Goal: Task Accomplishment & Management: Use online tool/utility

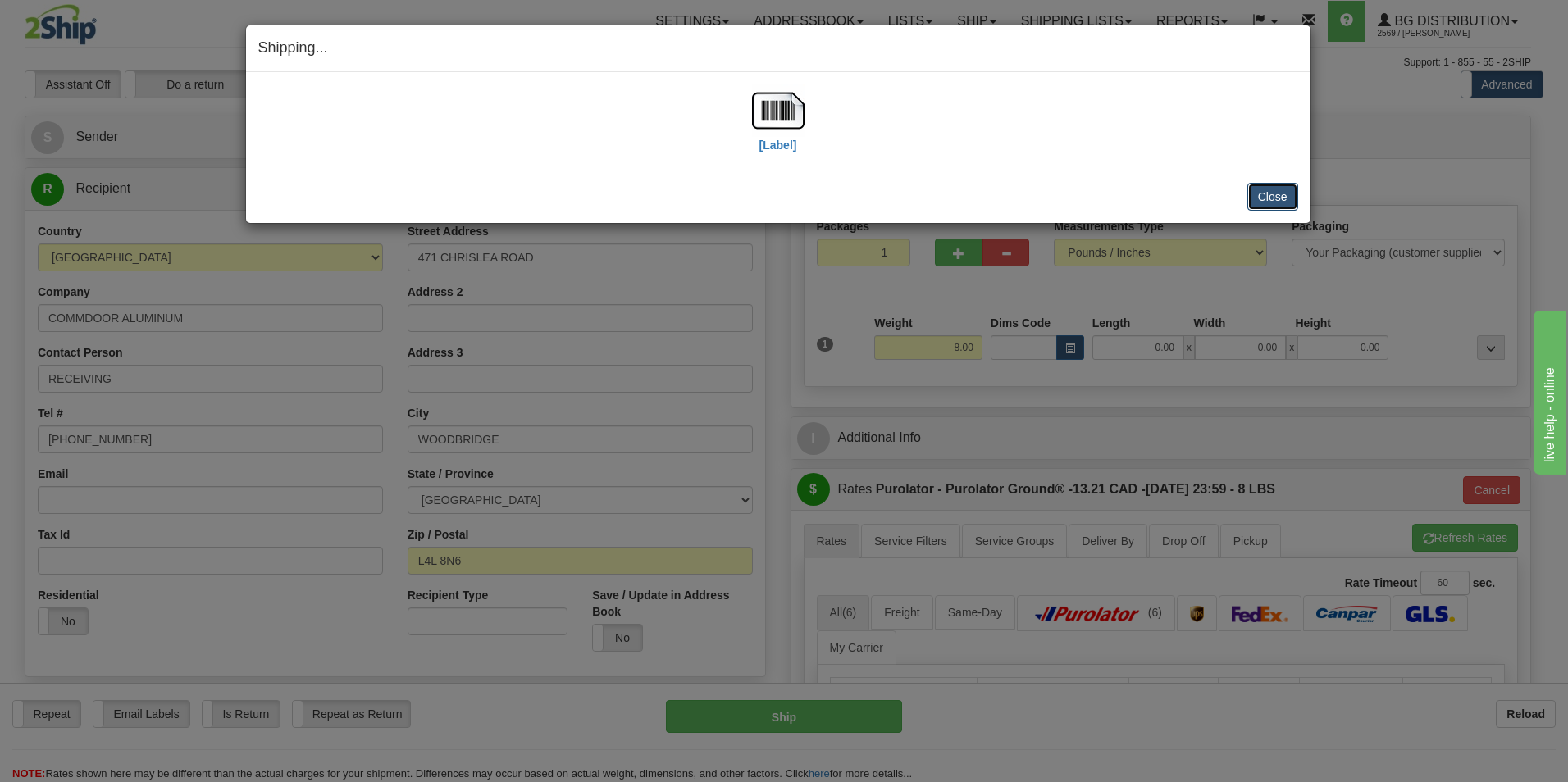
click at [1293, 197] on button "Close" at bounding box center [1273, 196] width 51 height 28
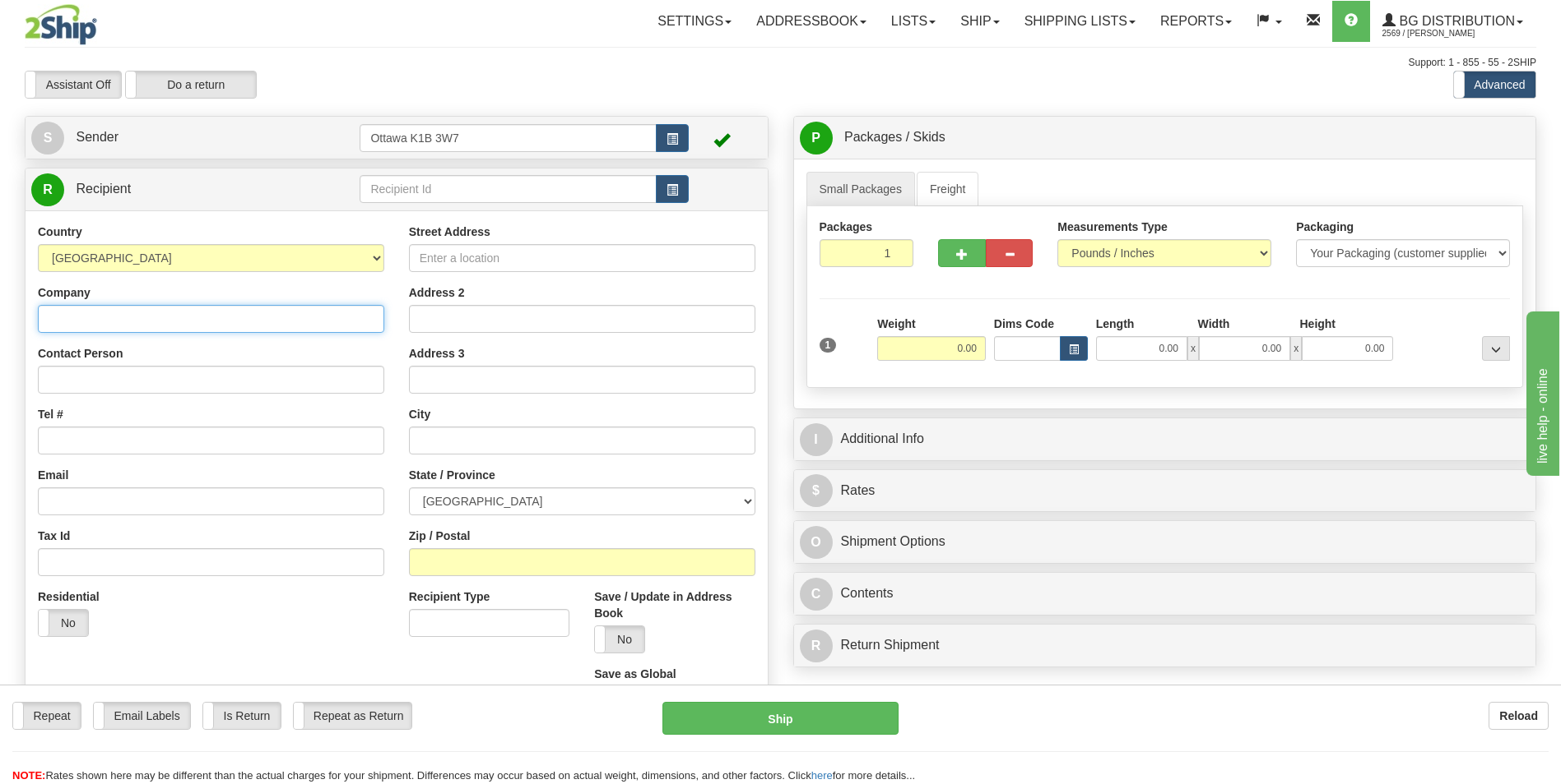
click at [195, 323] on input "Company" at bounding box center [210, 318] width 346 height 28
type input "ACKLANDS GRAINGER INC"
click at [169, 445] on input "Tel #" at bounding box center [210, 440] width 346 height 28
type input "9057315516"
click at [510, 258] on input "Street Address" at bounding box center [582, 258] width 346 height 28
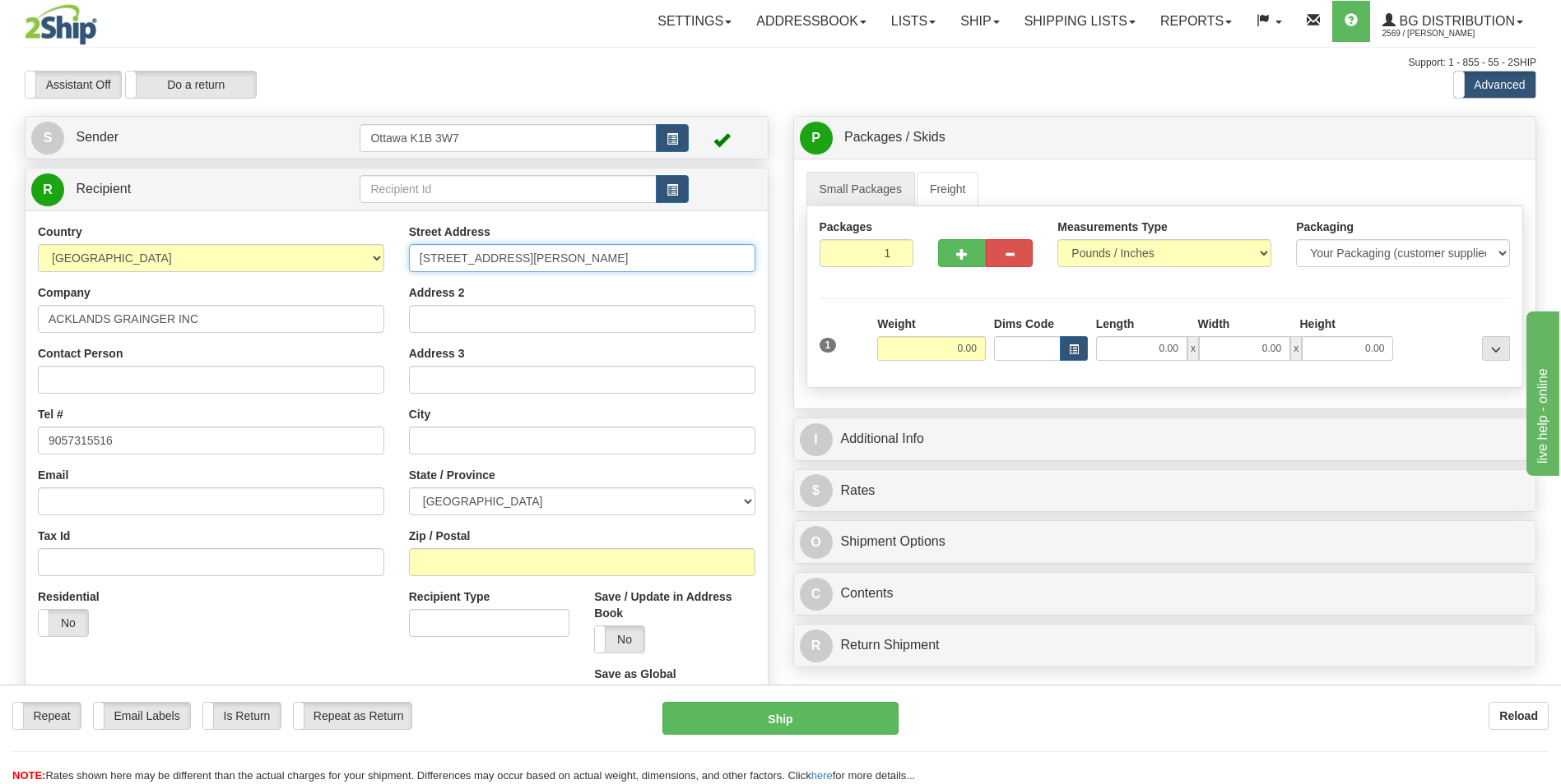
type input "3602 MILLAR AVE"
click at [503, 451] on input "text" at bounding box center [582, 440] width 346 height 28
type input "SASKATOON"
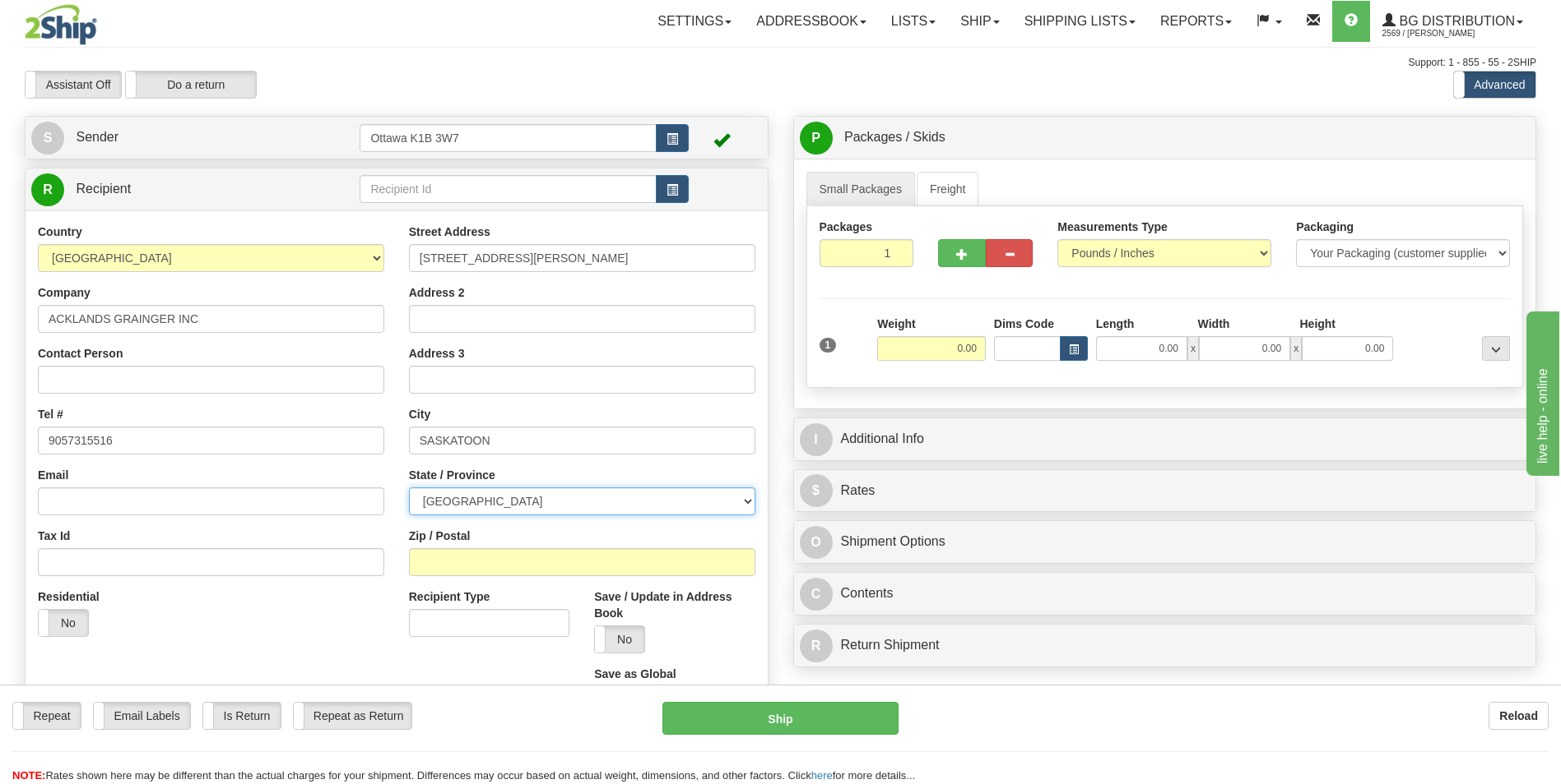
click at [504, 510] on select "ALBERTA BRITISH COLUMBIA MANITOBA NEW BRUNSWICK NEWFOUNDLAND NOVA SCOTIA NUNAVU…" at bounding box center [582, 502] width 346 height 28
select select "SK"
click at [409, 488] on select "ALBERTA BRITISH COLUMBIA MANITOBA NEW BRUNSWICK NEWFOUNDLAND NOVA SCOTIA NUNAVU…" at bounding box center [582, 502] width 346 height 28
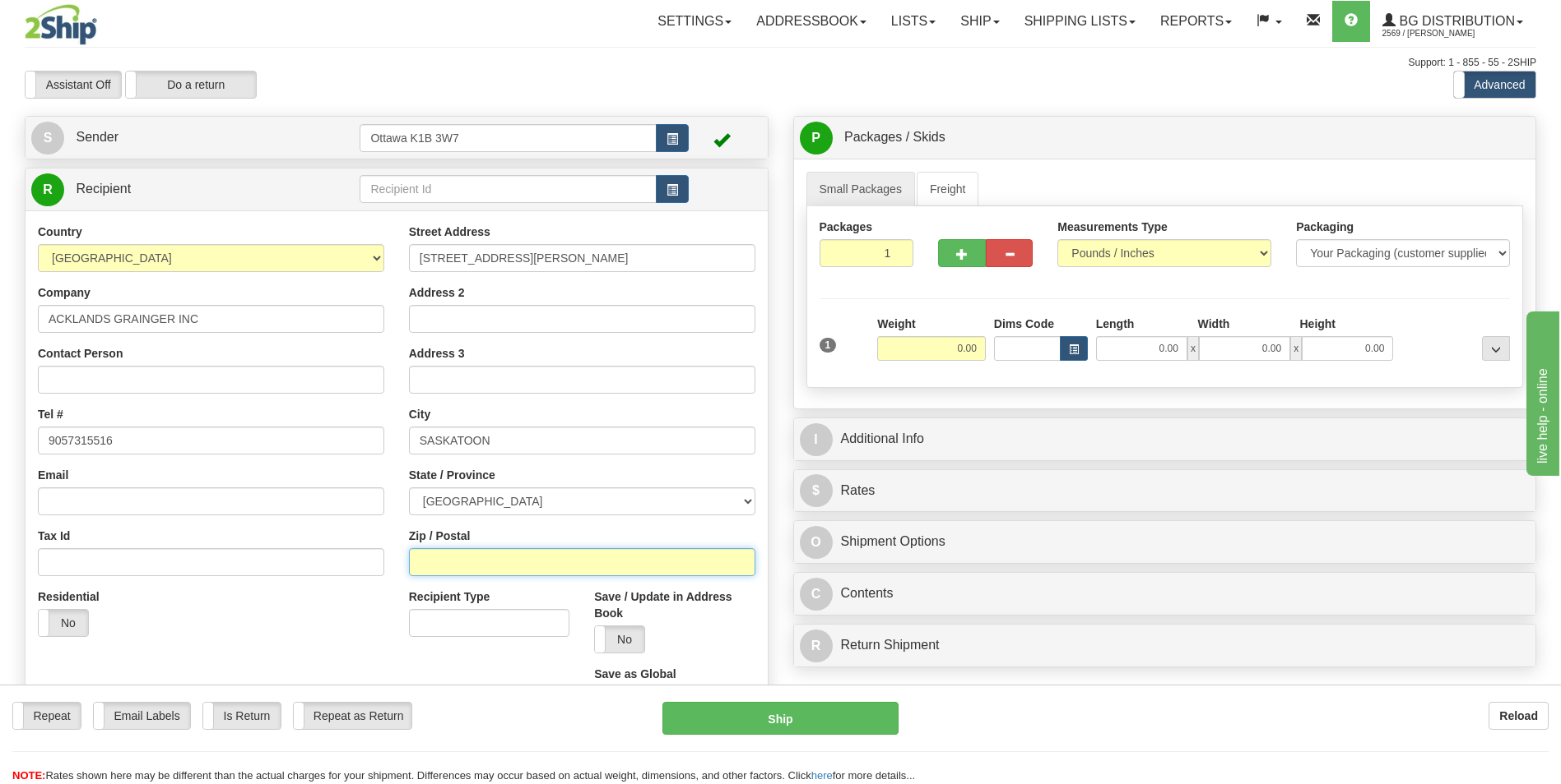
click at [529, 567] on input "Zip / Postal" at bounding box center [582, 562] width 346 height 28
type input "S7P0B1"
click at [950, 346] on input "0.00" at bounding box center [931, 348] width 108 height 24
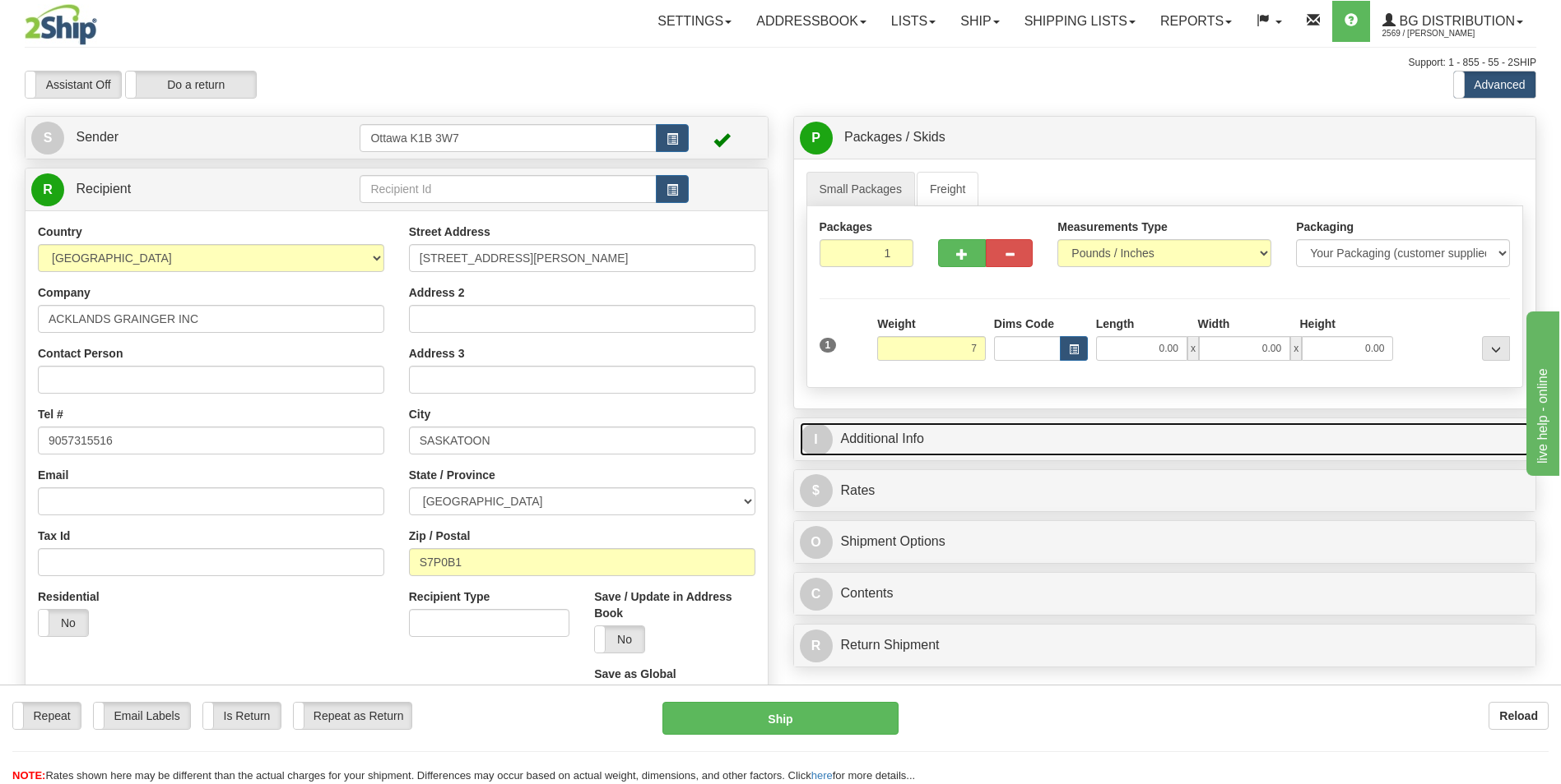
type input "7.00"
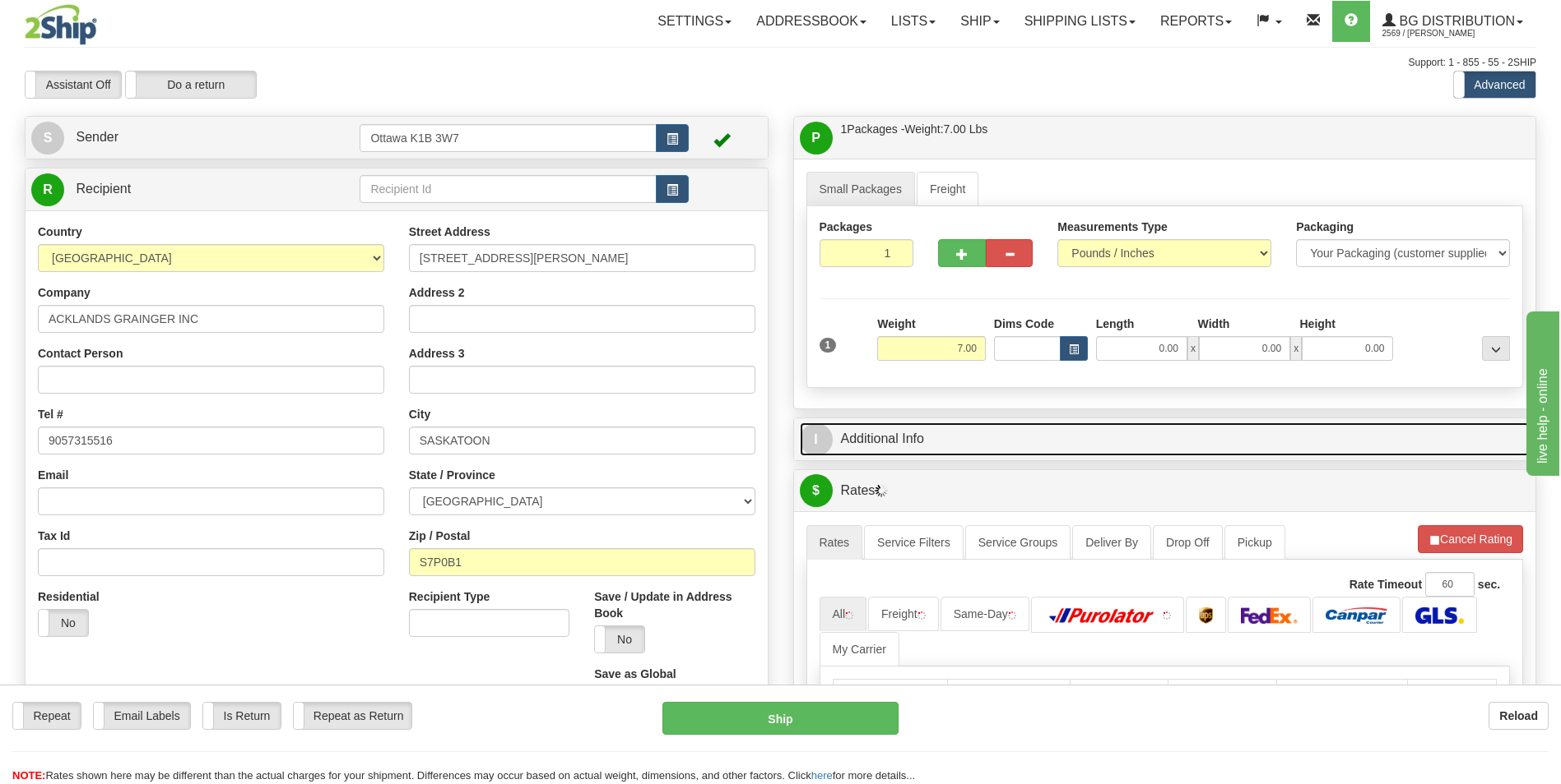
click at [1053, 435] on link "I Additional Info" at bounding box center [1165, 439] width 731 height 34
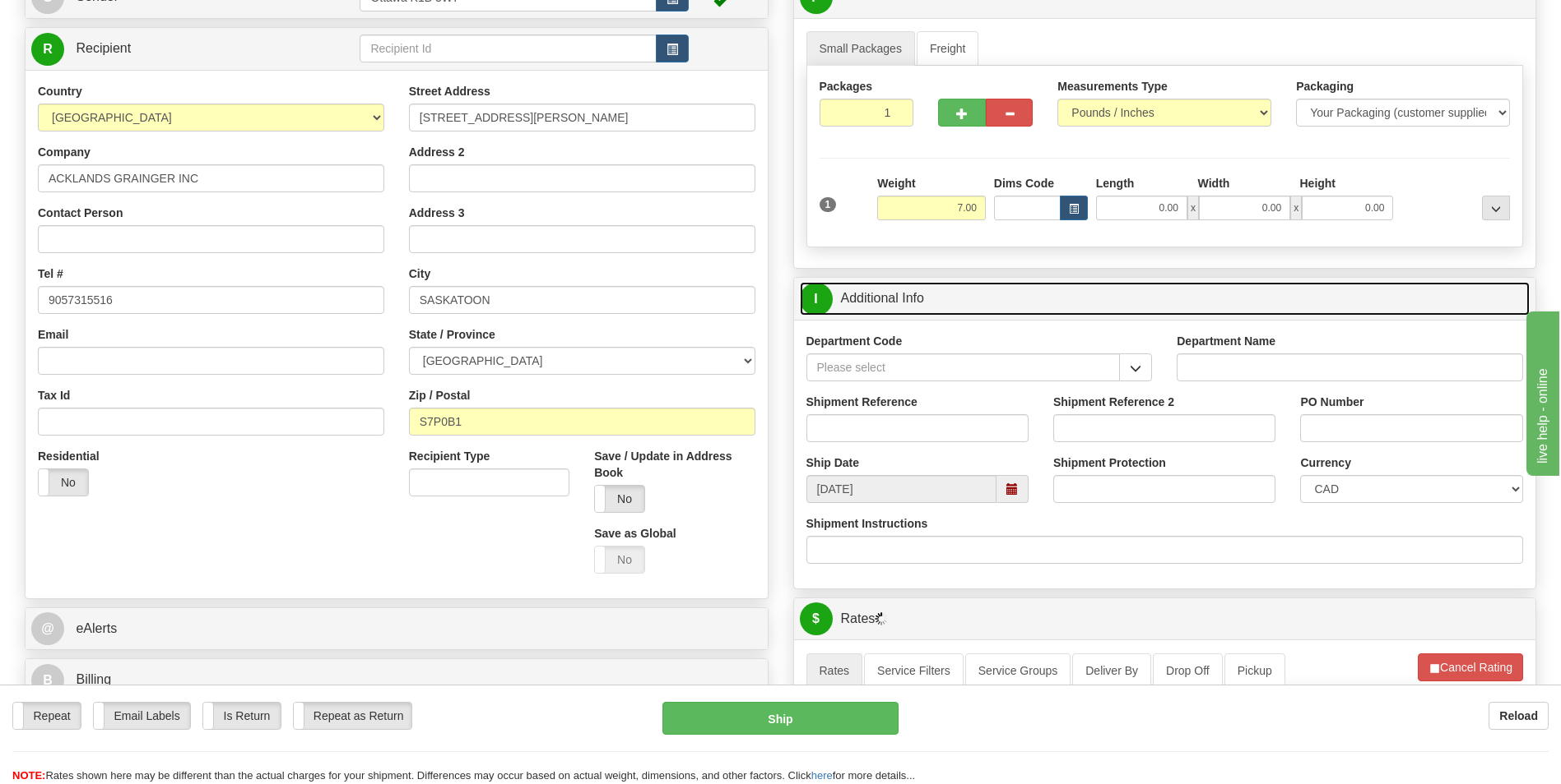
scroll to position [165, 0]
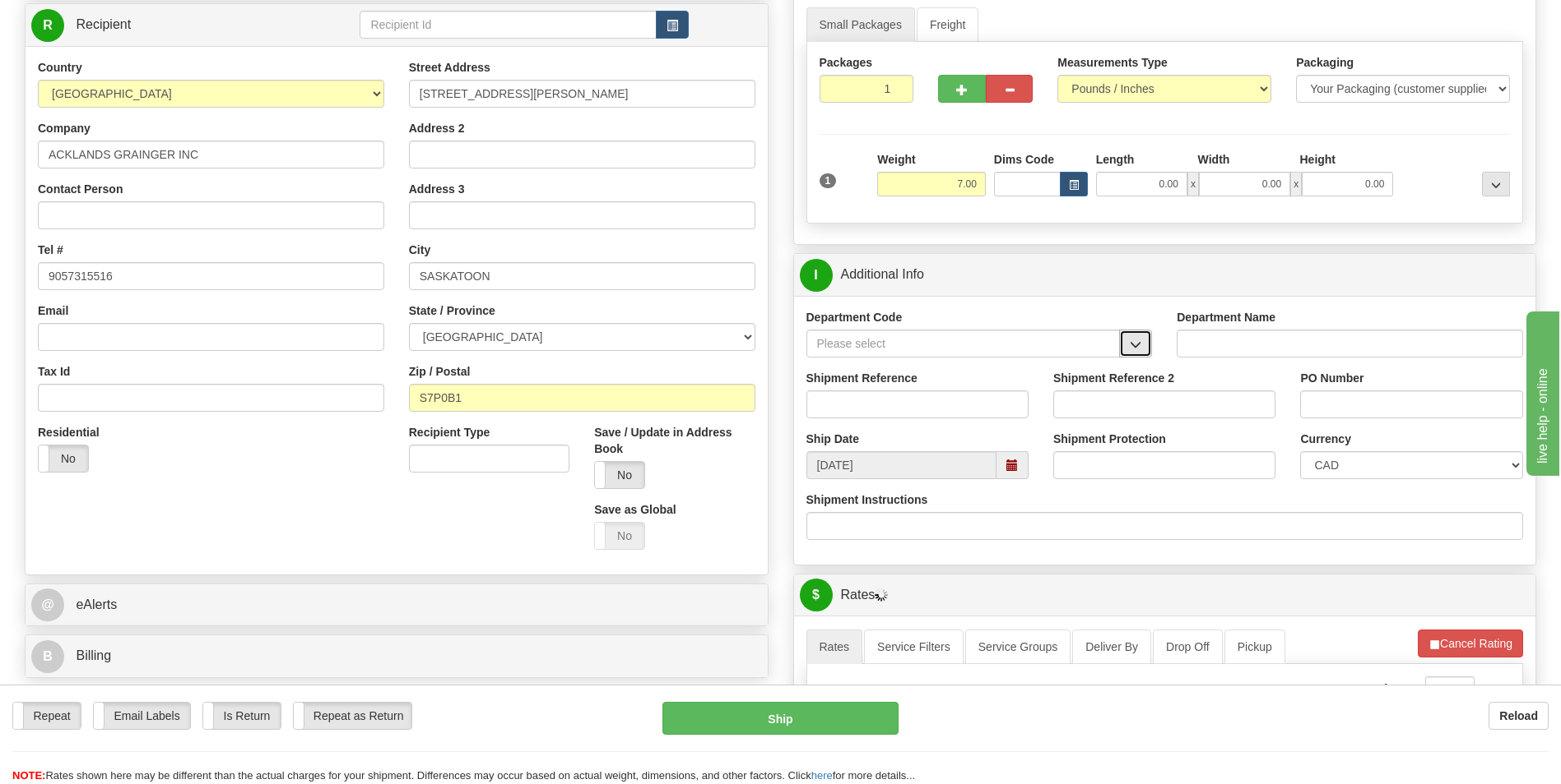
click at [1140, 353] on button "button" at bounding box center [1135, 344] width 33 height 28
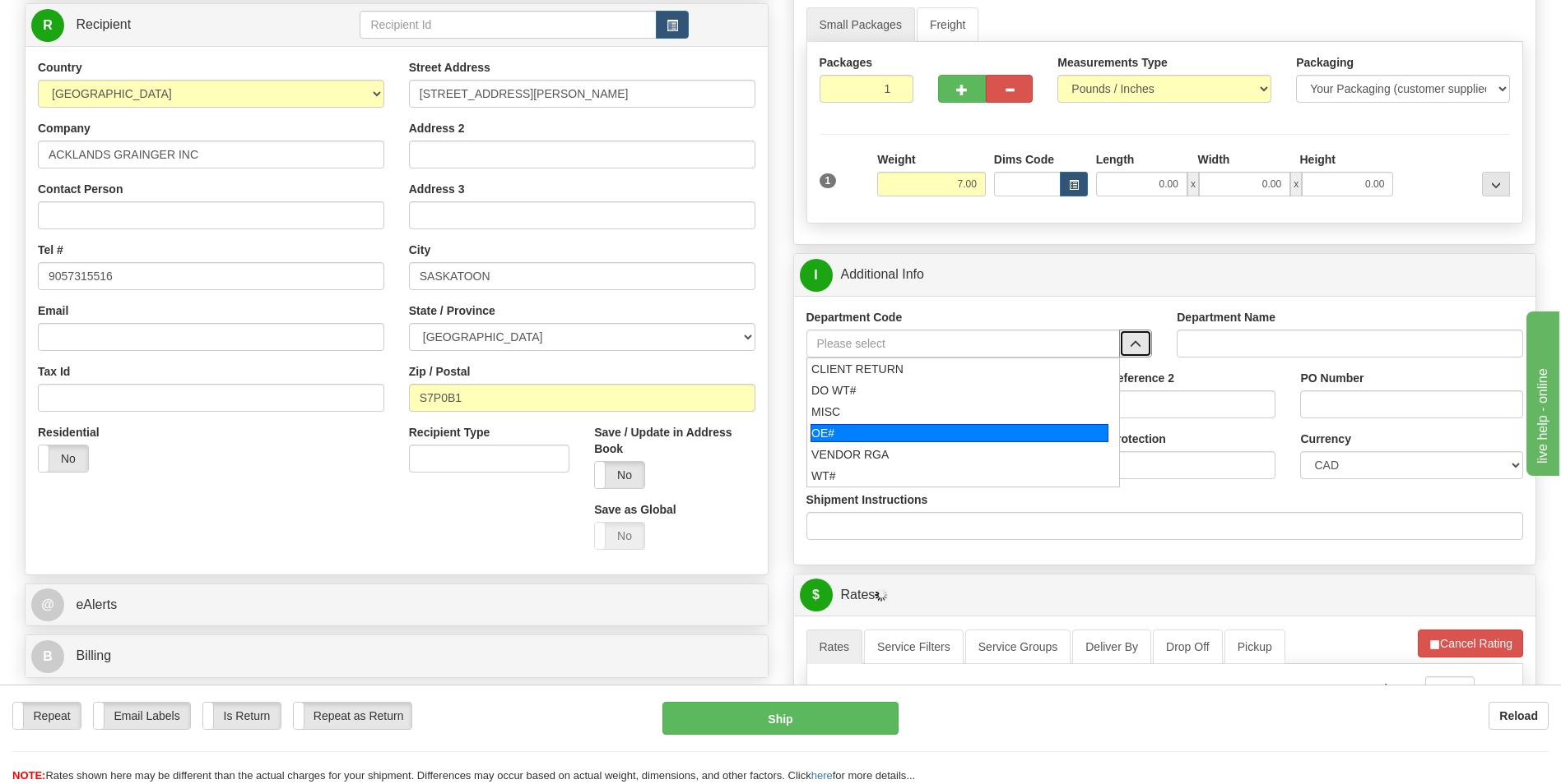
click at [978, 432] on div "OE#" at bounding box center [960, 433] width 298 height 19
type input "OE#"
type input "ORDERS"
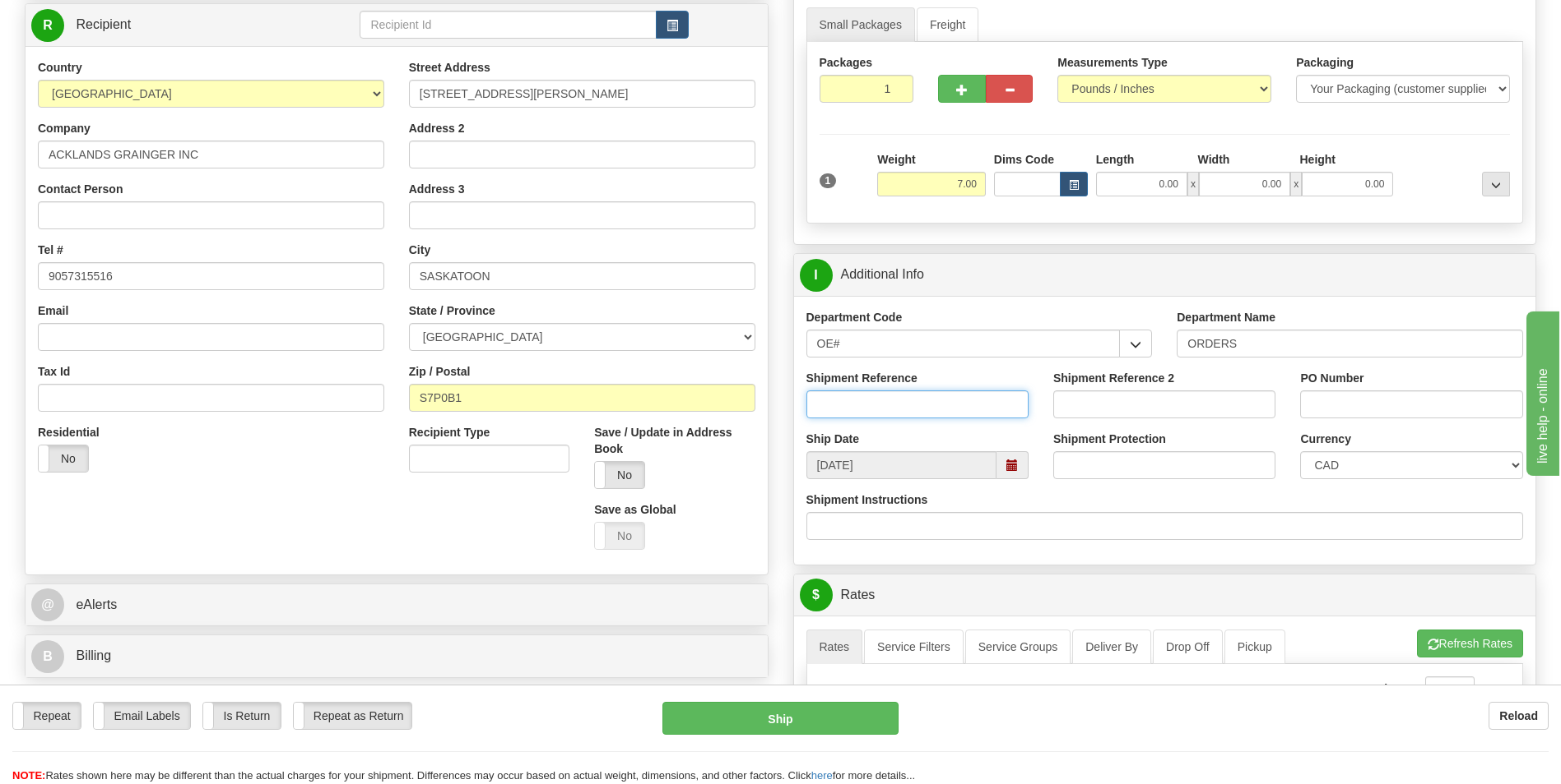
click at [986, 406] on input "Shipment Reference" at bounding box center [917, 404] width 222 height 28
type input "10201274-00"
click at [1379, 404] on input "PO Number" at bounding box center [1411, 404] width 222 height 28
type input "5100858906"
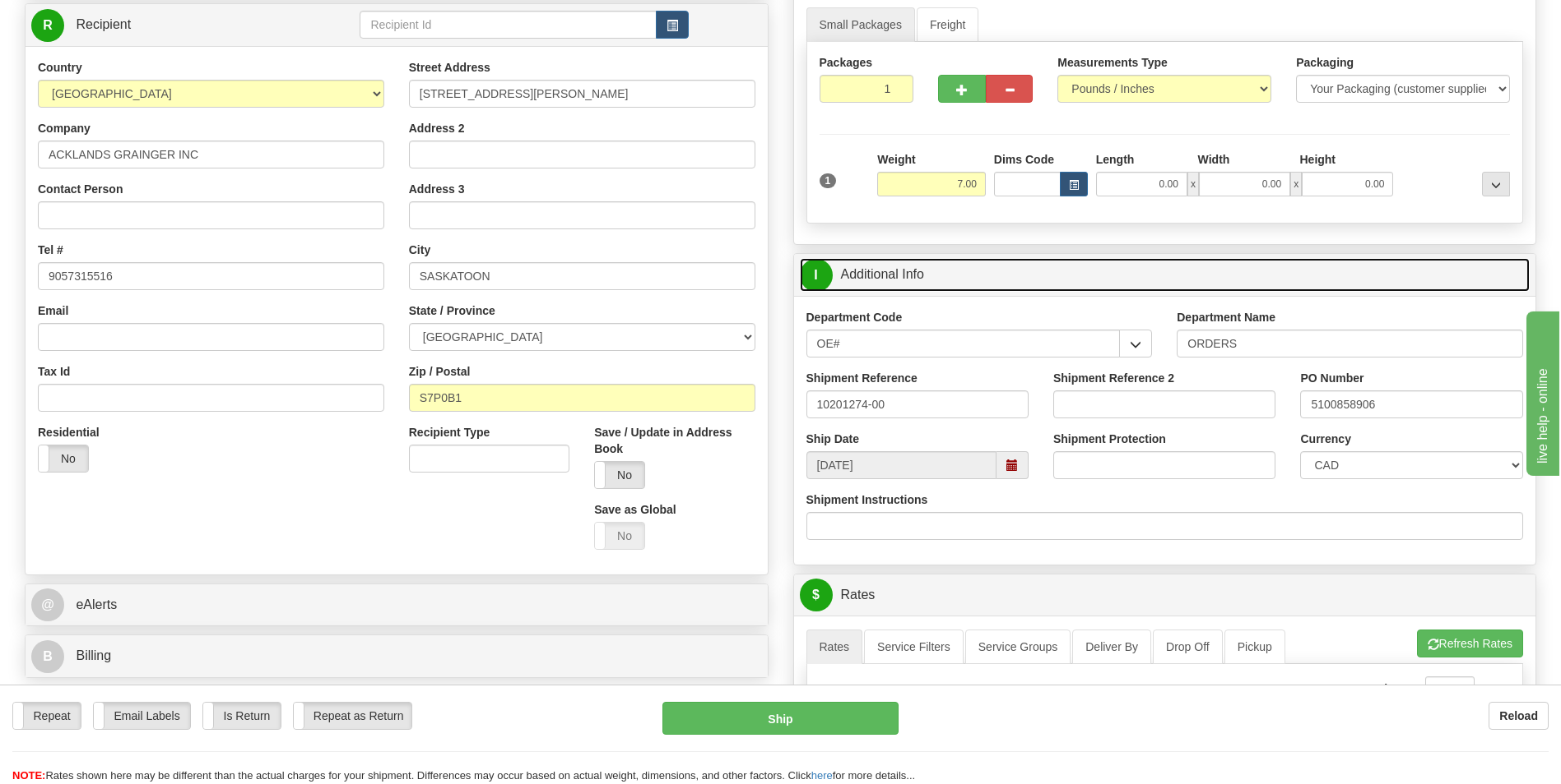
click at [1415, 274] on link "I Additional Info" at bounding box center [1165, 275] width 731 height 34
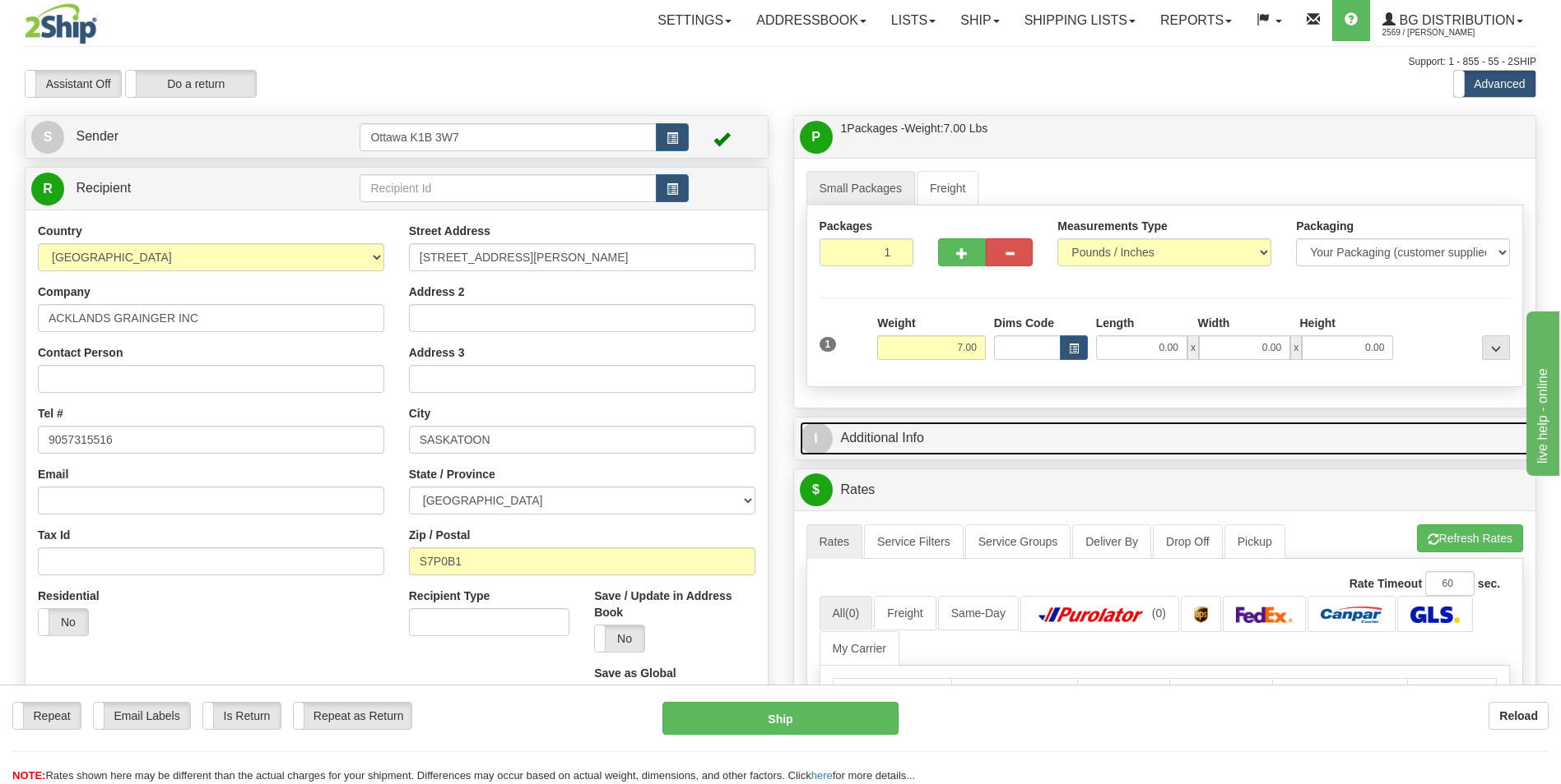
scroll to position [0, 0]
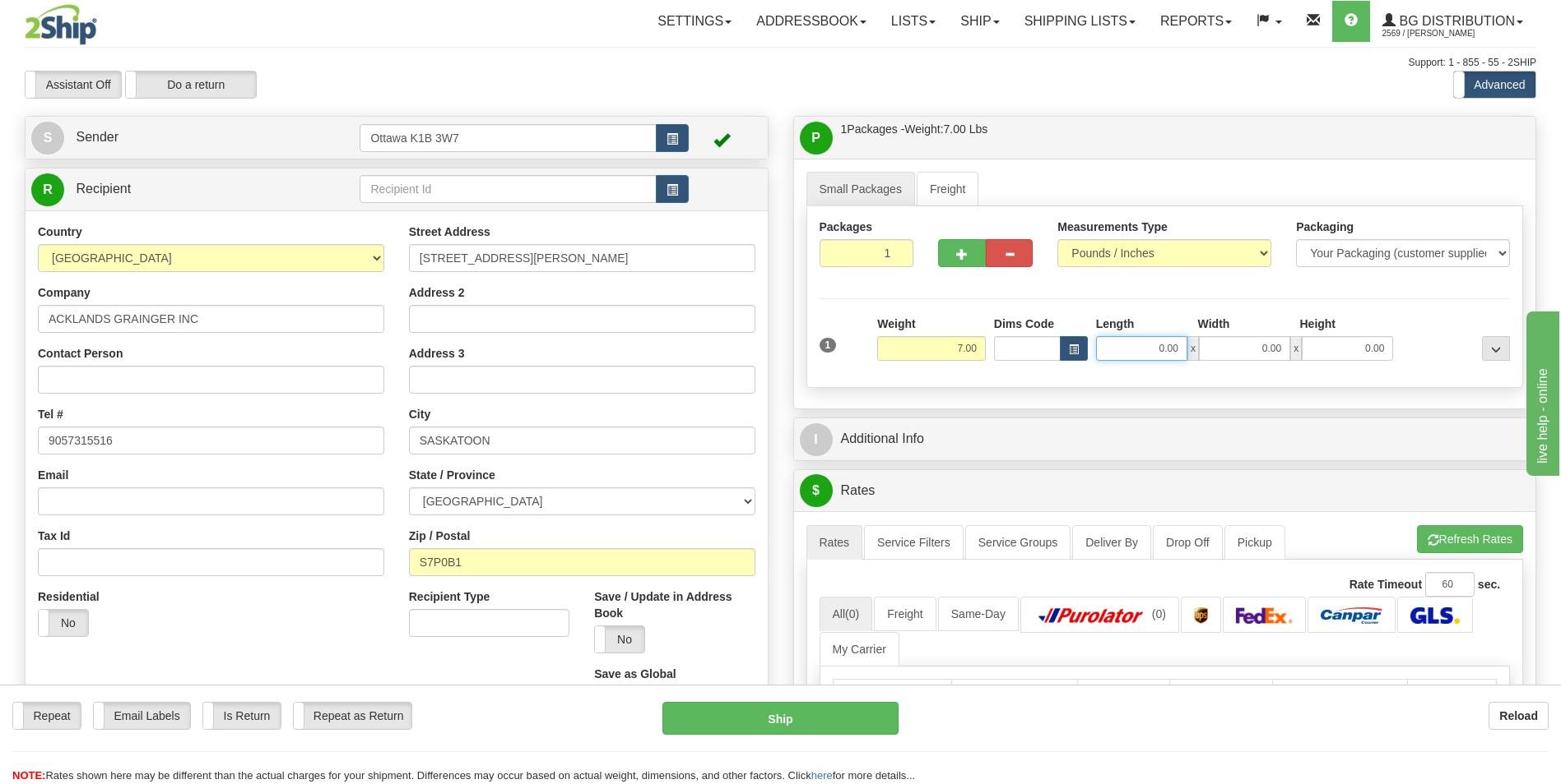
click at [1167, 355] on input "0.00" at bounding box center [1142, 348] width 92 height 24
type input "15.00"
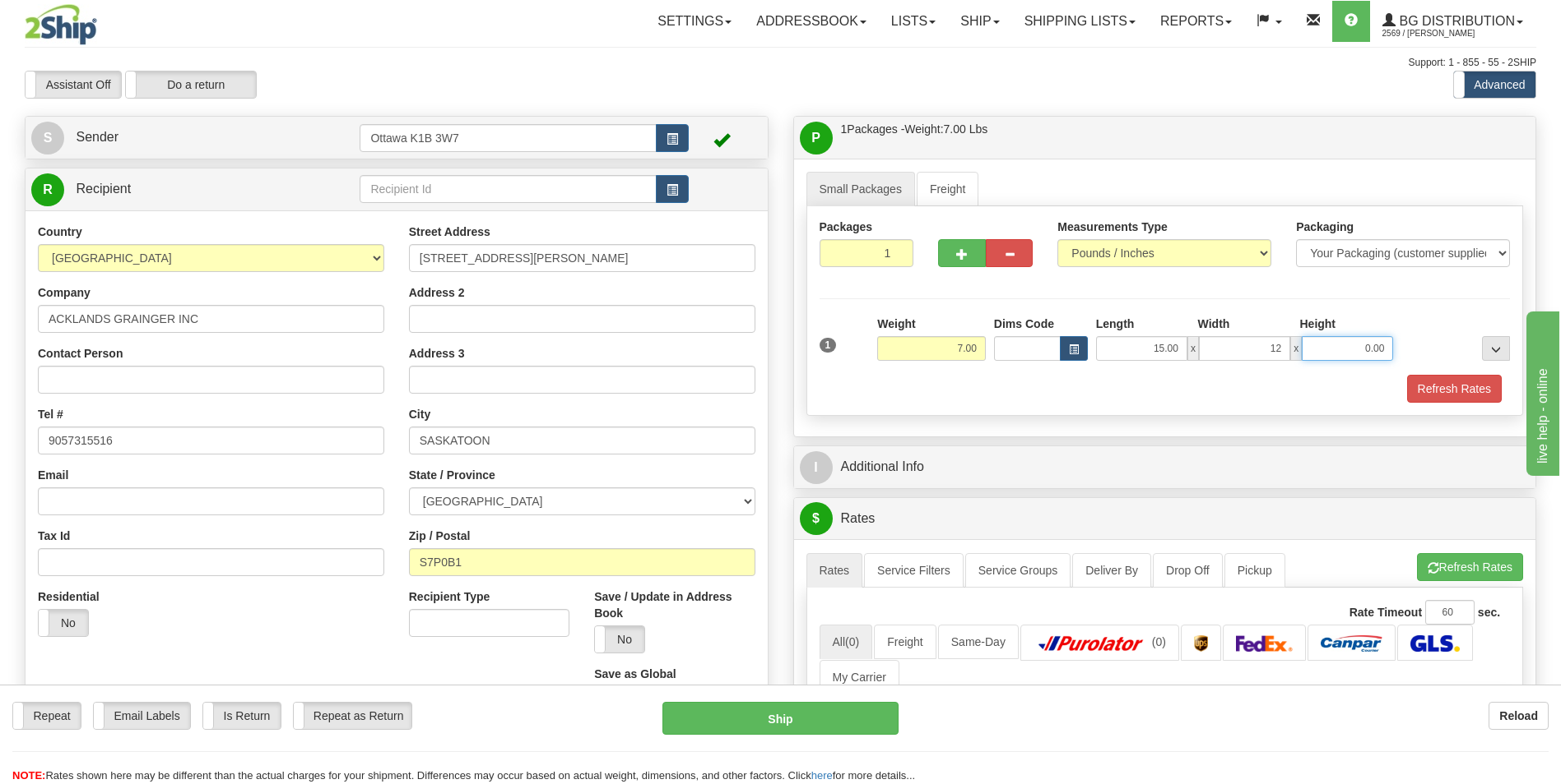
type input "12.00"
type input "6.00"
click at [1401, 315] on div "Packages 1 1 Measurements Type" at bounding box center [1164, 311] width 717 height 209
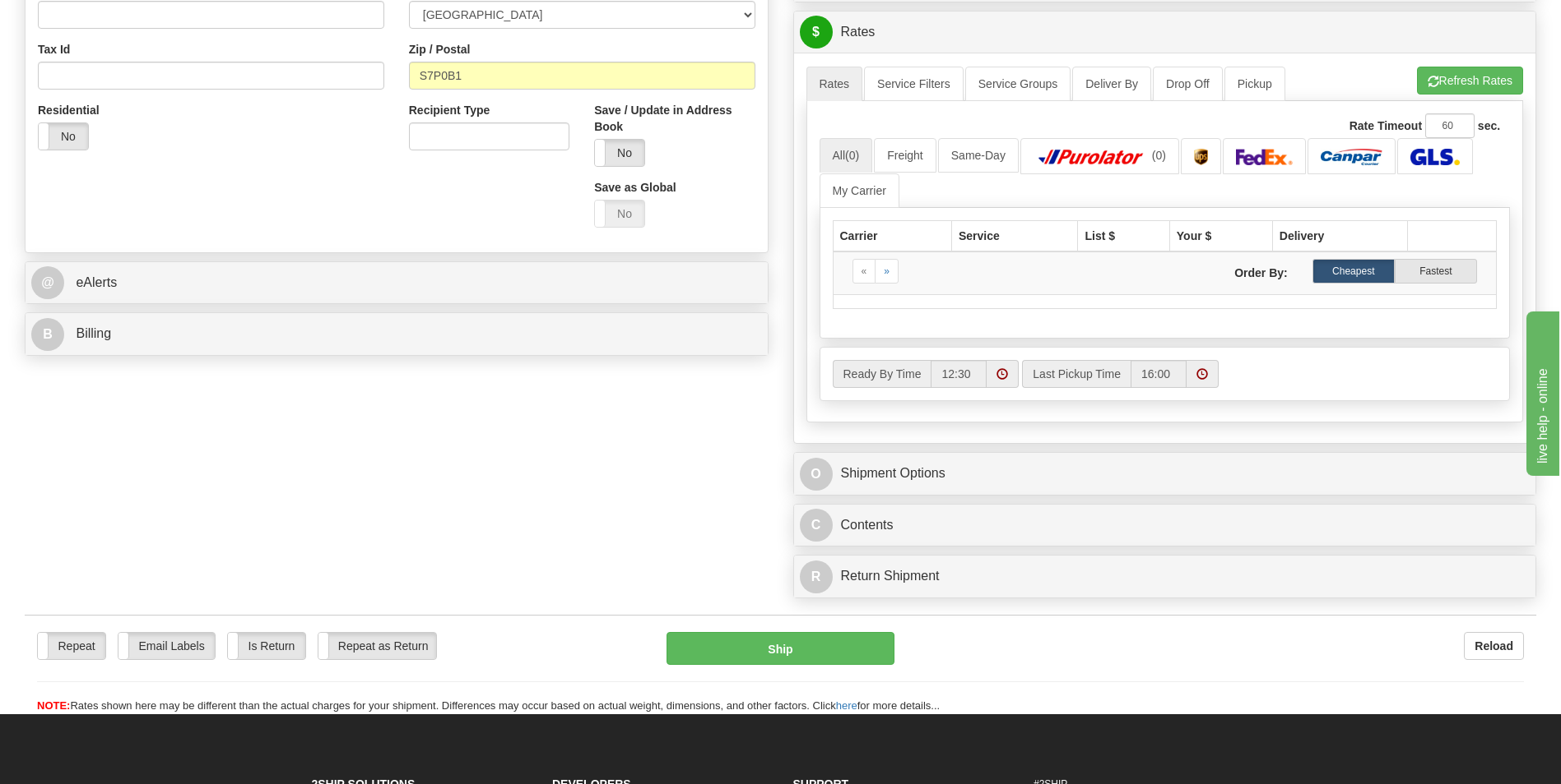
scroll to position [494, 0]
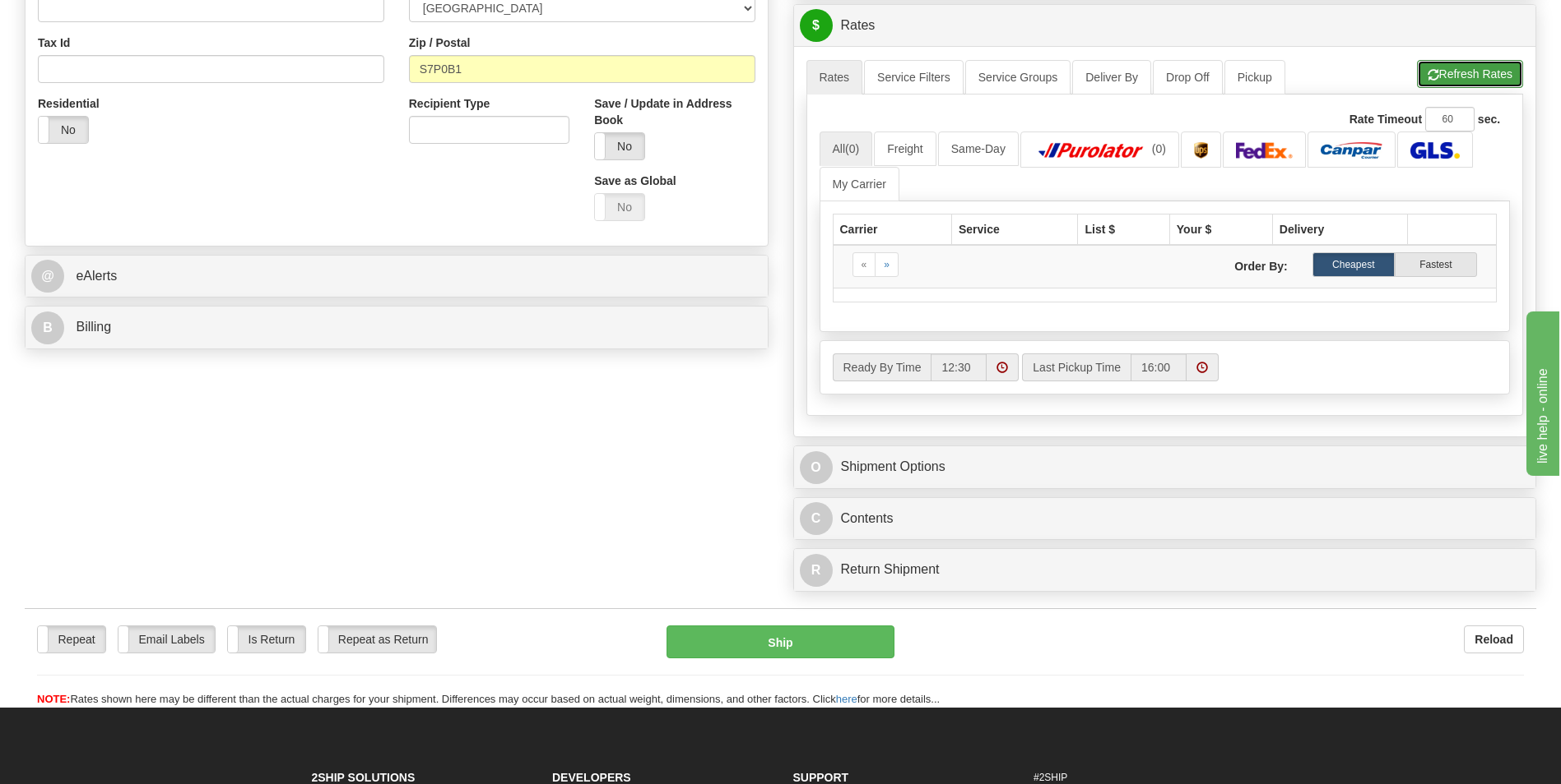
click at [1469, 66] on button "Refresh Rates" at bounding box center [1469, 74] width 106 height 28
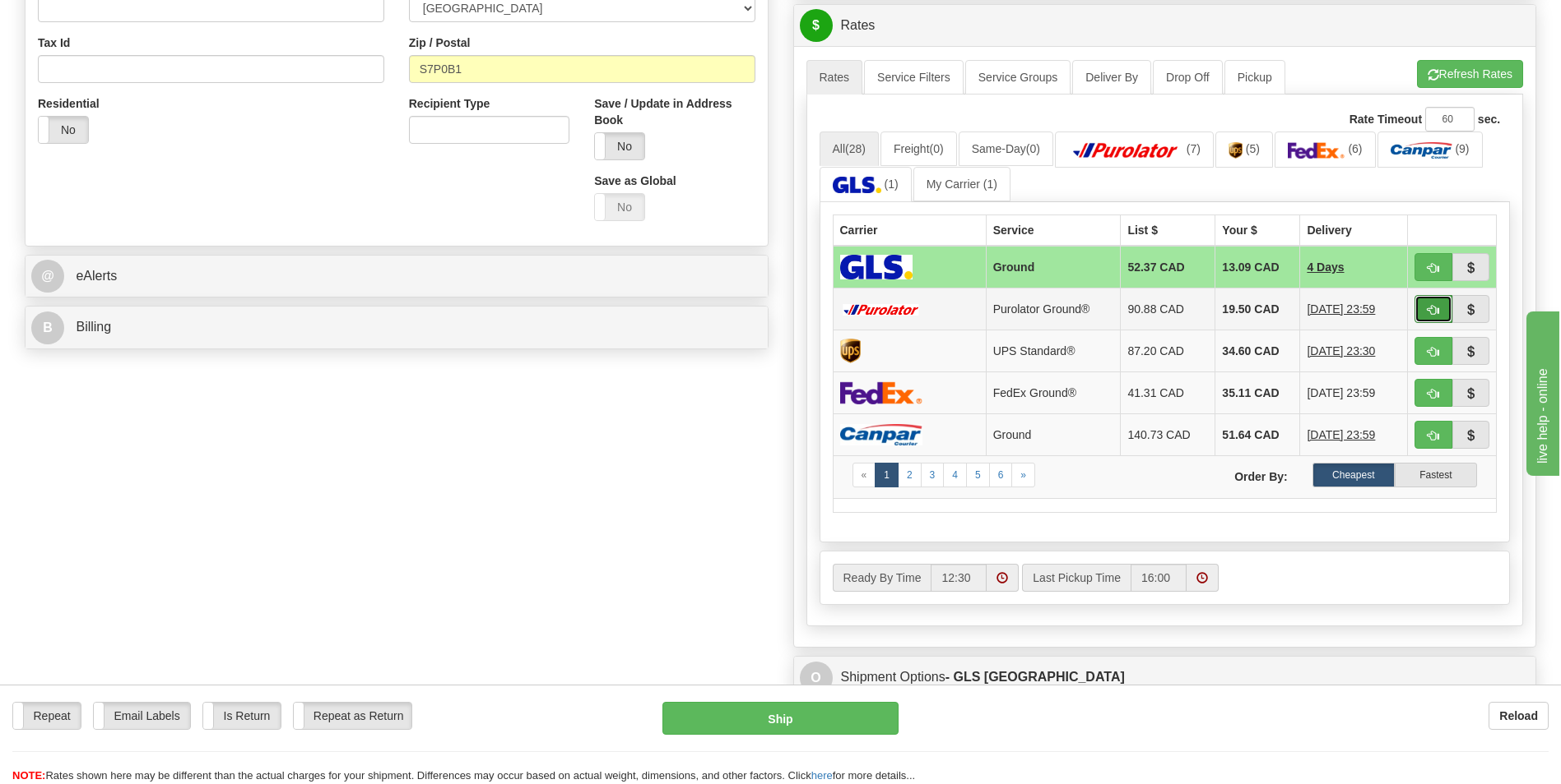
click at [1417, 316] on button "button" at bounding box center [1432, 309] width 38 height 28
type input "260"
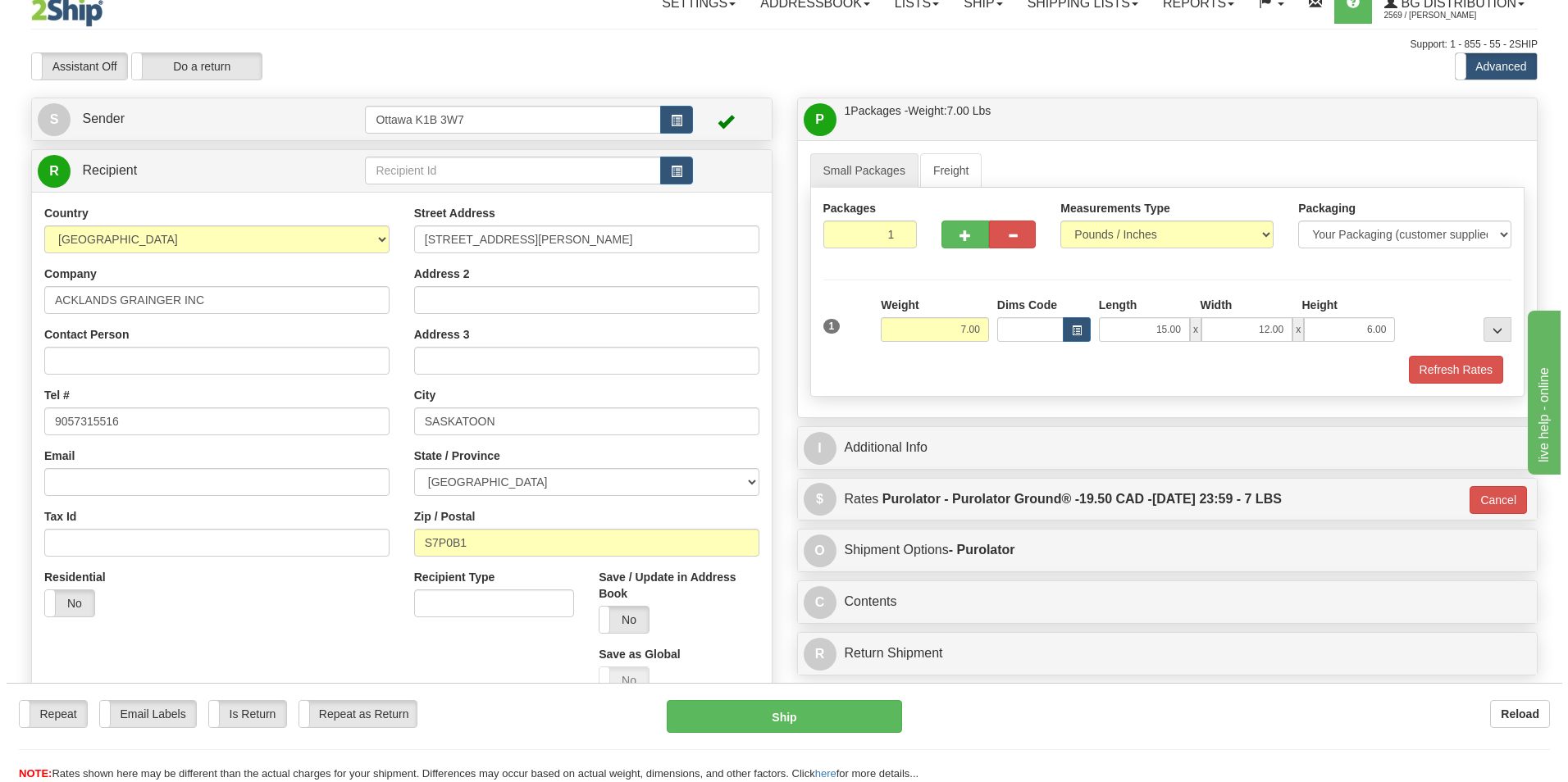
scroll to position [0, 0]
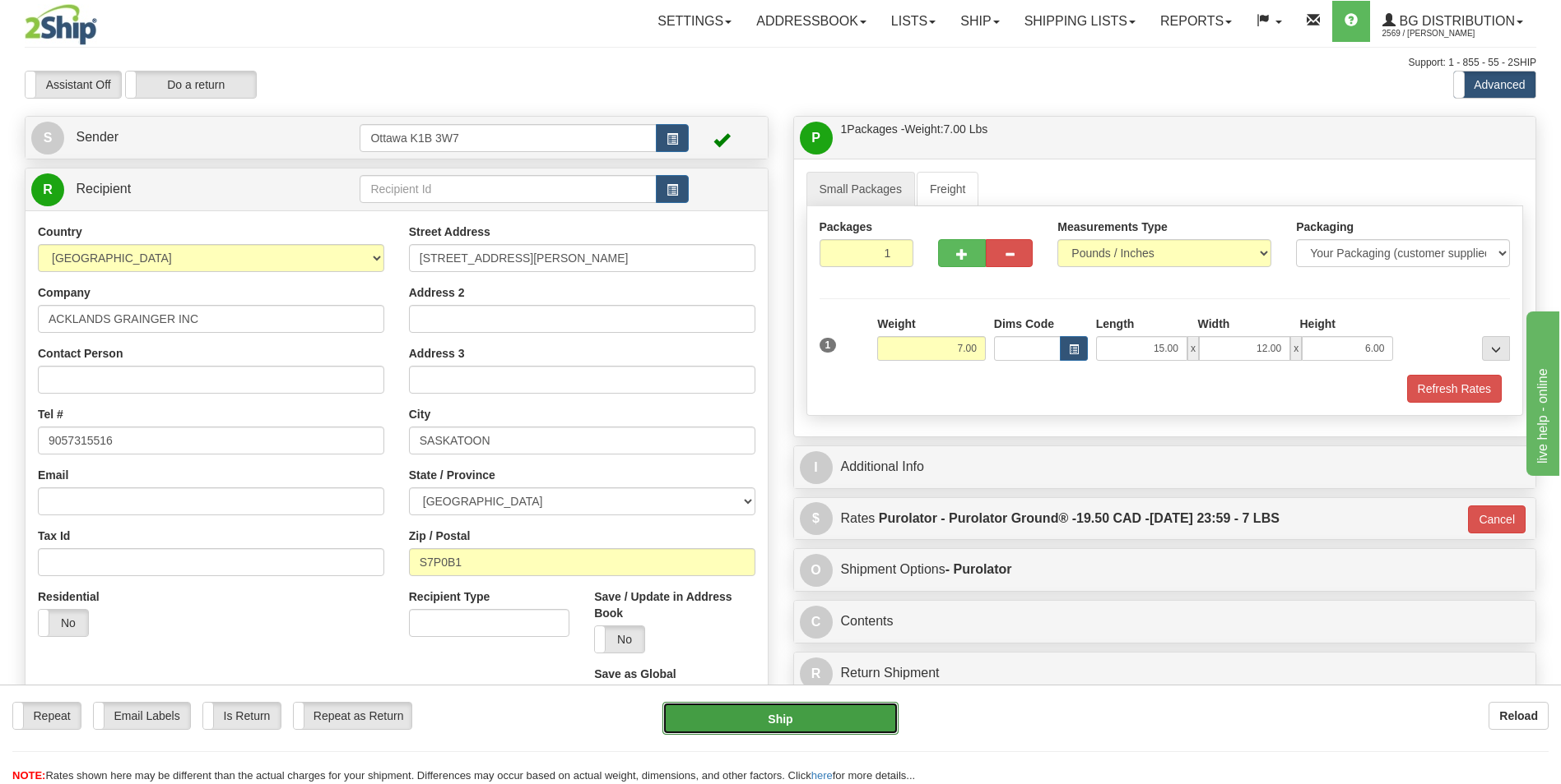
click at [758, 723] on button "Ship" at bounding box center [780, 719] width 235 height 33
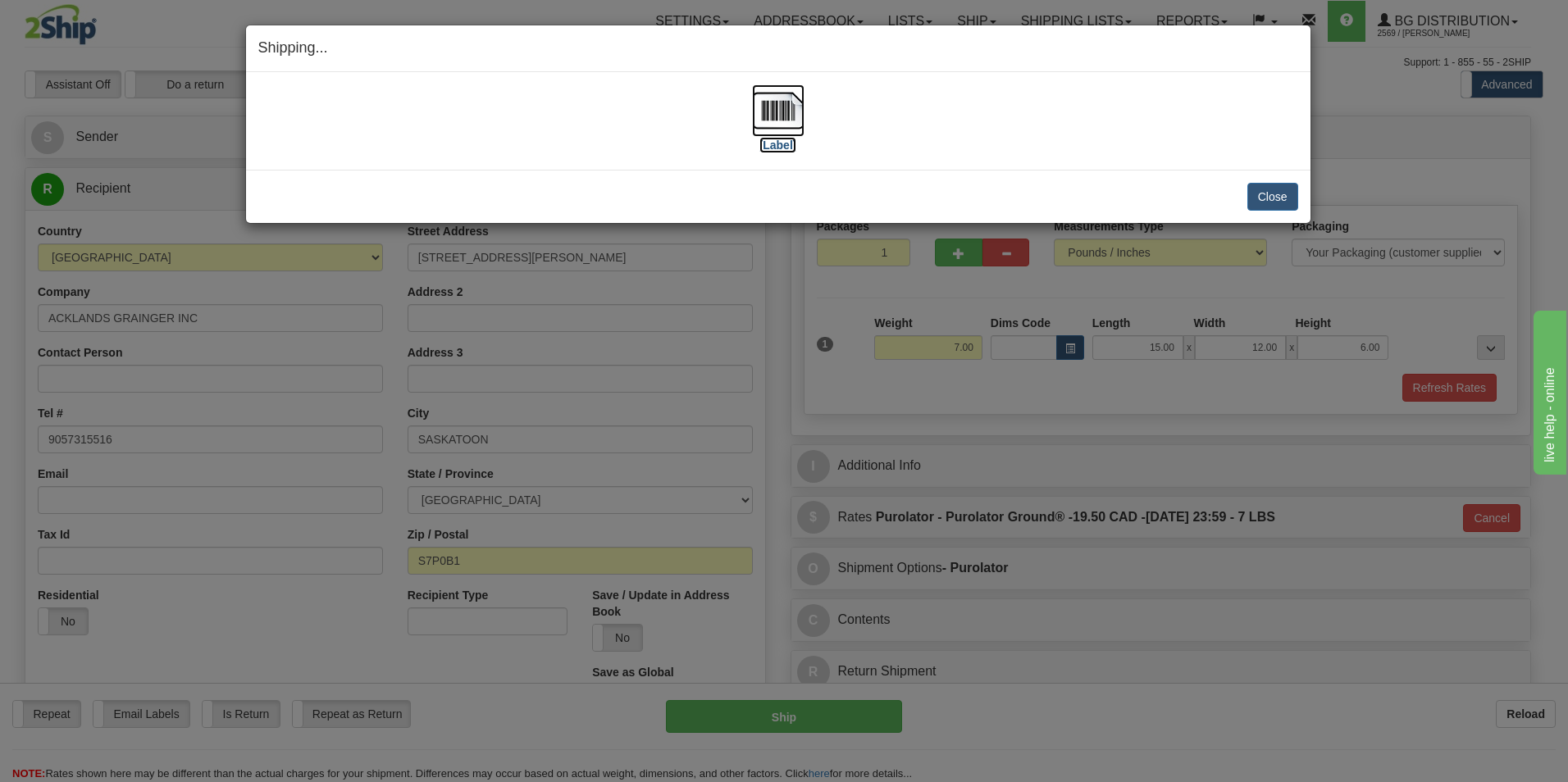
click at [766, 150] on label "[Label]" at bounding box center [778, 145] width 38 height 17
click at [1278, 194] on button "Close" at bounding box center [1273, 196] width 51 height 28
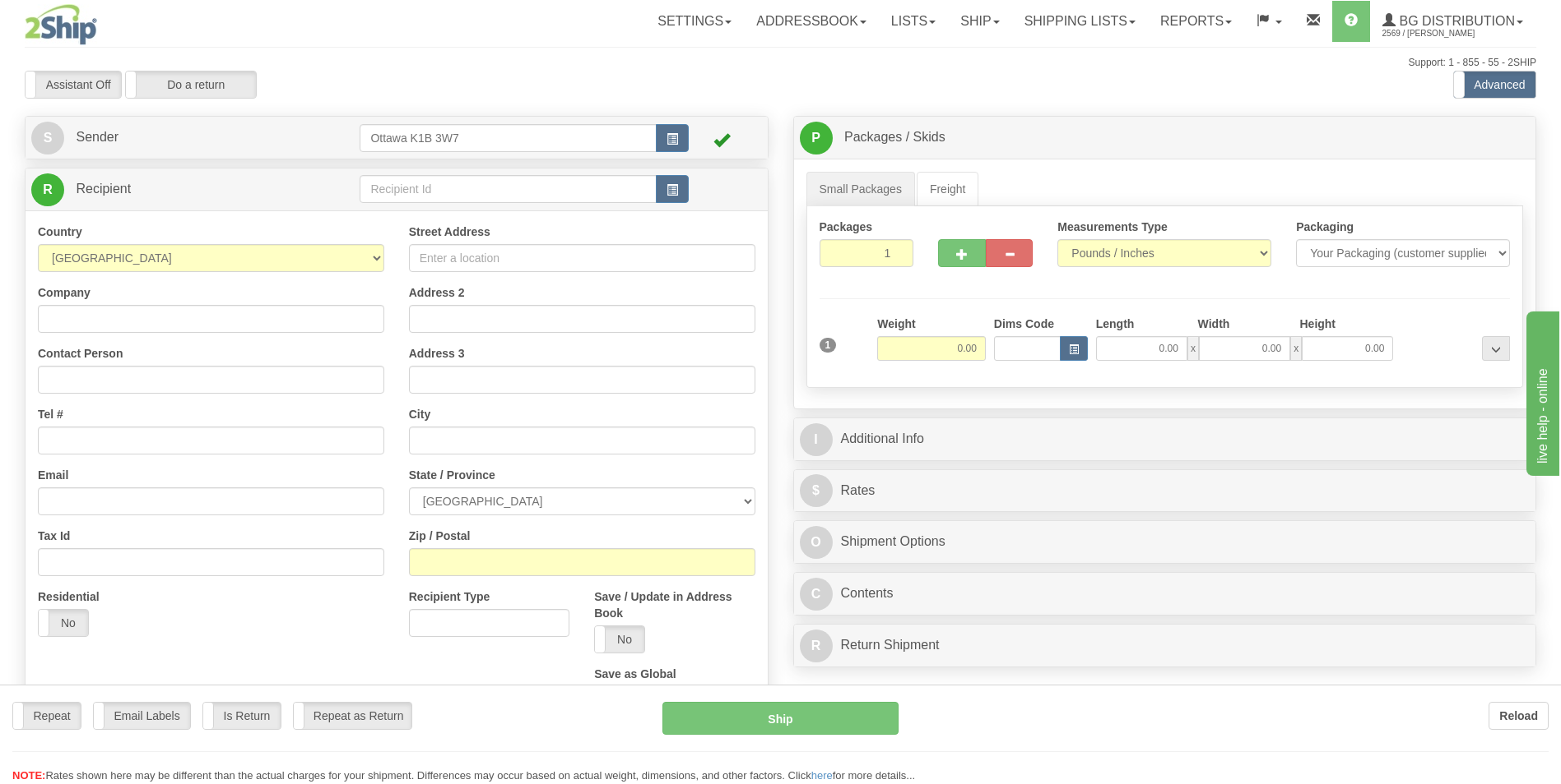
click at [507, 182] on div "Toggle navigation Settings Shipping Preferences Fields Preferences New" at bounding box center [780, 467] width 1561 height 935
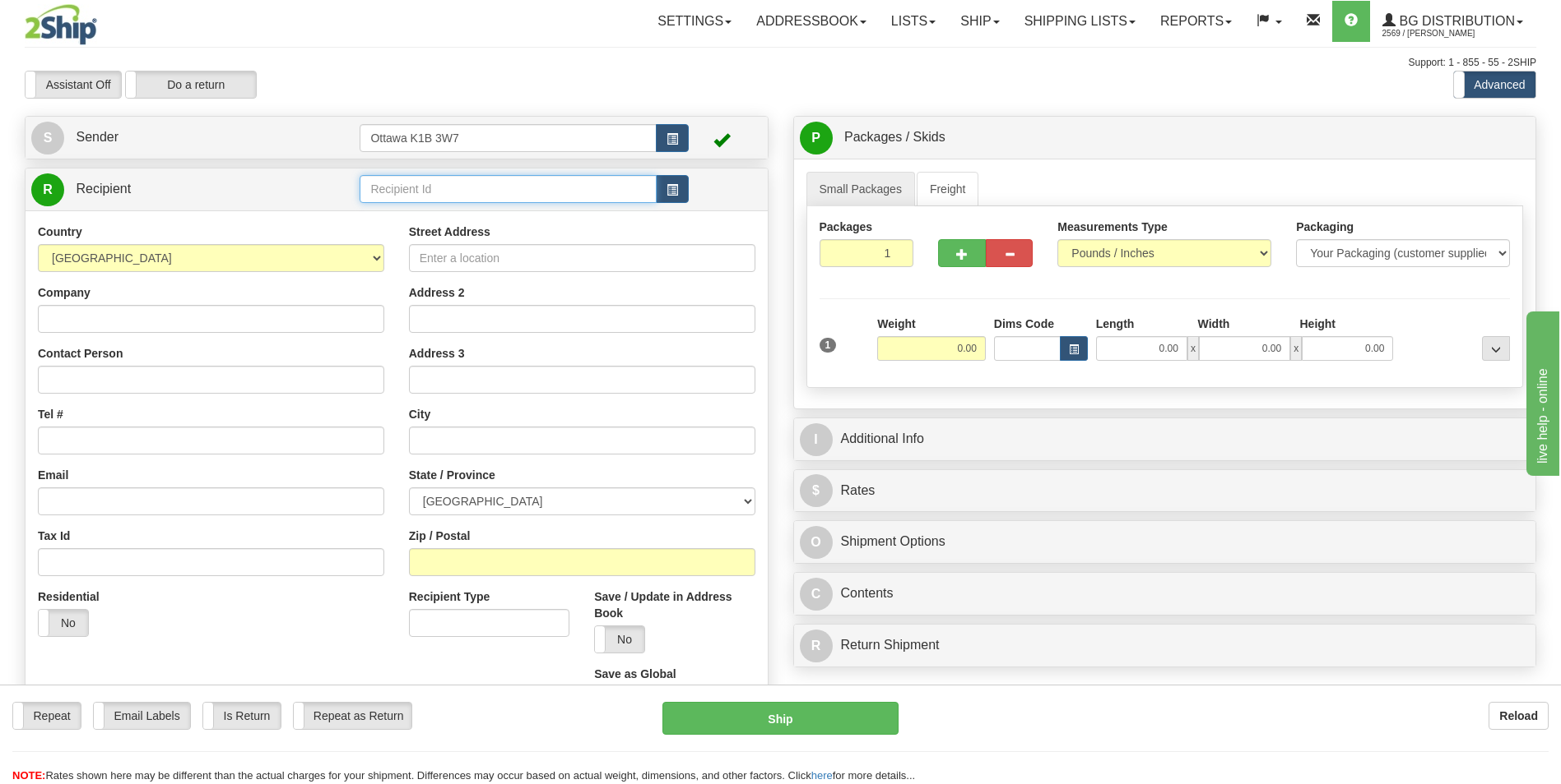
click at [510, 198] on input "text" at bounding box center [508, 189] width 296 height 28
type input "1"
click at [562, 217] on div "20010" at bounding box center [505, 214] width 281 height 19
type input "20010"
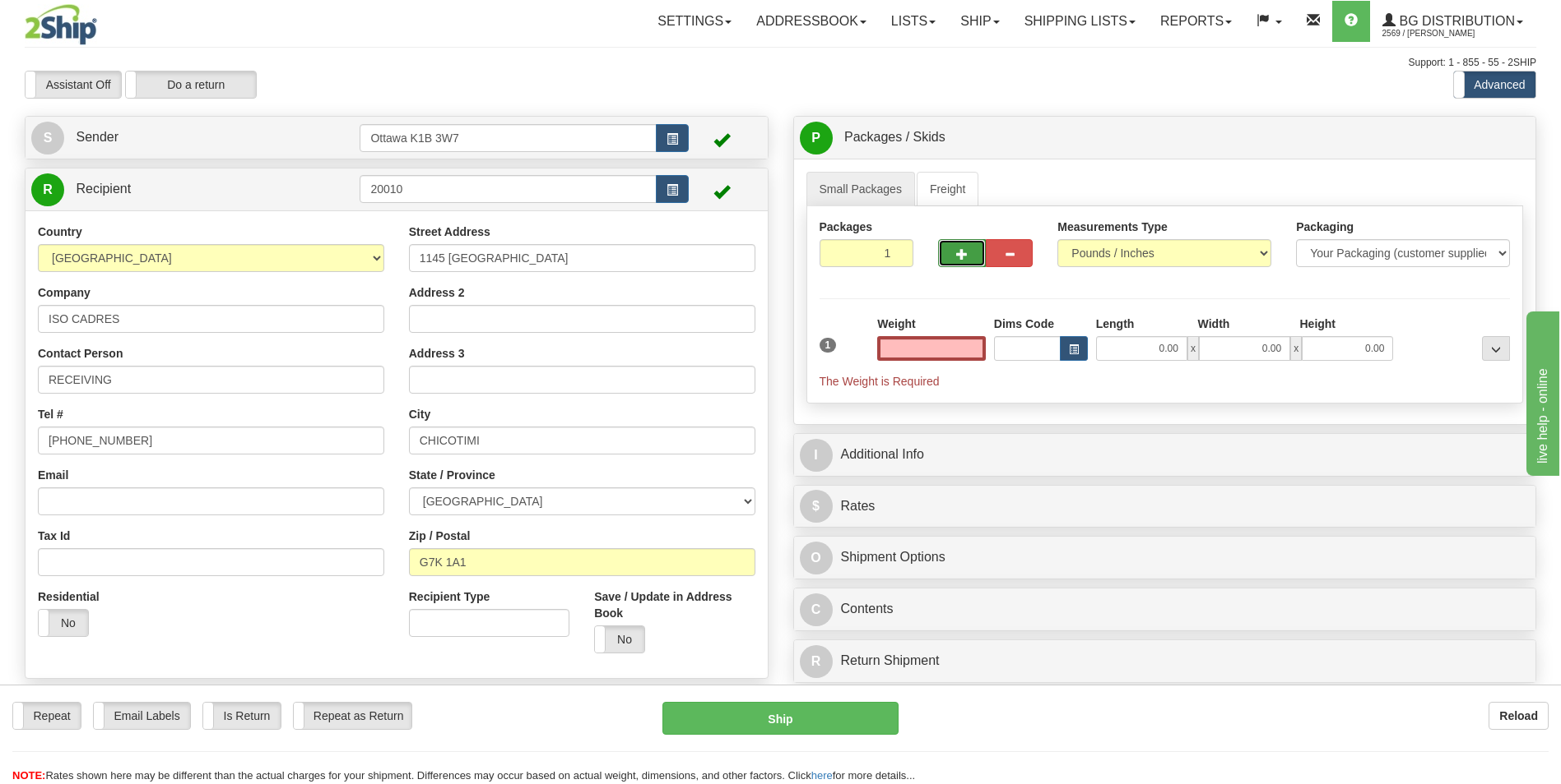
type input "0.00"
click at [957, 261] on button "button" at bounding box center [961, 253] width 47 height 28
type input "2"
click at [1480, 141] on span "Pack / Skid Level" at bounding box center [1483, 138] width 76 height 12
radio input "true"
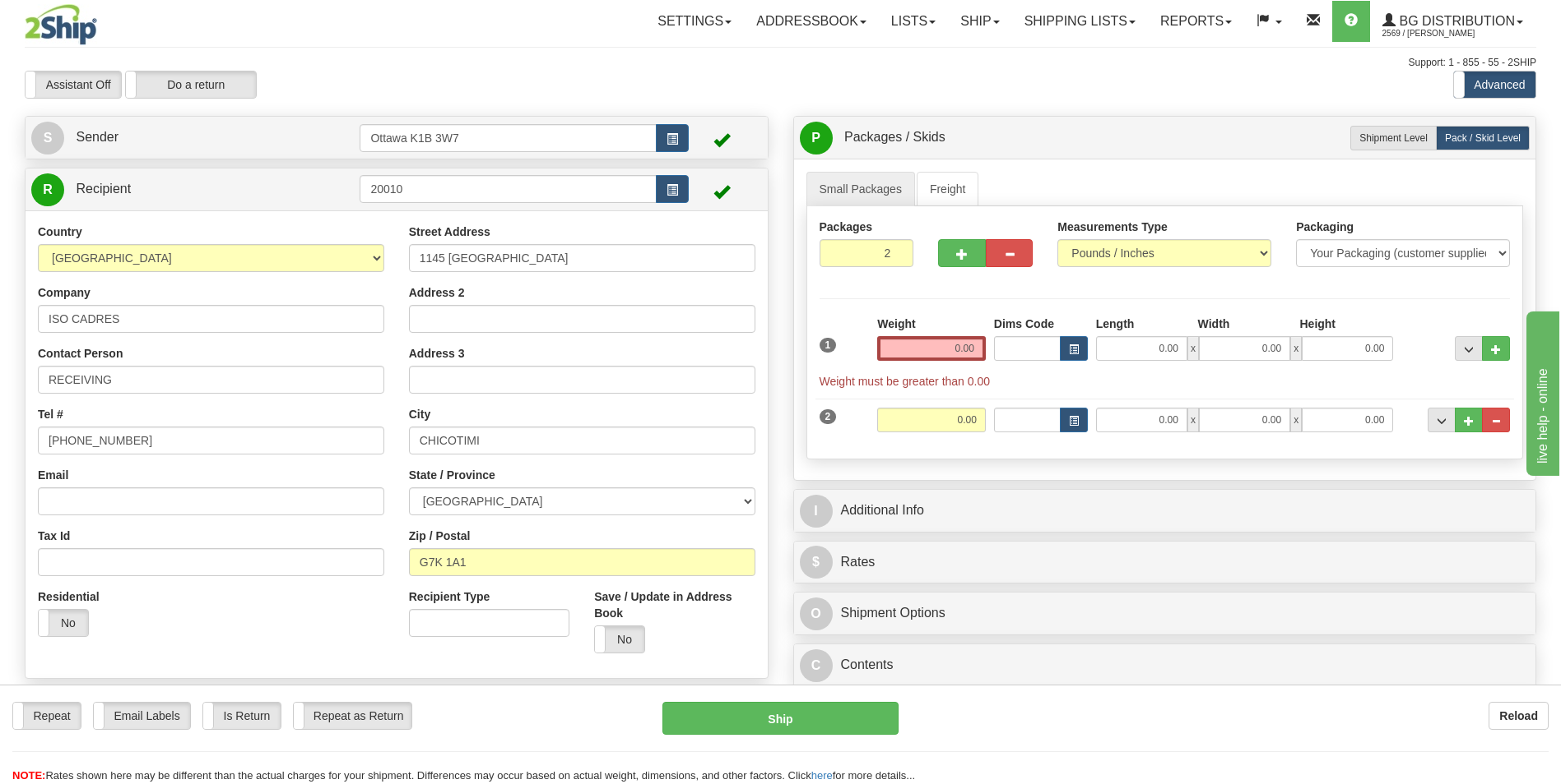
click at [954, 319] on div "Weight 0.00" at bounding box center [931, 338] width 108 height 45
click at [935, 343] on input "0.00" at bounding box center [931, 348] width 108 height 24
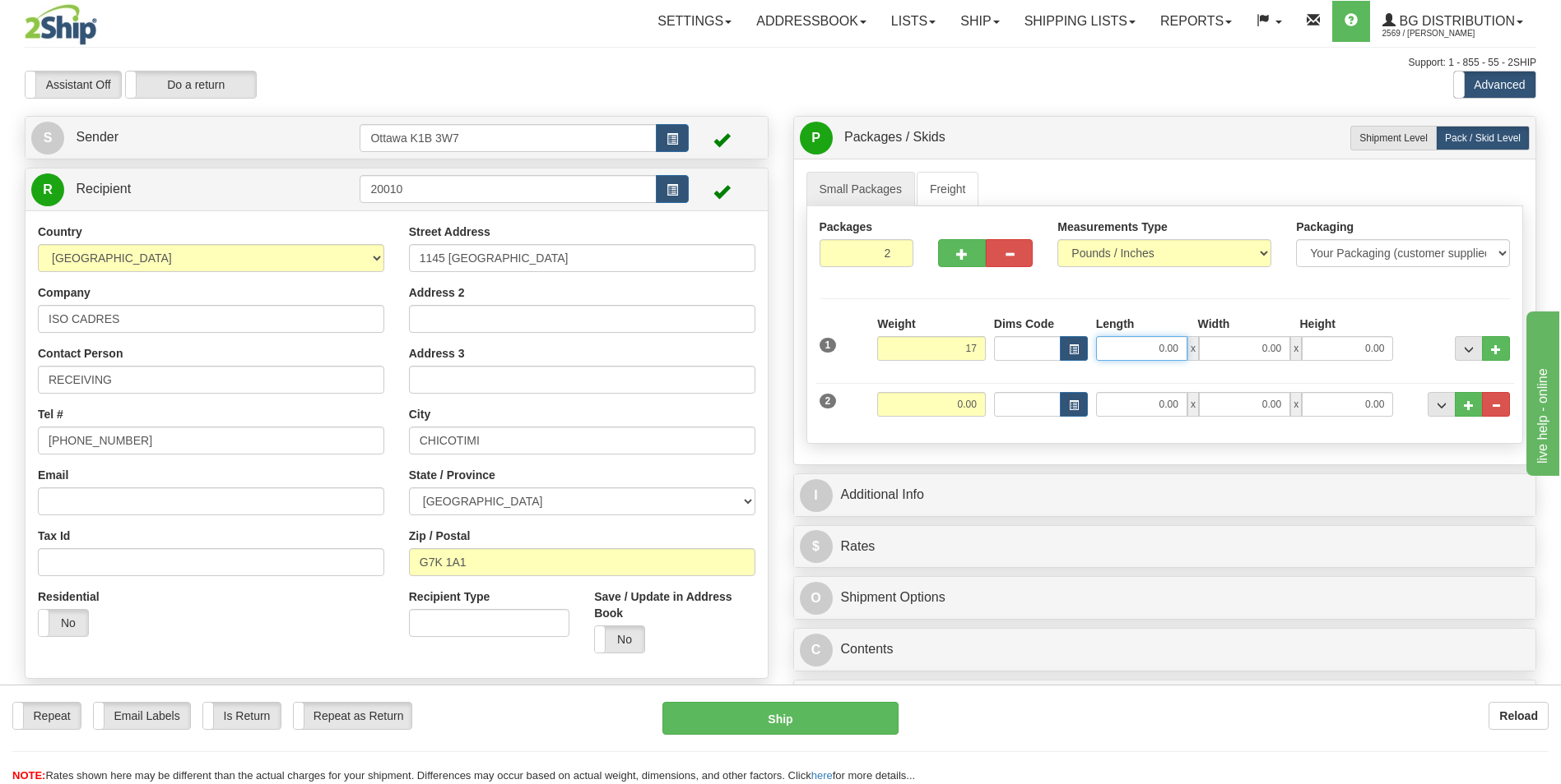
type input "17.00"
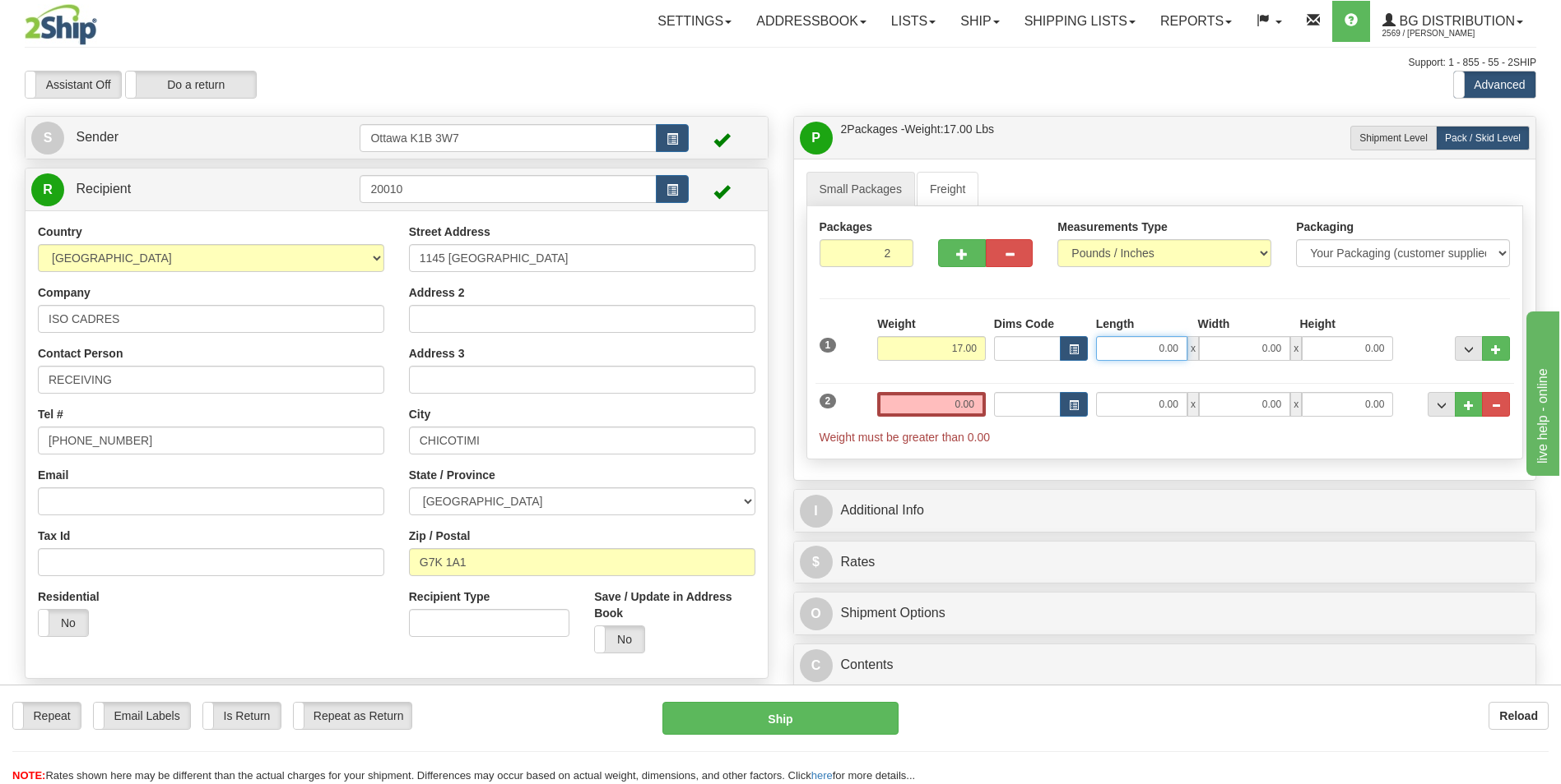
click at [1166, 355] on input "0.00" at bounding box center [1142, 348] width 92 height 24
type input "52.00"
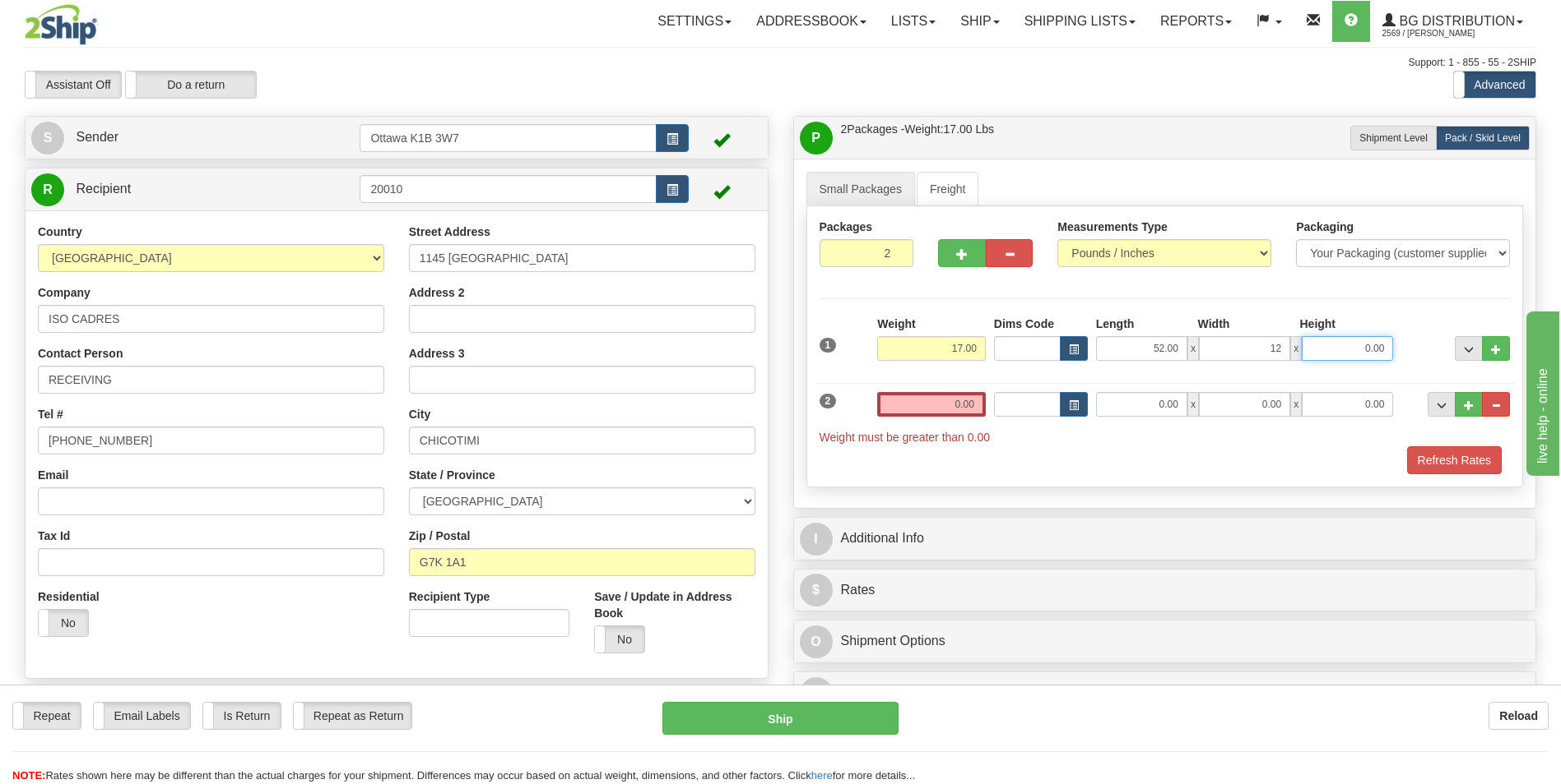
type input "12.00"
type input "7.00"
click at [1324, 282] on div "Packages 2 2 Measurements Type" at bounding box center [1164, 347] width 717 height 281
click at [900, 405] on input "0.00" at bounding box center [931, 404] width 108 height 24
click at [910, 407] on input "text" at bounding box center [931, 404] width 108 height 24
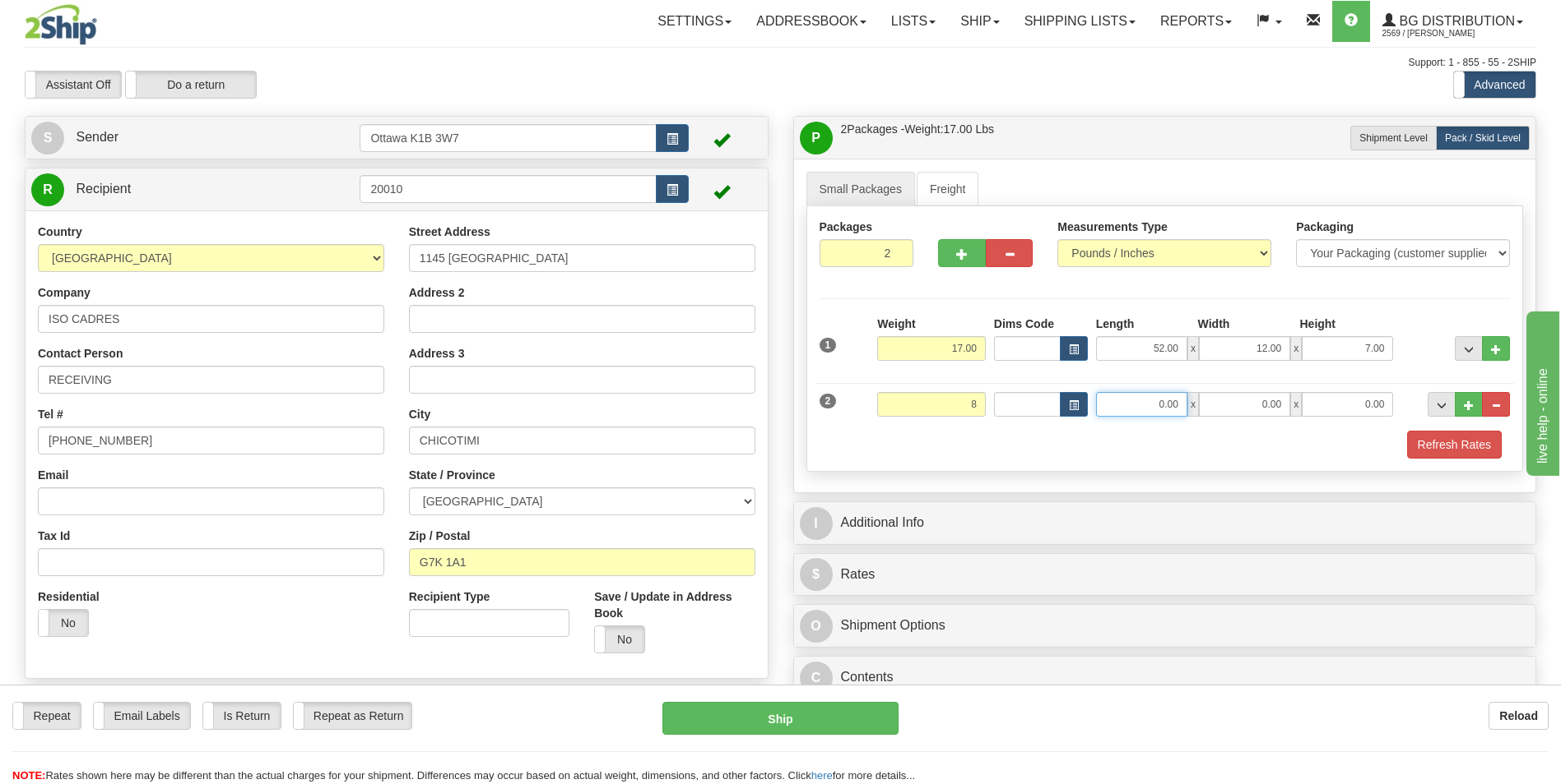
click at [1154, 409] on input "0.00" at bounding box center [1142, 404] width 92 height 24
type input "8.00"
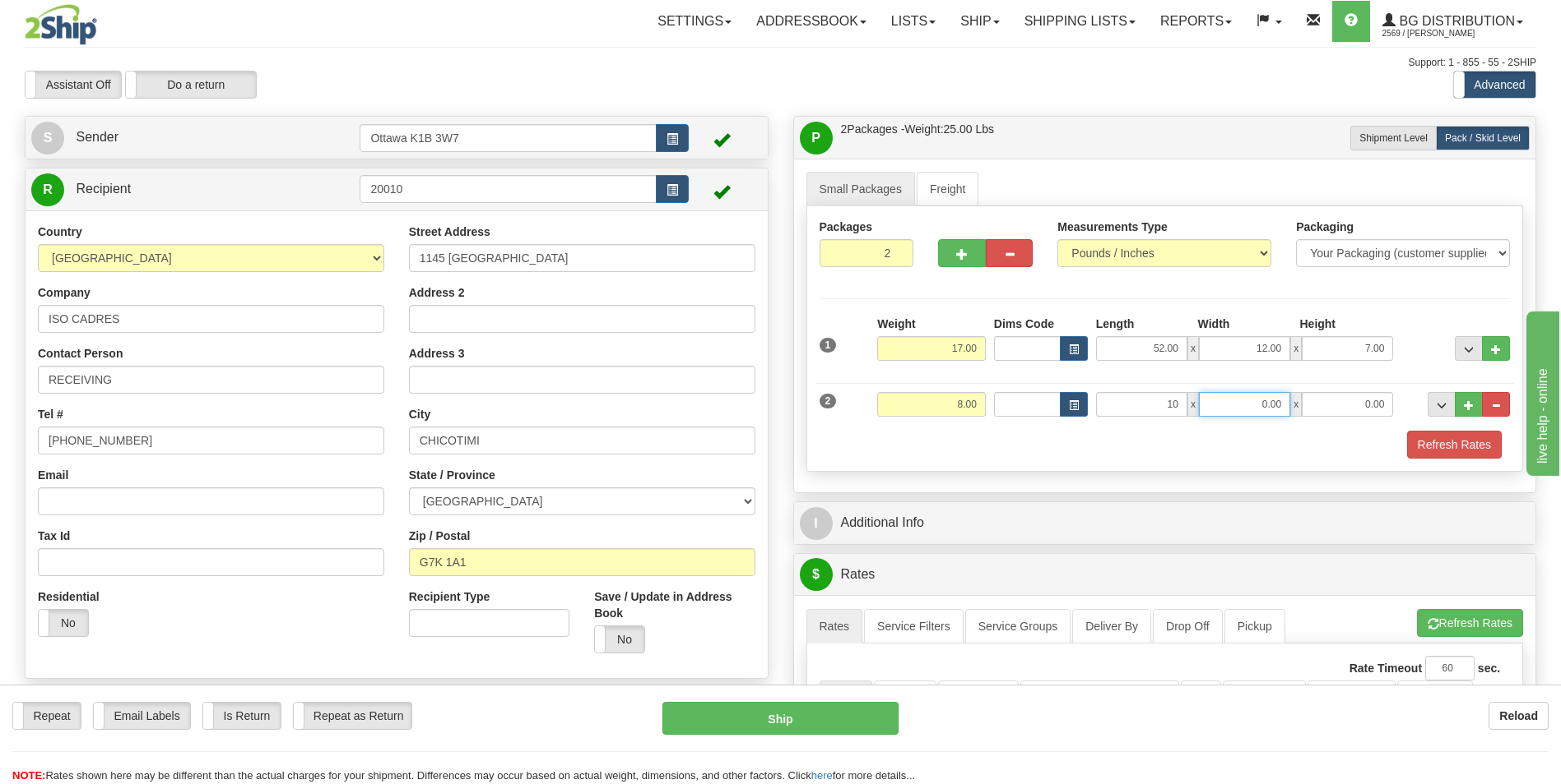
type input "10.00"
type input "15.00"
click at [1402, 303] on div "Packages 2 2 Measurements Type" at bounding box center [1164, 339] width 717 height 266
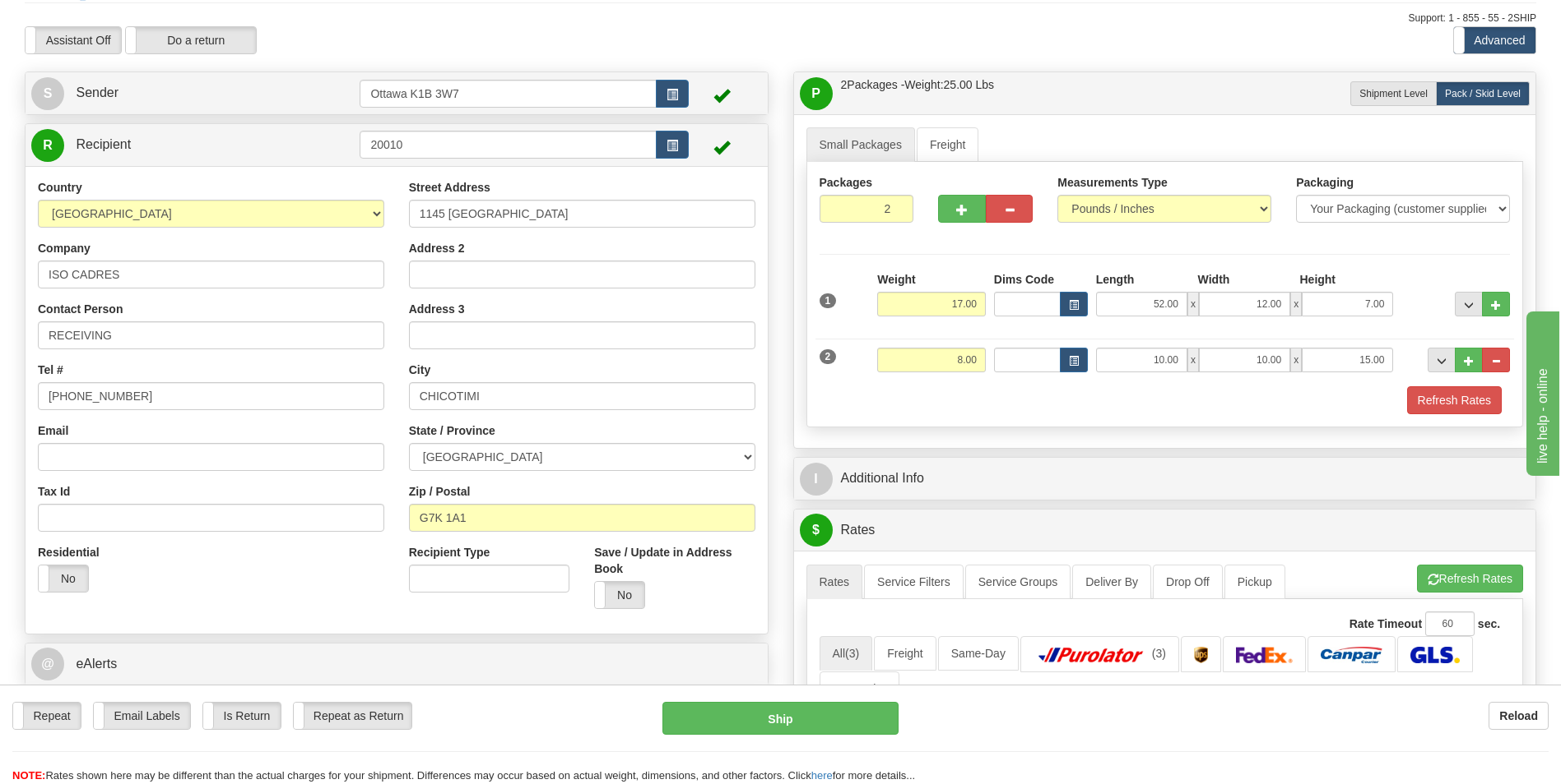
scroll to position [82, 0]
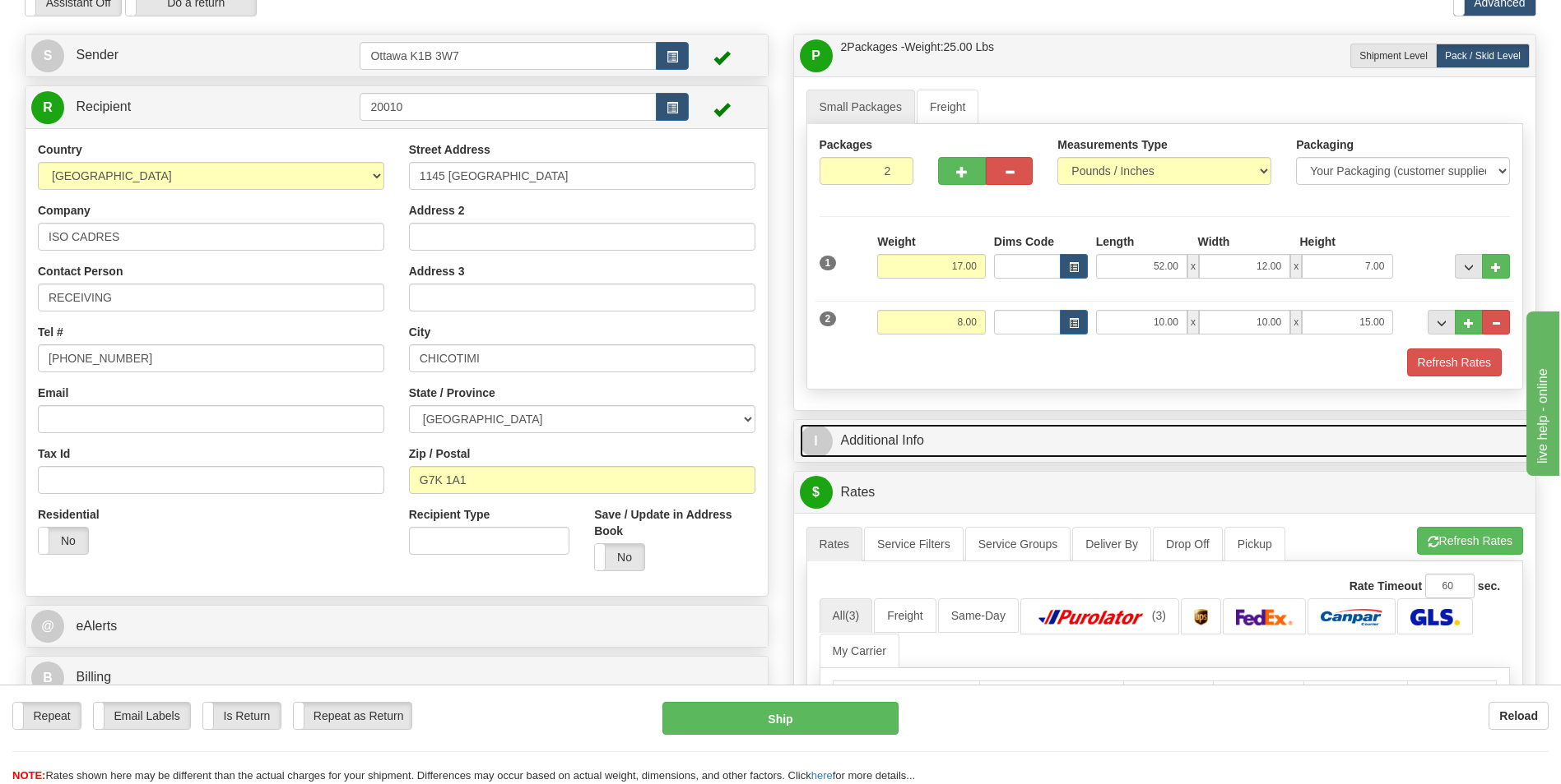
click at [1118, 430] on link "I Additional Info" at bounding box center [1165, 441] width 731 height 34
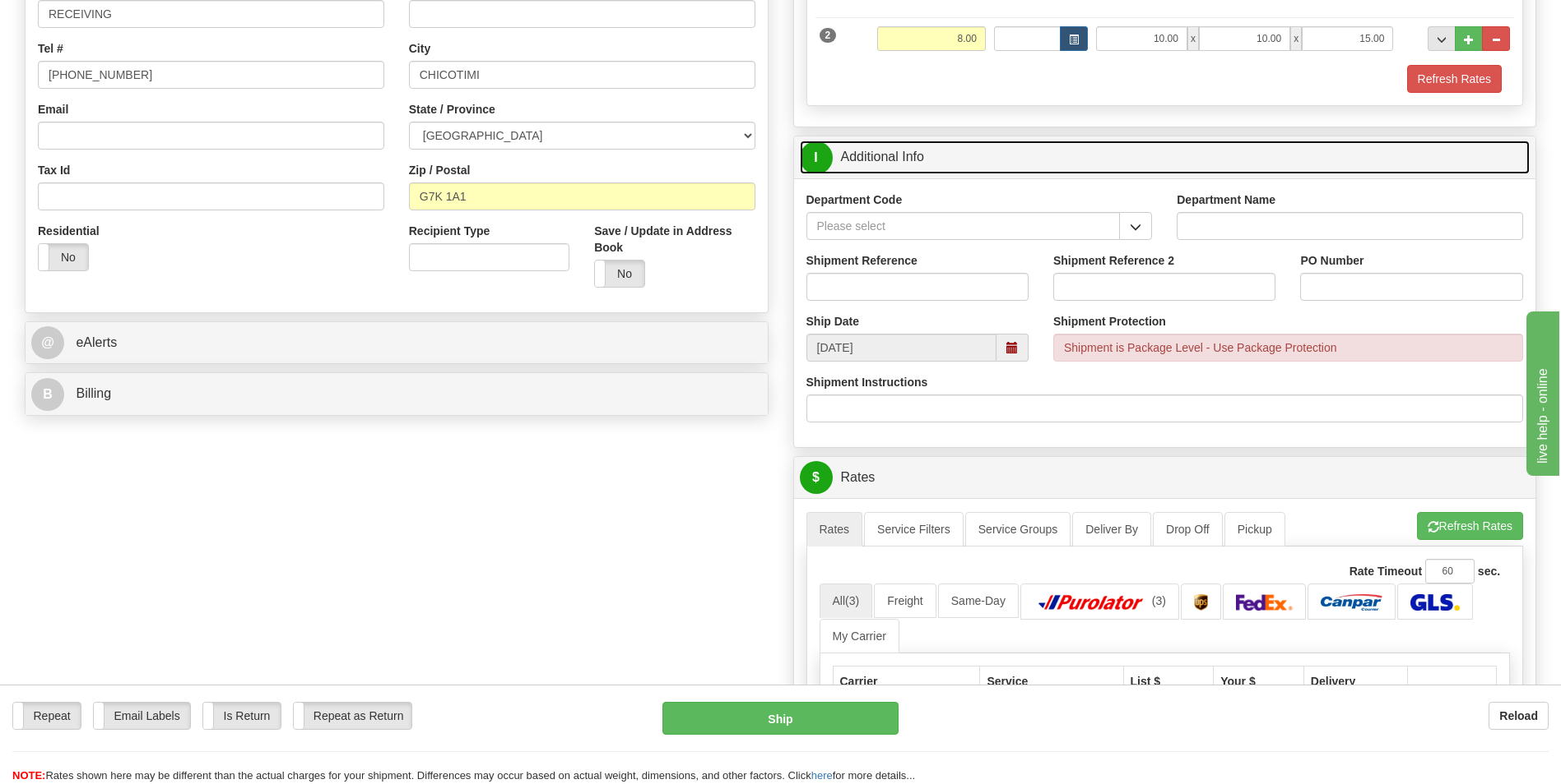
scroll to position [411, 0]
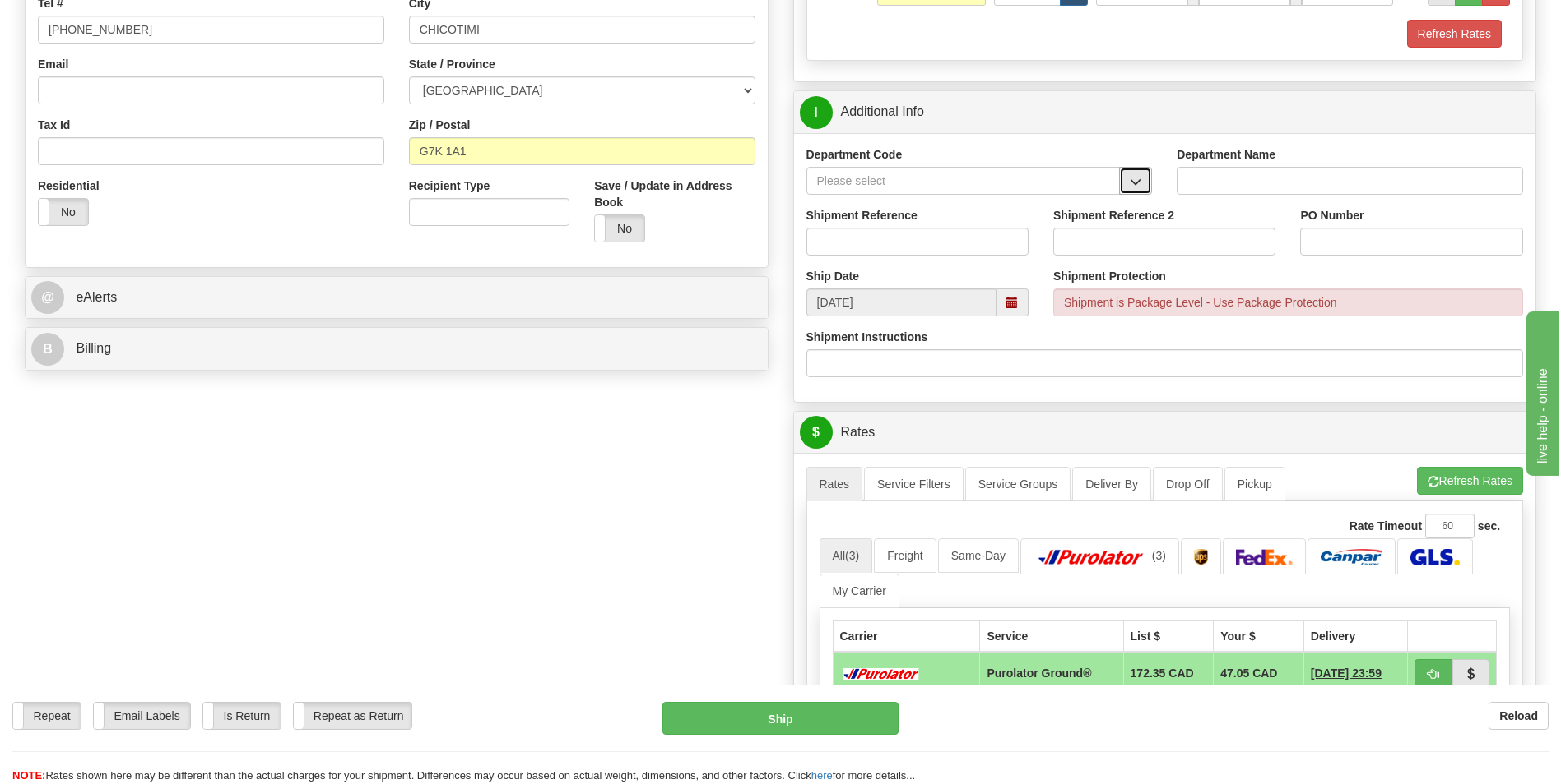
click at [1144, 182] on button "button" at bounding box center [1135, 180] width 33 height 28
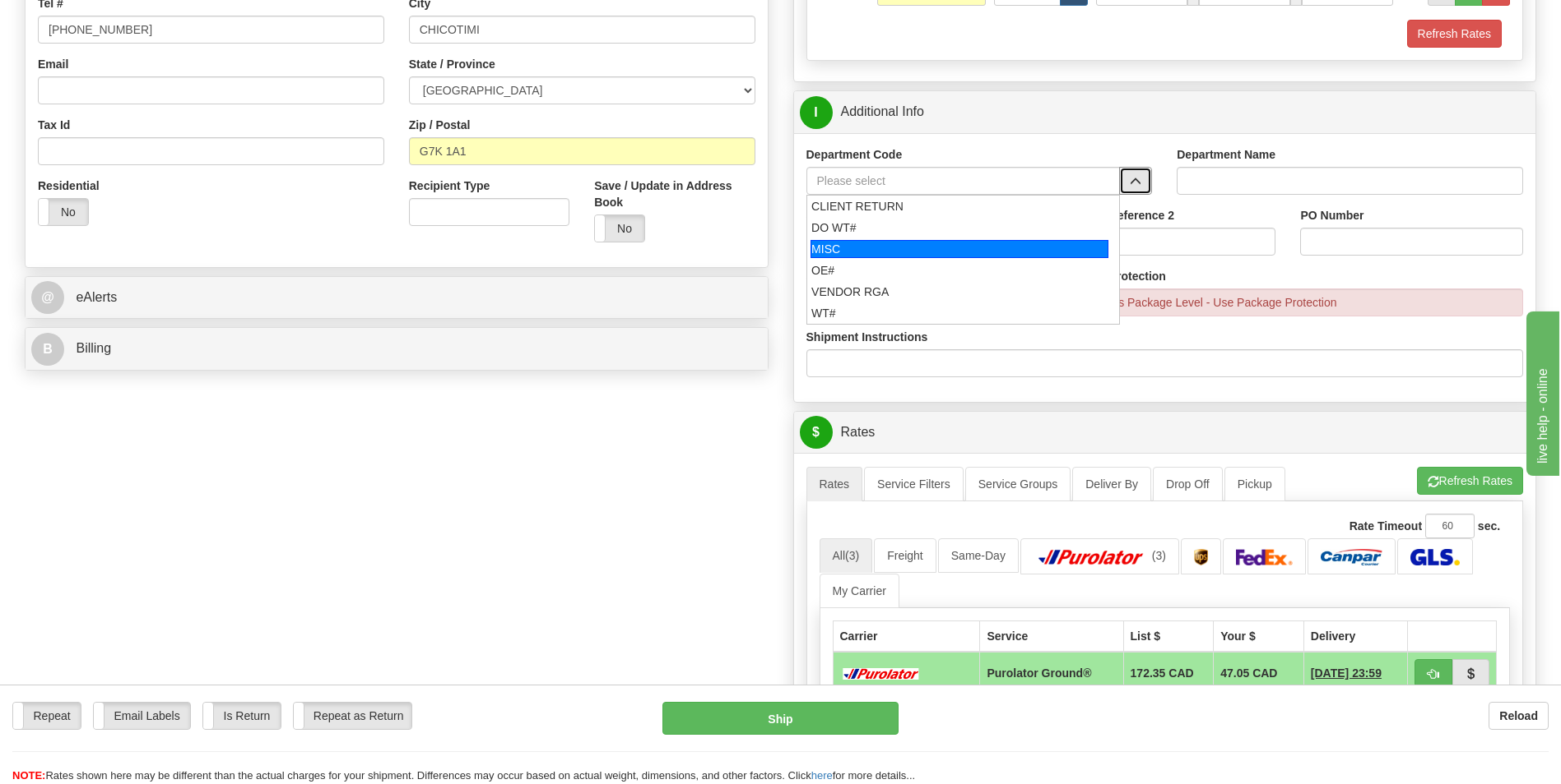
click at [935, 239] on li "MISC" at bounding box center [963, 249] width 313 height 21
type input "MISC"
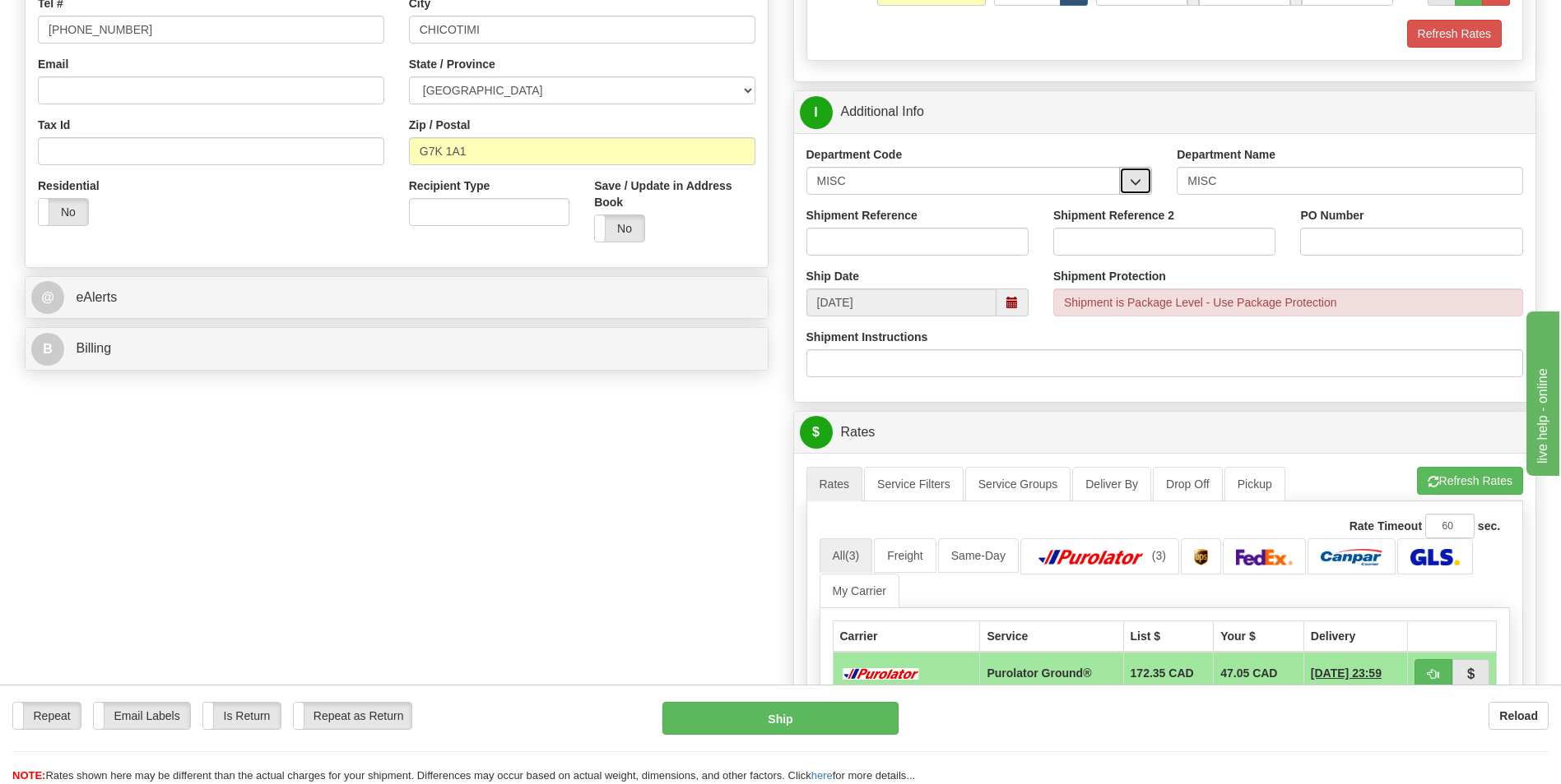
click at [1148, 182] on button "button" at bounding box center [1135, 180] width 33 height 28
click at [1004, 171] on input "MISC" at bounding box center [963, 180] width 315 height 28
click at [1001, 172] on input "MISC" at bounding box center [963, 180] width 315 height 28
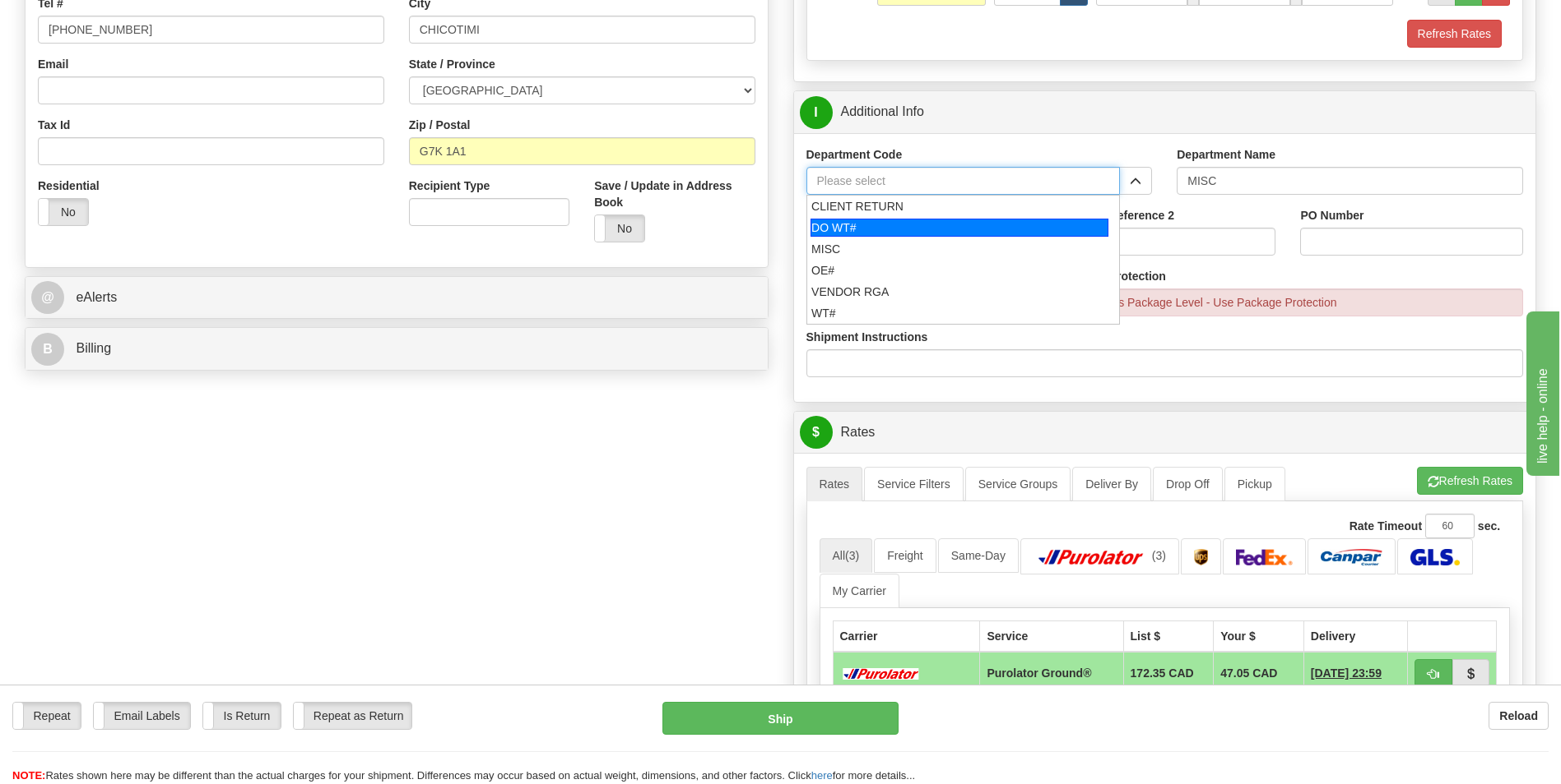
click at [970, 235] on div "DO WT#" at bounding box center [960, 228] width 298 height 19
type input "DO WT#"
type input "DIRECT ORDERS"
type input "DO WT#"
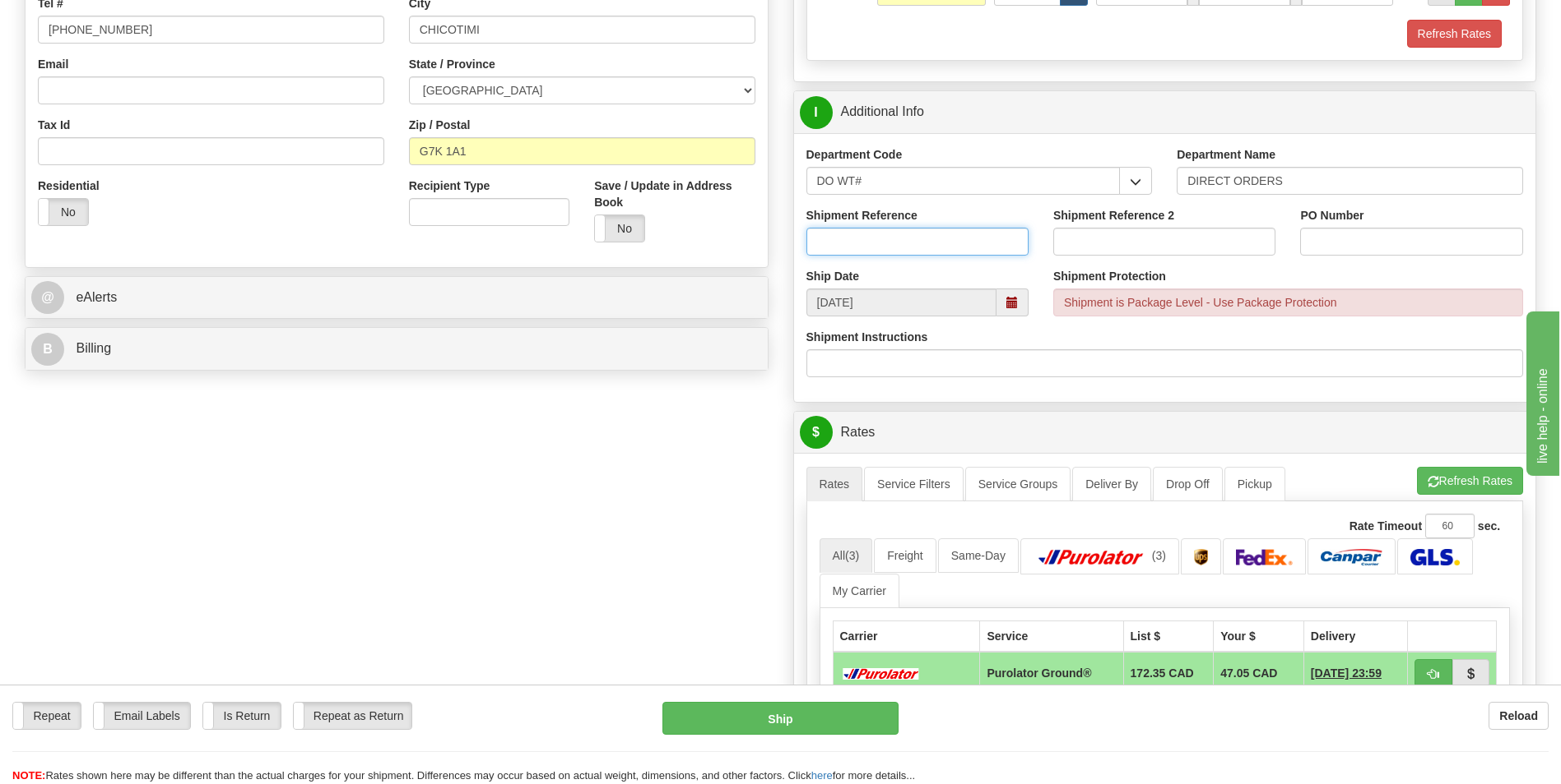
click at [956, 255] on input "Shipment Reference" at bounding box center [917, 242] width 222 height 28
type input "164525-00"
click at [1334, 249] on input "PO Number" at bounding box center [1411, 242] width 222 height 28
type input "LF-4224-06"
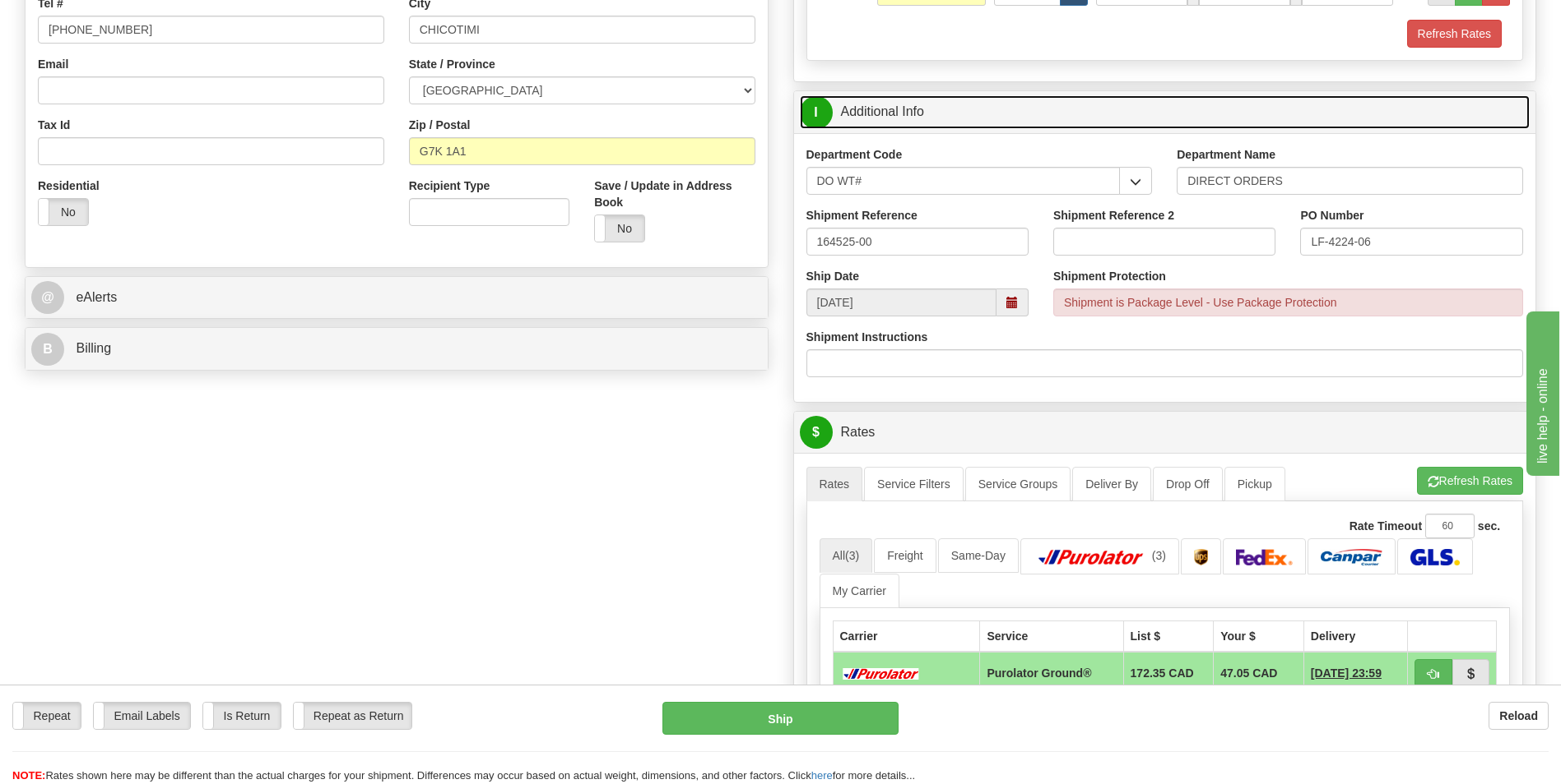
click at [1339, 118] on link "I Additional Info" at bounding box center [1165, 112] width 731 height 34
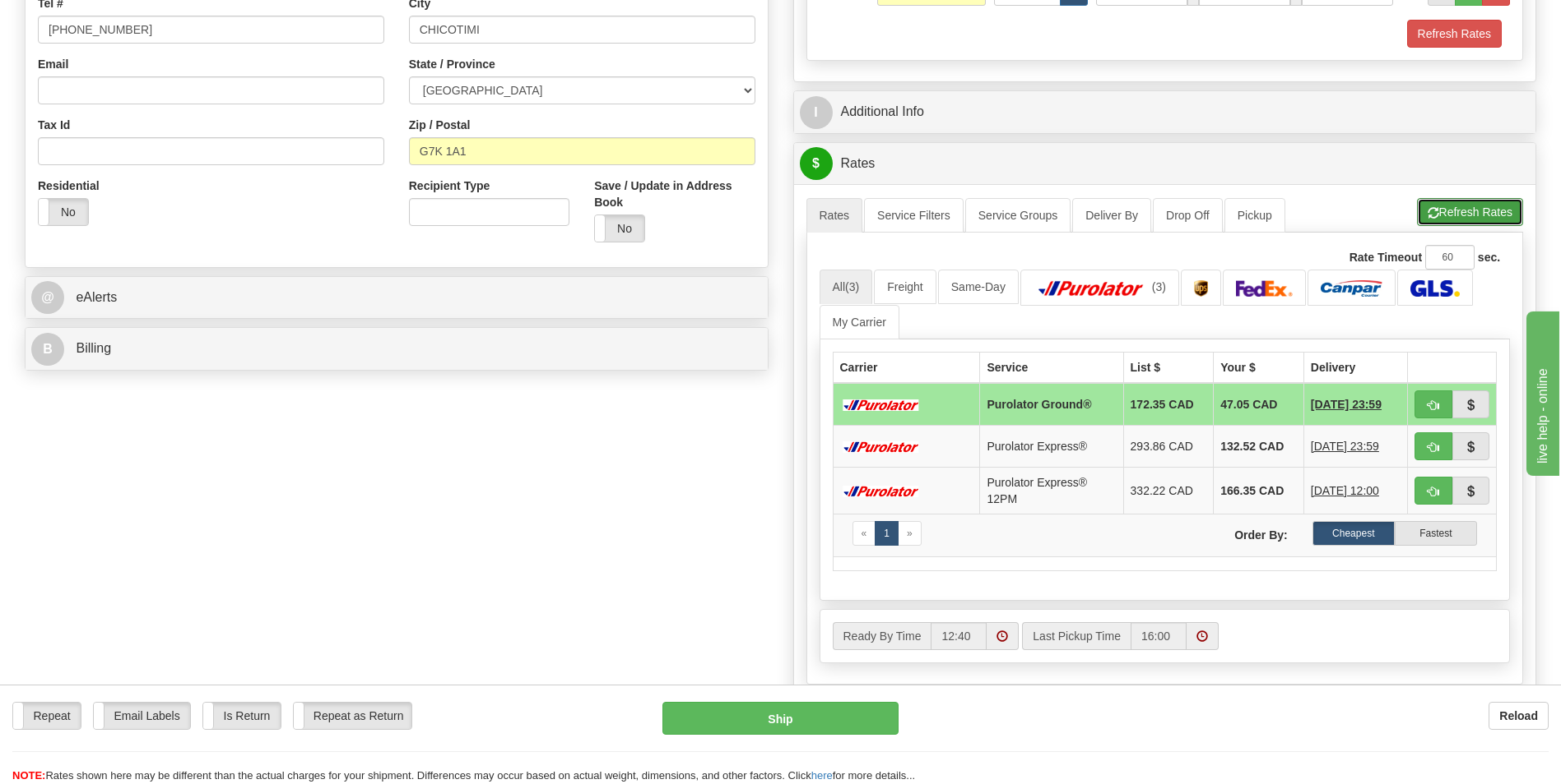
click at [1445, 208] on button "Refresh Rates" at bounding box center [1469, 211] width 106 height 28
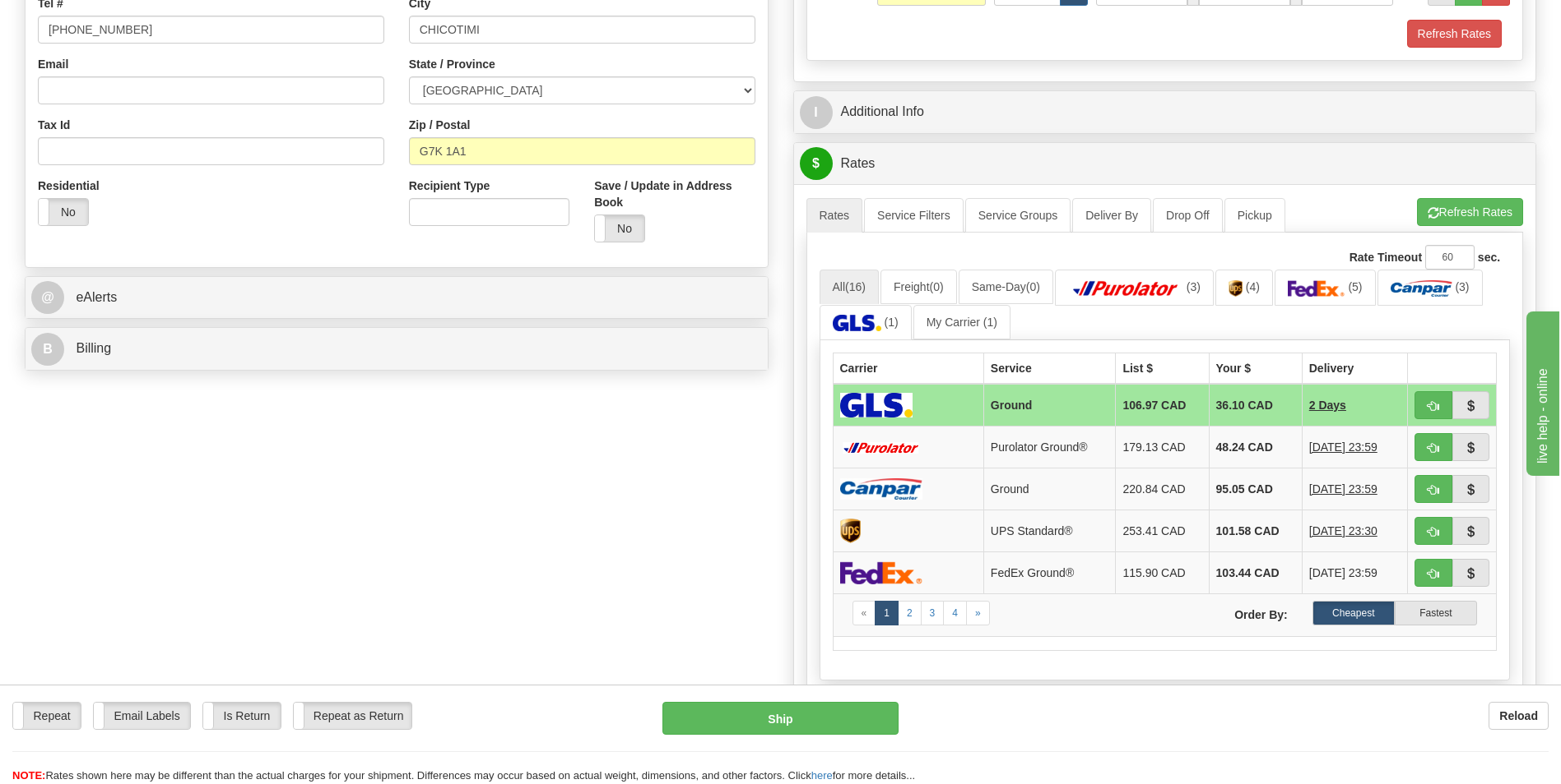
scroll to position [576, 0]
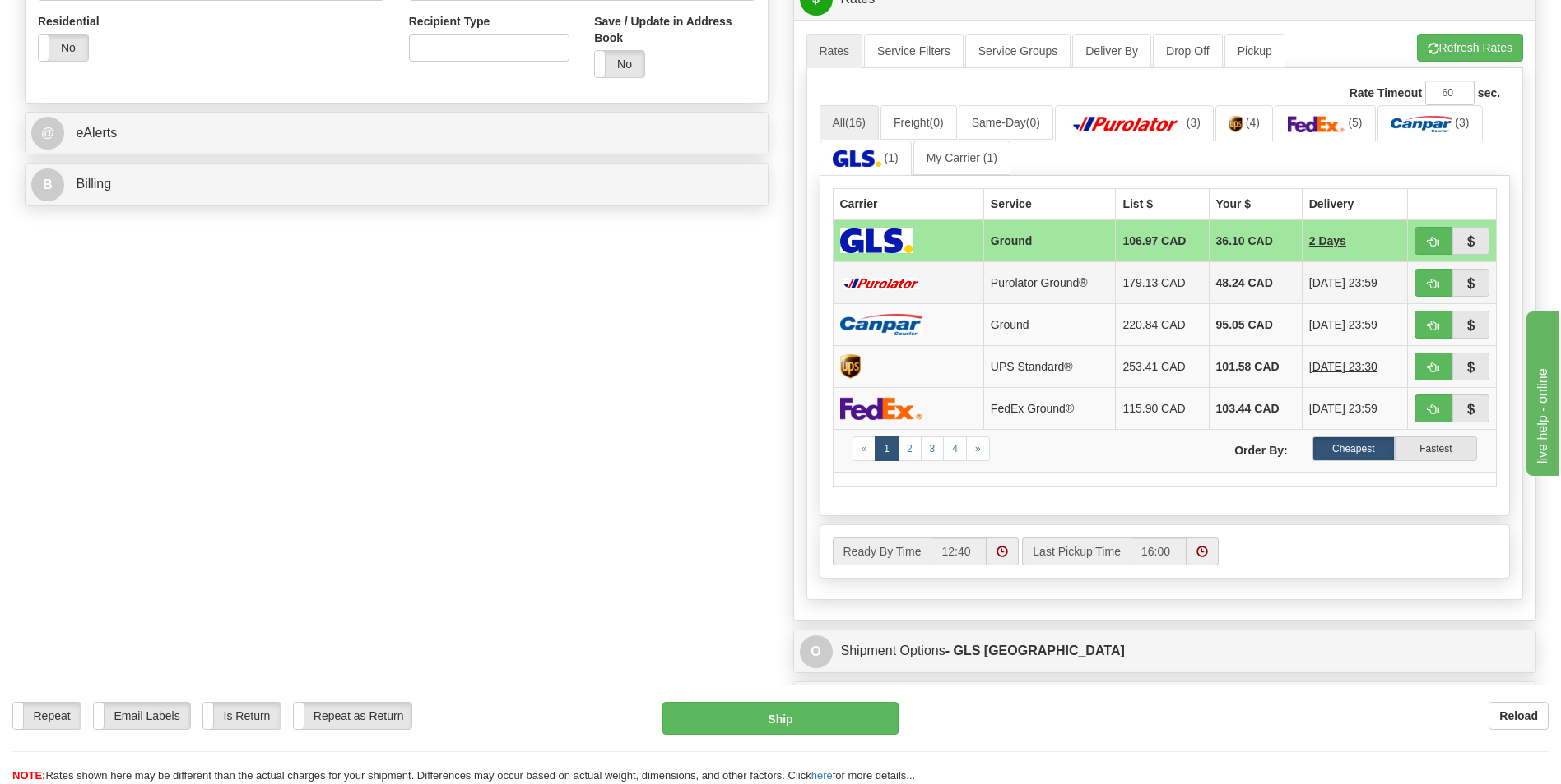
click at [1410, 290] on td at bounding box center [1452, 282] width 89 height 42
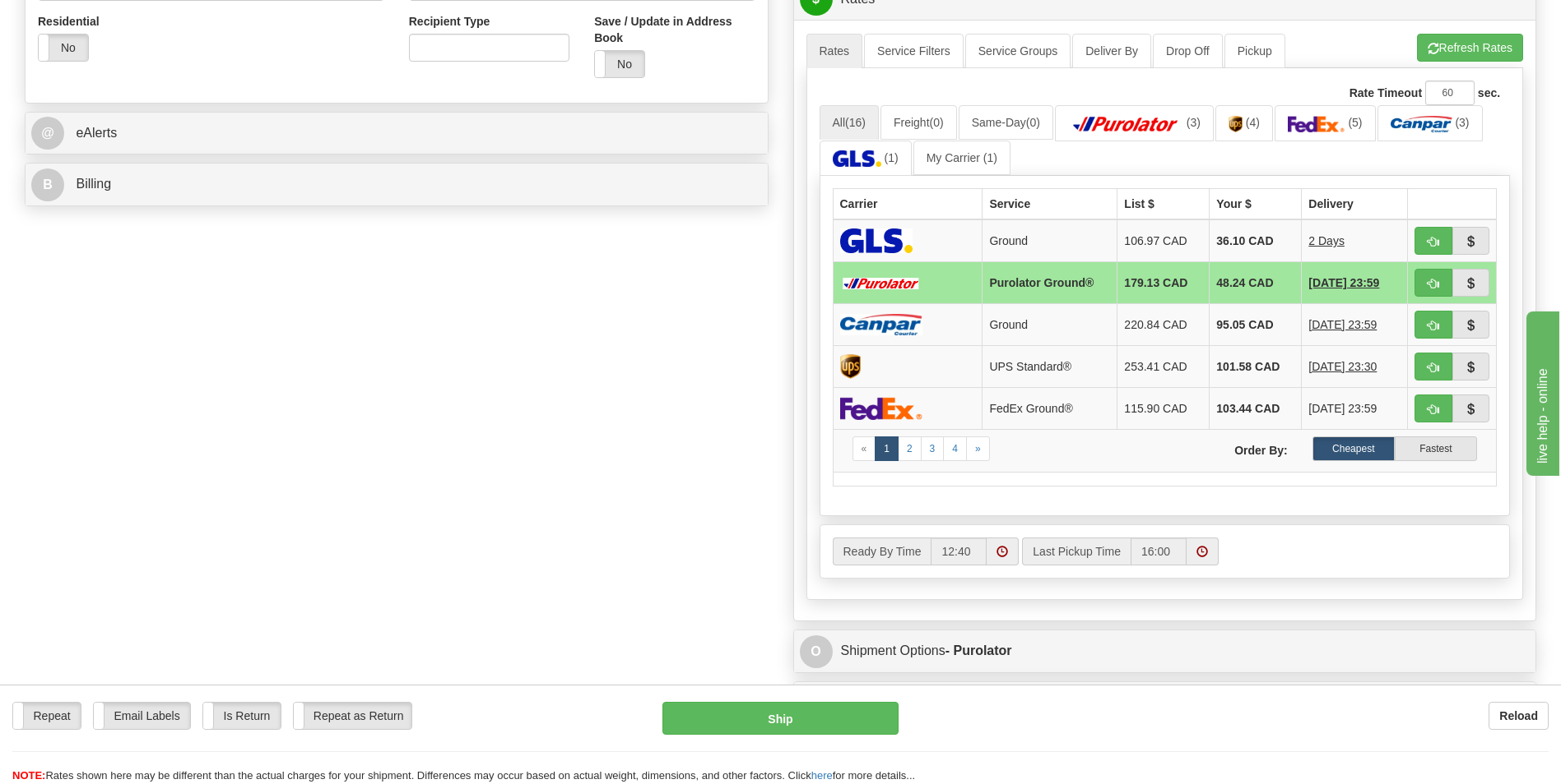
click at [1430, 167] on ul "All (16) Freight (0) Same-Day (0) (3) (4) (5) (3) (1) My Carrier (1)" at bounding box center [1164, 140] width 691 height 71
click at [1425, 239] on button "button" at bounding box center [1432, 241] width 38 height 28
type input "1"
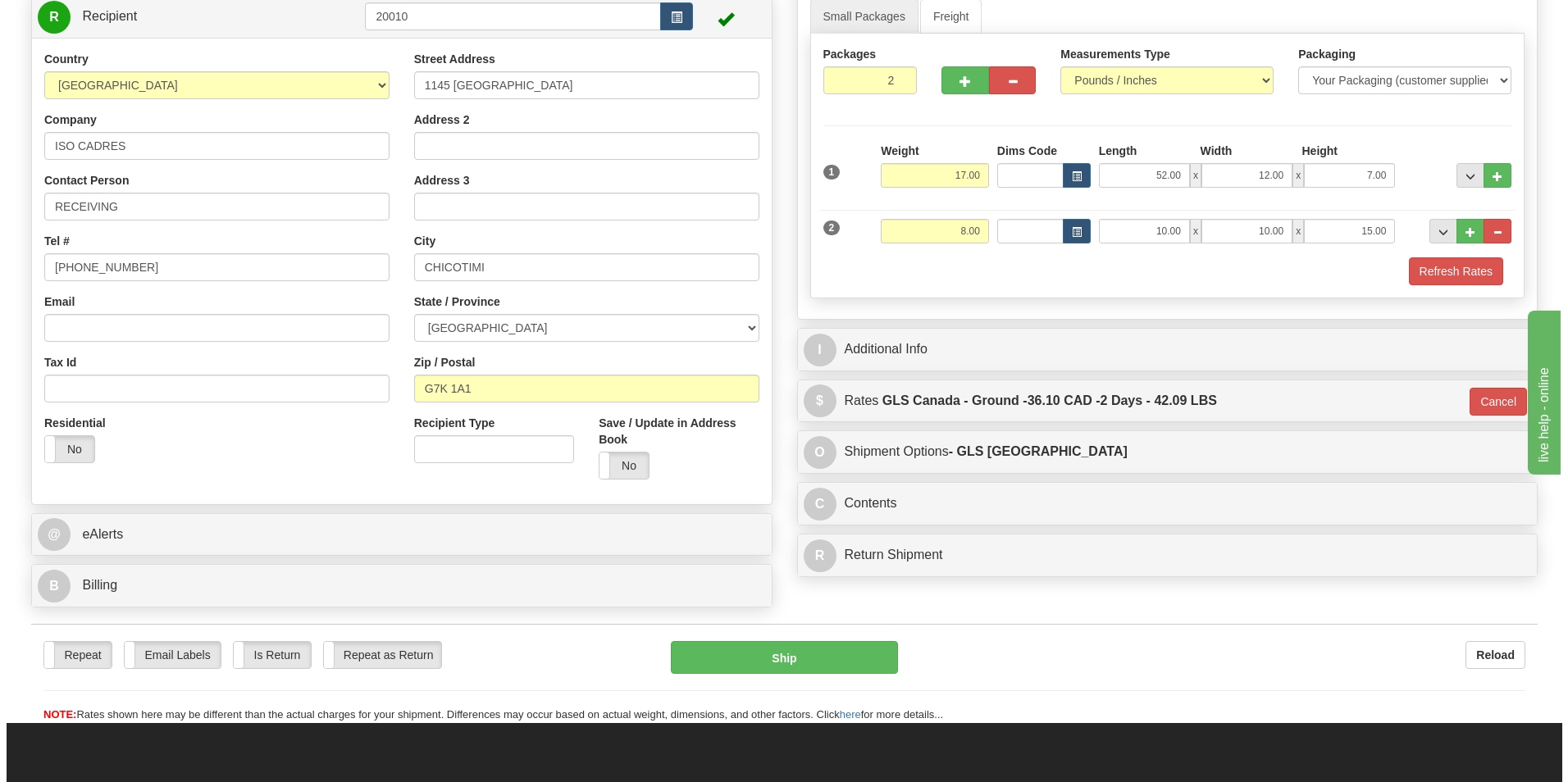
scroll to position [0, 0]
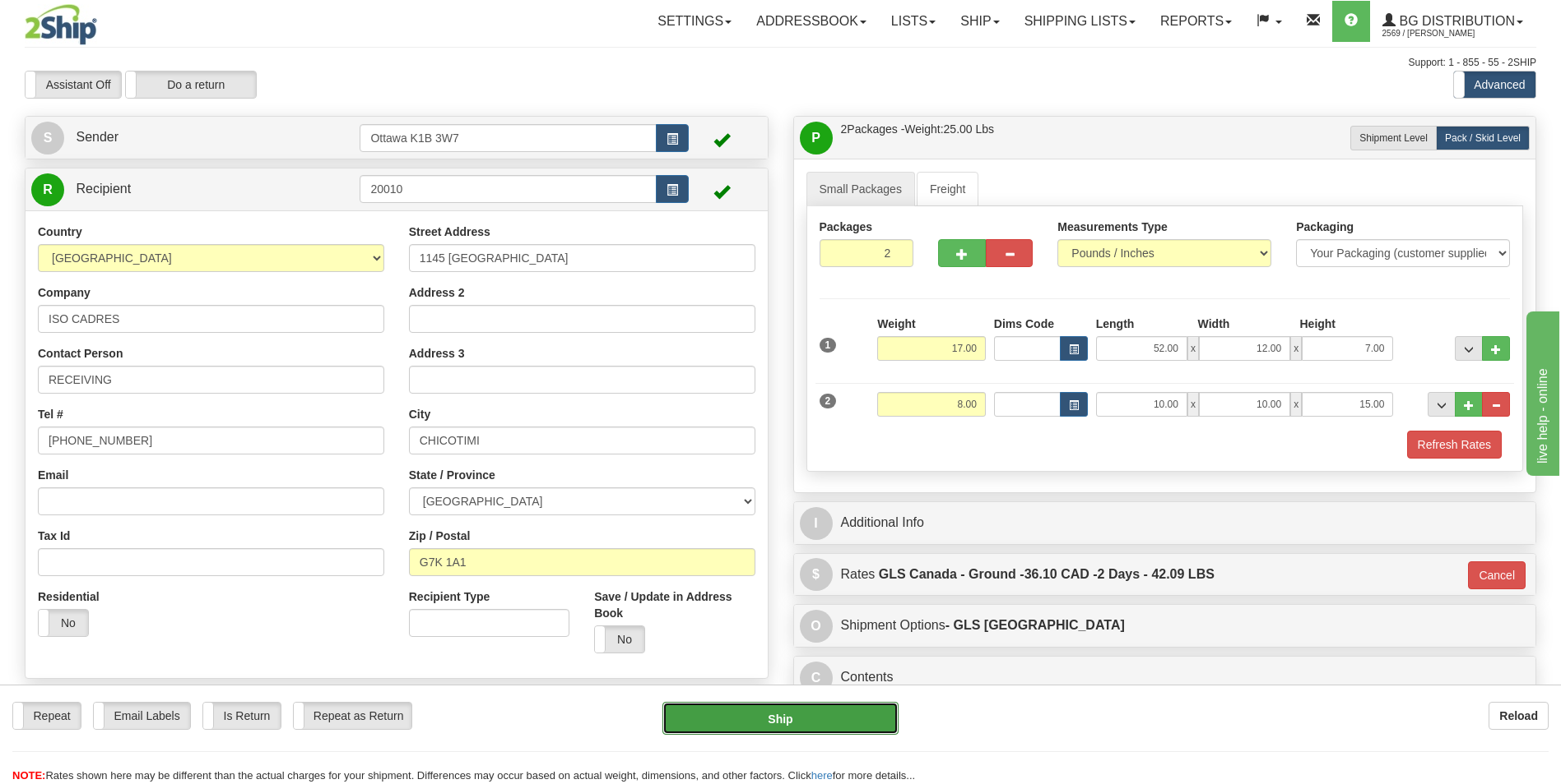
click at [781, 724] on button "Ship" at bounding box center [780, 719] width 235 height 33
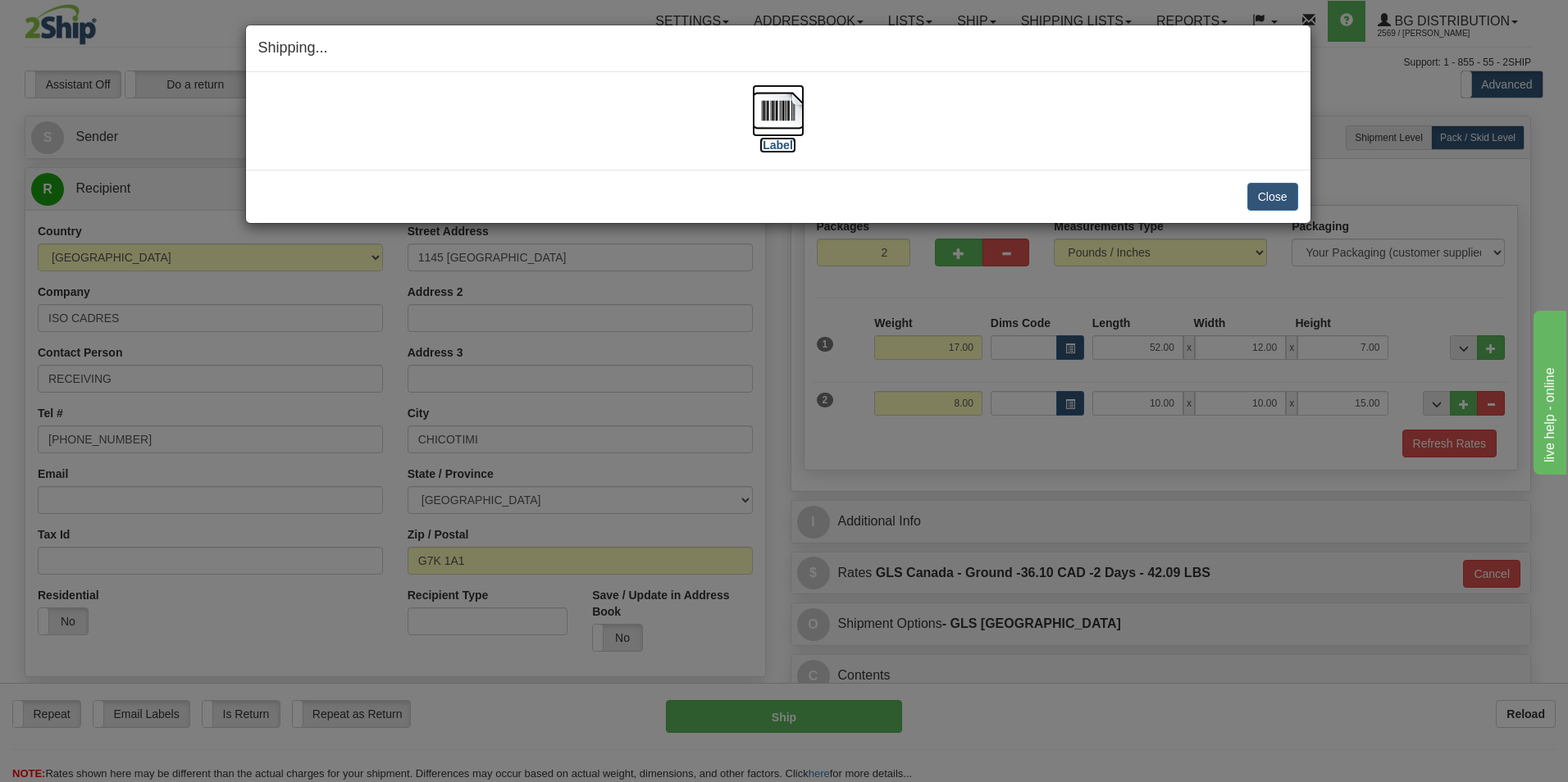
click at [783, 145] on label "[Label]" at bounding box center [778, 145] width 38 height 17
click at [1283, 197] on button "Close" at bounding box center [1273, 196] width 51 height 28
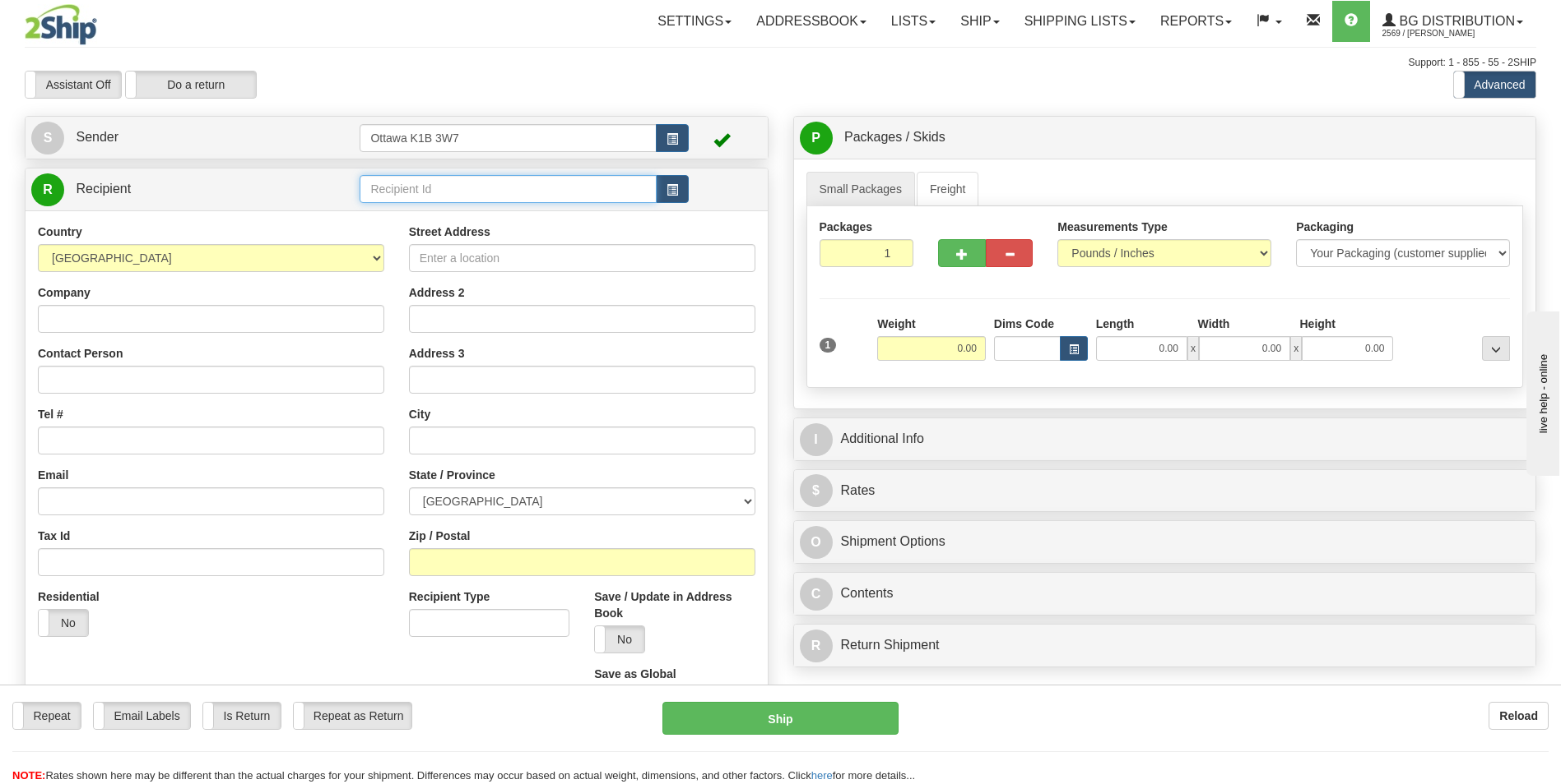
click at [451, 198] on input "text" at bounding box center [508, 189] width 296 height 28
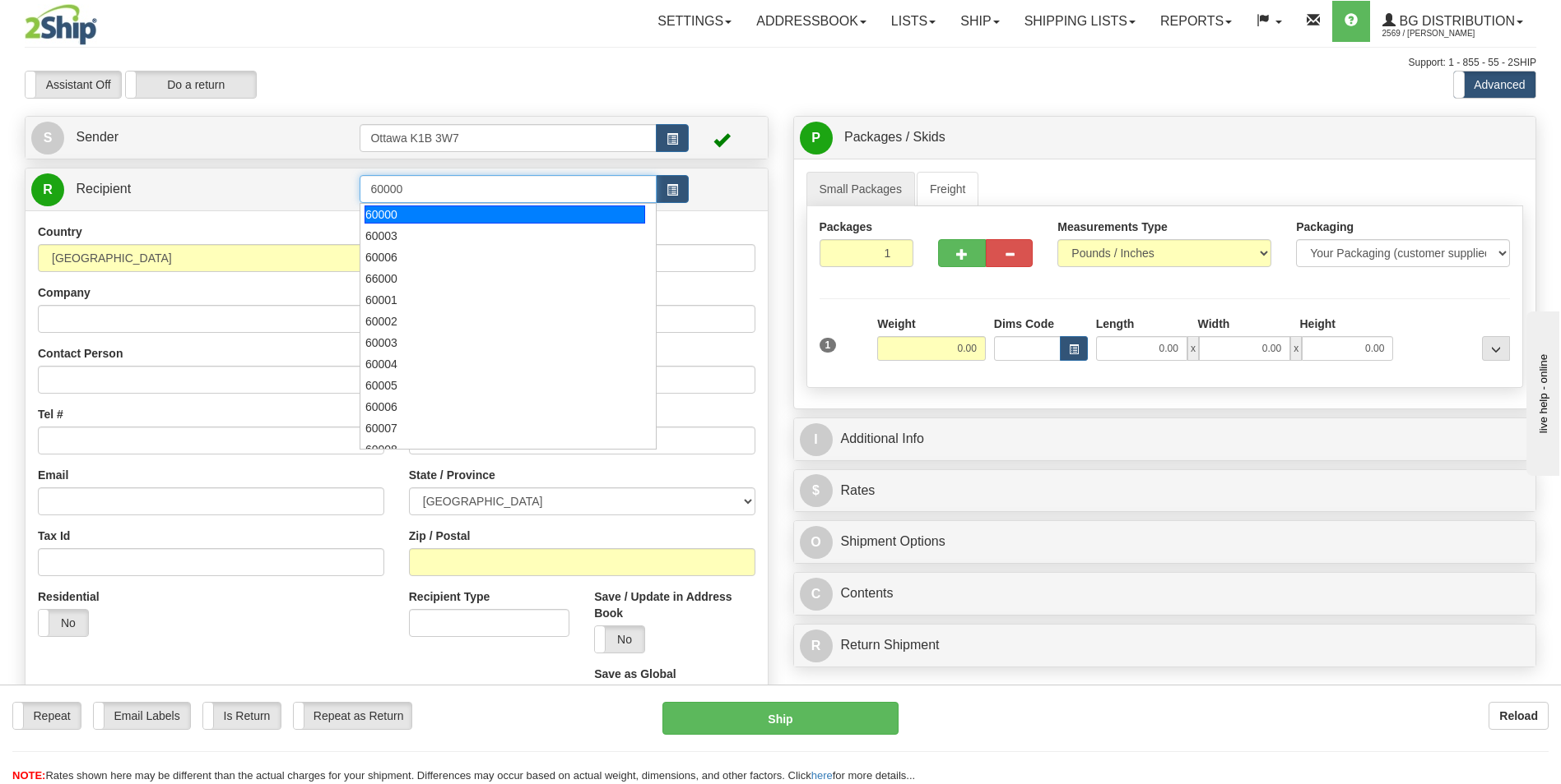
type input "60000"
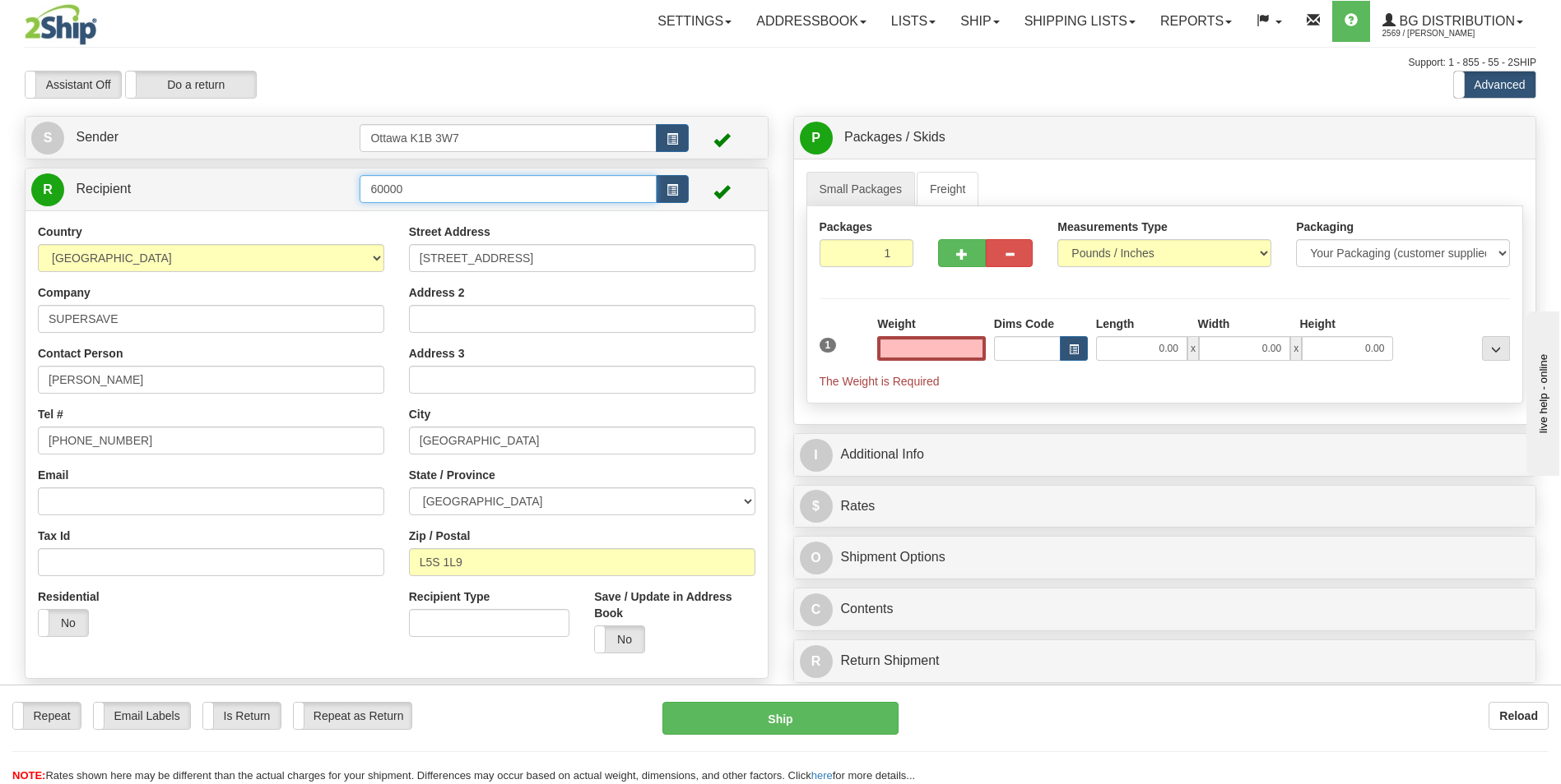
type input "0.00"
click at [446, 196] on input "60000" at bounding box center [508, 189] width 296 height 28
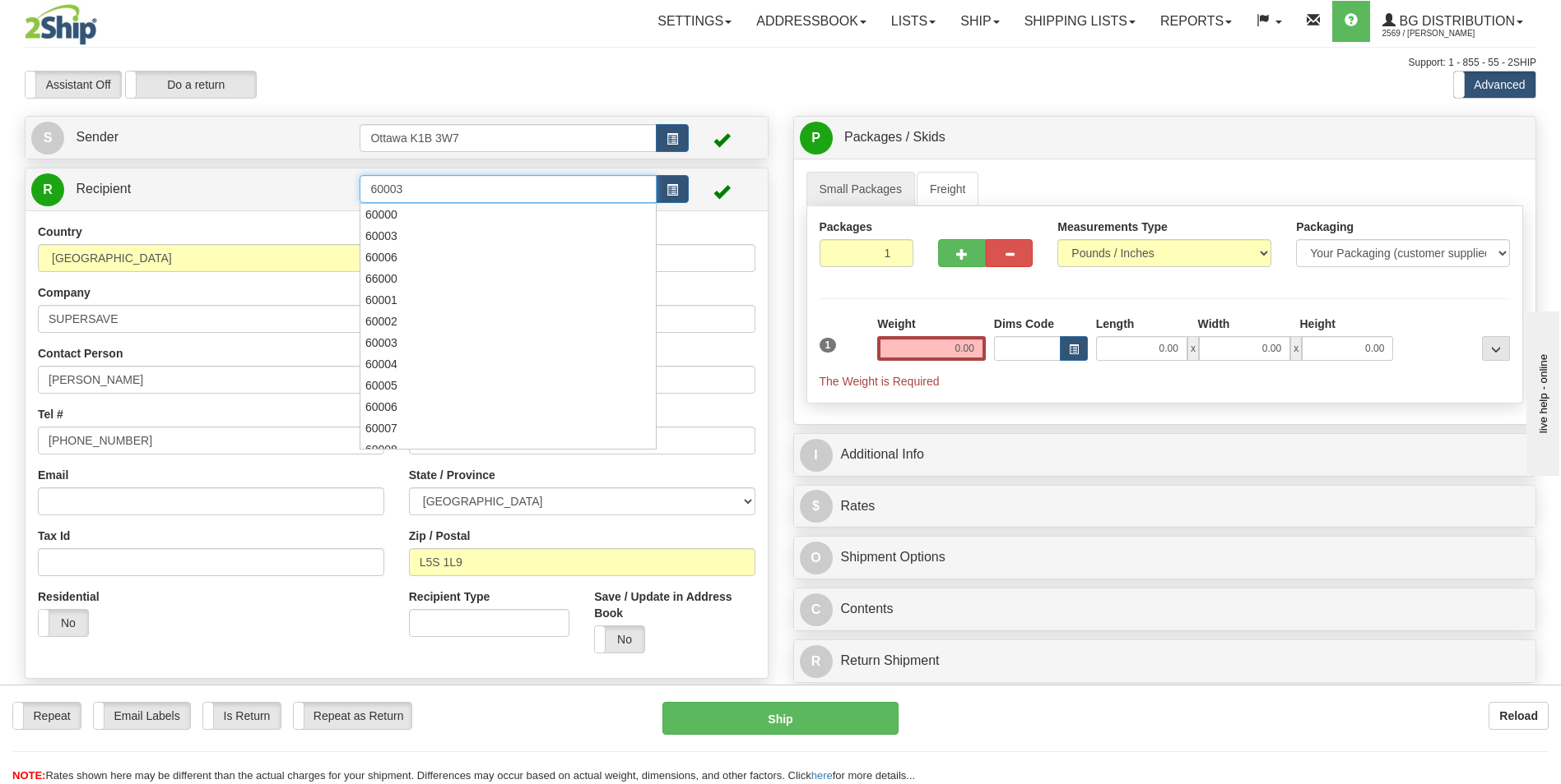
type input "60003"
click button "Delete" at bounding box center [0, 0] width 0 height 0
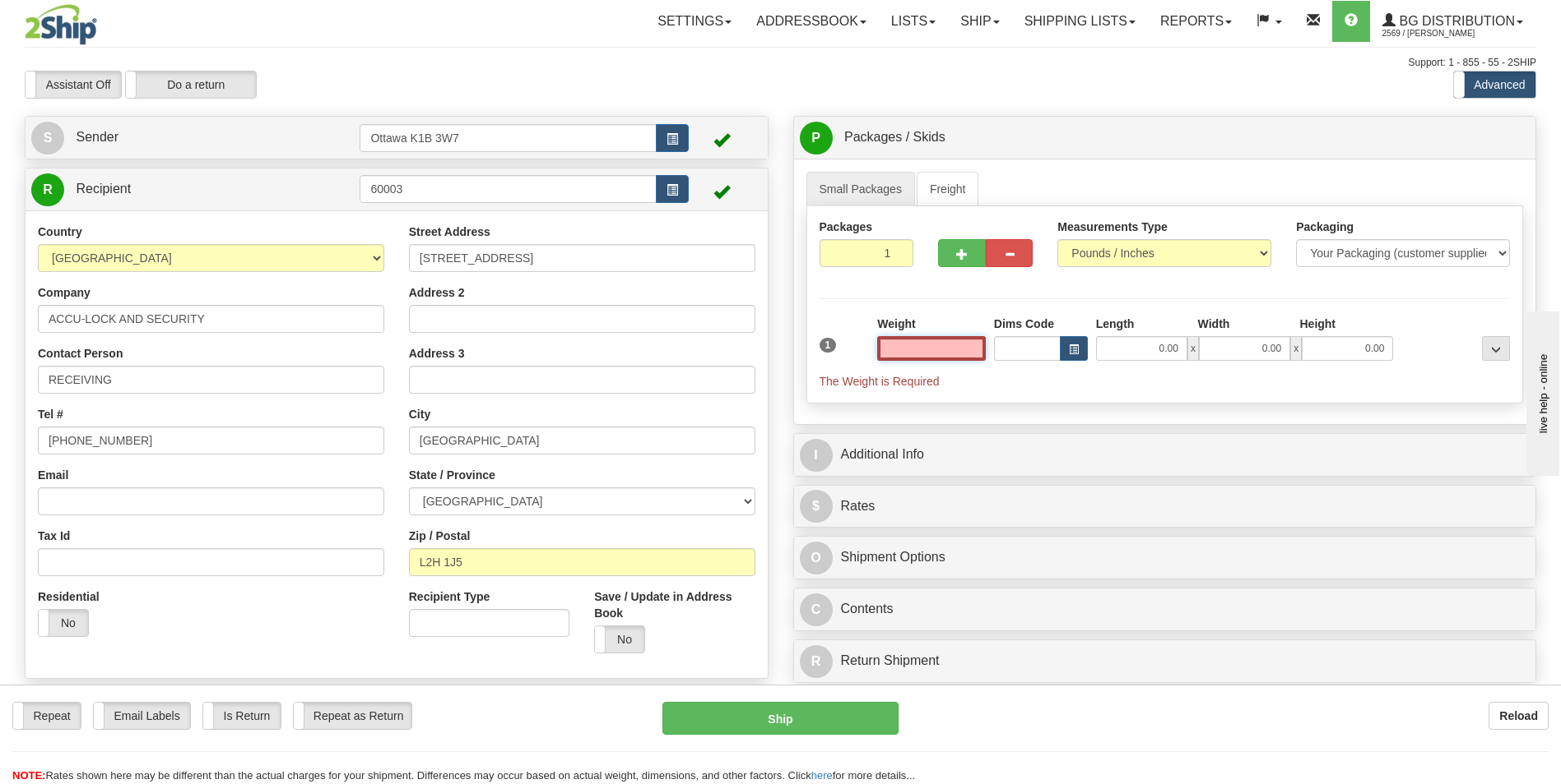
click at [950, 350] on input "text" at bounding box center [931, 348] width 108 height 24
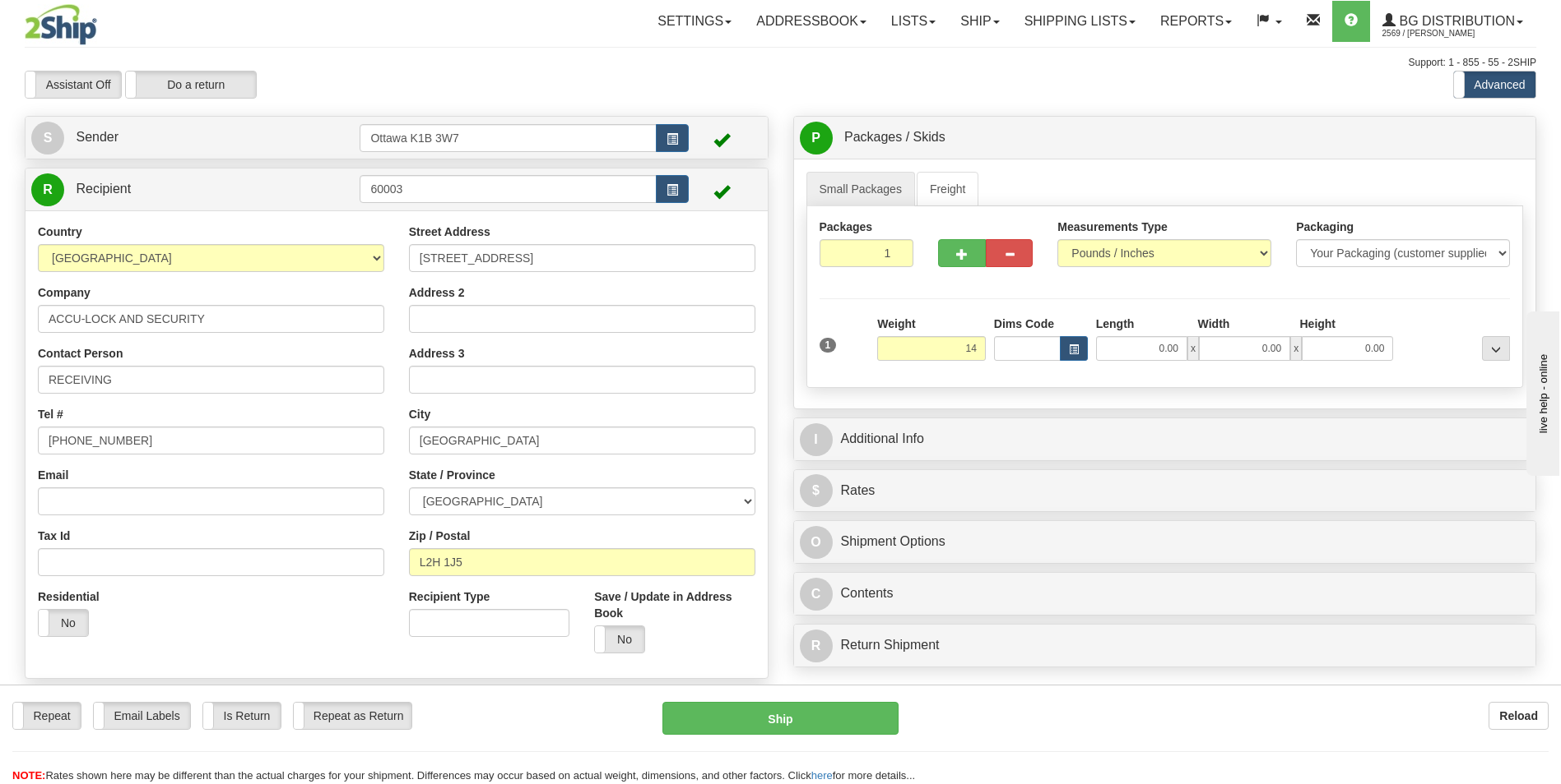
type input "14.00"
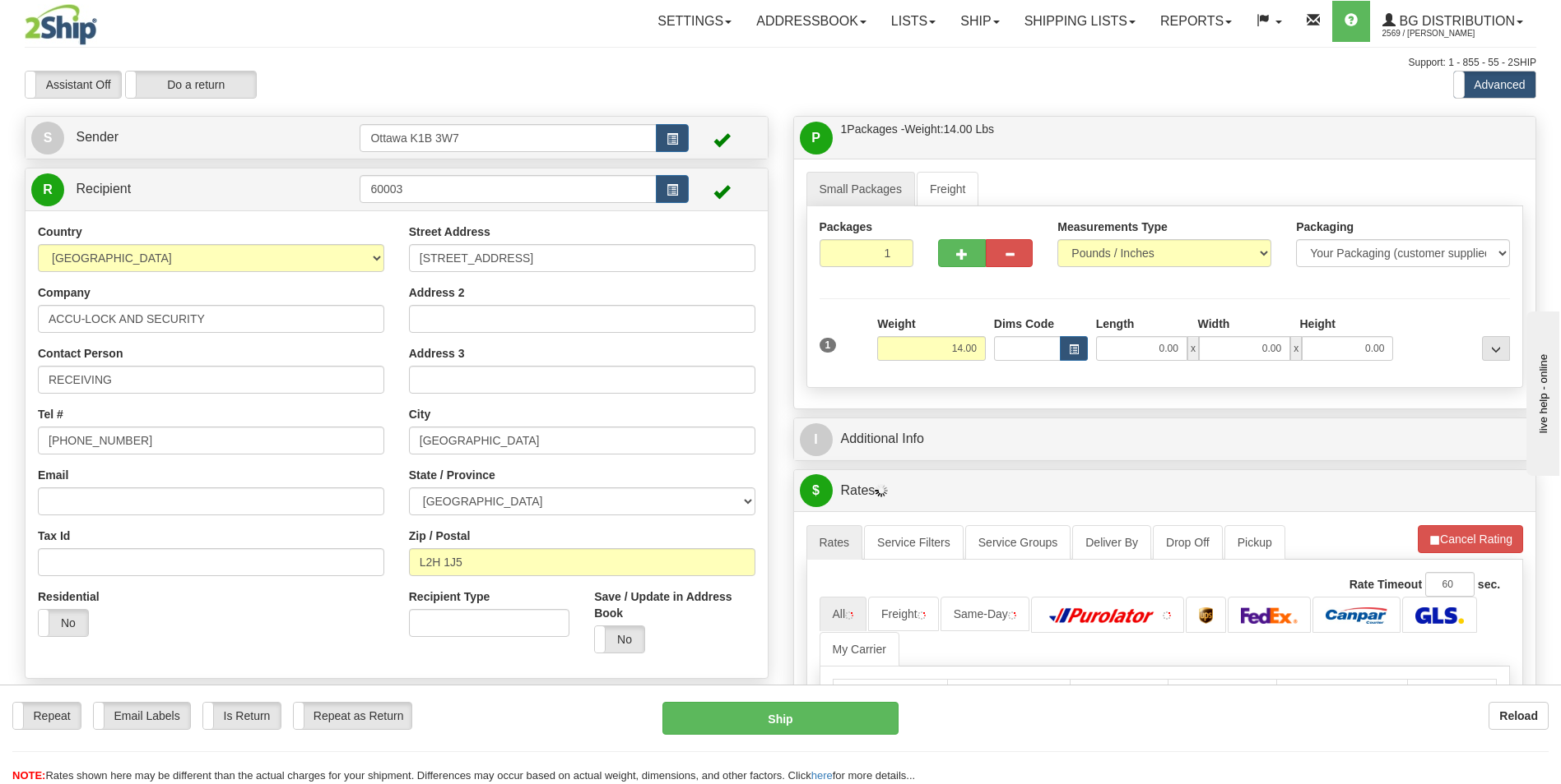
click at [1085, 385] on div "Packages 1 1 Measurements Type" at bounding box center [1164, 297] width 717 height 182
click at [1137, 341] on input "0.00" at bounding box center [1142, 348] width 92 height 24
type input "48.00"
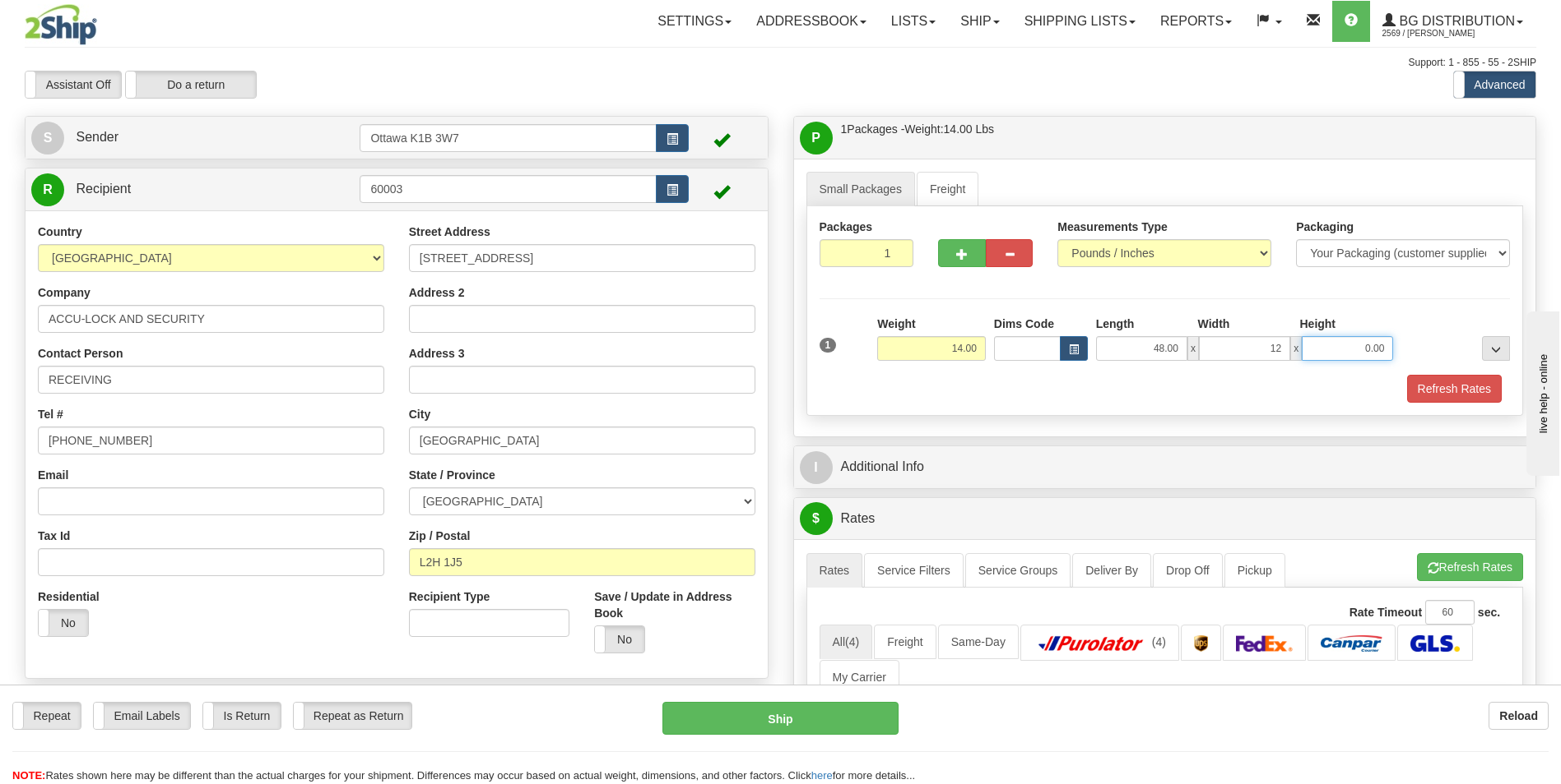
type input "12.00"
type input "10.00"
click at [1439, 283] on div "Packages 1 1 Measurements Type" at bounding box center [1164, 311] width 717 height 209
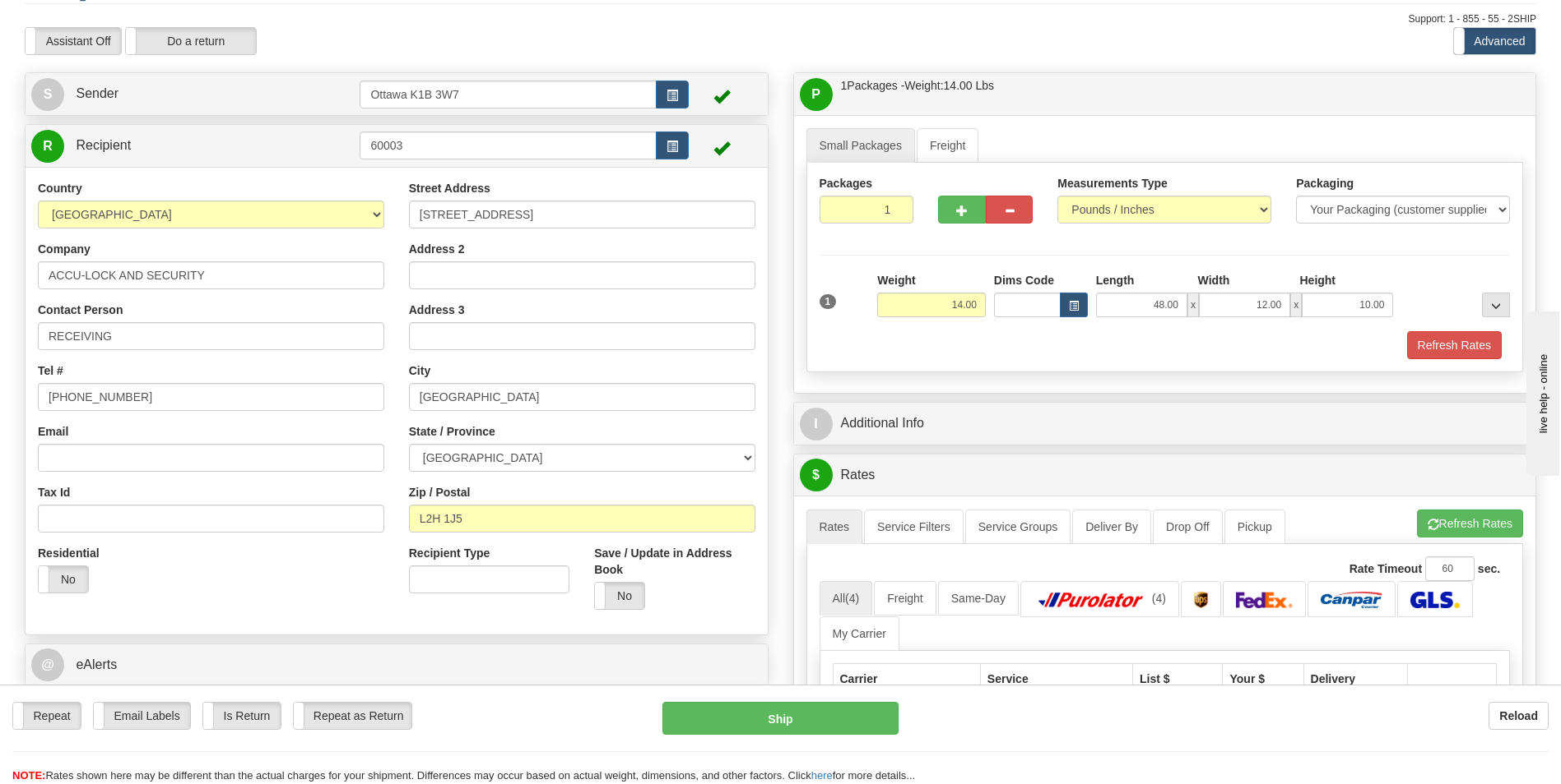
scroll to position [82, 0]
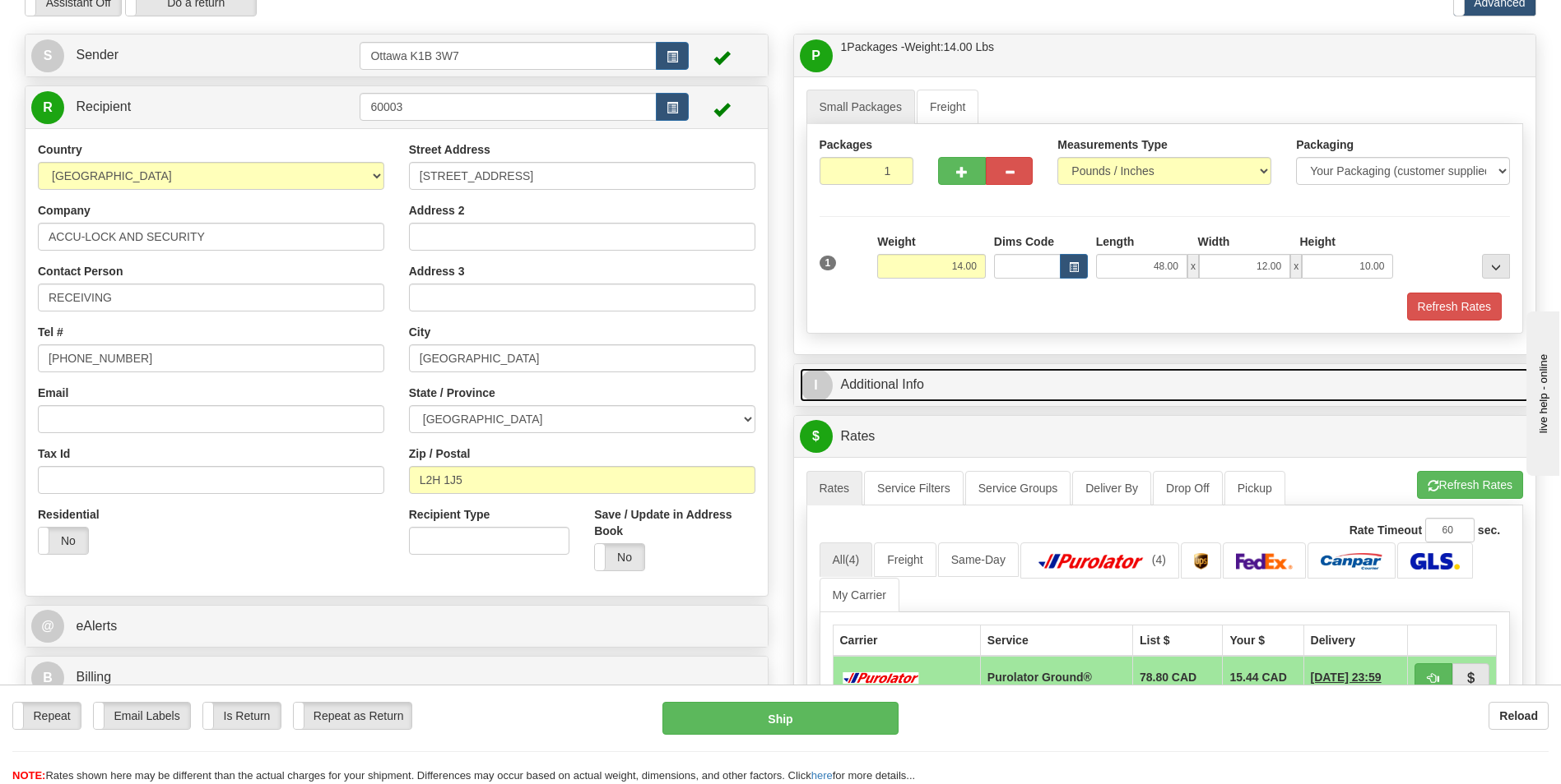
click at [1206, 380] on link "I Additional Info" at bounding box center [1165, 385] width 731 height 34
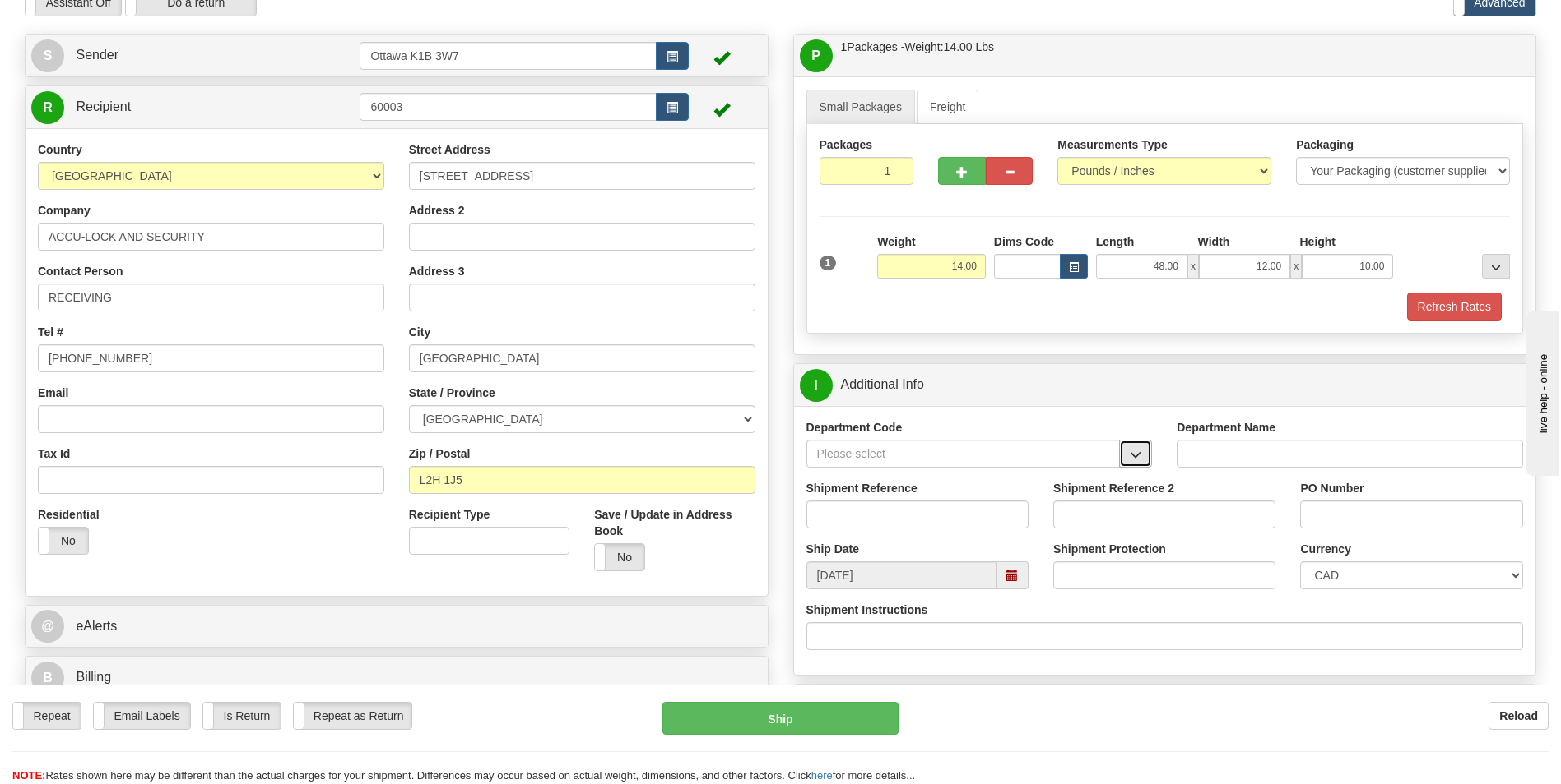
click at [1134, 458] on span "button" at bounding box center [1135, 455] width 12 height 11
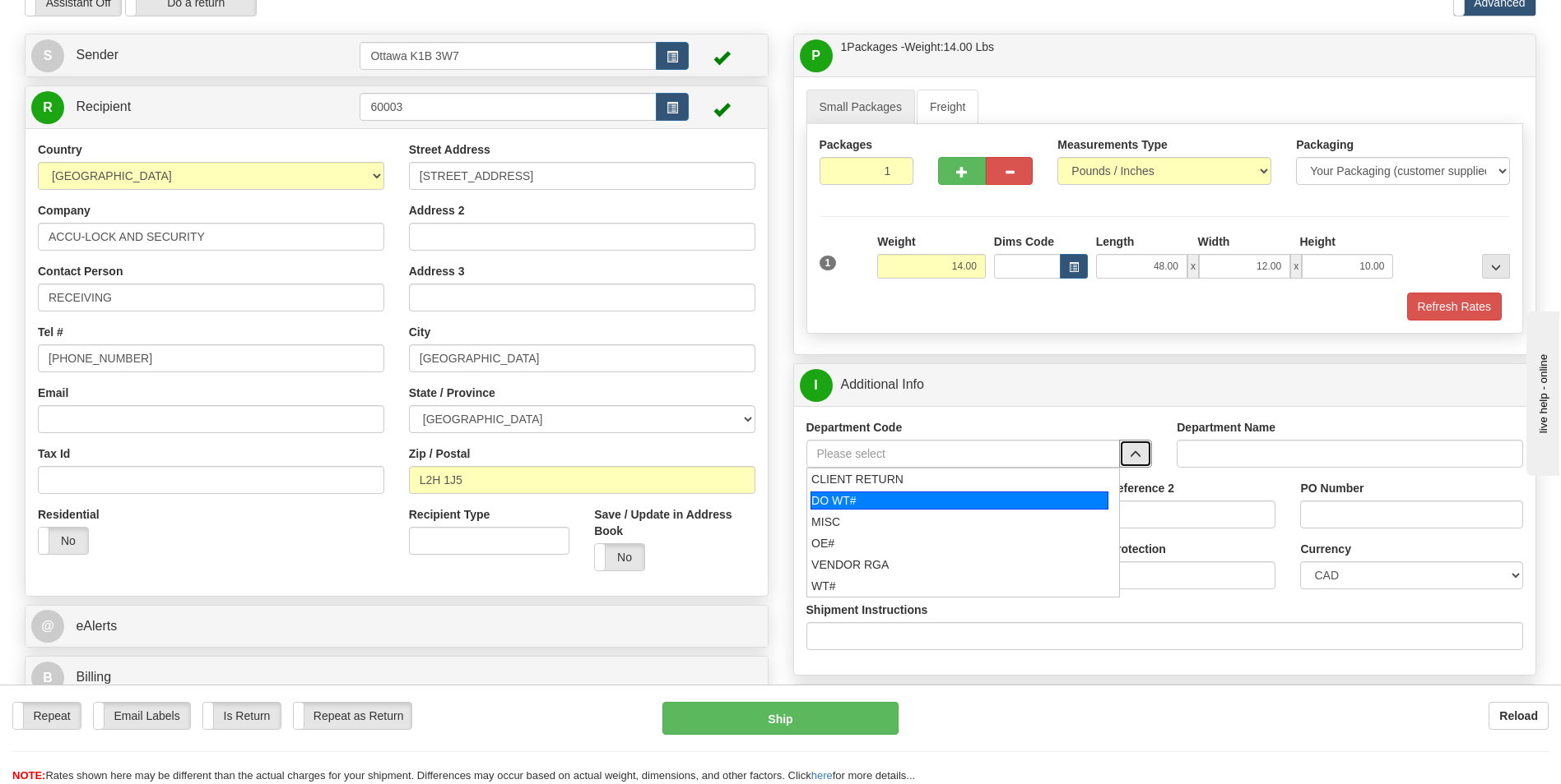
click at [904, 506] on div "DO WT#" at bounding box center [960, 501] width 298 height 19
type input "DO WT#"
type input "DIRECT ORDERS"
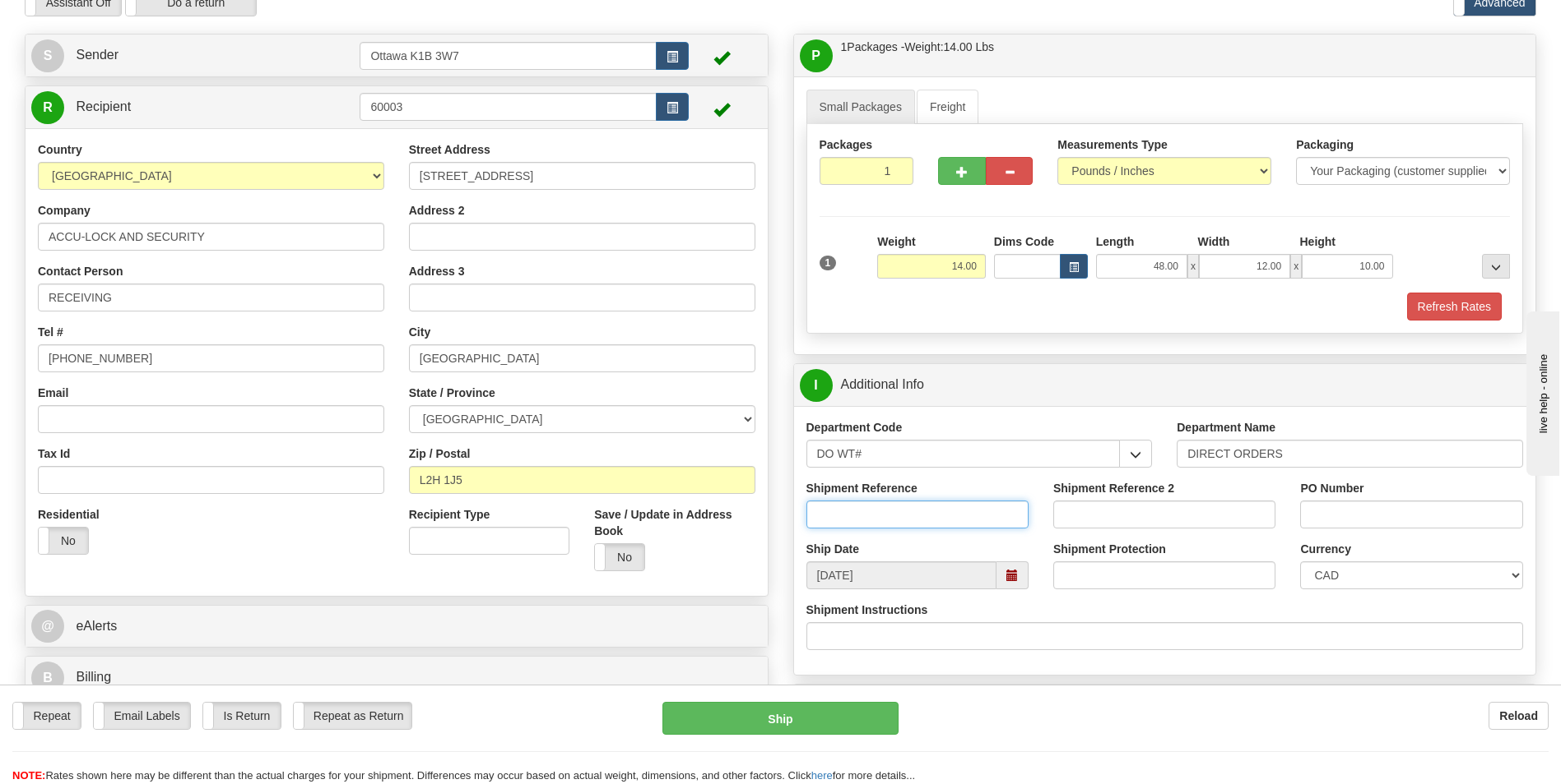
click at [900, 509] on input "Shipment Reference" at bounding box center [917, 514] width 222 height 28
type input "164558-00"
click at [1328, 512] on input "PO Number" at bounding box center [1411, 514] width 222 height 28
type input "26200"
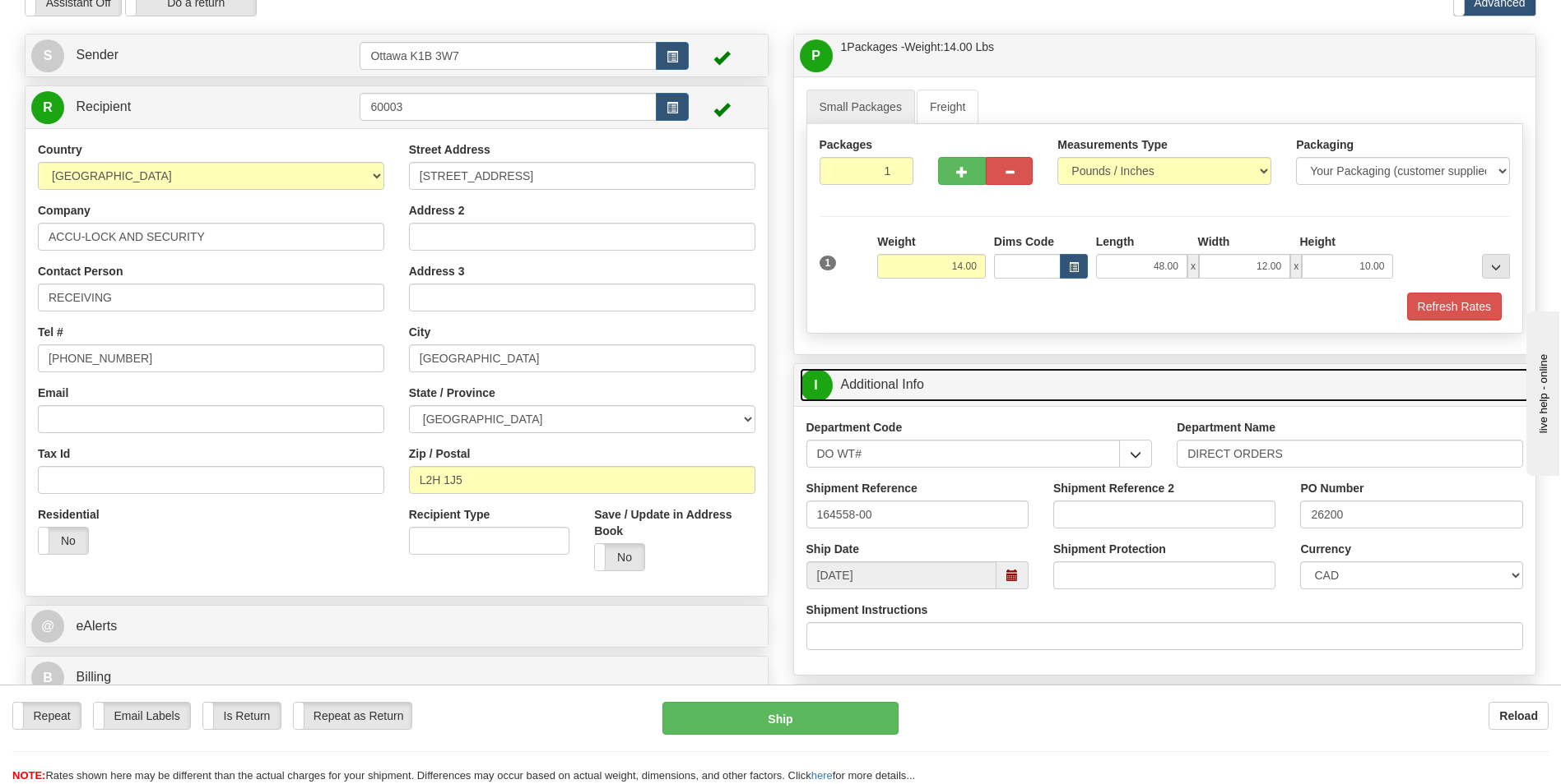
click at [1261, 388] on link "I Additional Info" at bounding box center [1165, 385] width 731 height 34
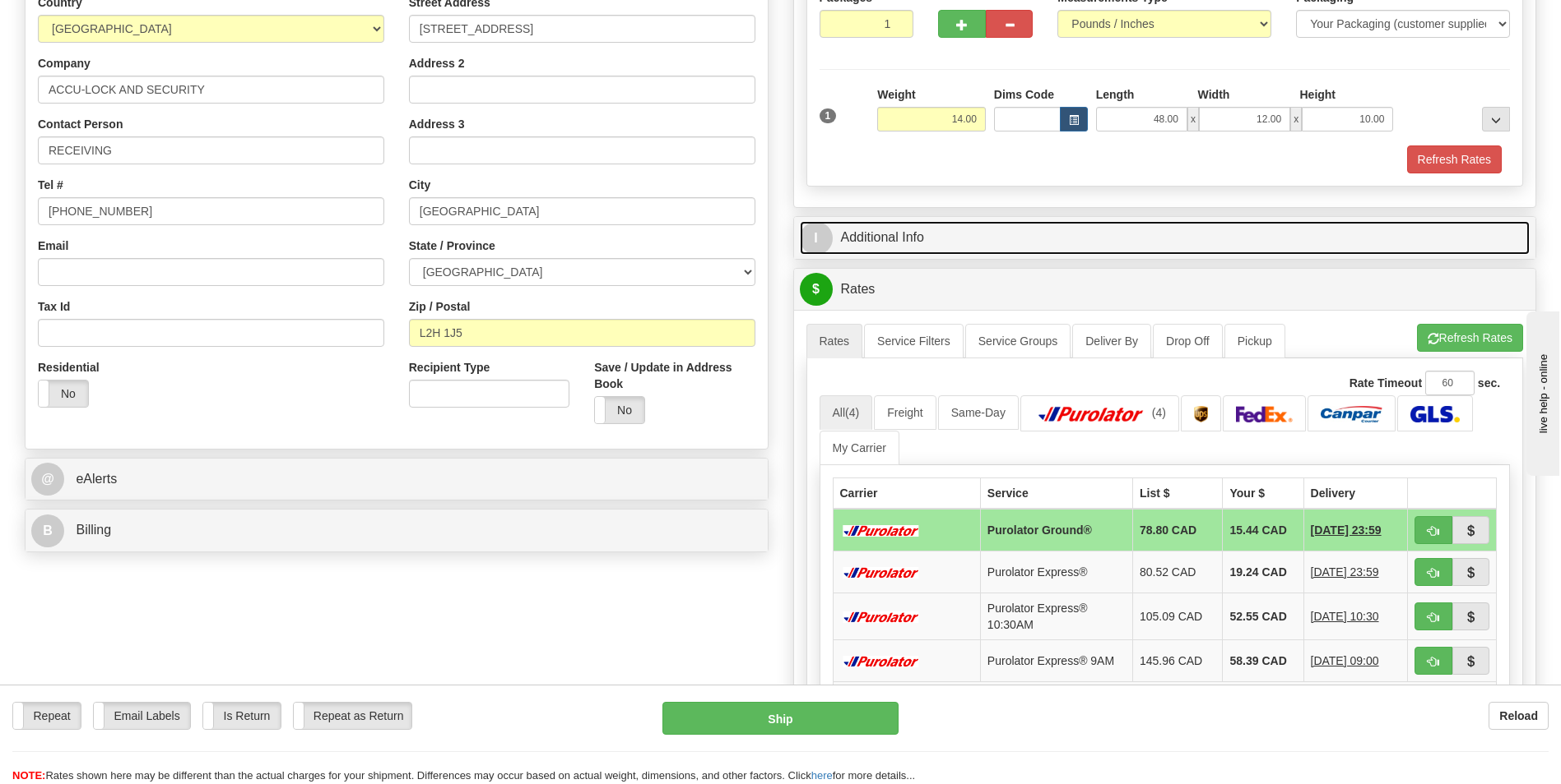
scroll to position [246, 0]
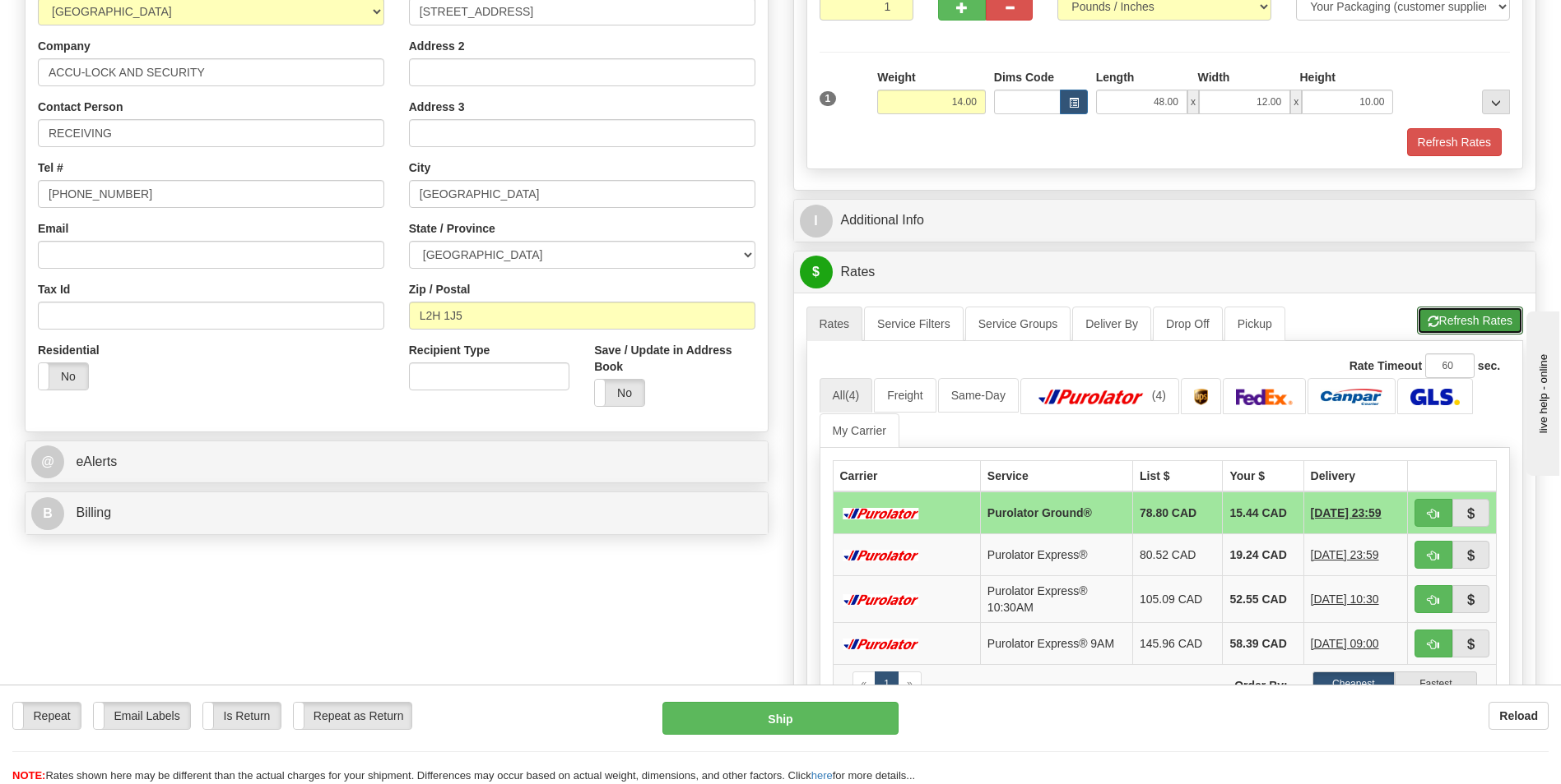
click at [1453, 323] on button "Refresh Rates" at bounding box center [1469, 320] width 106 height 28
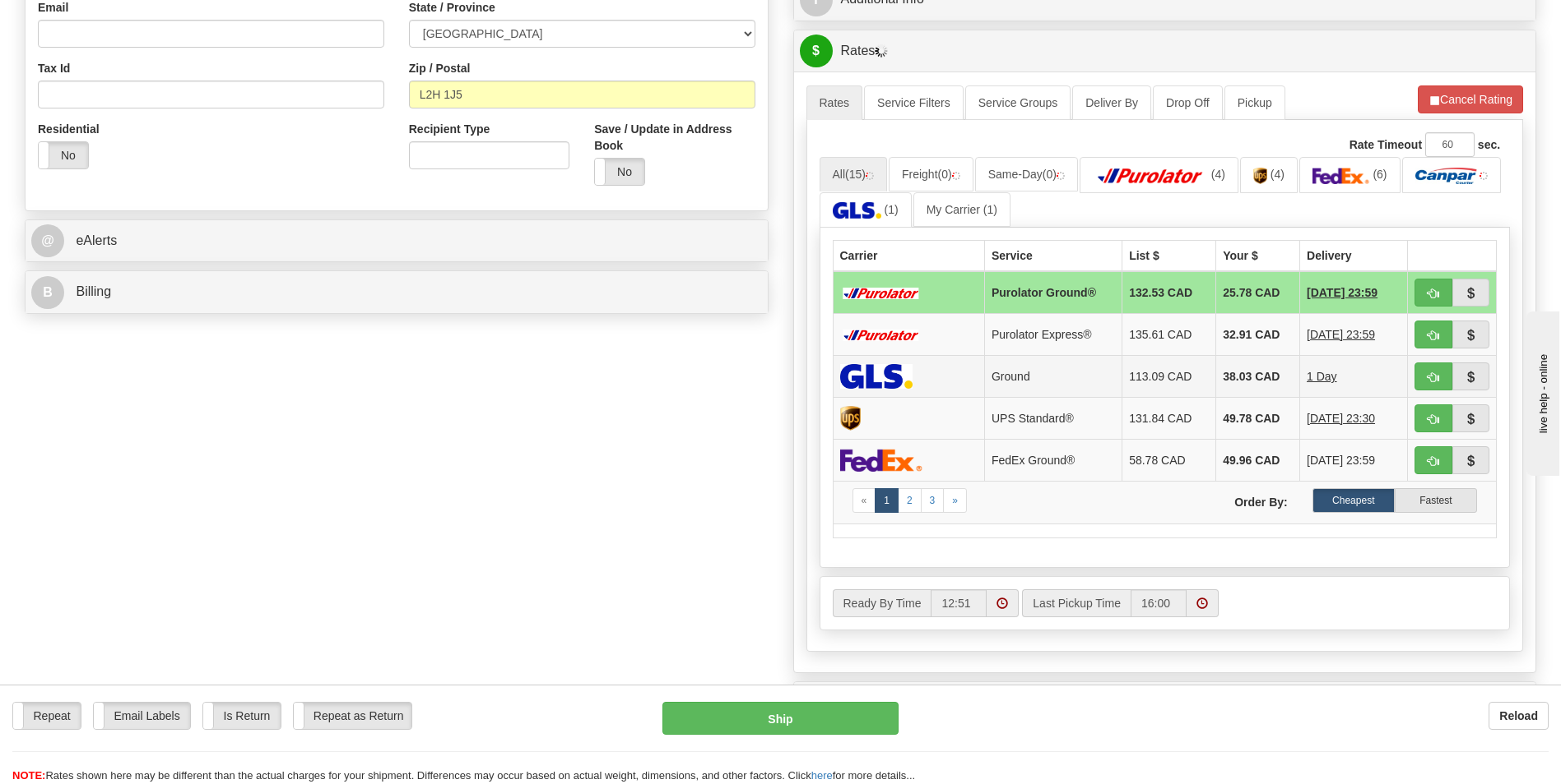
scroll to position [494, 0]
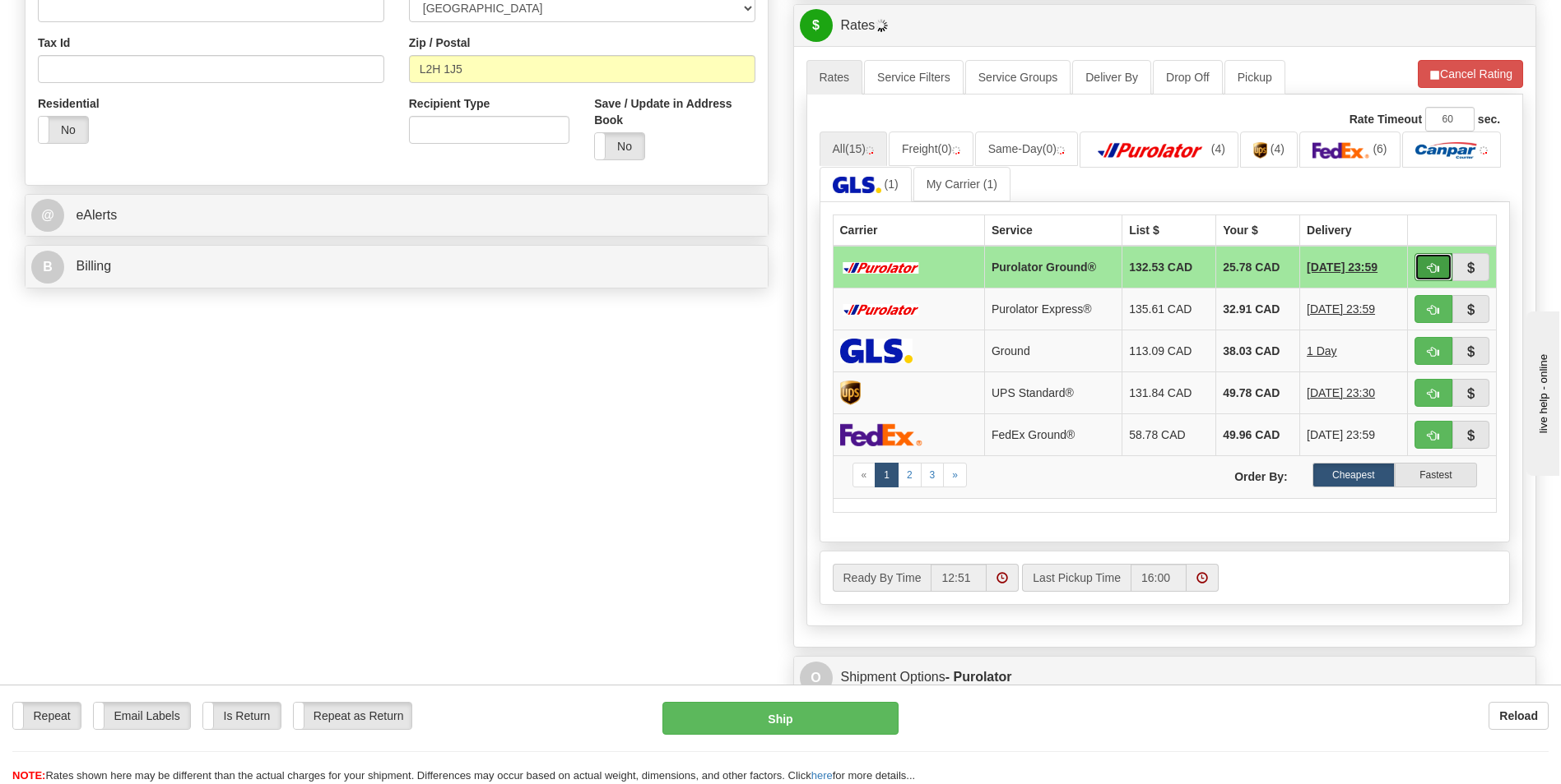
click at [1425, 268] on button "button" at bounding box center [1432, 267] width 38 height 28
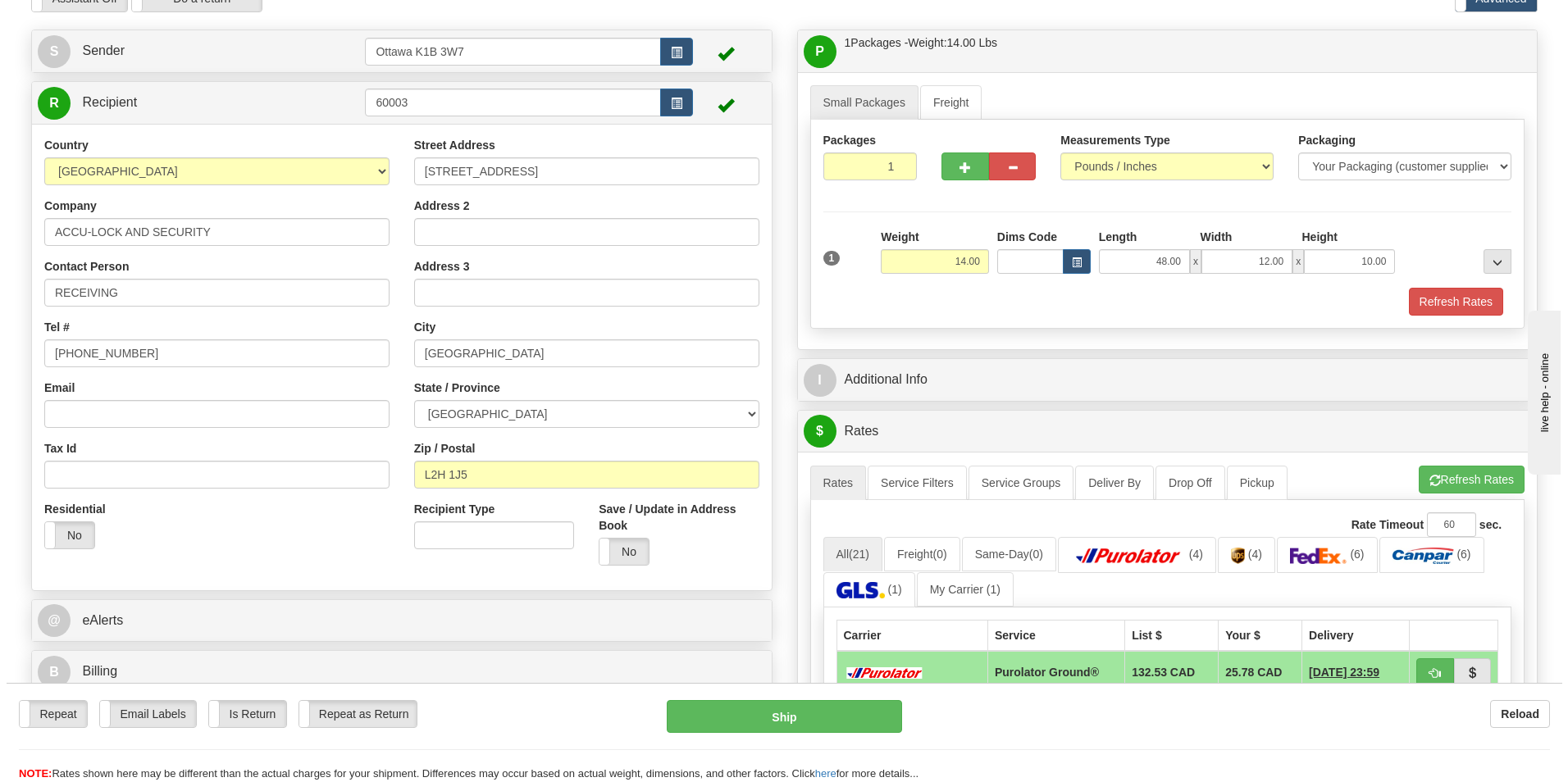
scroll to position [0, 0]
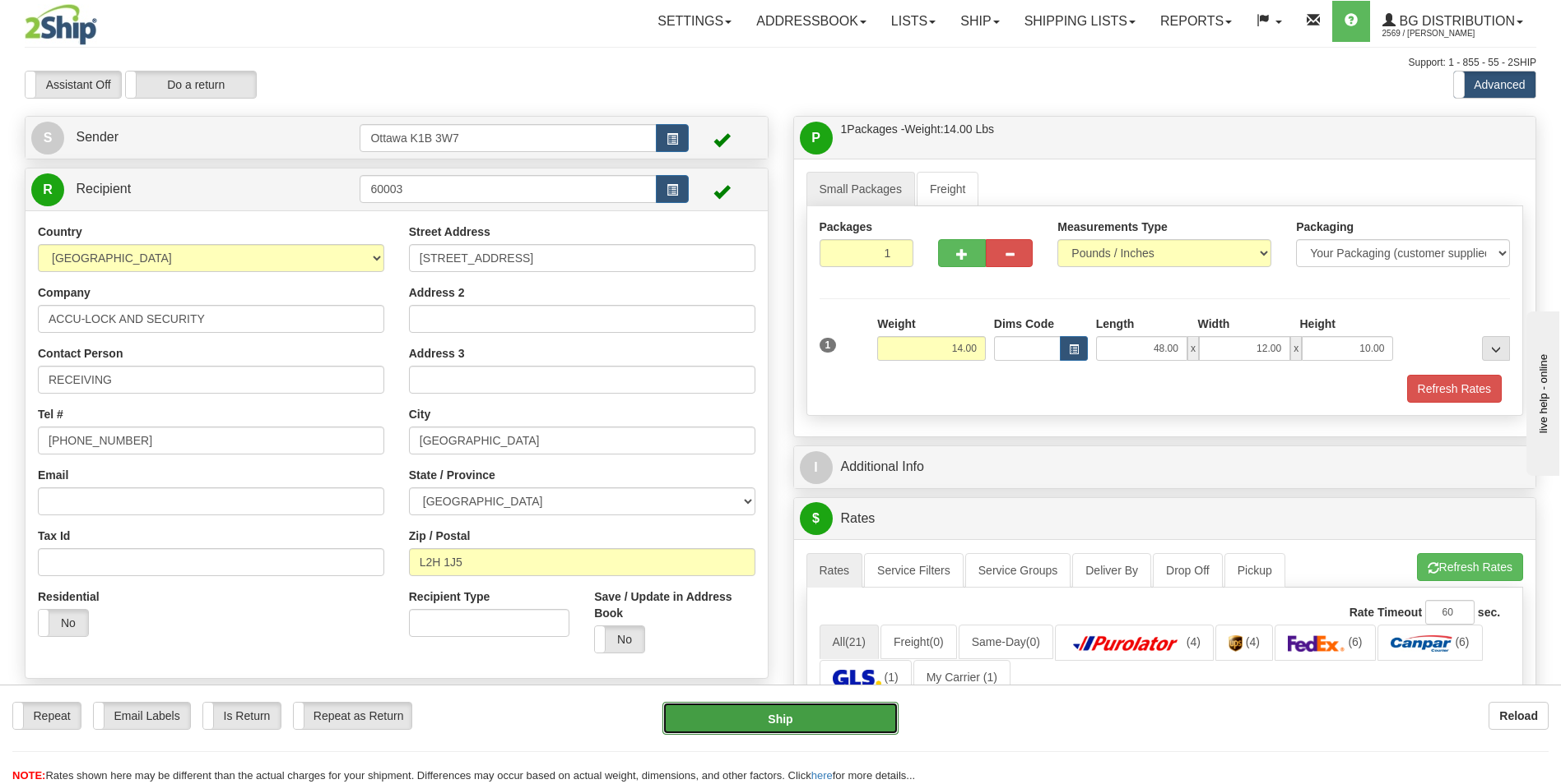
click at [778, 721] on button "Ship" at bounding box center [780, 719] width 235 height 33
type input "260"
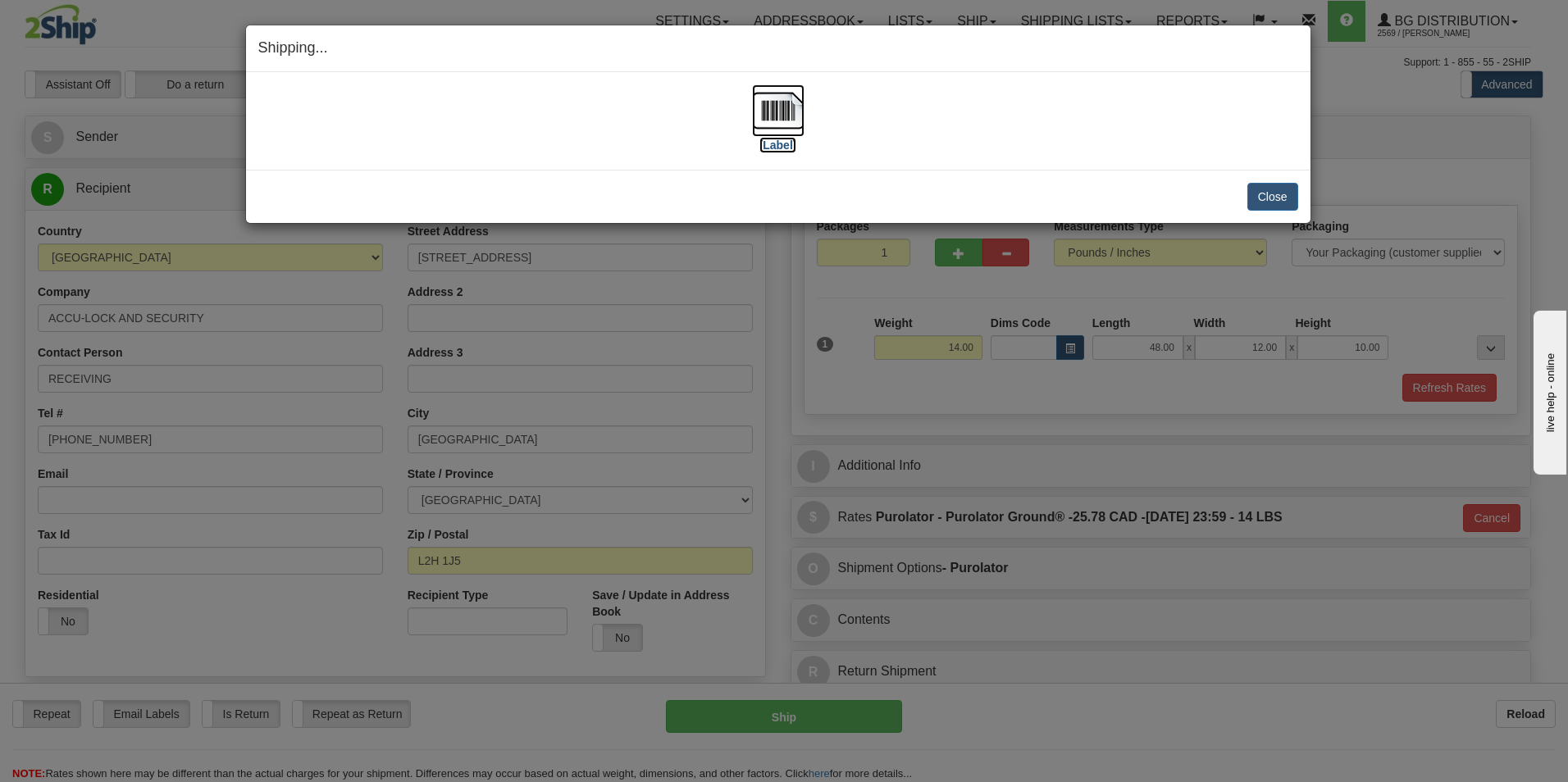
click at [783, 151] on label "[Label]" at bounding box center [778, 145] width 38 height 17
click at [1293, 197] on button "Close" at bounding box center [1273, 196] width 51 height 28
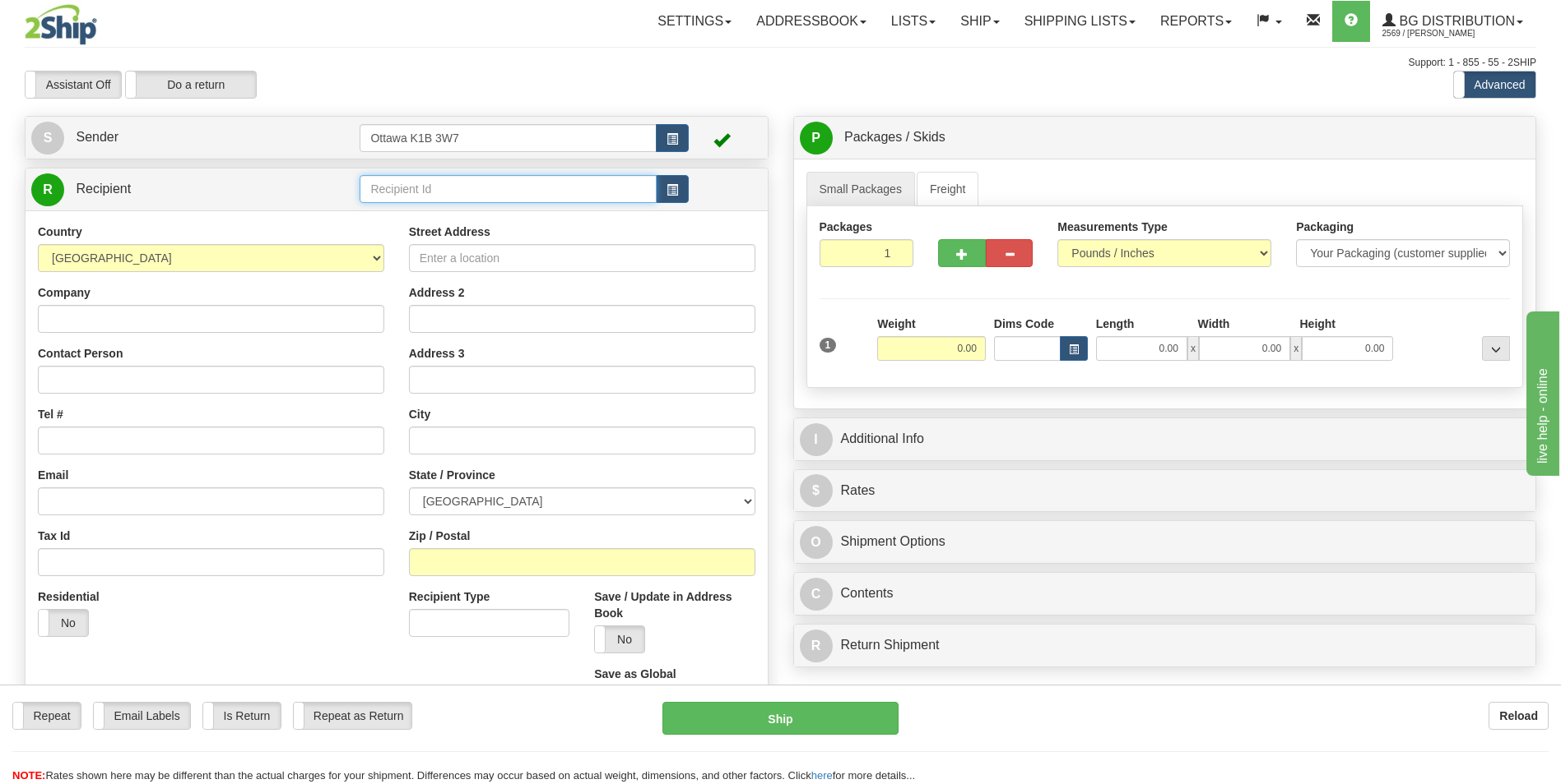
click at [501, 196] on input "text" at bounding box center [508, 189] width 296 height 28
type input "3"
click button "Delete" at bounding box center [0, 0] width 0 height 0
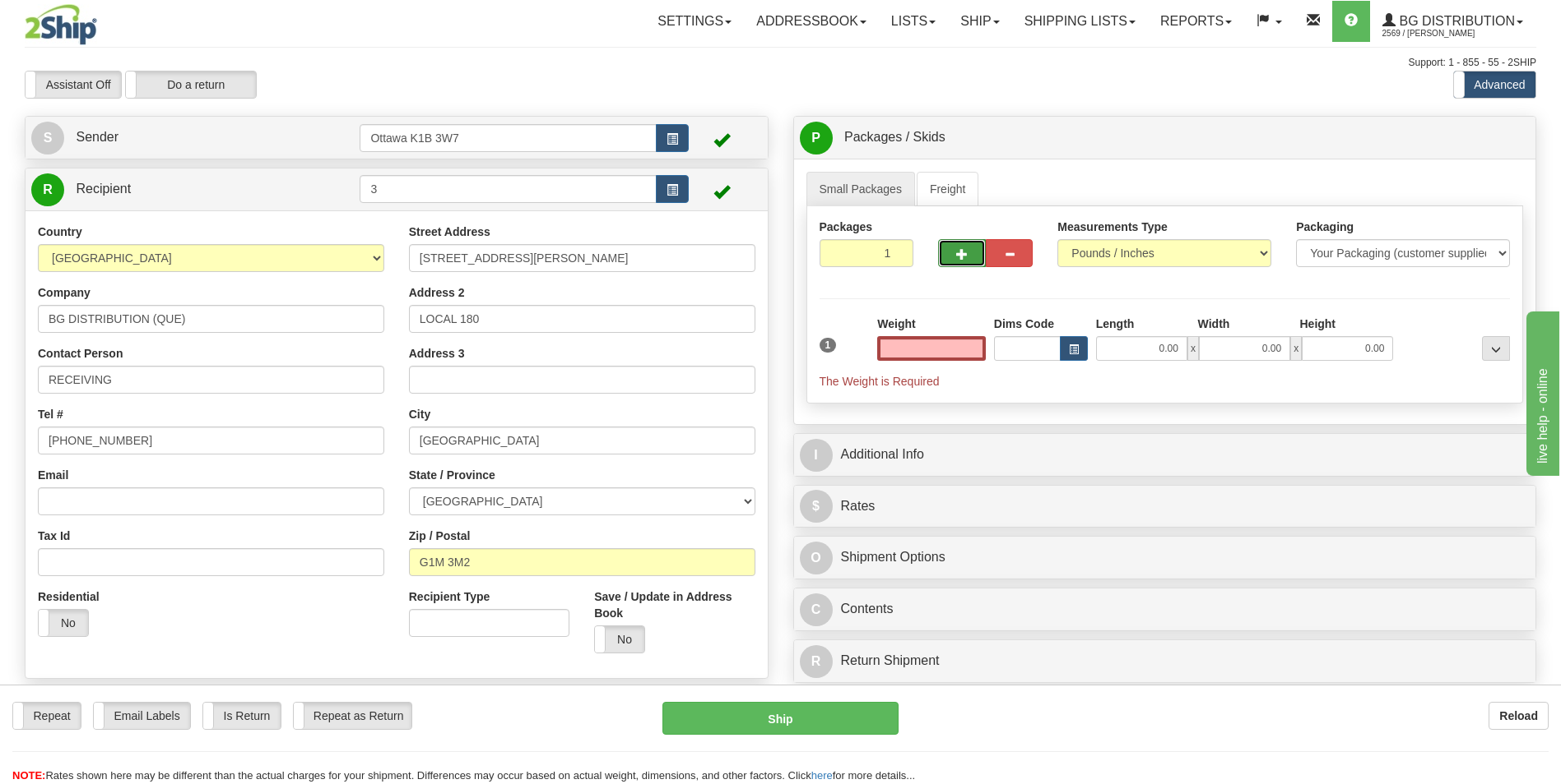
type input "0.00"
click at [954, 261] on button "button" at bounding box center [961, 253] width 47 height 28
click at [954, 255] on button "button" at bounding box center [961, 253] width 47 height 28
type input "3"
click at [1497, 141] on span "Pack / Skid Level" at bounding box center [1483, 138] width 76 height 12
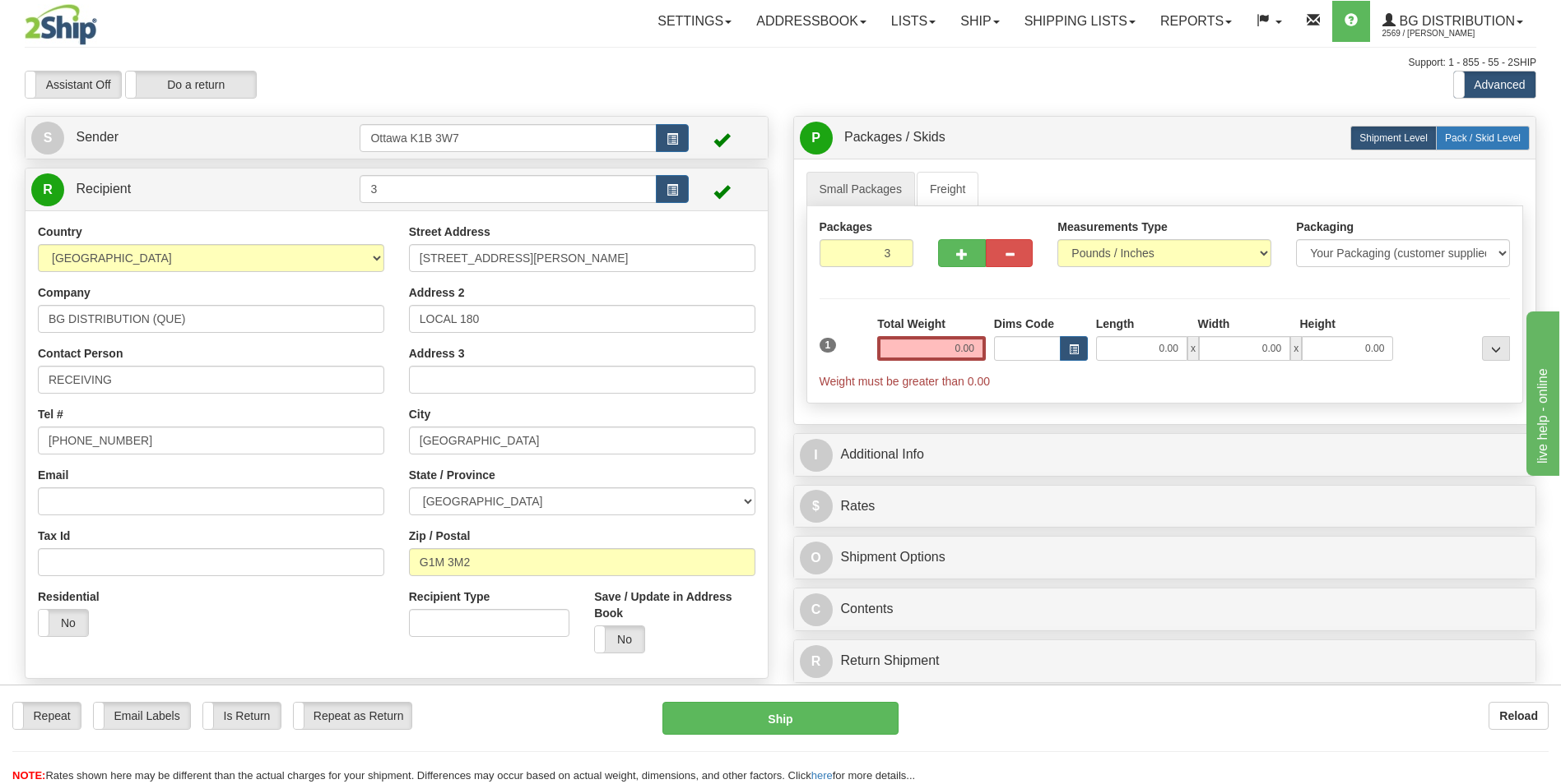
radio input "true"
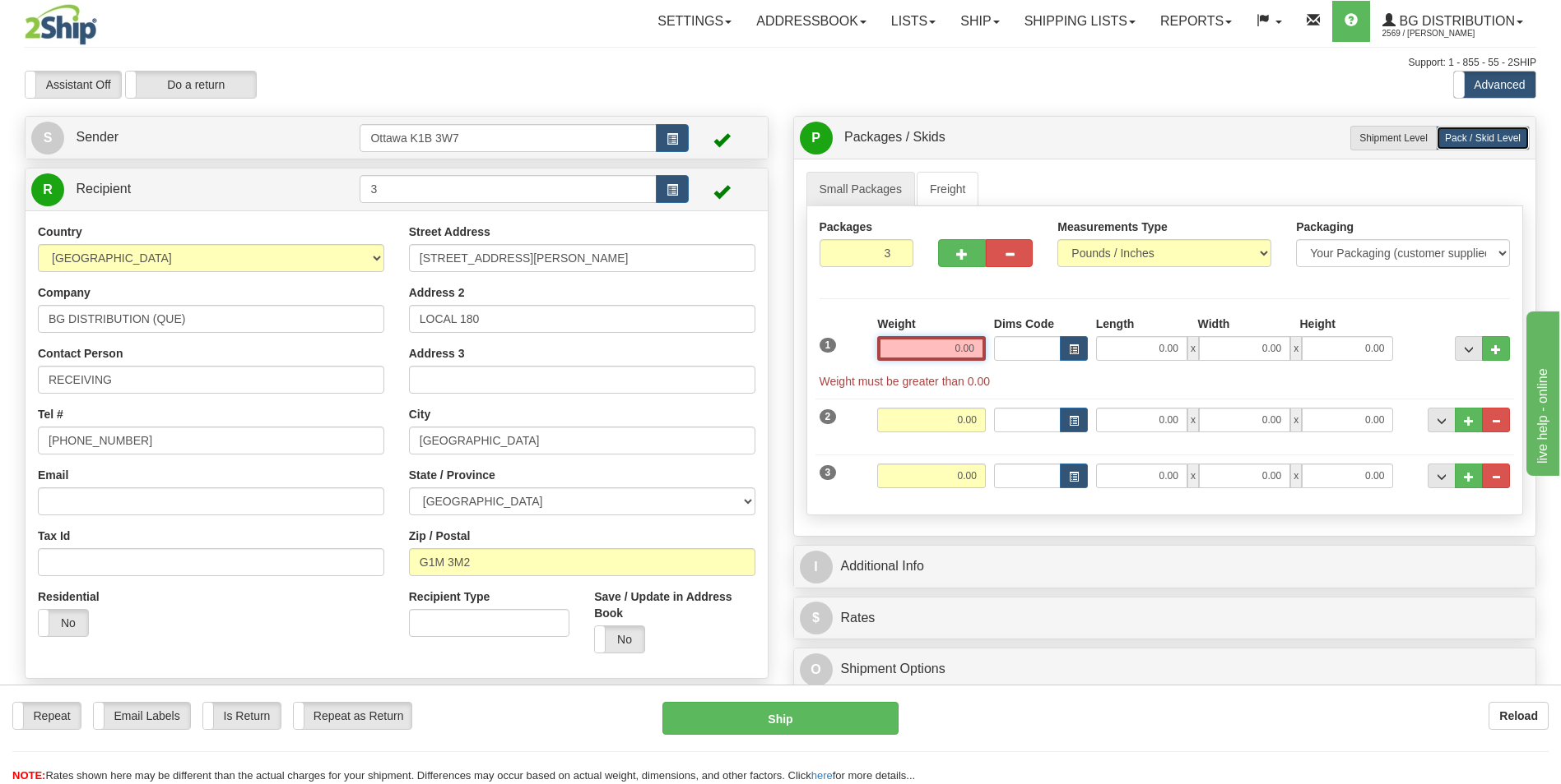
click at [947, 354] on input "0.00" at bounding box center [931, 348] width 108 height 24
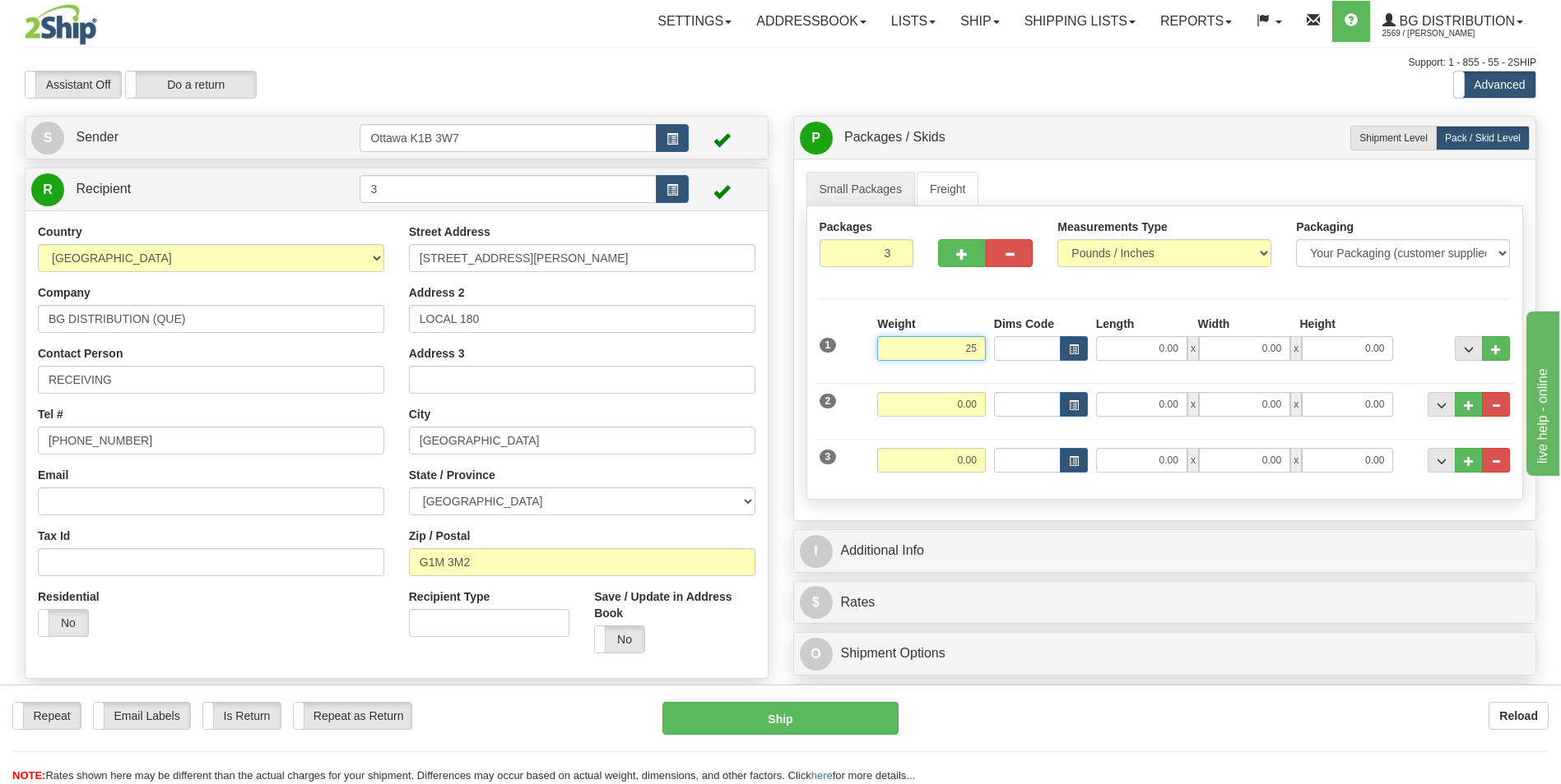
type input "25.00"
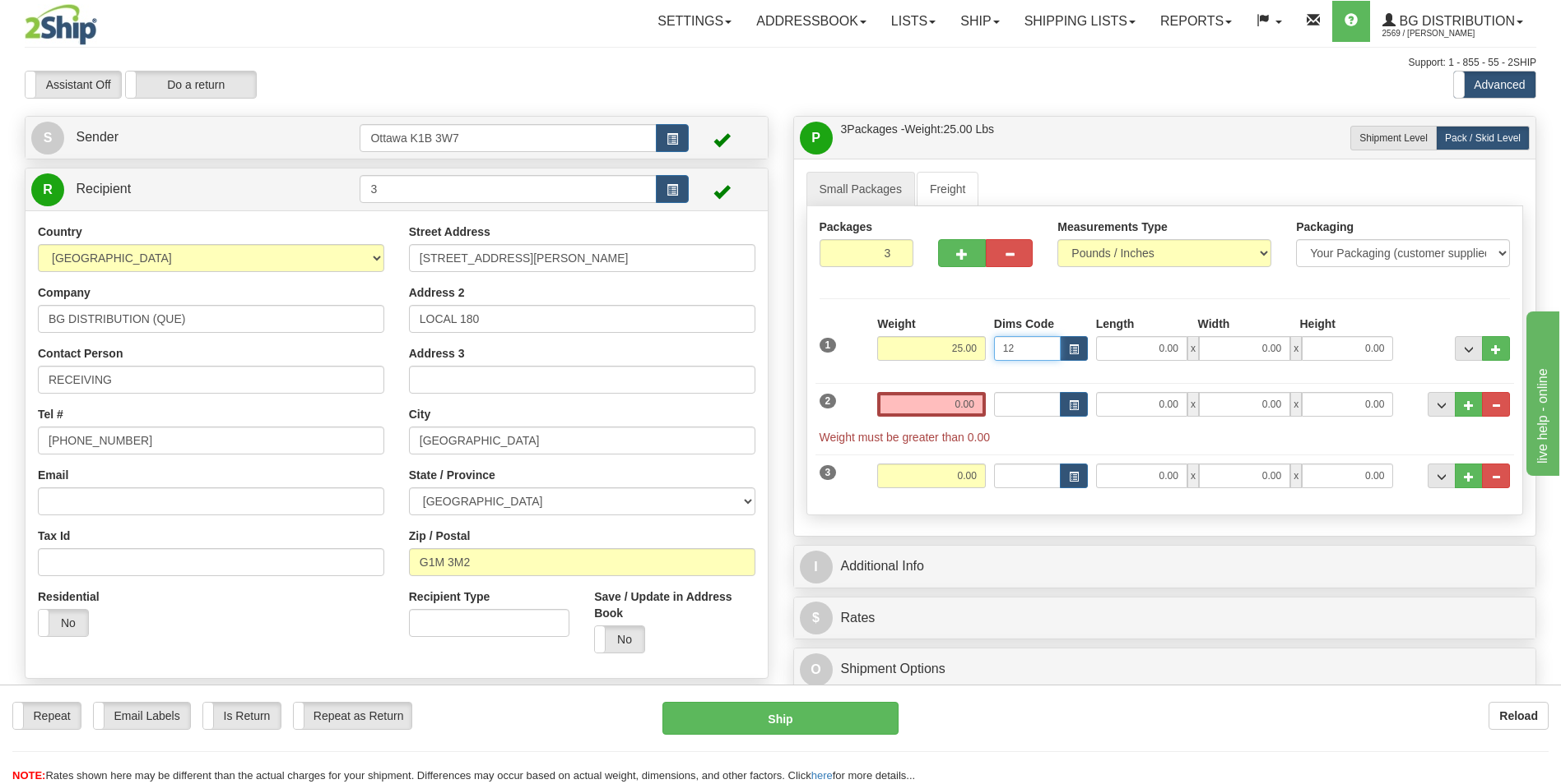
type input "12"
type input "12.00"
click at [1010, 343] on input "12" at bounding box center [1027, 348] width 66 height 24
click at [1012, 343] on input "12" at bounding box center [1027, 348] width 66 height 24
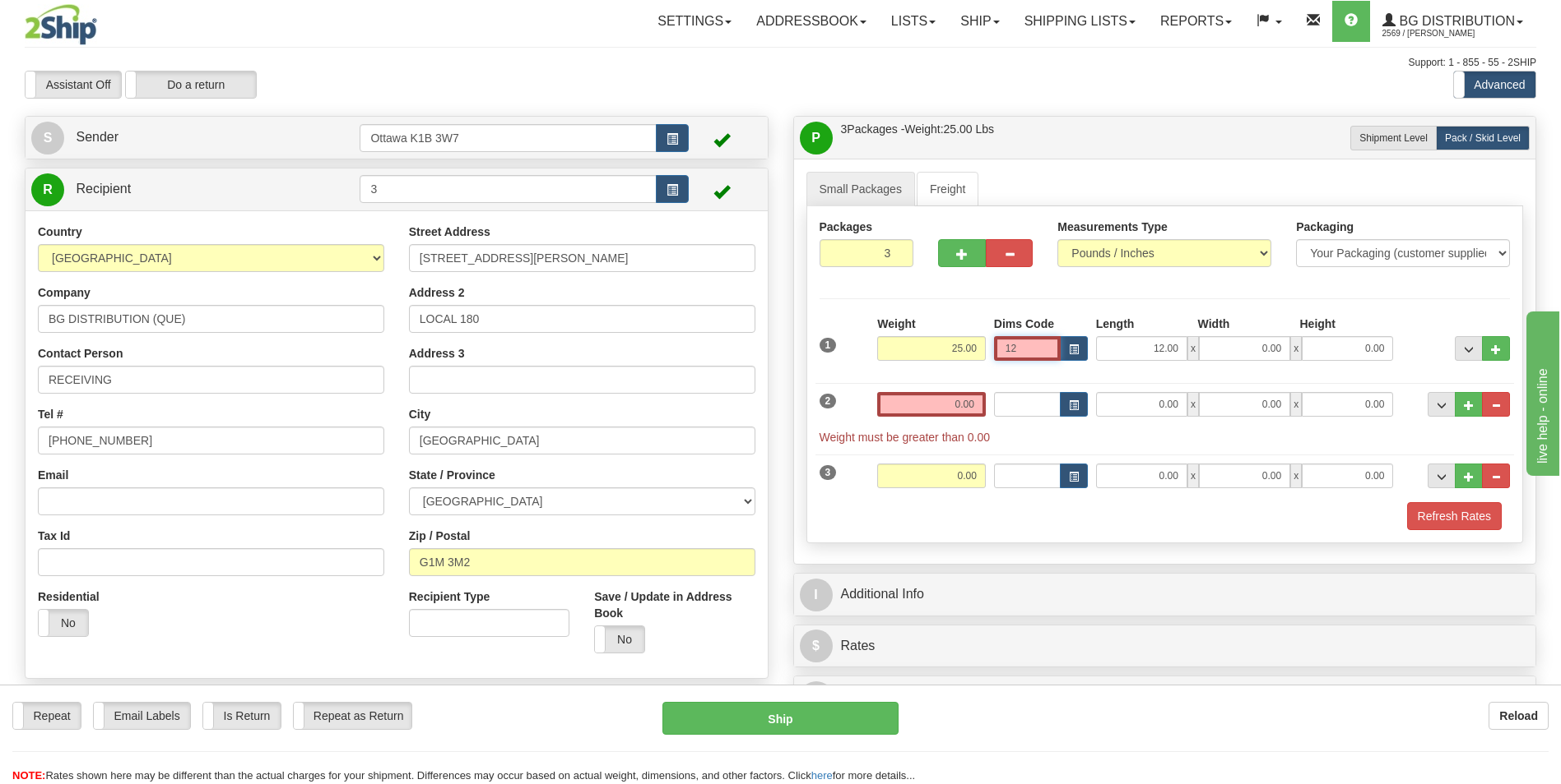
drag, startPoint x: 1012, startPoint y: 343, endPoint x: 1037, endPoint y: 351, distance: 26.2
click at [1013, 343] on input "12" at bounding box center [1027, 348] width 66 height 24
click at [1236, 346] on input "0.00" at bounding box center [1244, 348] width 92 height 24
type input "12.00"
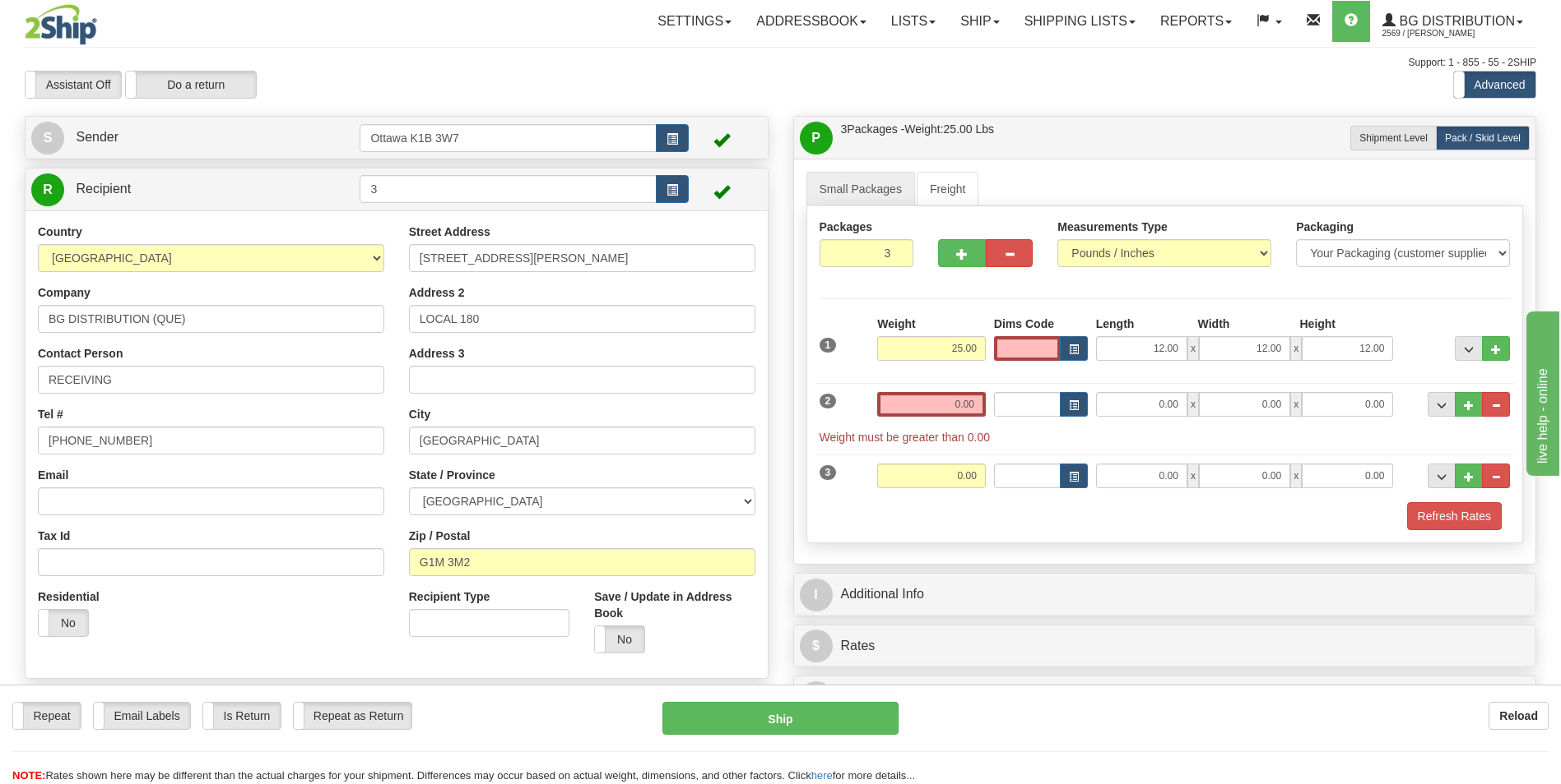
click at [1265, 304] on div "Packages 3 3 Measurements Type" at bounding box center [1164, 375] width 717 height 337
click at [941, 409] on input "0.00" at bounding box center [931, 404] width 108 height 24
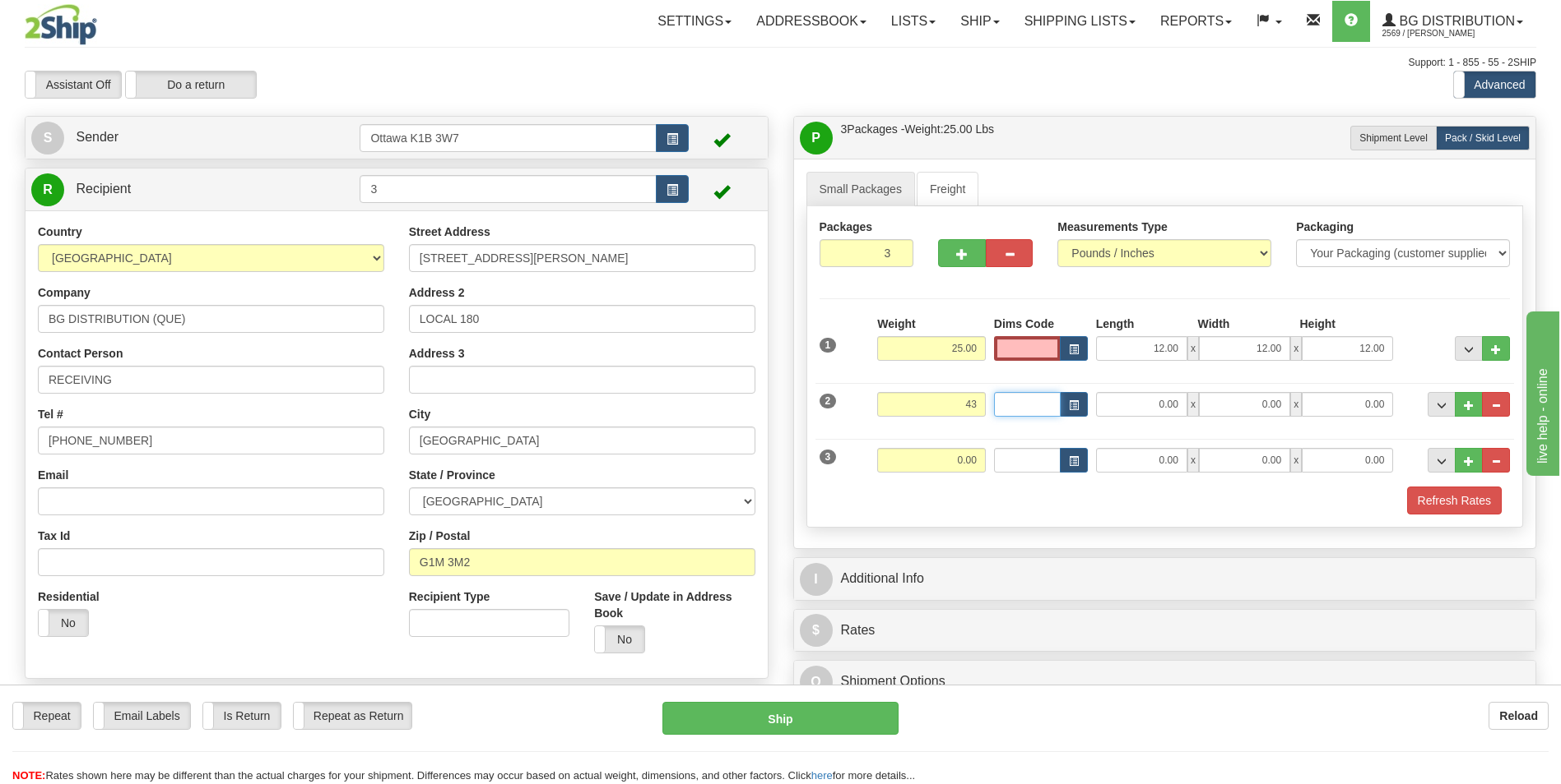
type input "43.00"
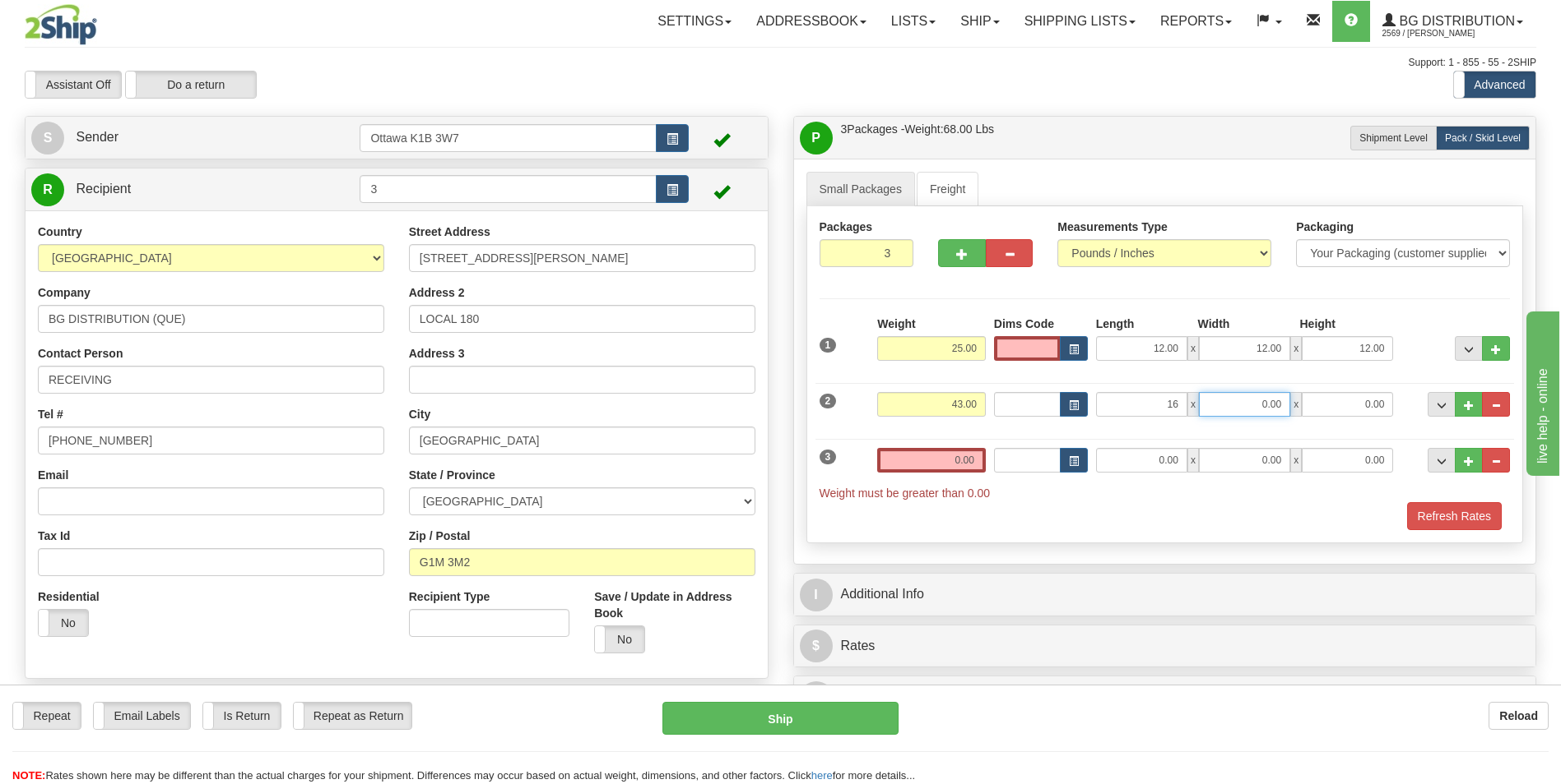
type input "16.00"
type input "12.00"
type input "10.00"
click at [951, 462] on input "0.00" at bounding box center [931, 460] width 108 height 24
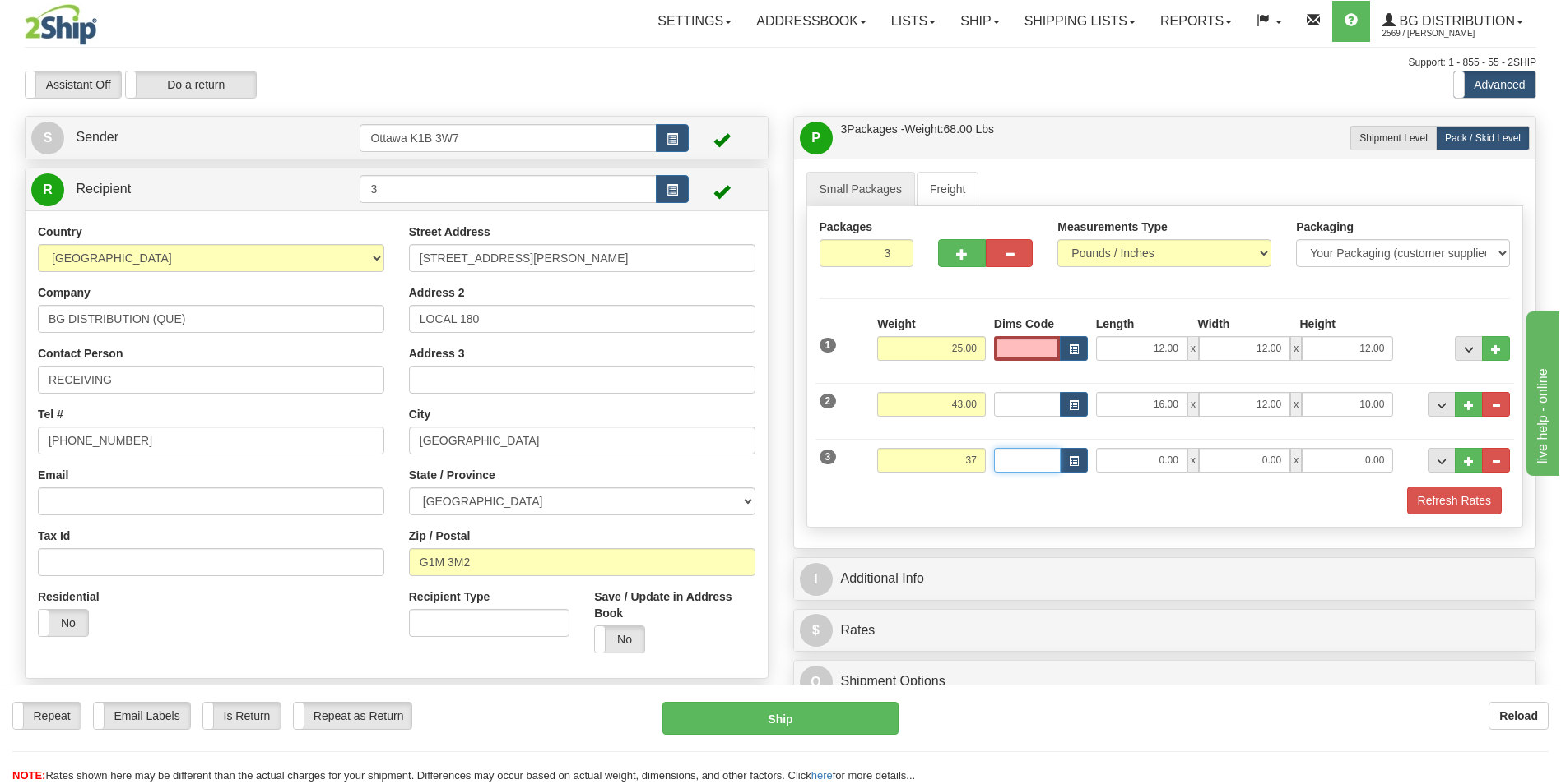
type input "37.00"
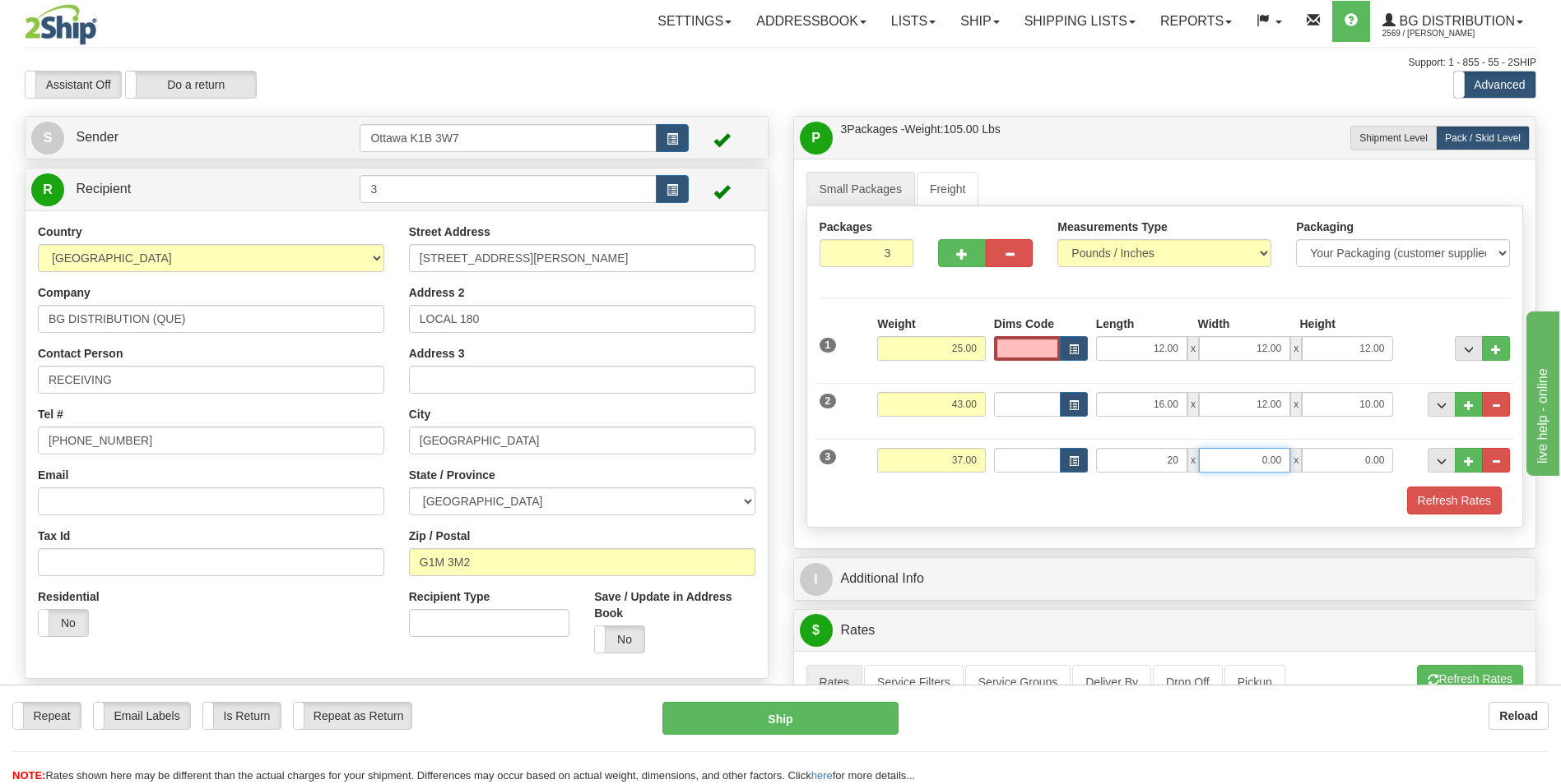
type input "20.00"
type input "10.00"
type input "12.00"
click at [993, 295] on div "Packages 3 3 Measurements Type" at bounding box center [1164, 367] width 717 height 321
click at [1042, 356] on input "Dims Code" at bounding box center [1027, 348] width 66 height 24
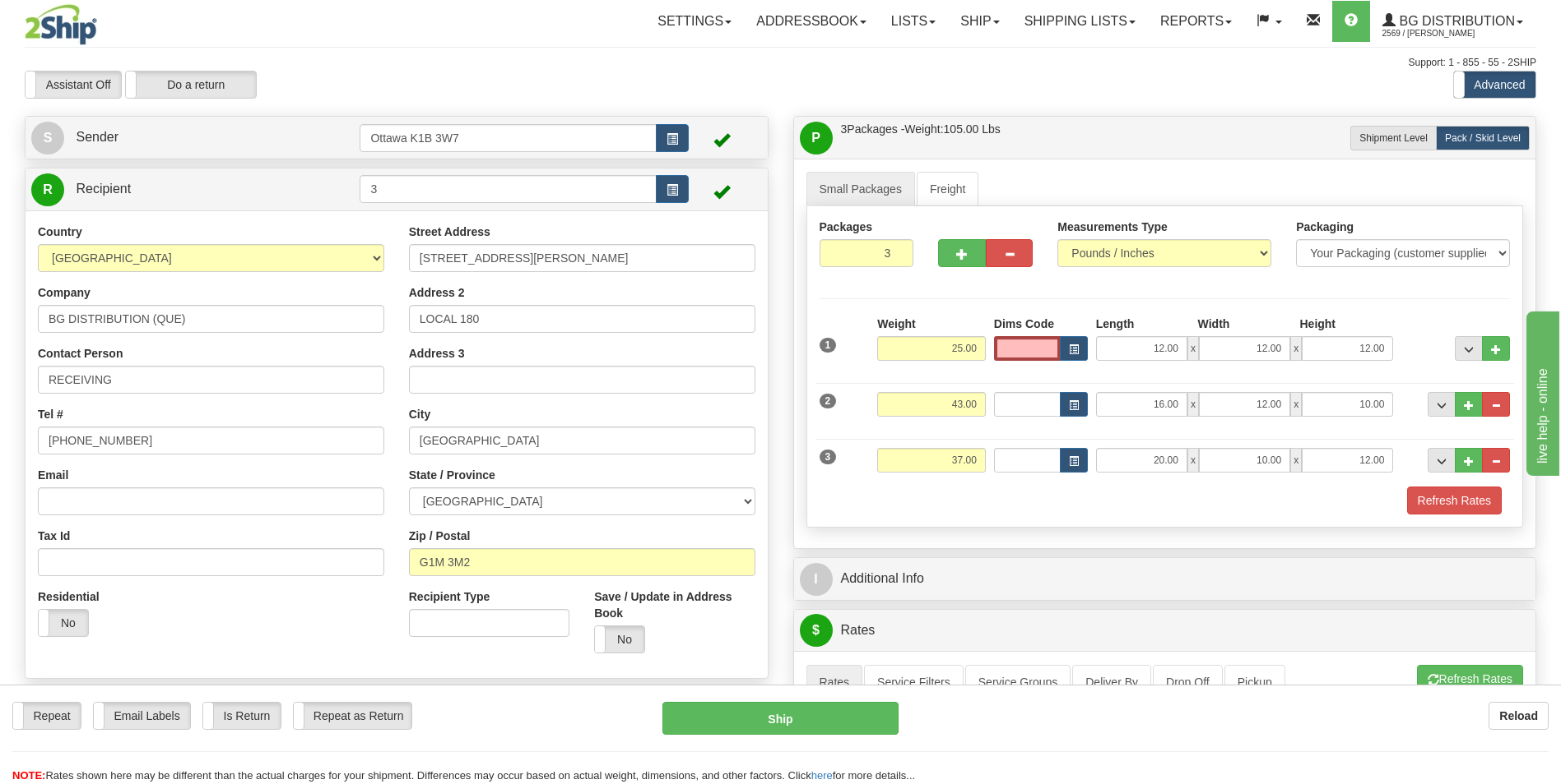
click at [1077, 303] on div "Packages 3 3 Measurements Type" at bounding box center [1164, 367] width 717 height 321
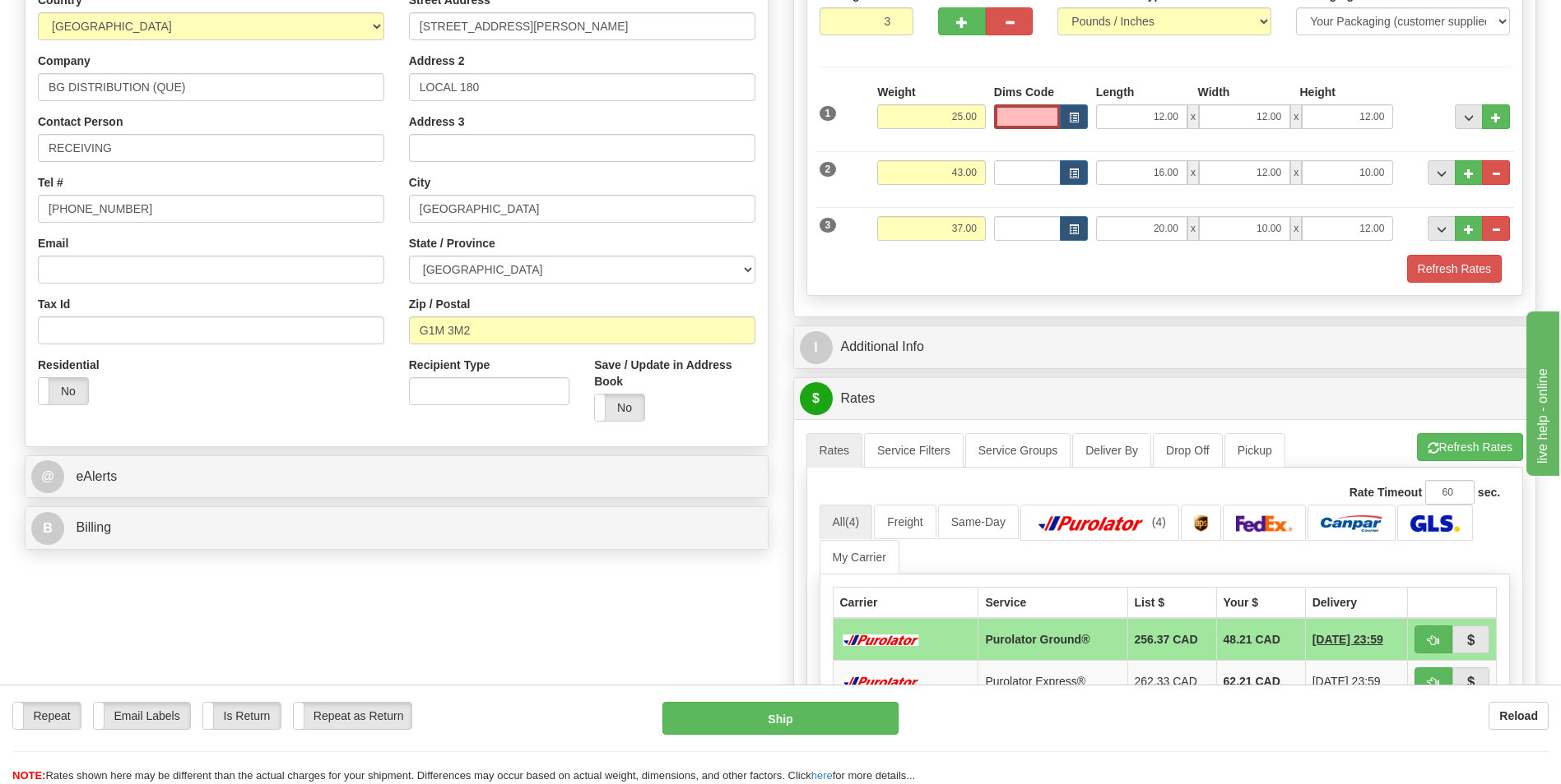
scroll to position [246, 0]
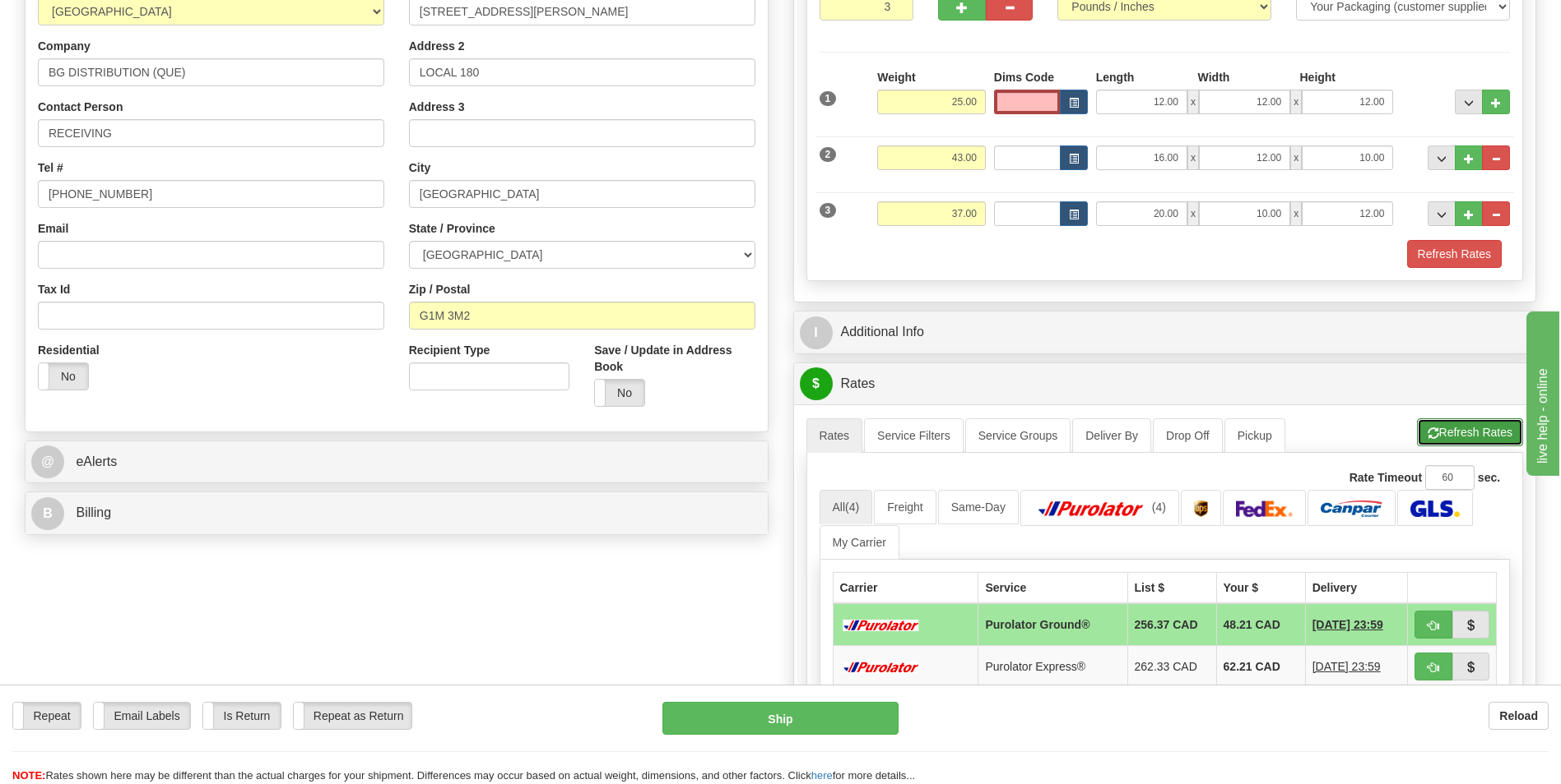
click at [1419, 428] on button "Refresh Rates" at bounding box center [1469, 432] width 106 height 28
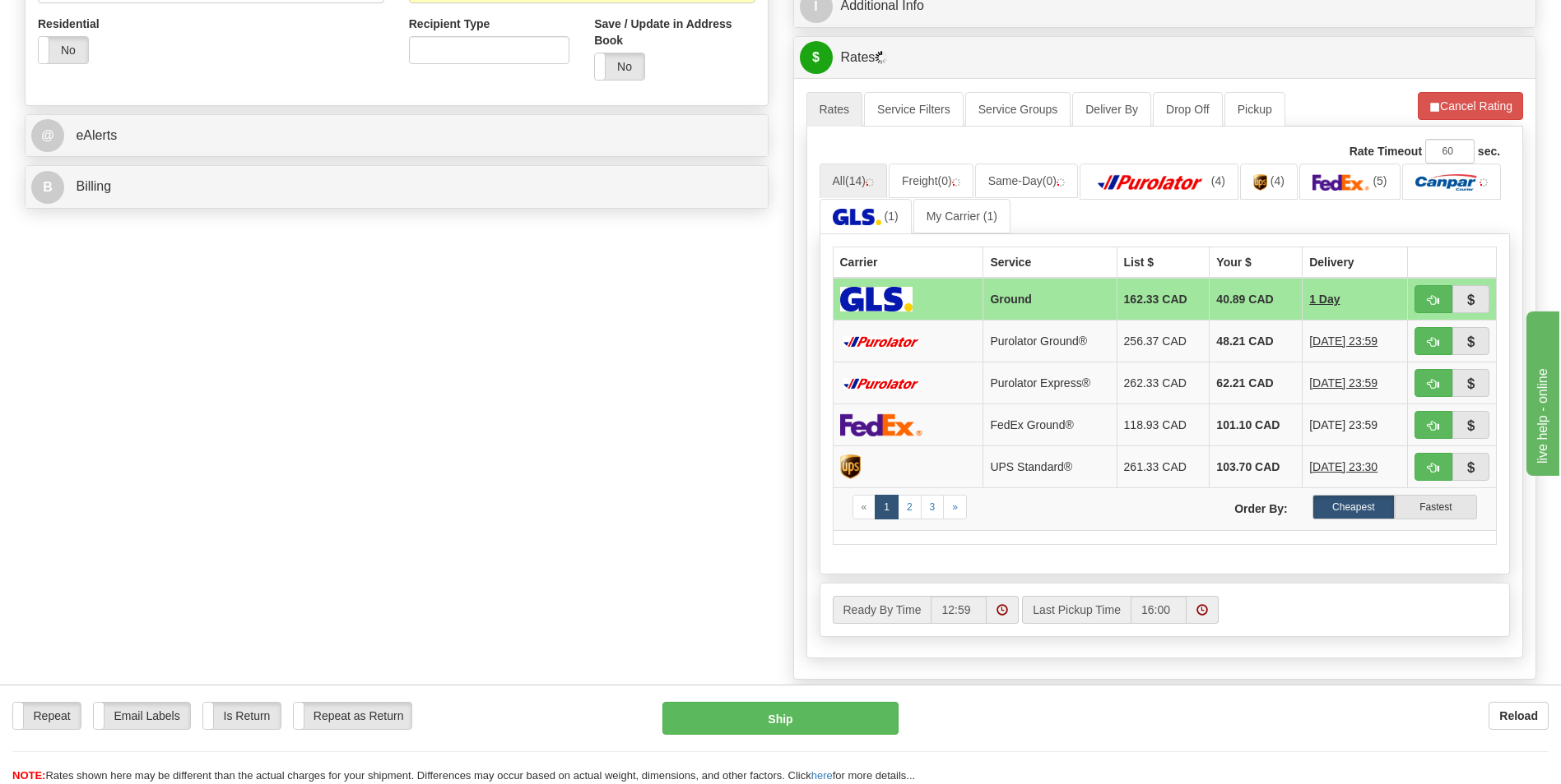
scroll to position [576, 0]
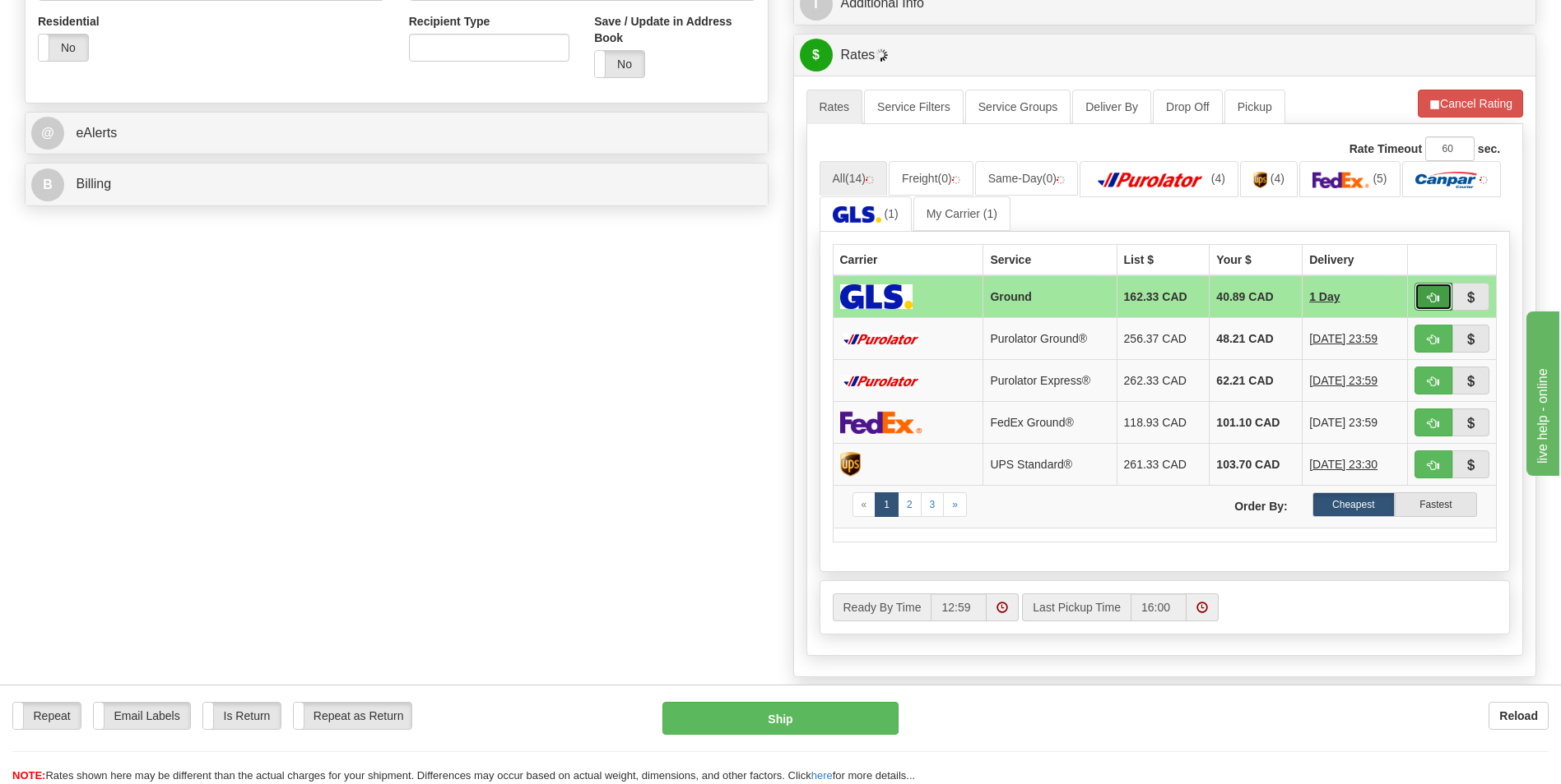
click at [1431, 297] on span "button" at bounding box center [1433, 298] width 12 height 11
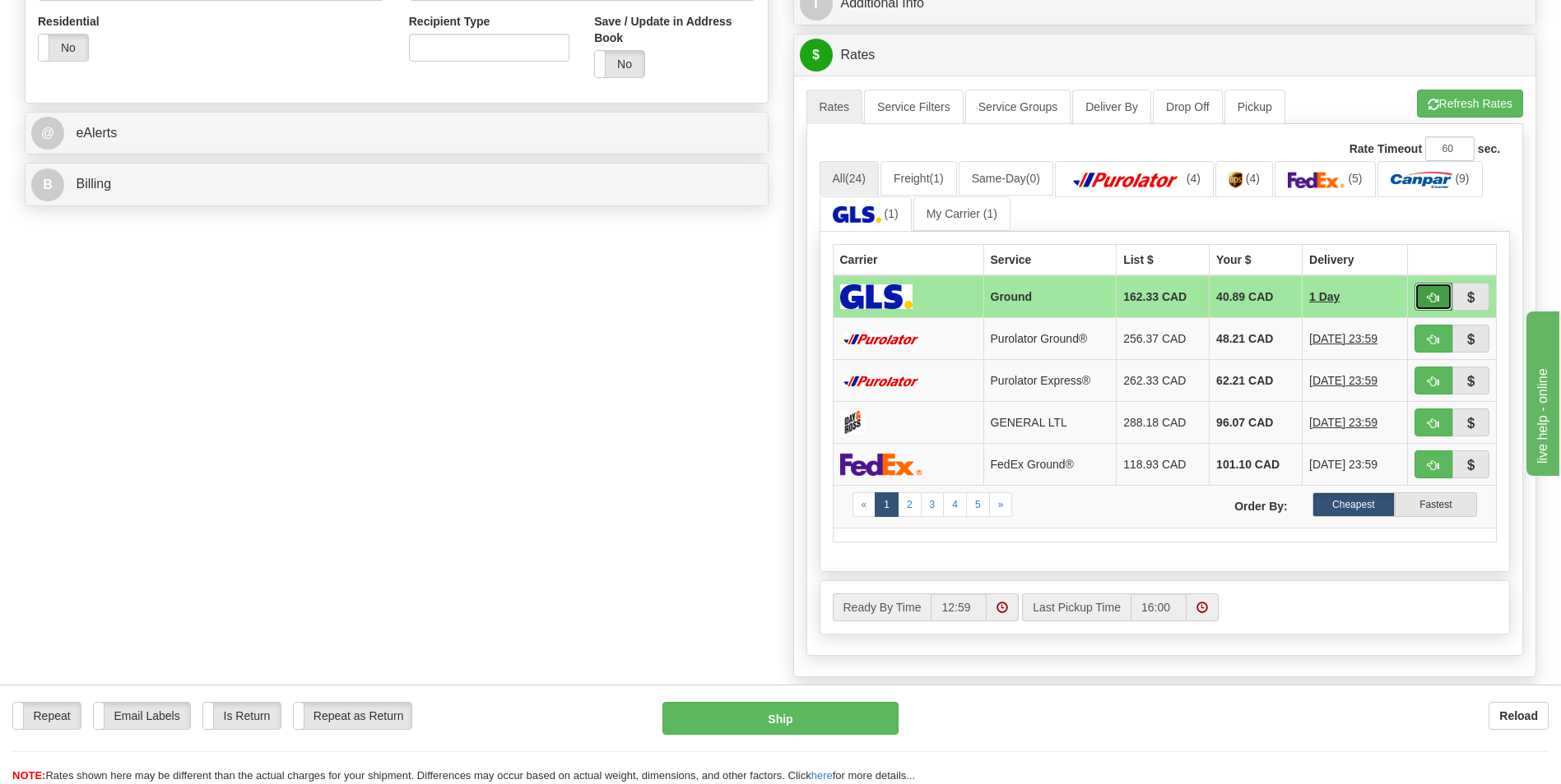
click at [1433, 293] on span "button" at bounding box center [1433, 298] width 12 height 11
type input "1"
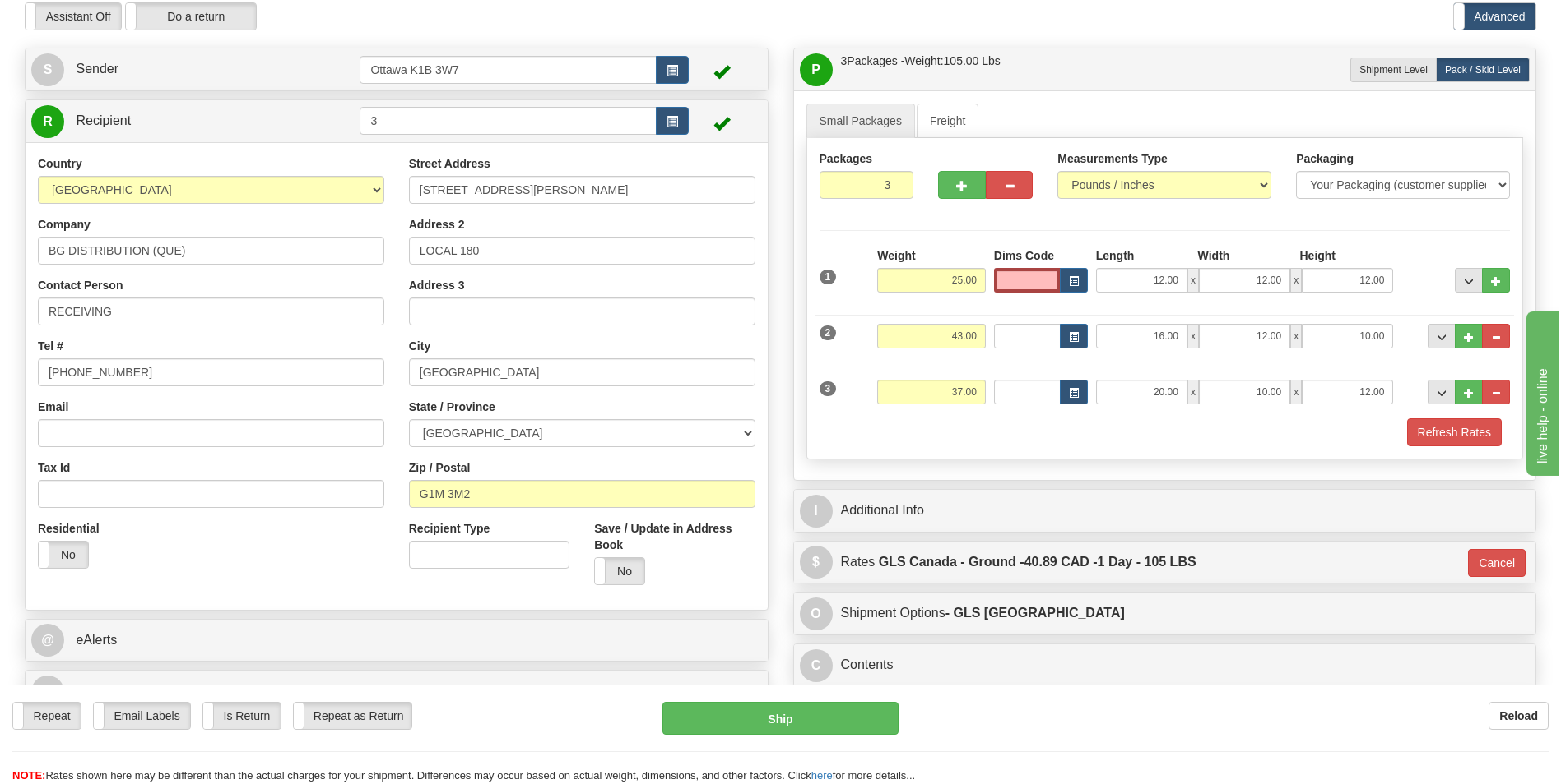
scroll to position [0, 0]
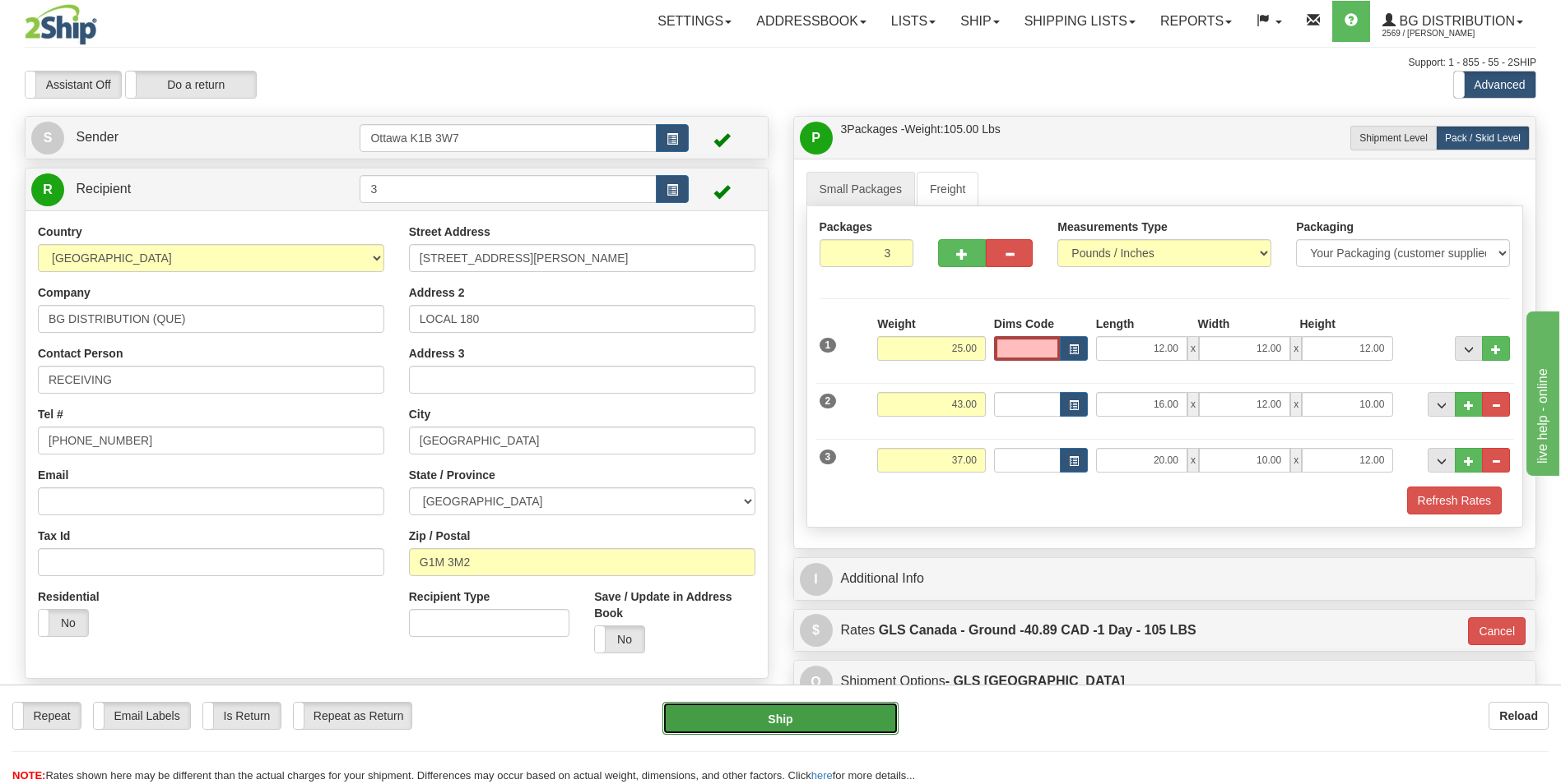
click at [774, 721] on button "Ship" at bounding box center [780, 719] width 235 height 33
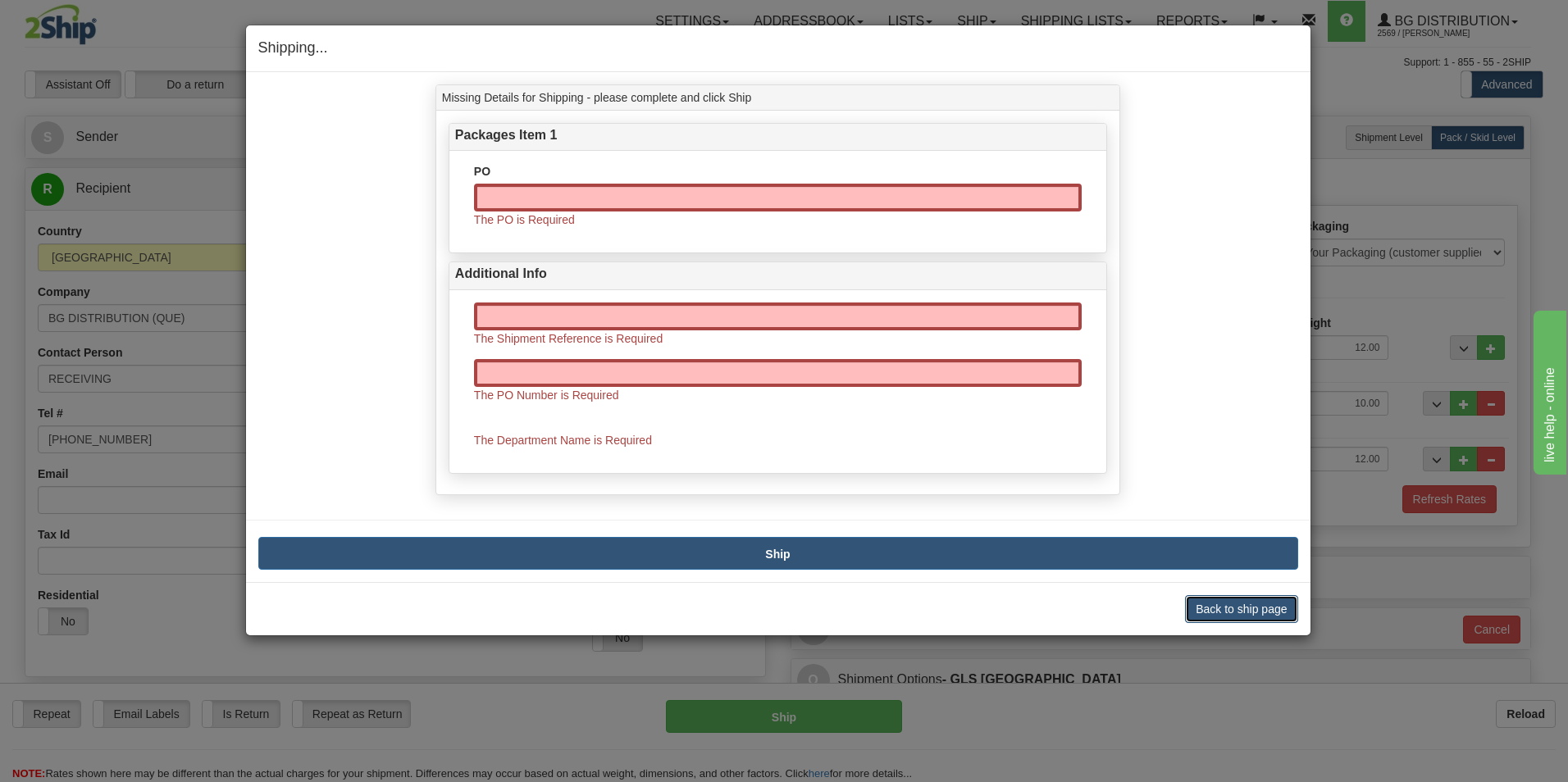
click at [1193, 603] on button "Back to ship page" at bounding box center [1242, 609] width 113 height 28
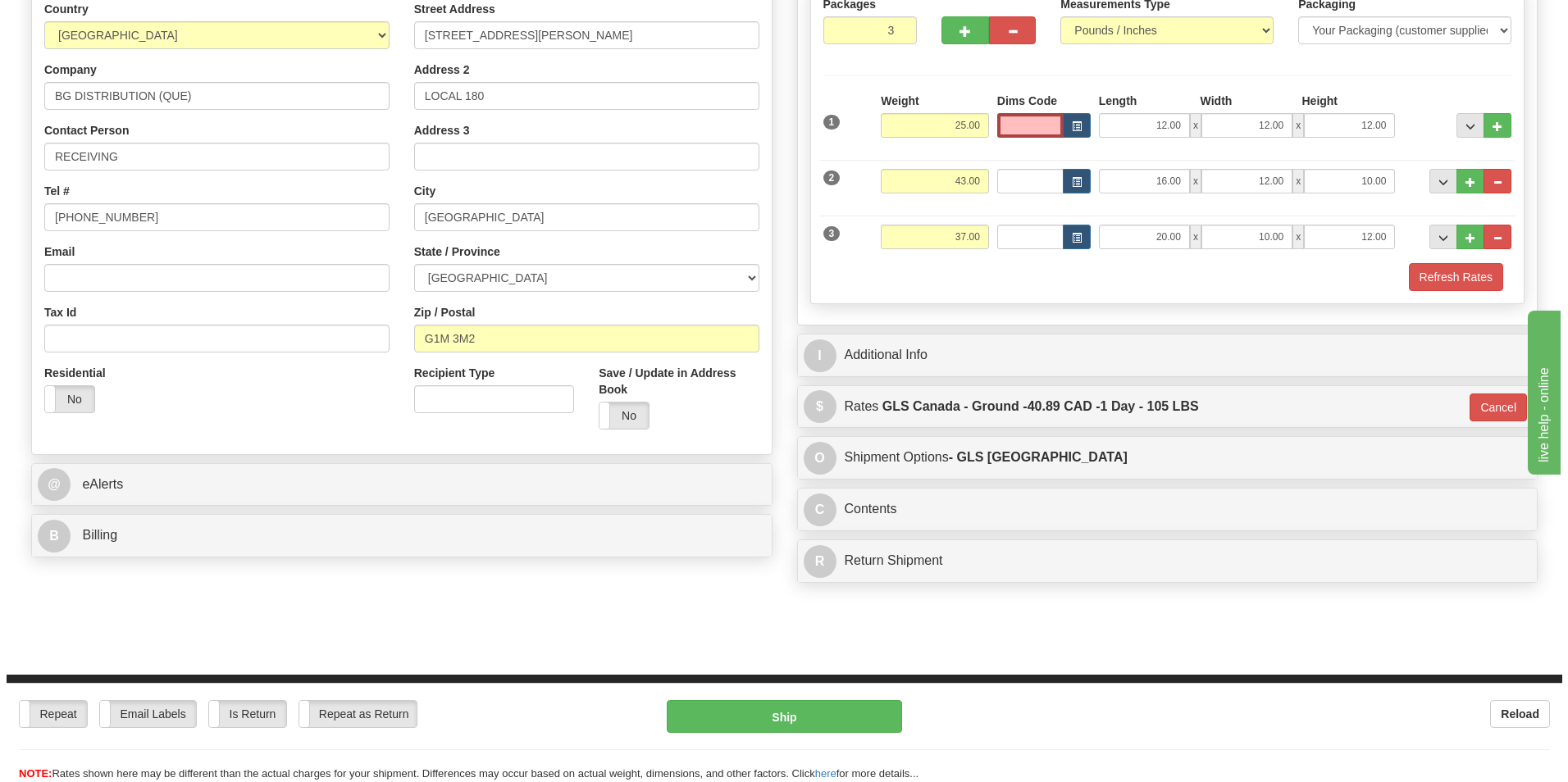
scroll to position [246, 0]
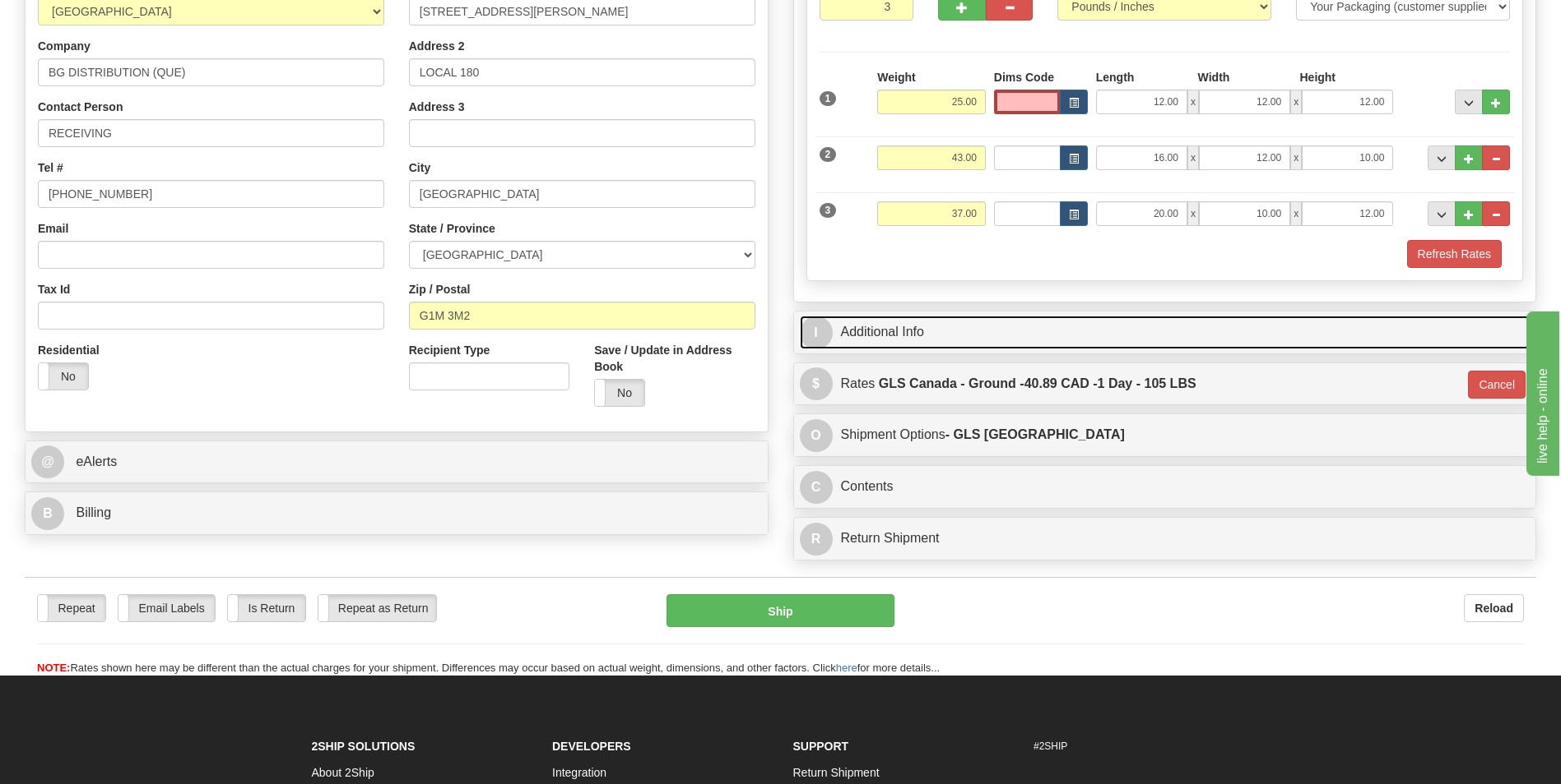
click at [1094, 335] on link "I Additional Info" at bounding box center [1165, 332] width 731 height 34
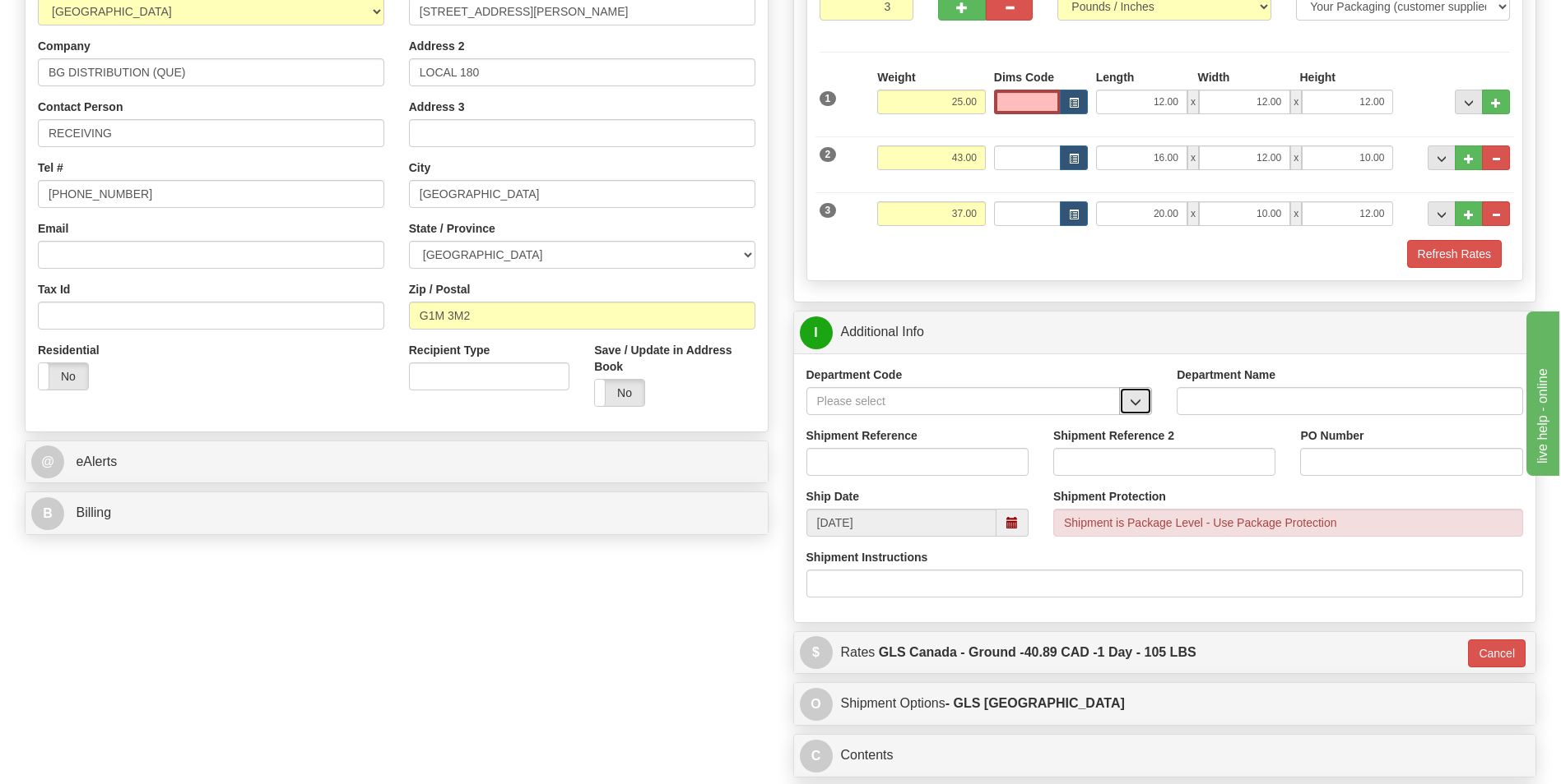
click at [1131, 389] on button "button" at bounding box center [1135, 401] width 33 height 28
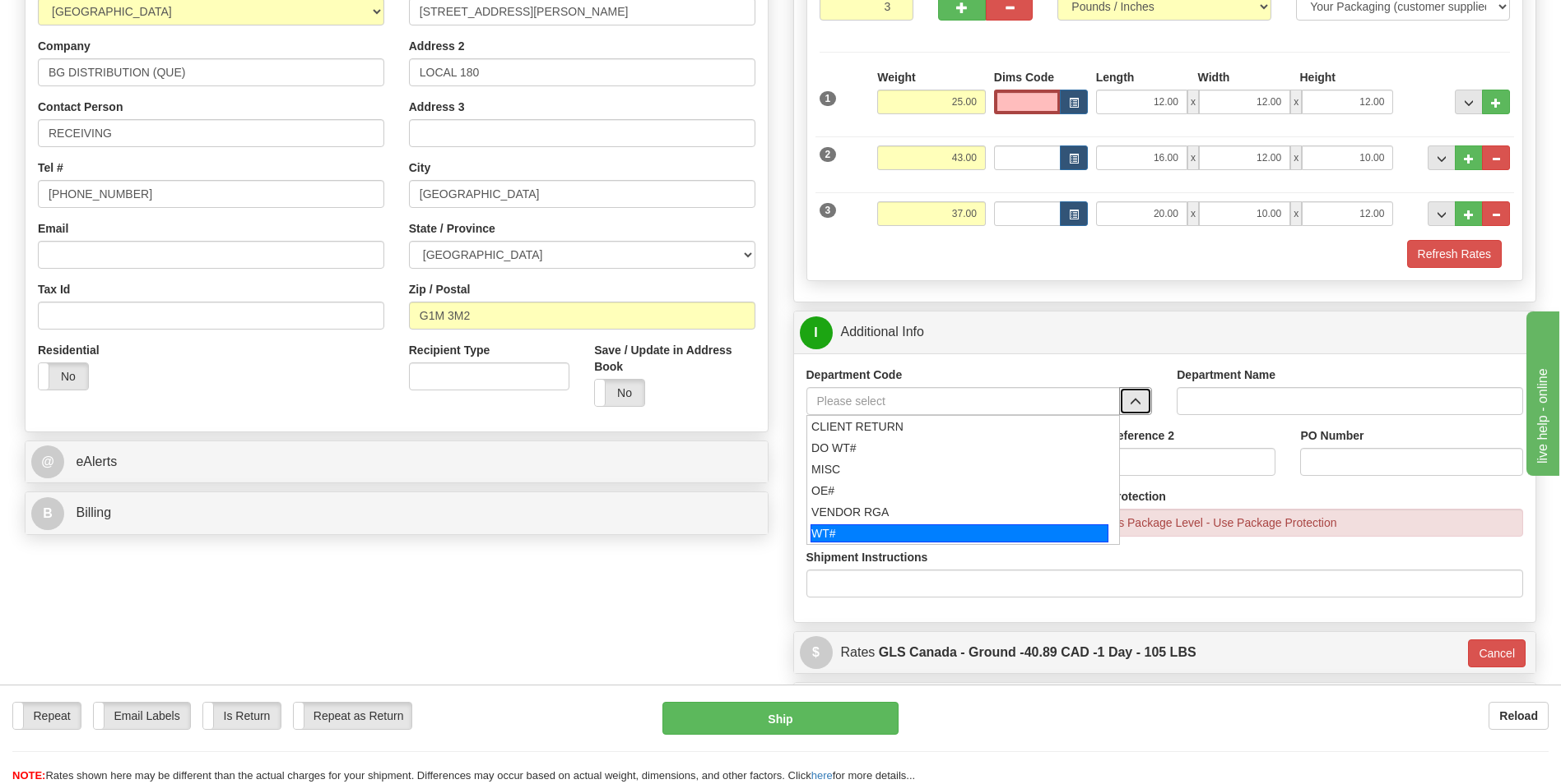
click at [869, 531] on div "WT#" at bounding box center [960, 534] width 298 height 19
type input "WT#"
type input "WAREHOUSE TRANSFERS"
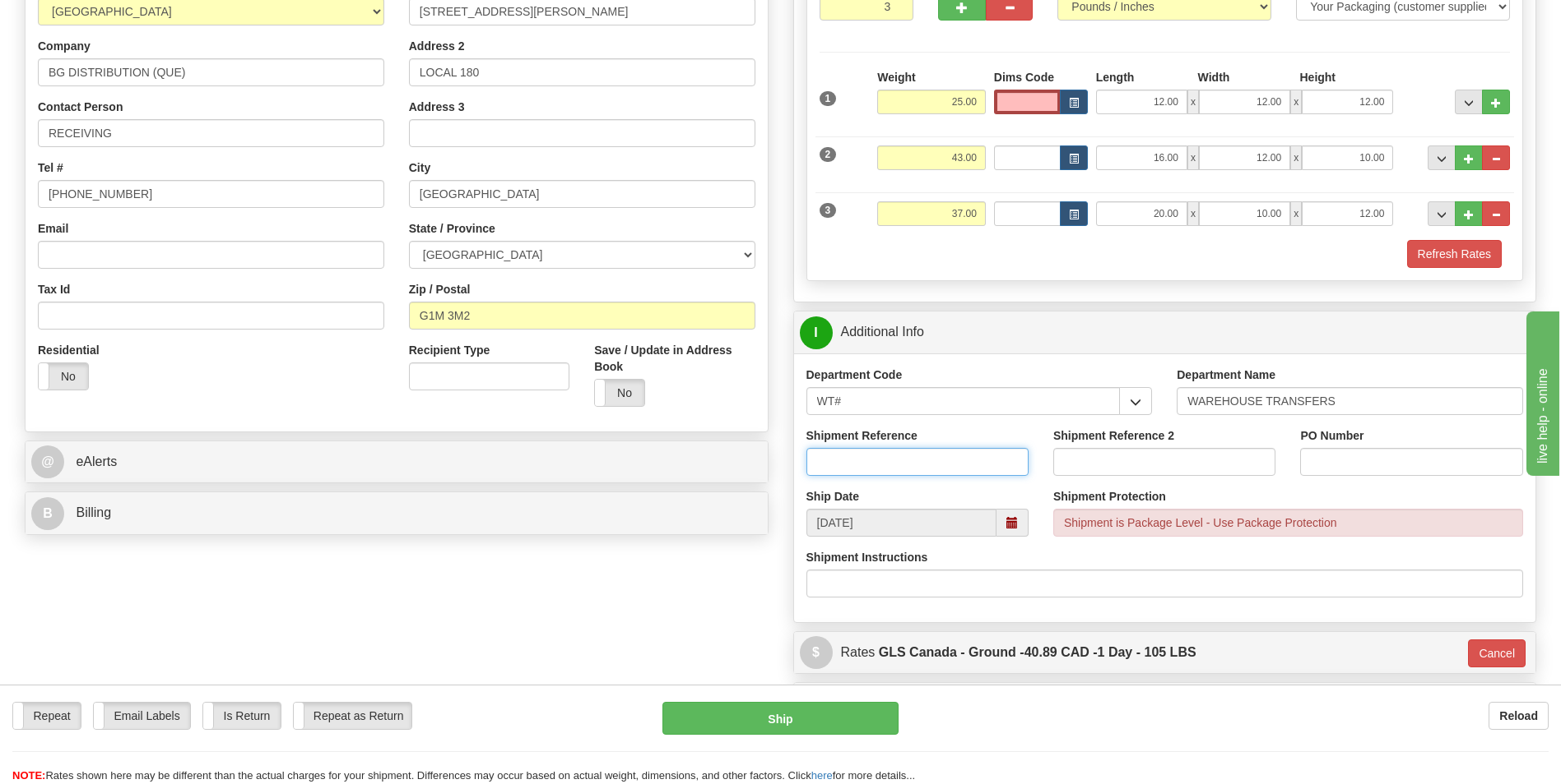
click at [919, 455] on input "Shipment Reference" at bounding box center [917, 462] width 222 height 28
type input "[PERSON_NAME] TRANSFERS"
click at [1343, 466] on input "PO Number" at bounding box center [1411, 462] width 222 height 28
type input "[PERSON_NAME] TRANSFERS"
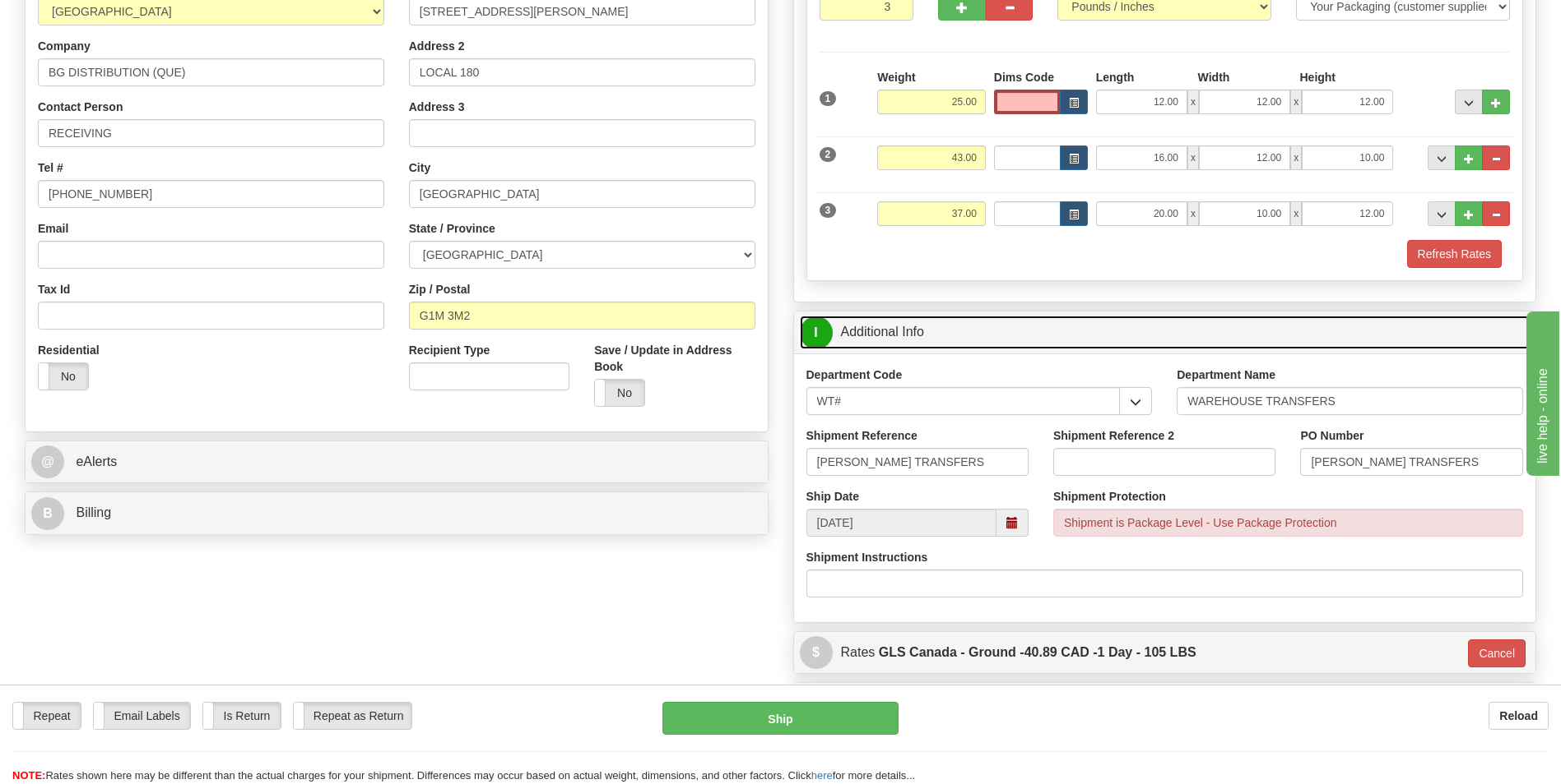
click at [1348, 326] on link "I Additional Info" at bounding box center [1165, 332] width 731 height 34
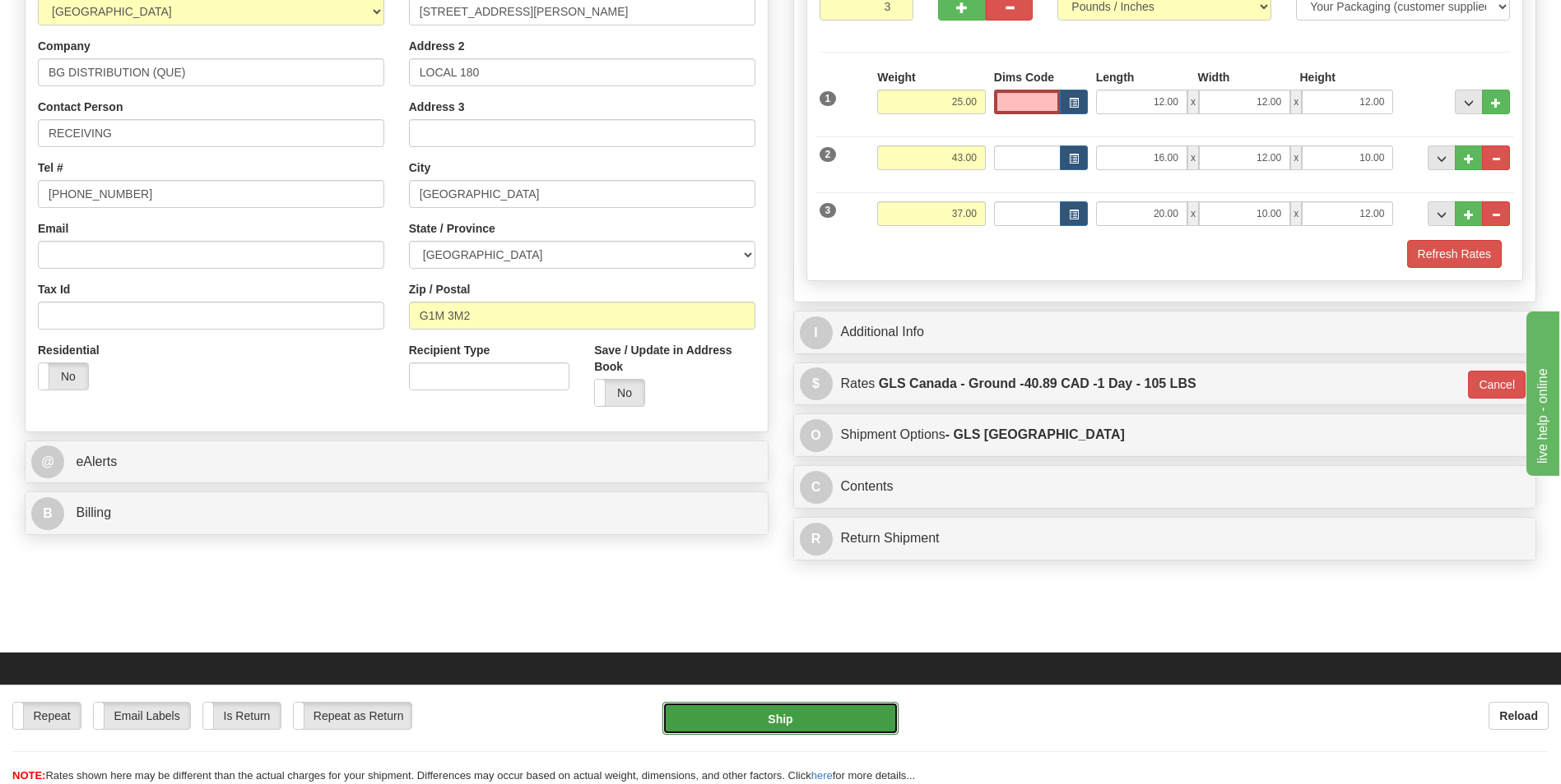
click at [817, 715] on button "Ship" at bounding box center [780, 719] width 235 height 33
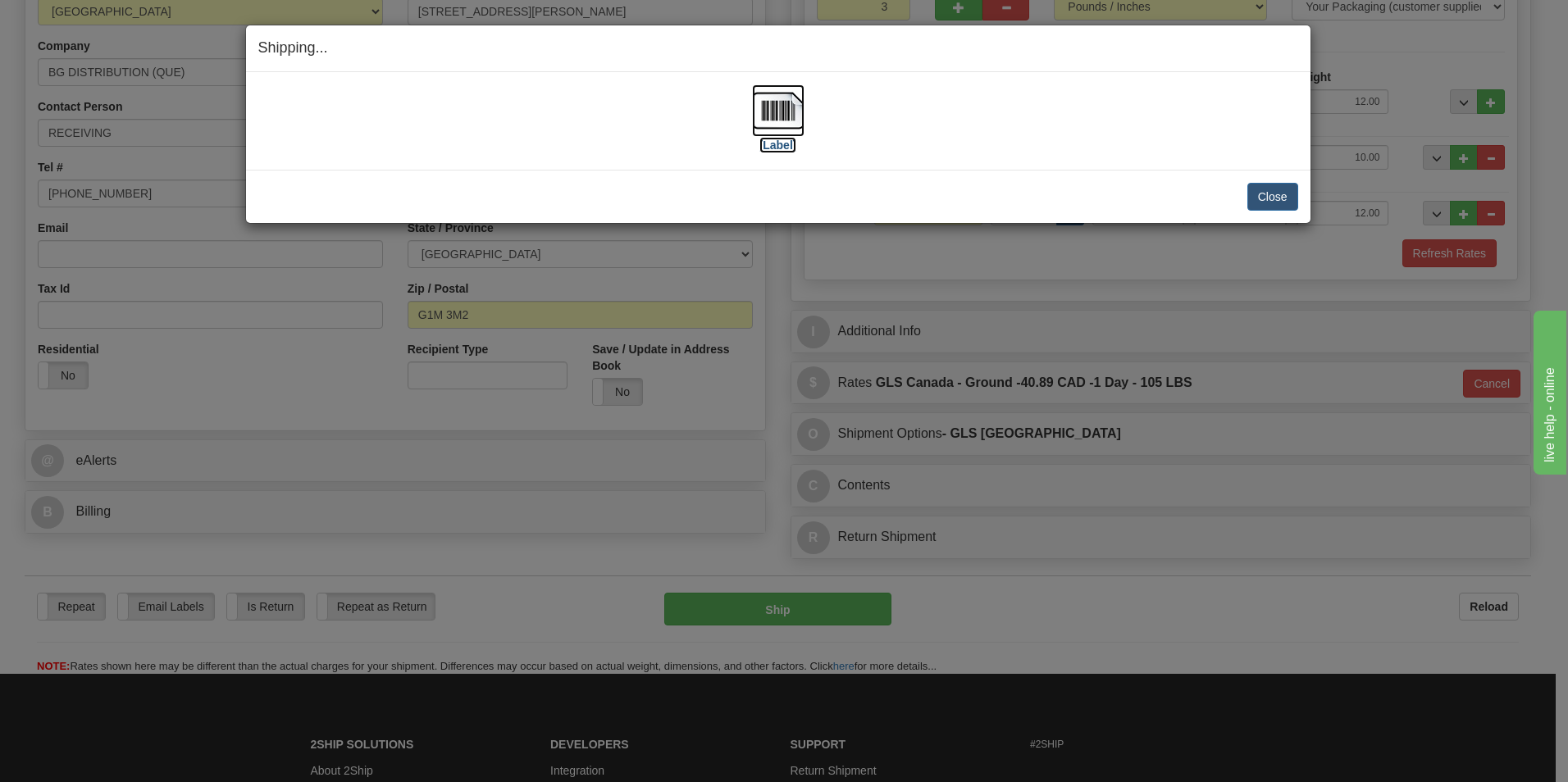
click at [782, 149] on label "[Label]" at bounding box center [778, 145] width 38 height 17
click at [1254, 198] on button "Close" at bounding box center [1273, 196] width 51 height 28
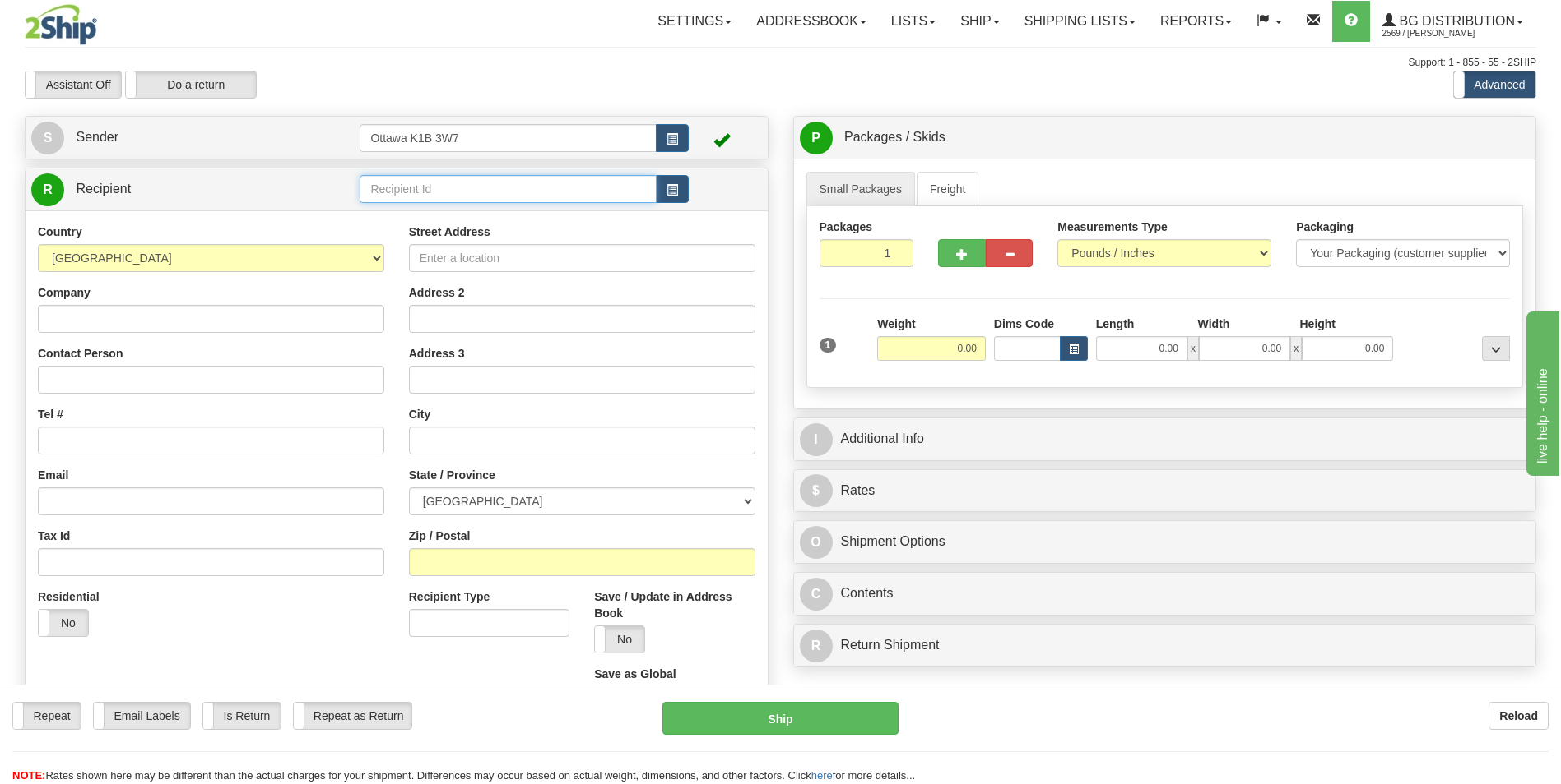
click at [489, 197] on input "text" at bounding box center [508, 189] width 296 height 28
type input "6"
click button "Delete" at bounding box center [0, 0] width 0 height 0
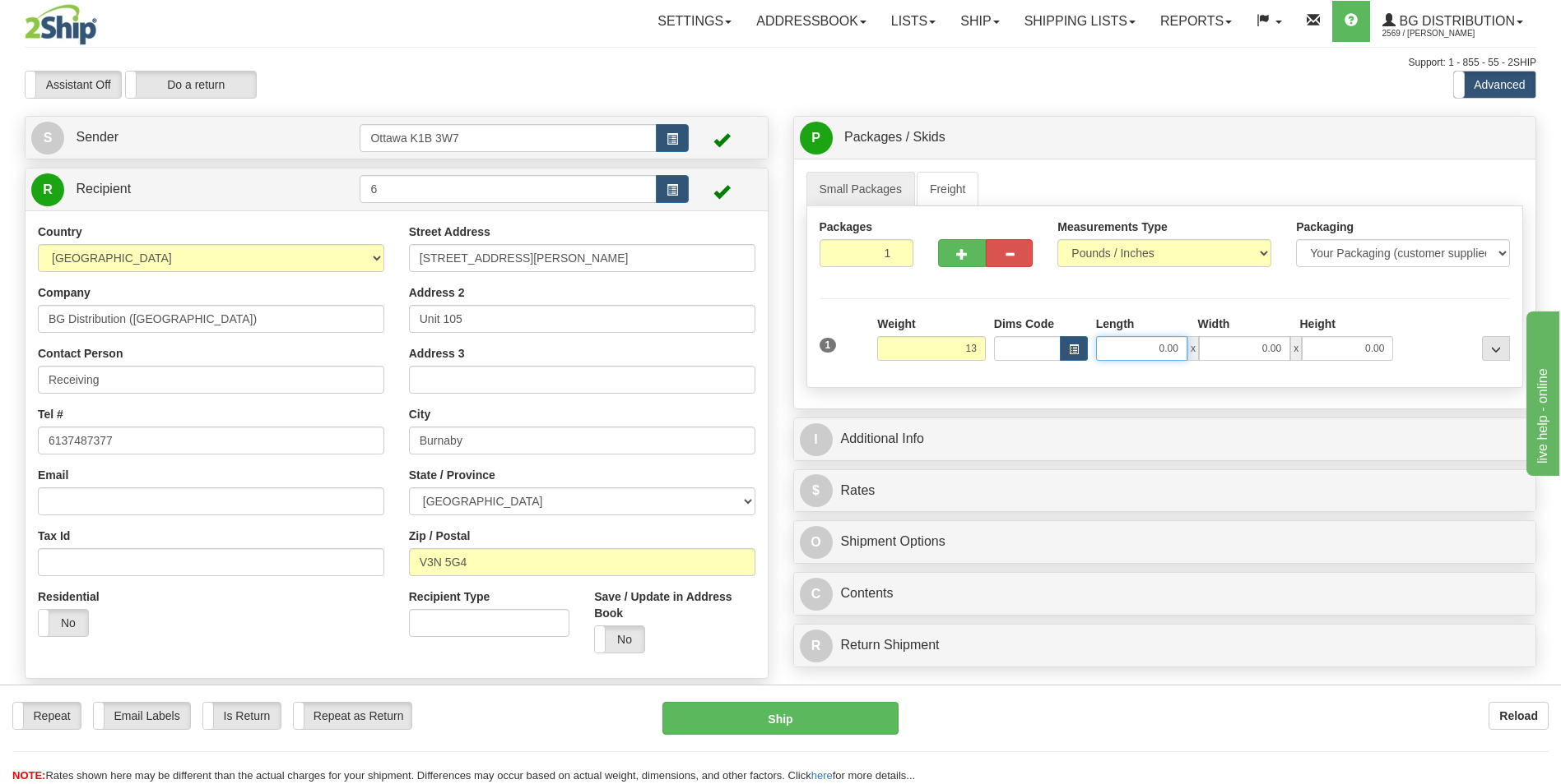
type input "13.00"
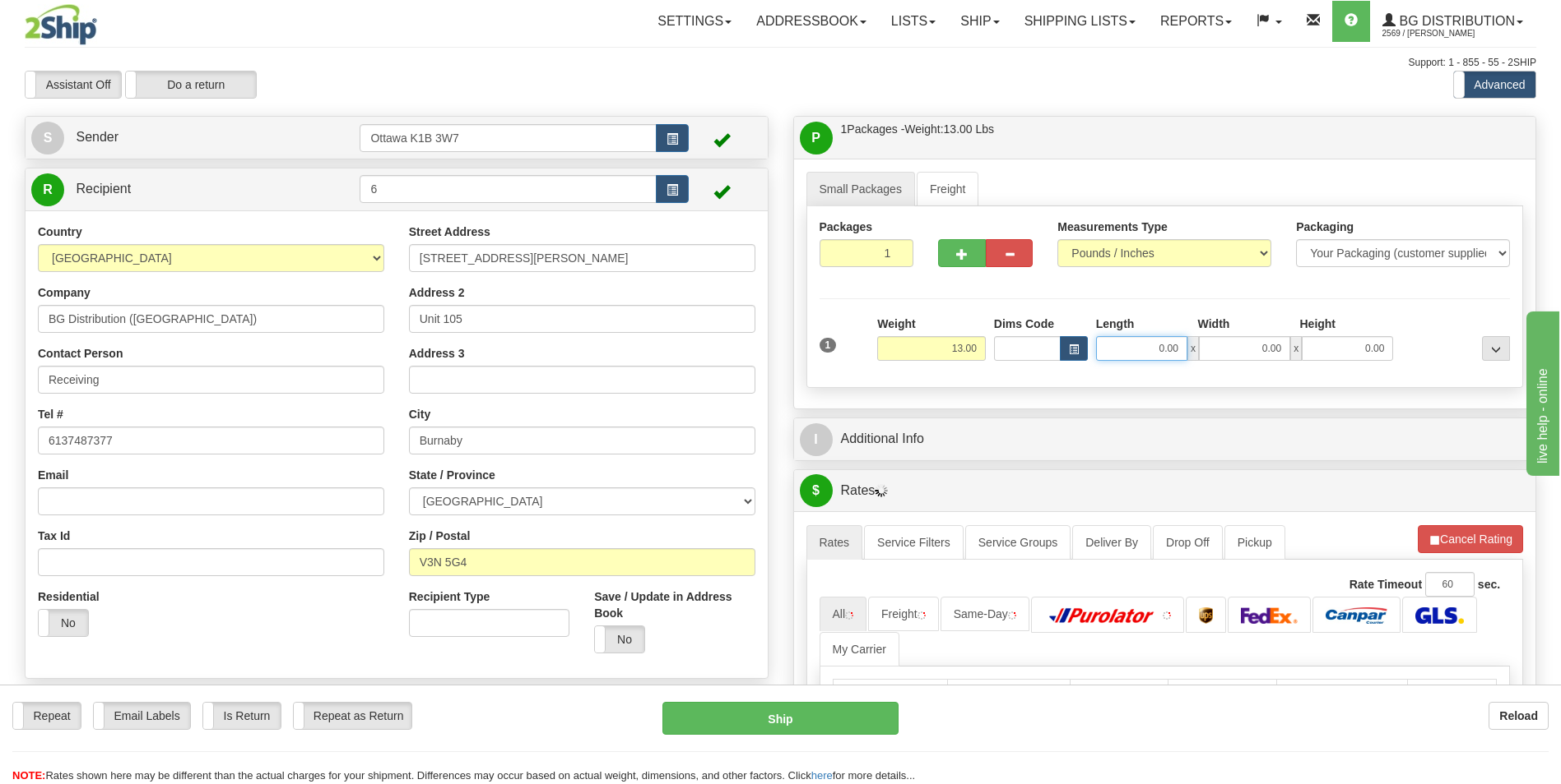
click at [1138, 351] on input "0.00" at bounding box center [1142, 348] width 92 height 24
type input "15.00"
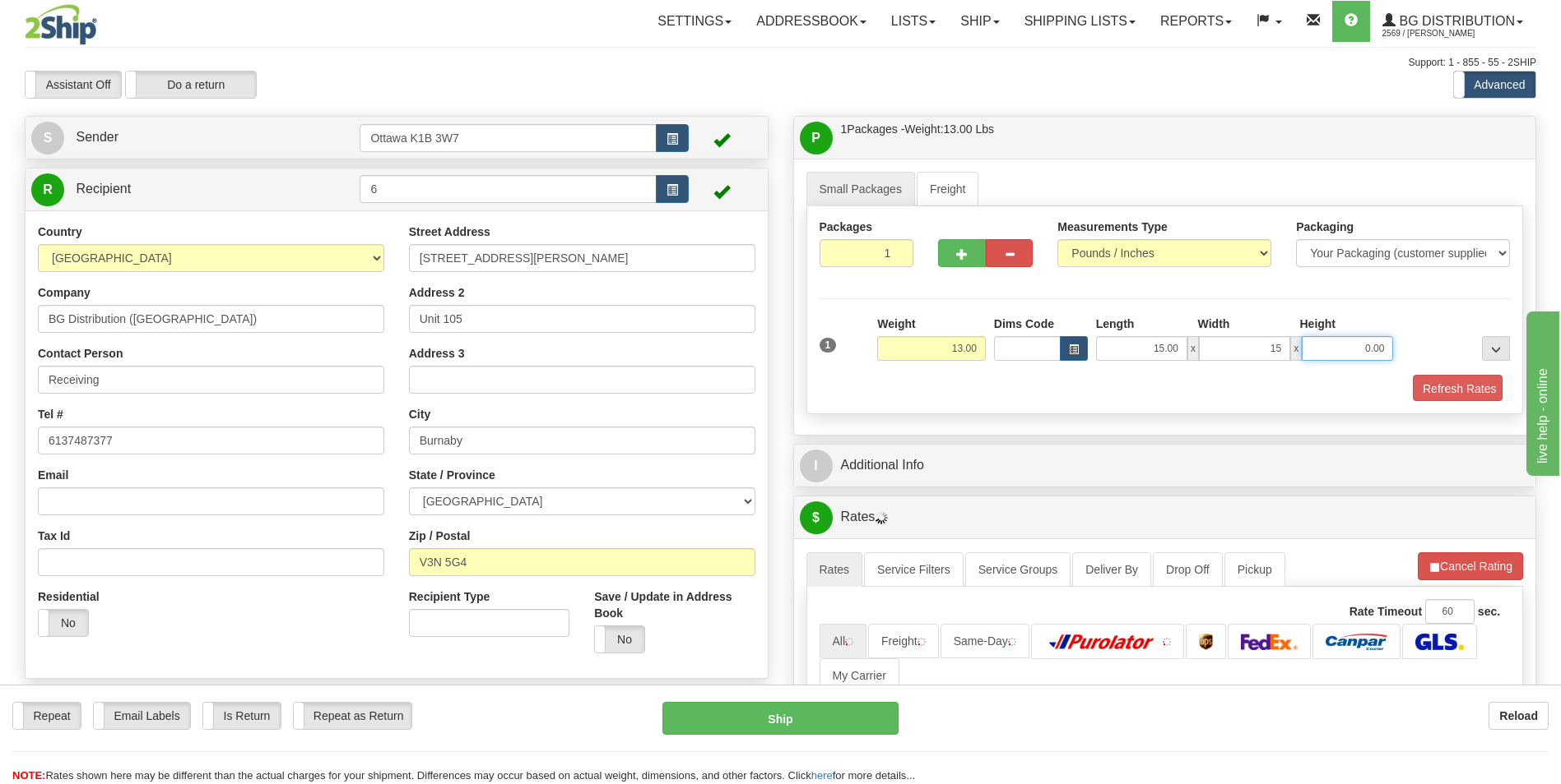
type input "15.00"
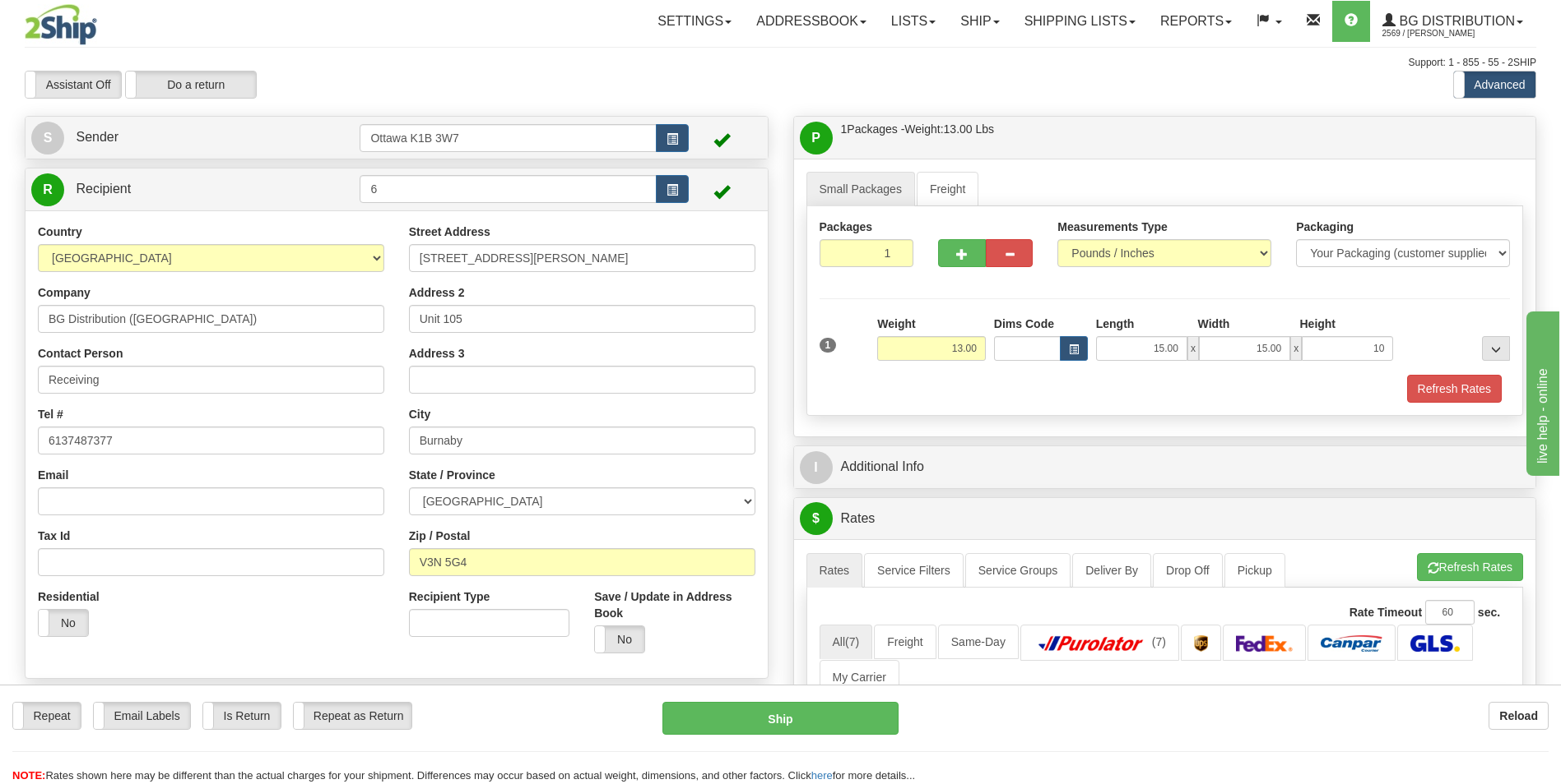
type input "10.00"
click at [1366, 302] on div "Packages 1 1 Measurements Type" at bounding box center [1164, 311] width 717 height 209
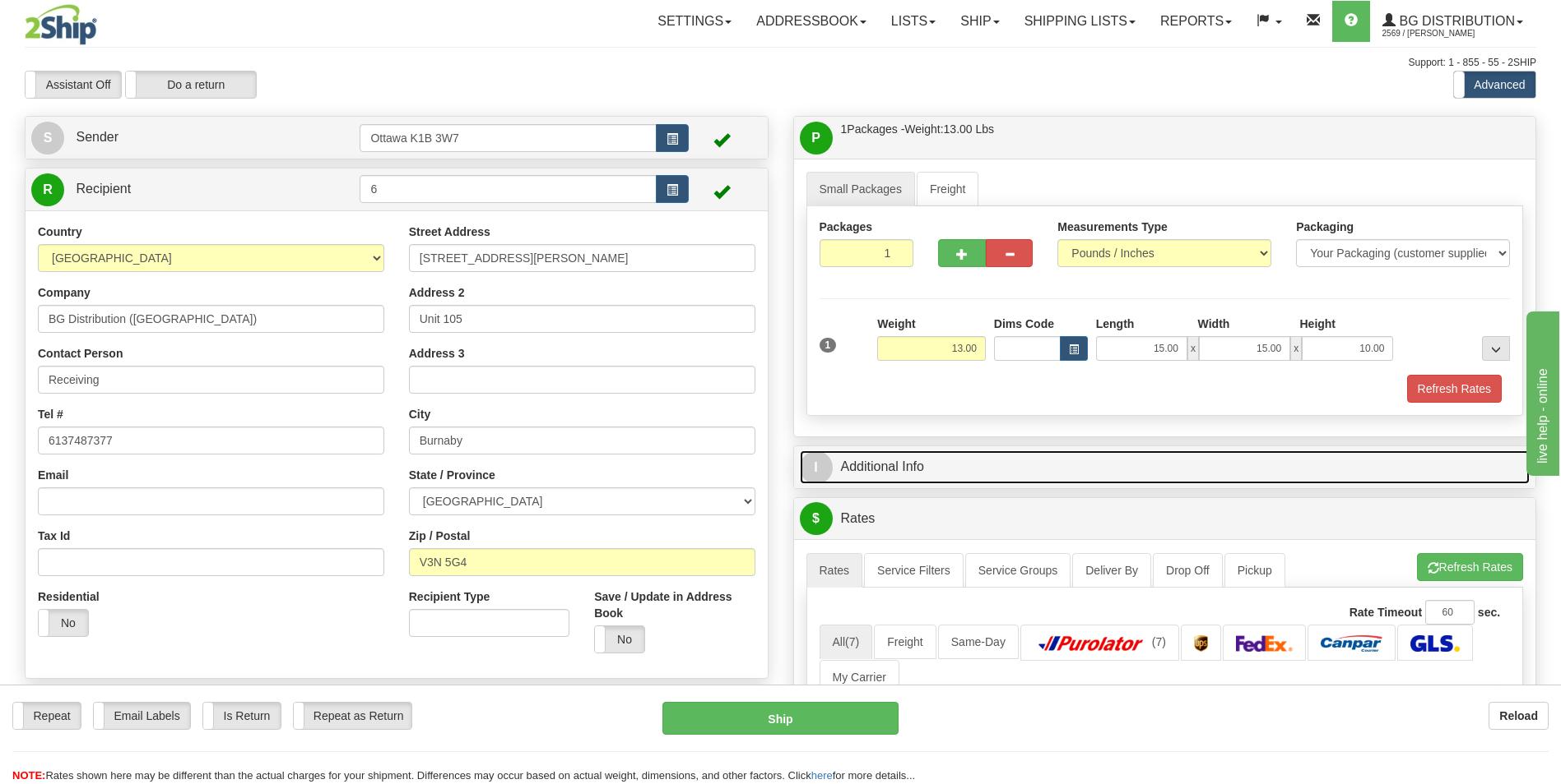
click at [1085, 470] on link "I Additional Info" at bounding box center [1165, 467] width 731 height 34
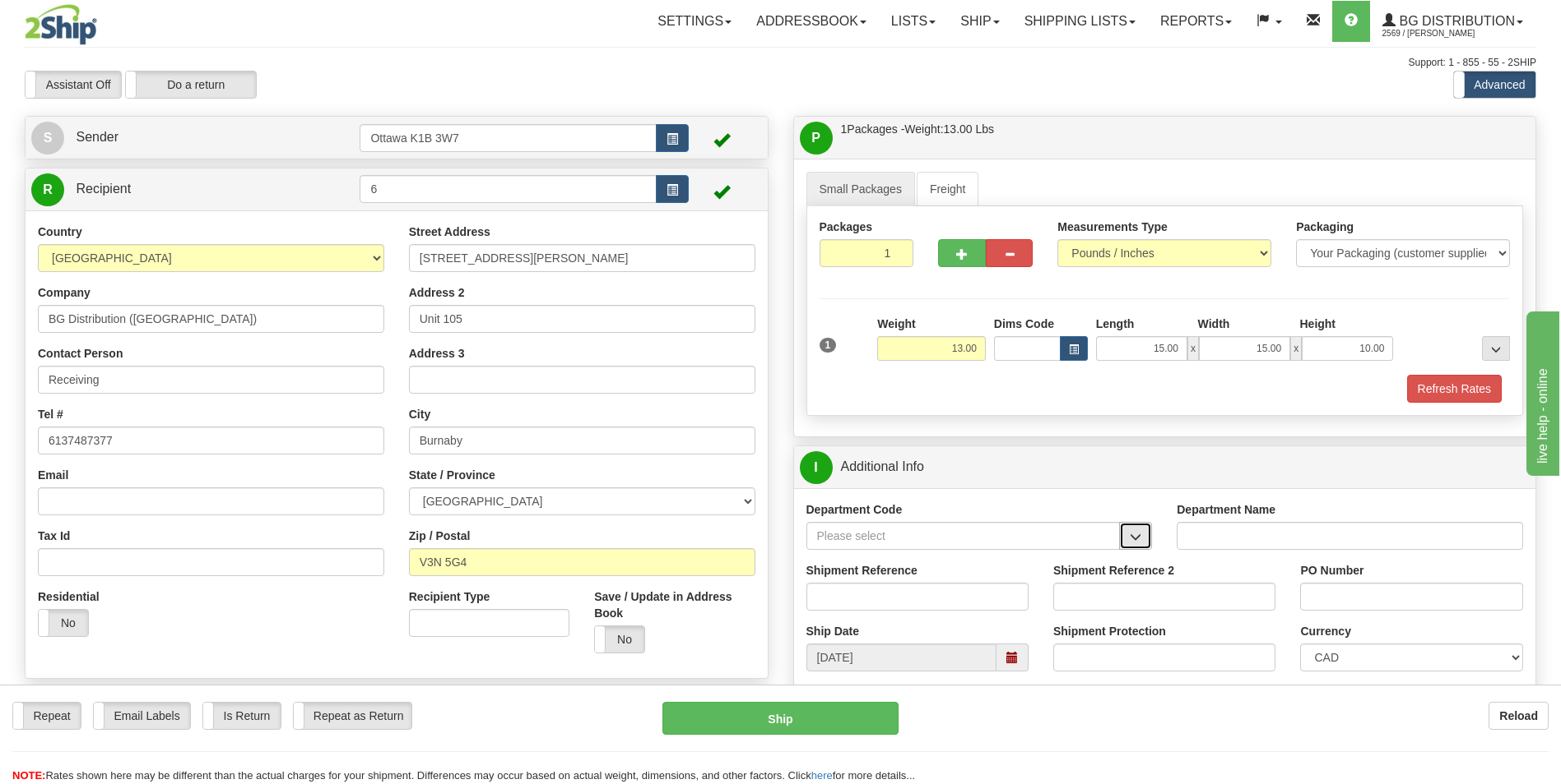
click at [1143, 541] on button "button" at bounding box center [1135, 536] width 33 height 28
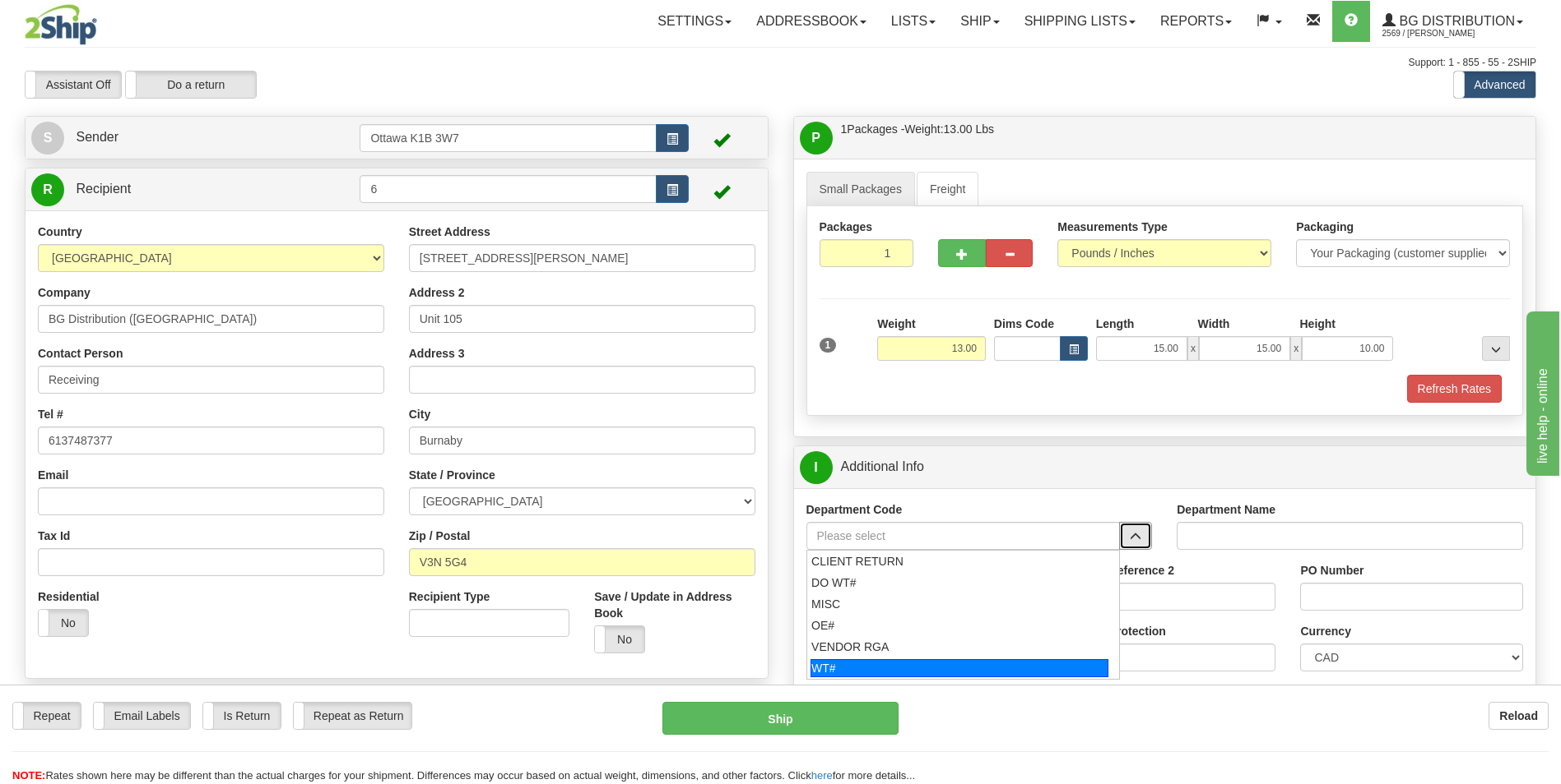
drag, startPoint x: 914, startPoint y: 672, endPoint x: 902, endPoint y: 611, distance: 62.2
click at [913, 672] on div "WT#" at bounding box center [960, 668] width 298 height 19
type input "WT#"
type input "WAREHOUSE TRANSFERS"
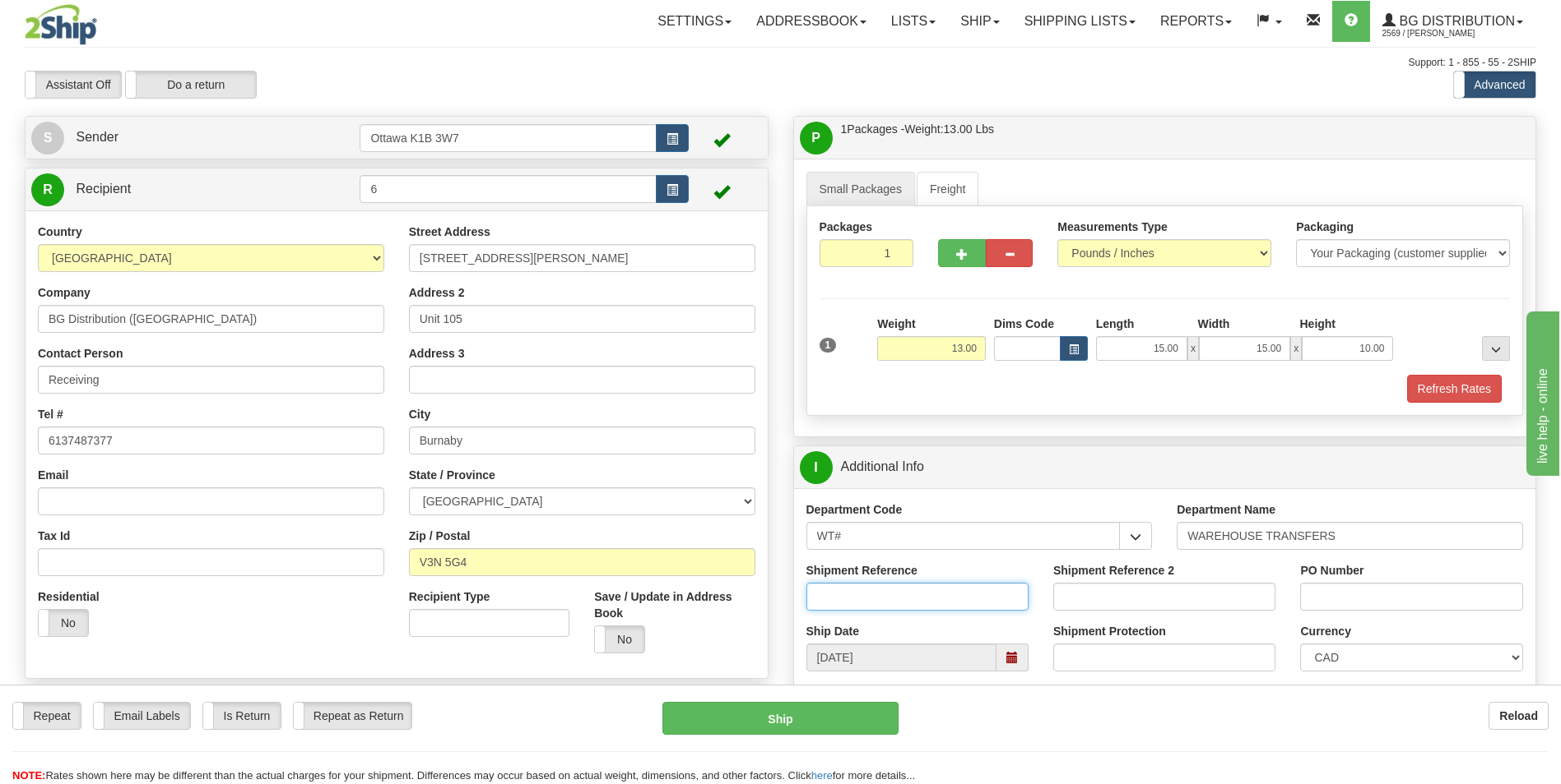
click at [894, 610] on input "Shipment Reference" at bounding box center [917, 597] width 222 height 28
click at [1404, 605] on input "PO Number" at bounding box center [1411, 597] width 222 height 28
drag, startPoint x: 926, startPoint y: 595, endPoint x: 647, endPoint y: 552, distance: 282.3
click at [647, 116] on div "Create a label for the return Create Pickup Without Label S Sender" at bounding box center [780, 116] width 1536 height 0
type input "[PERSON_NAME] TRANSFERS"
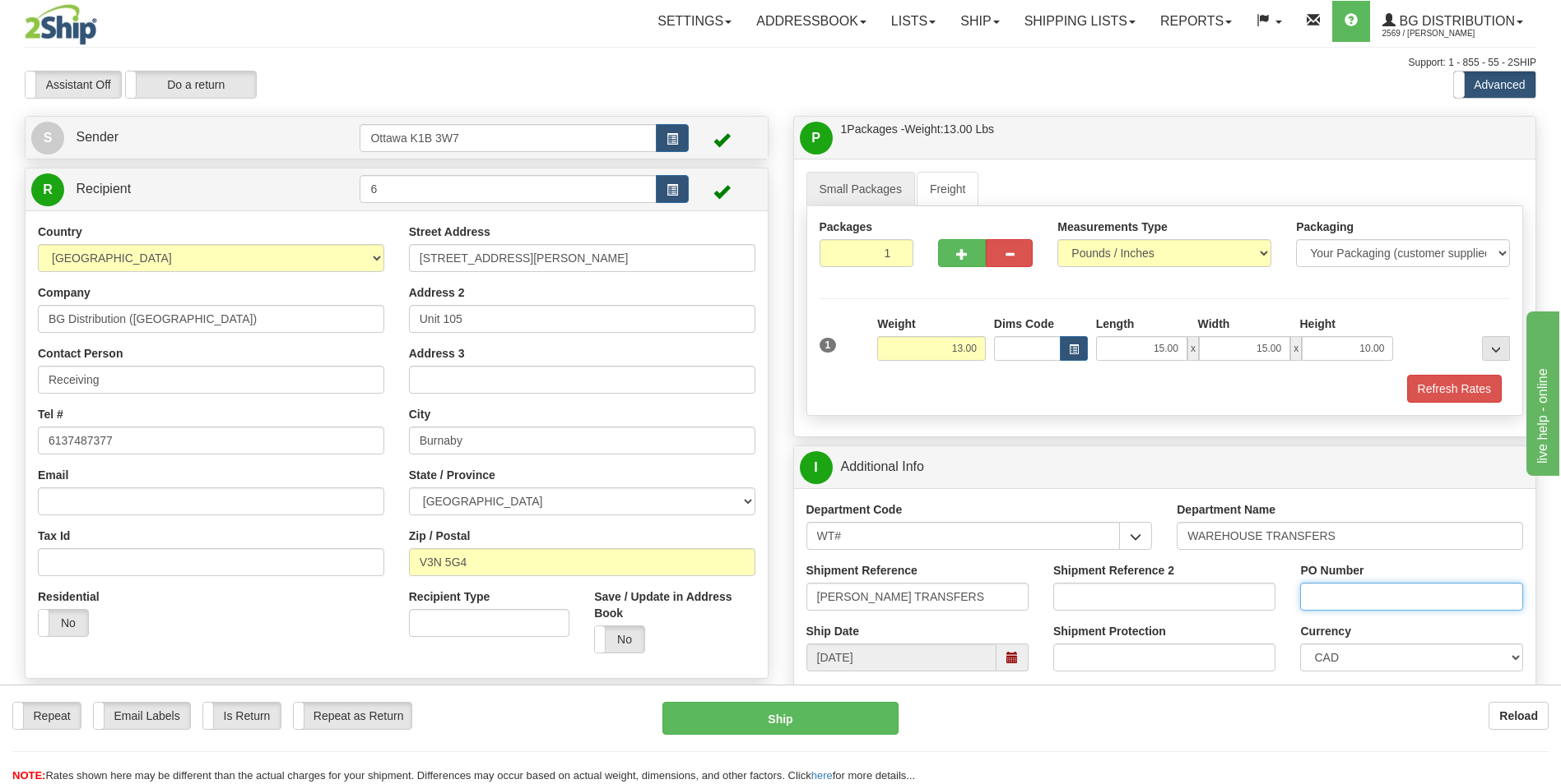
click at [1419, 592] on input "PO Number" at bounding box center [1411, 597] width 222 height 28
type input "[PERSON_NAME] TRANSFERS"
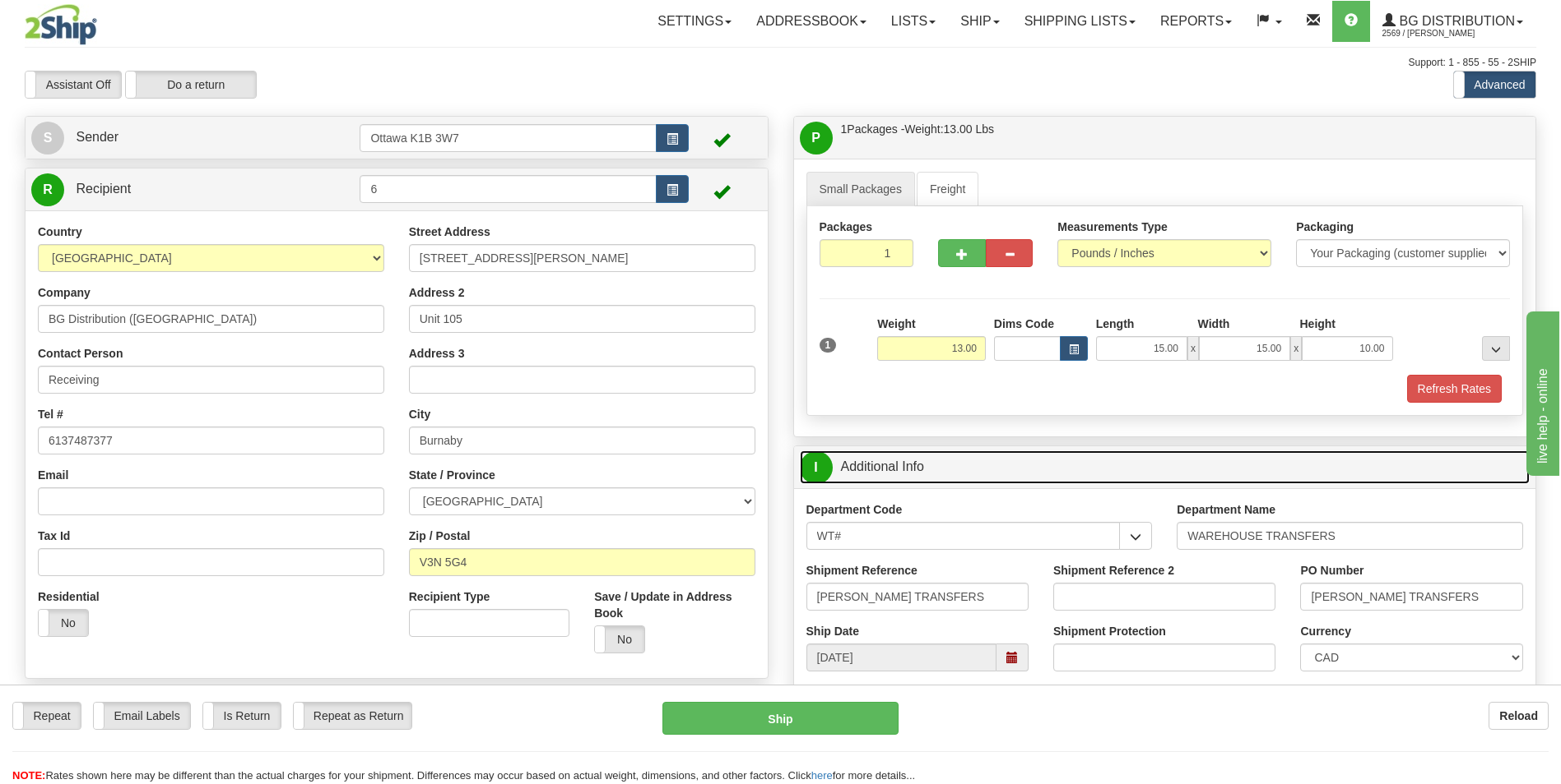
click at [1360, 483] on link "I Additional Info" at bounding box center [1165, 467] width 731 height 34
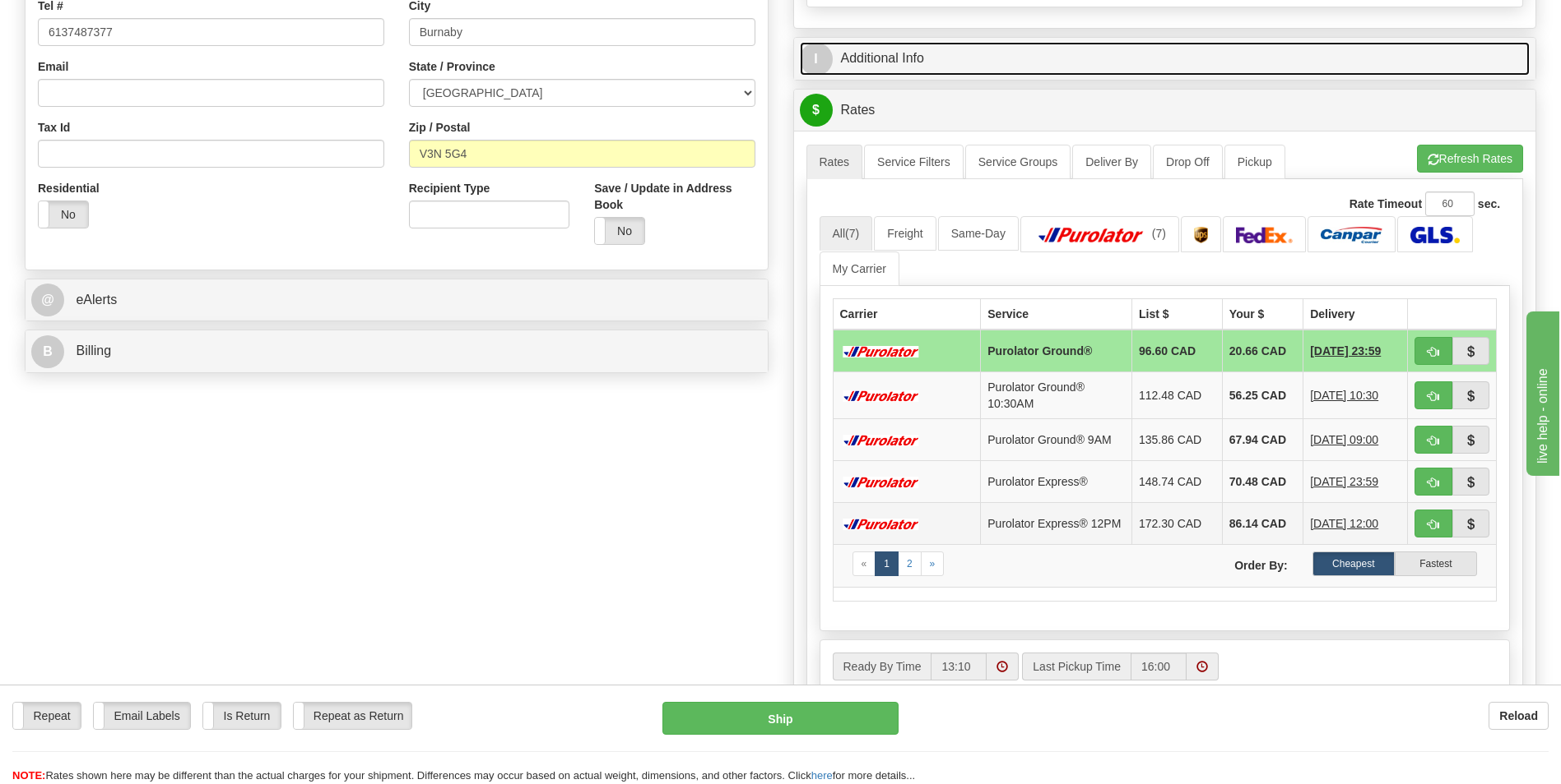
scroll to position [411, 0]
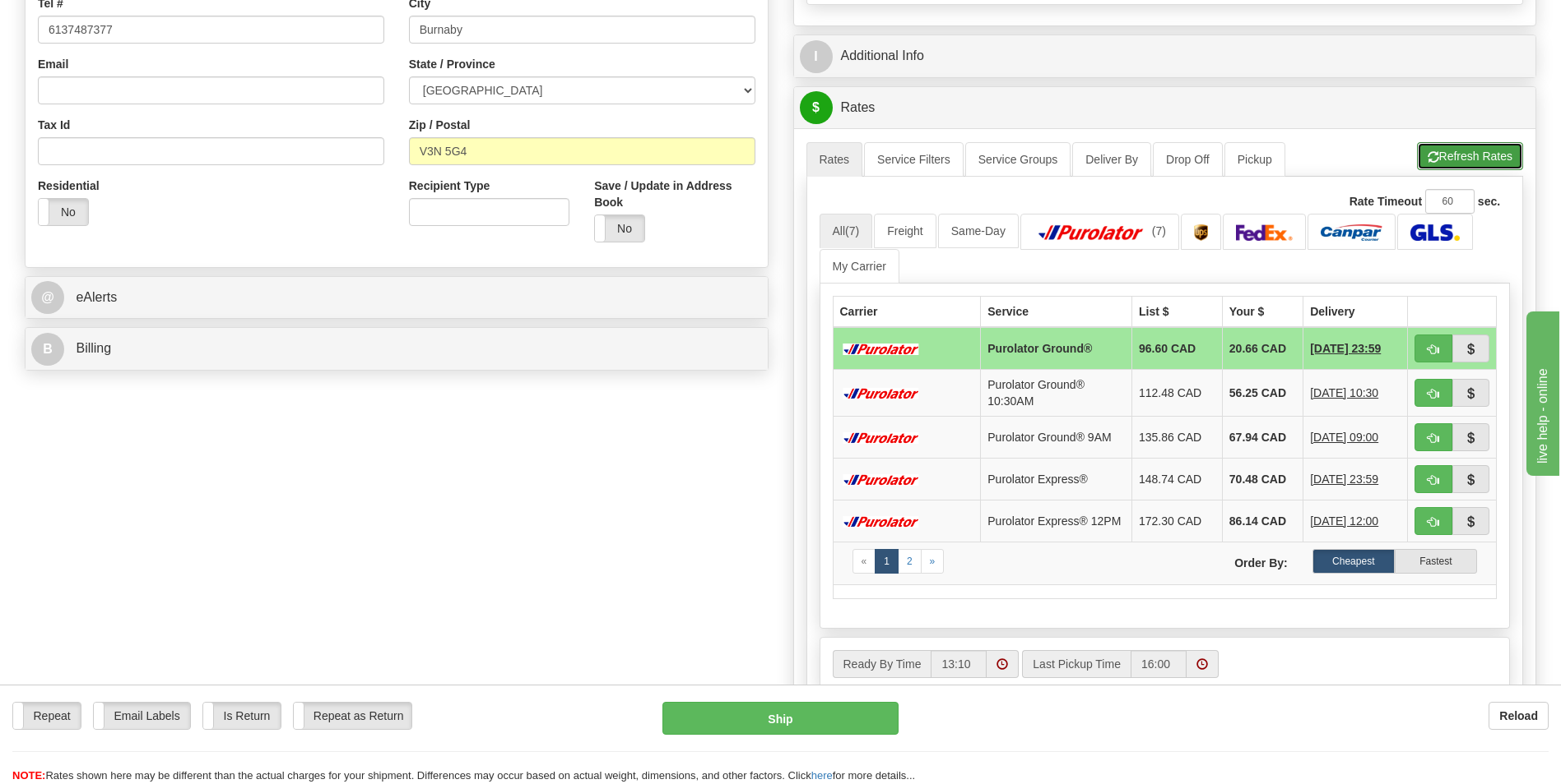
click at [1466, 168] on button "Refresh Rates" at bounding box center [1469, 156] width 106 height 28
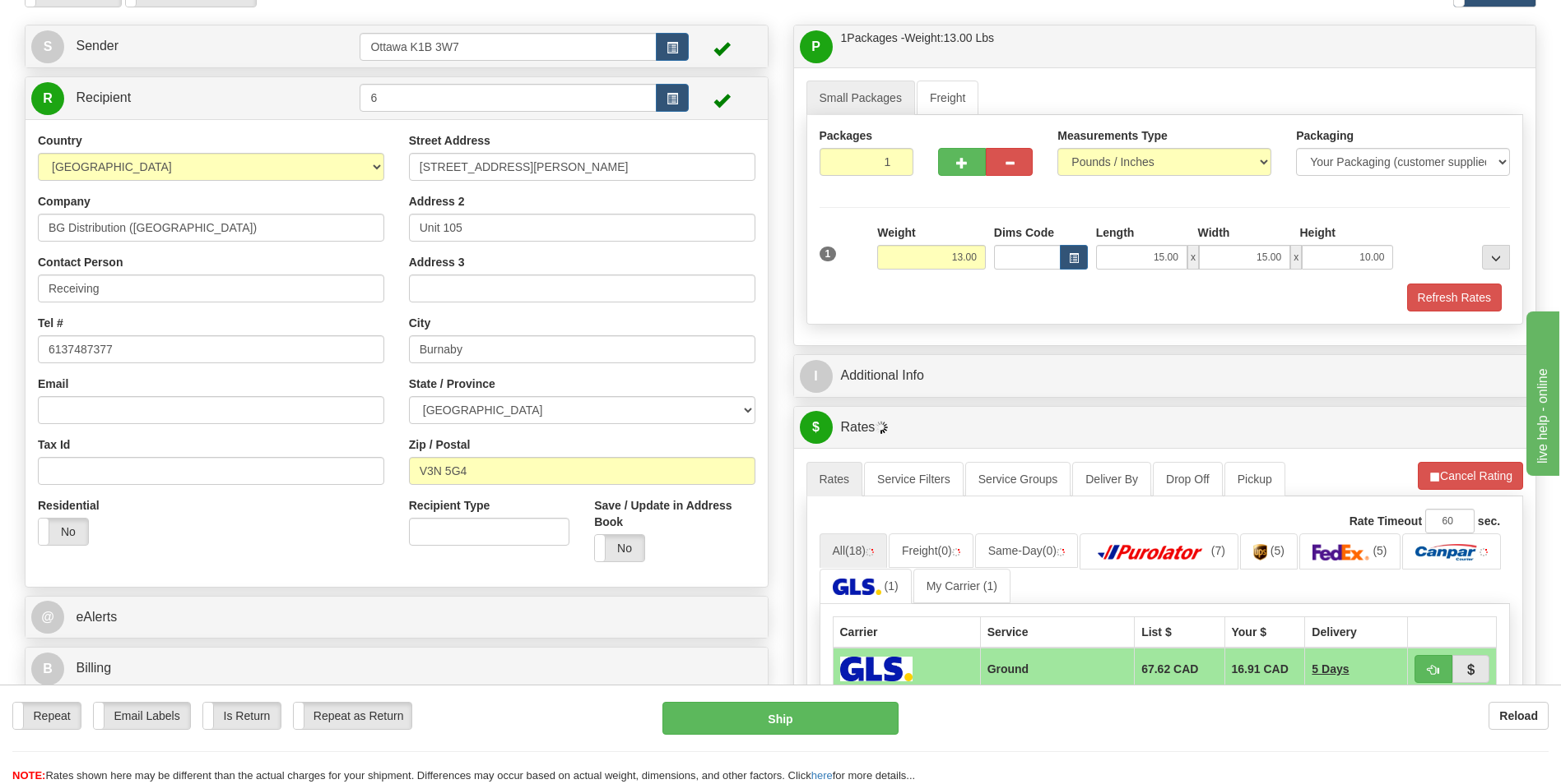
scroll to position [246, 0]
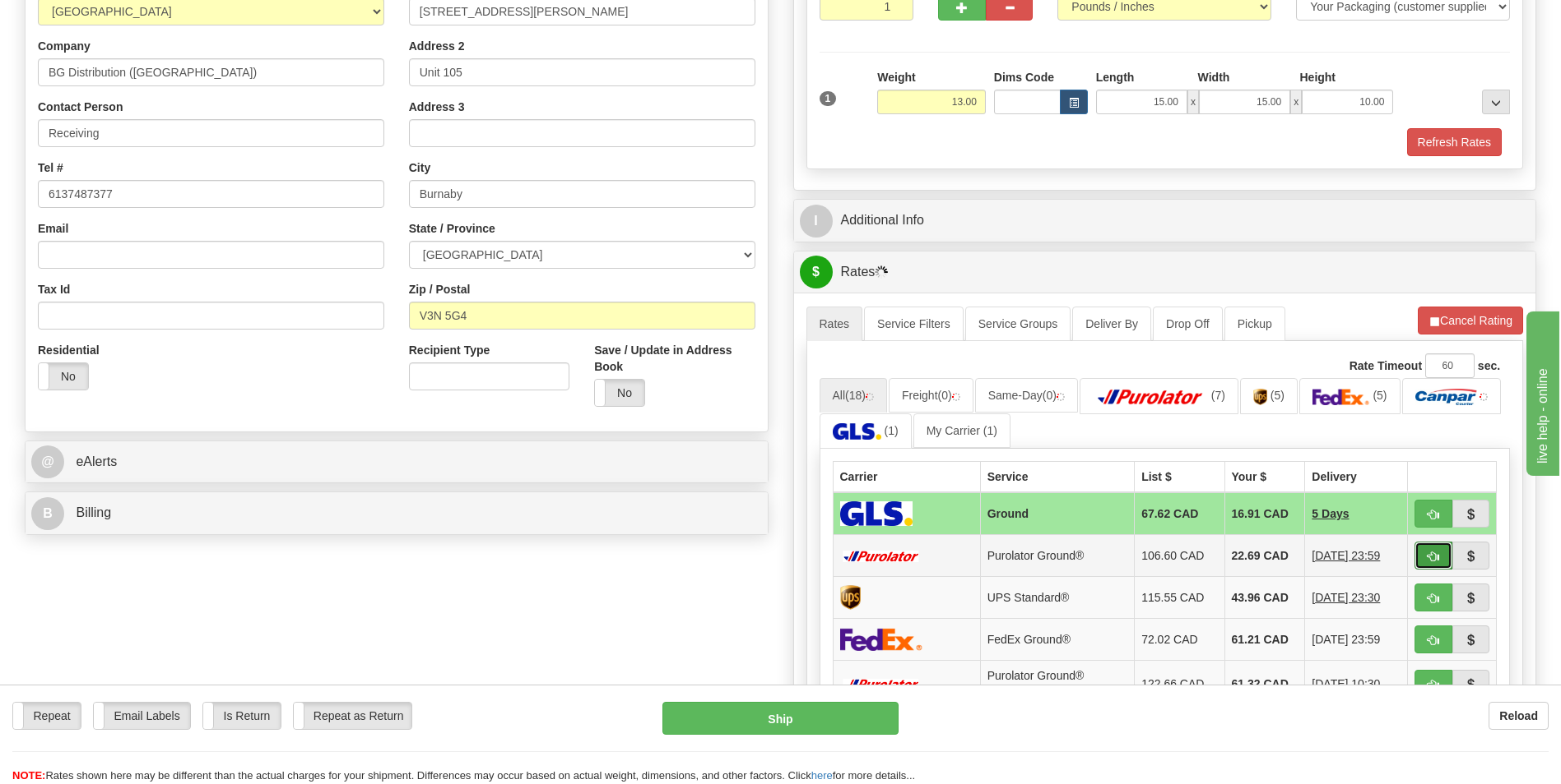
click at [1429, 564] on button "button" at bounding box center [1432, 555] width 38 height 28
click at [1428, 555] on span "button" at bounding box center [1433, 557] width 12 height 11
type input "260"
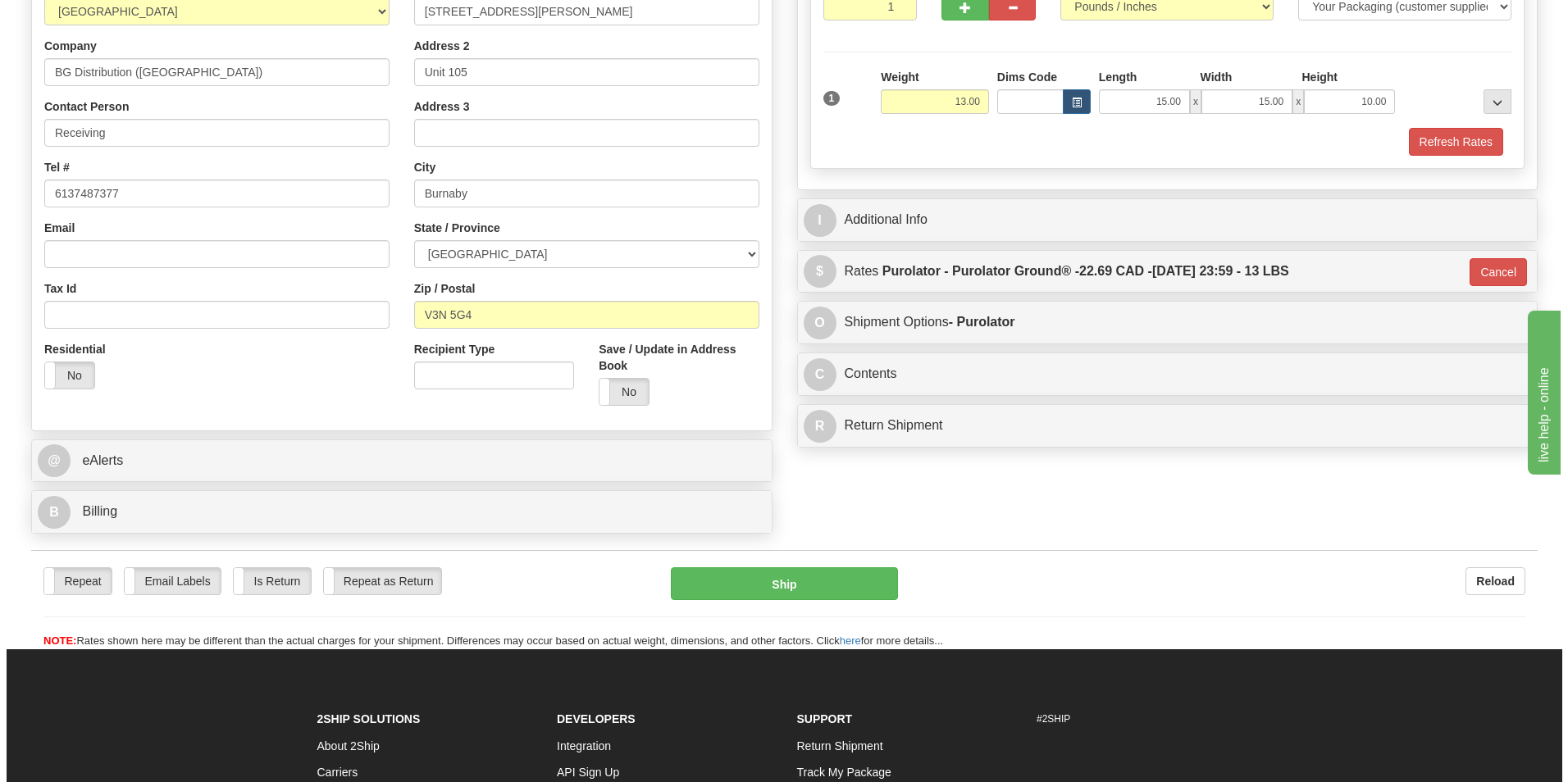
scroll to position [0, 0]
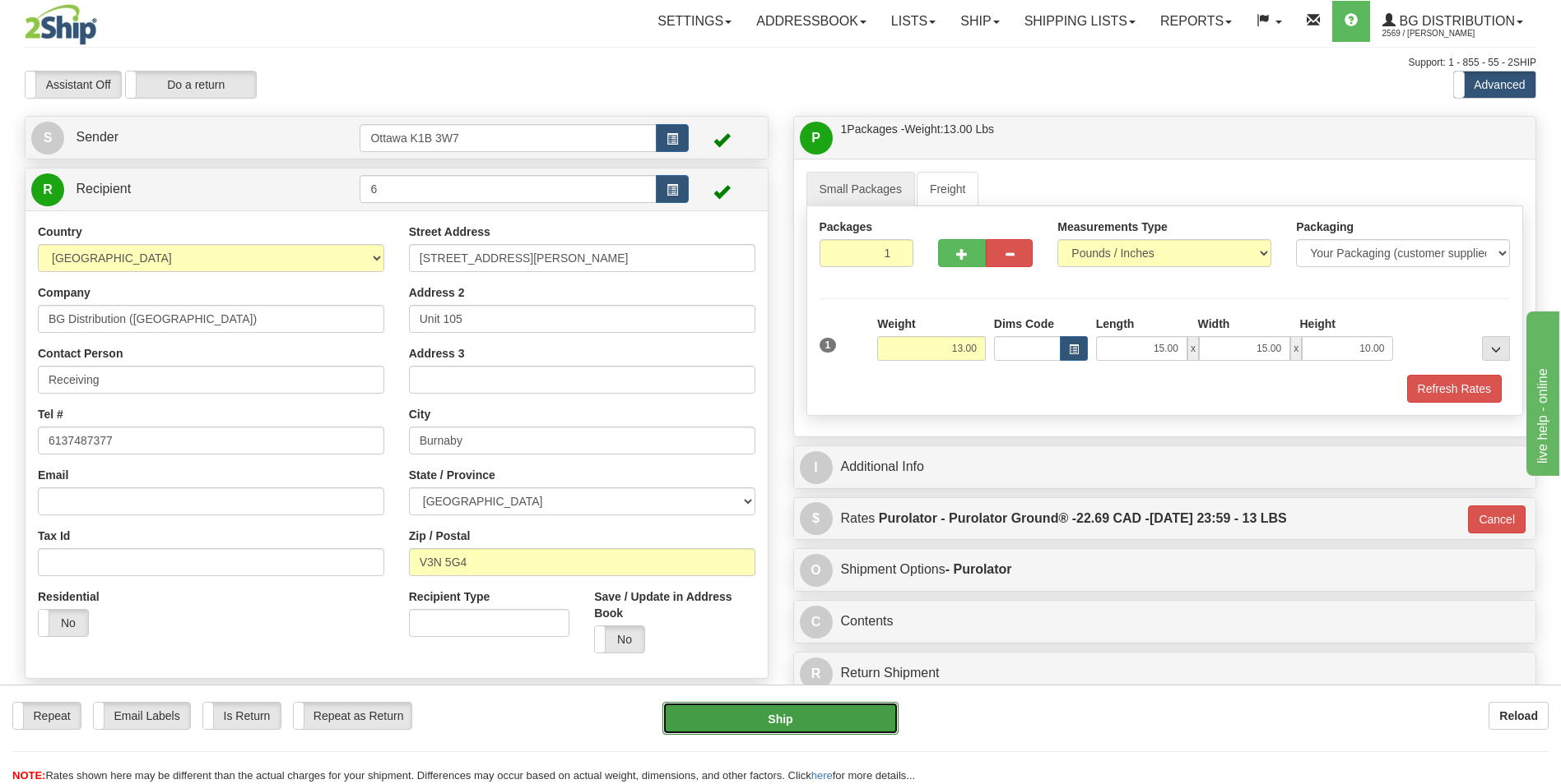
click at [787, 717] on button "Ship" at bounding box center [780, 719] width 235 height 33
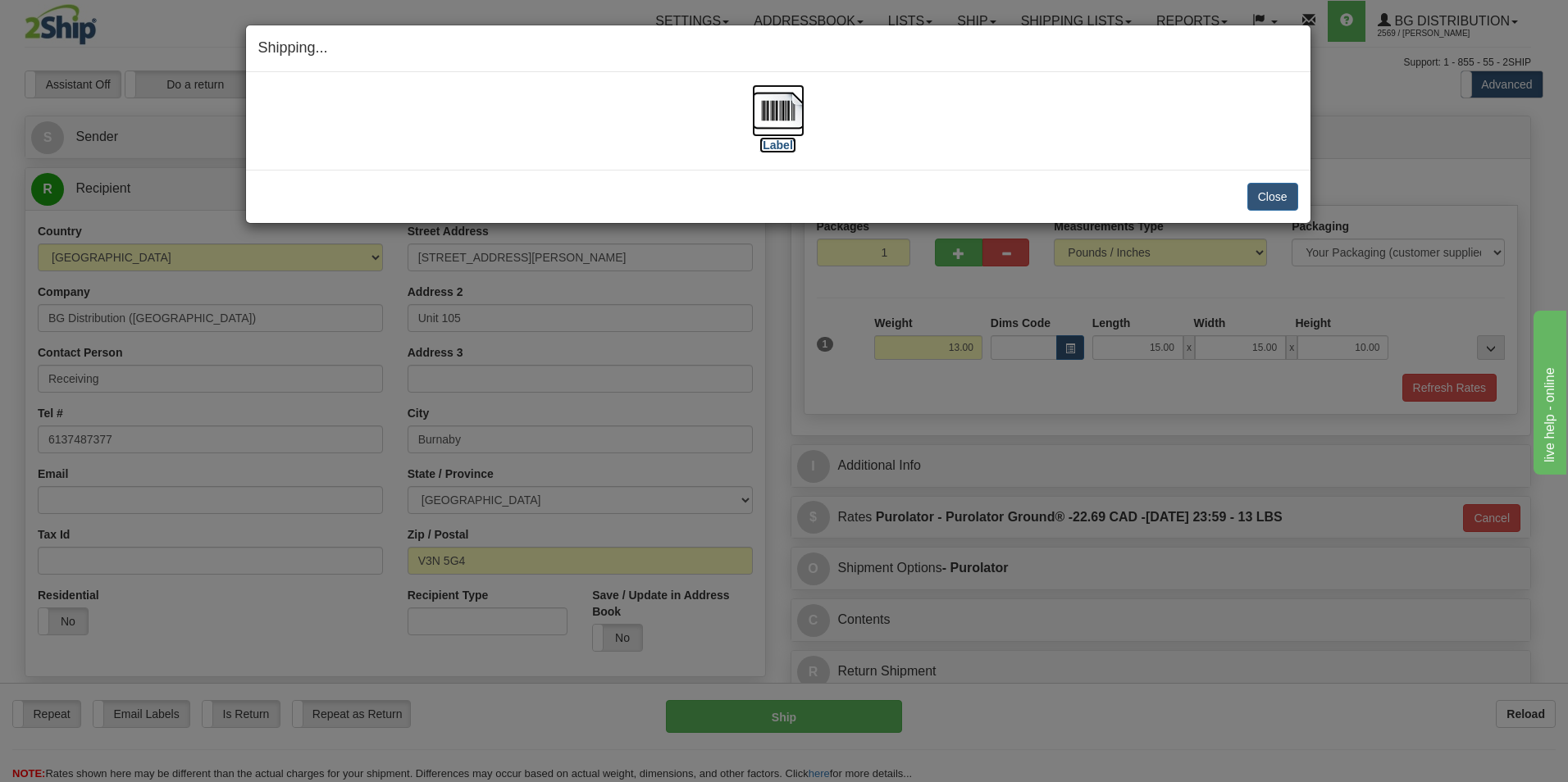
click at [776, 146] on label "[Label]" at bounding box center [778, 145] width 38 height 17
click at [1260, 197] on button "Close" at bounding box center [1273, 196] width 51 height 28
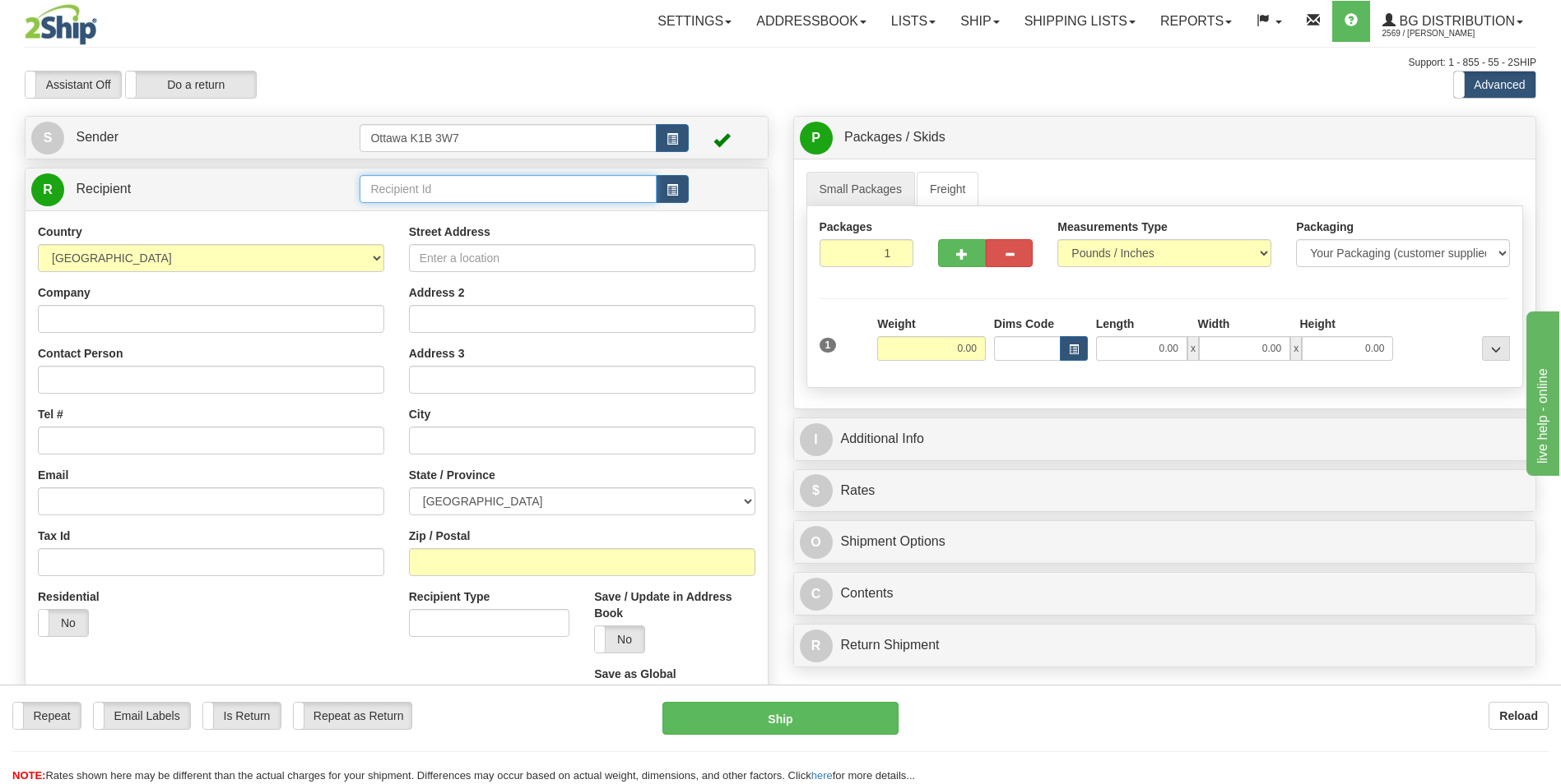
click at [478, 193] on input "text" at bounding box center [508, 189] width 296 height 28
type input "8"
click button "Delete" at bounding box center [0, 0] width 0 height 0
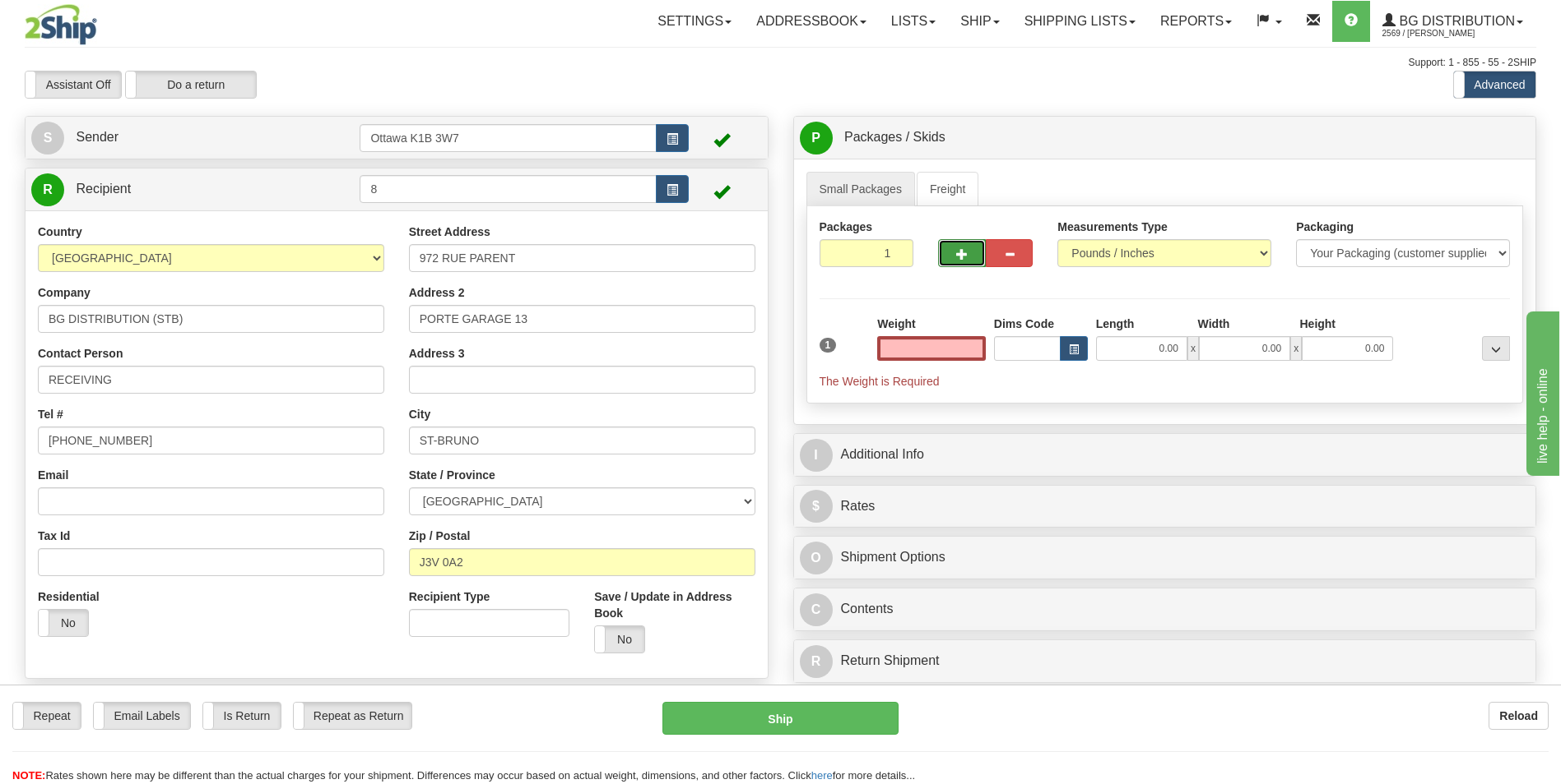
type input "0.00"
click at [946, 261] on button "button" at bounding box center [961, 253] width 47 height 28
type input "2"
click at [1471, 140] on span "Pack / Skid Level" at bounding box center [1483, 138] width 76 height 12
radio input "true"
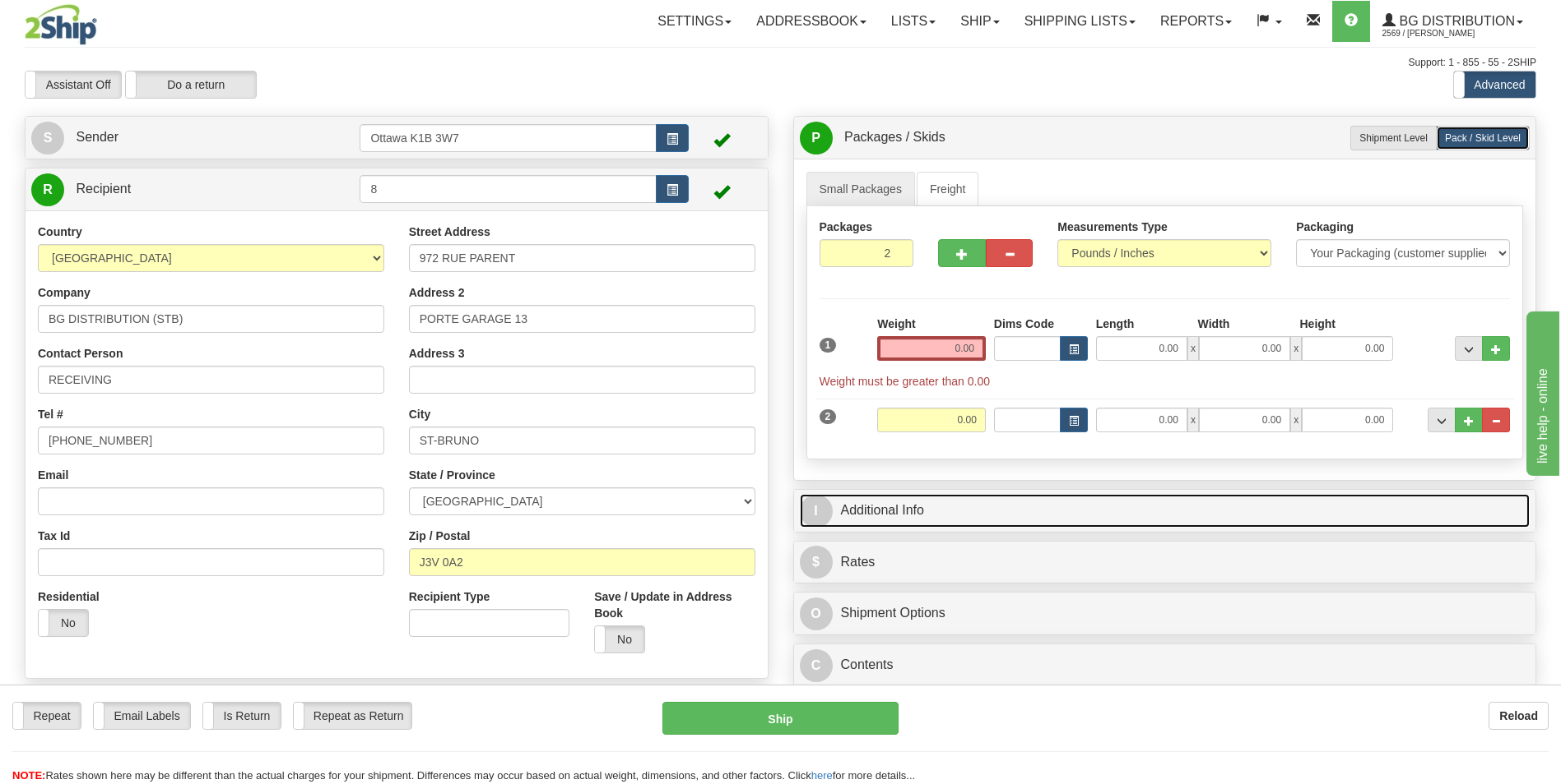
click at [943, 520] on link "I Additional Info" at bounding box center [1165, 510] width 731 height 34
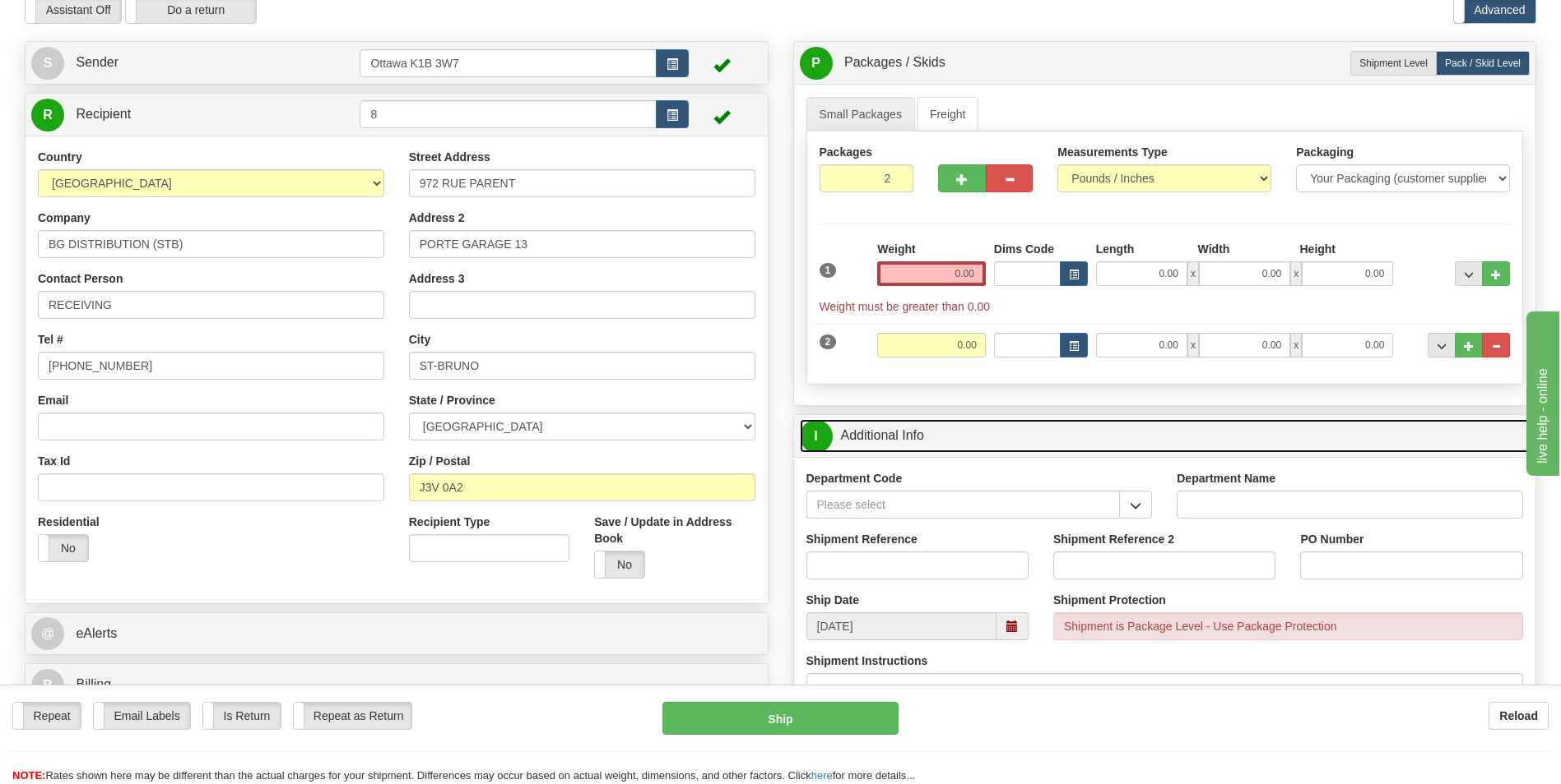
scroll to position [329, 0]
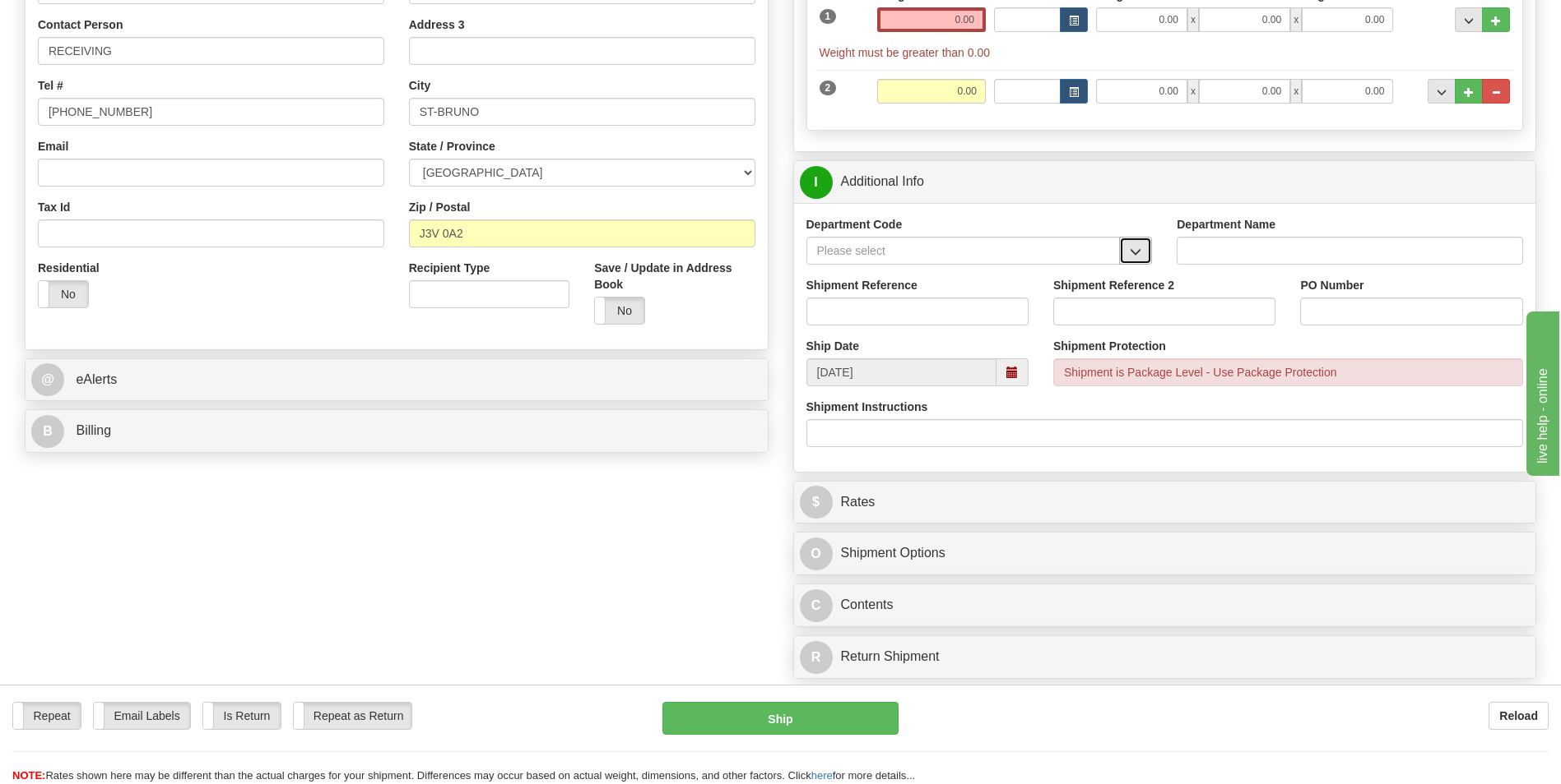
click at [1132, 248] on span "button" at bounding box center [1135, 251] width 12 height 11
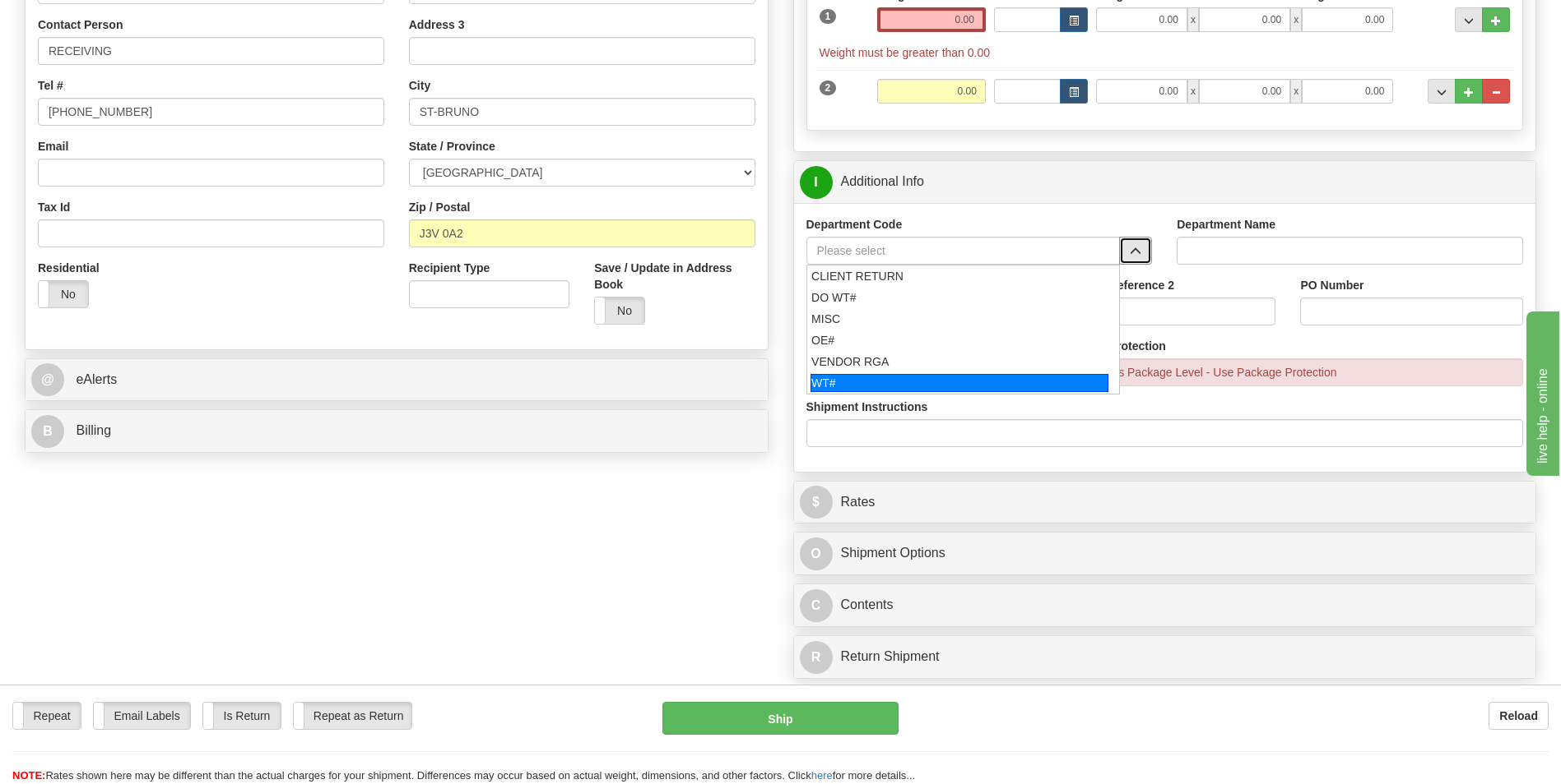
click at [924, 379] on div "WT#" at bounding box center [960, 383] width 298 height 19
type input "WT#"
type input "WAREHOUSE TRANSFERS"
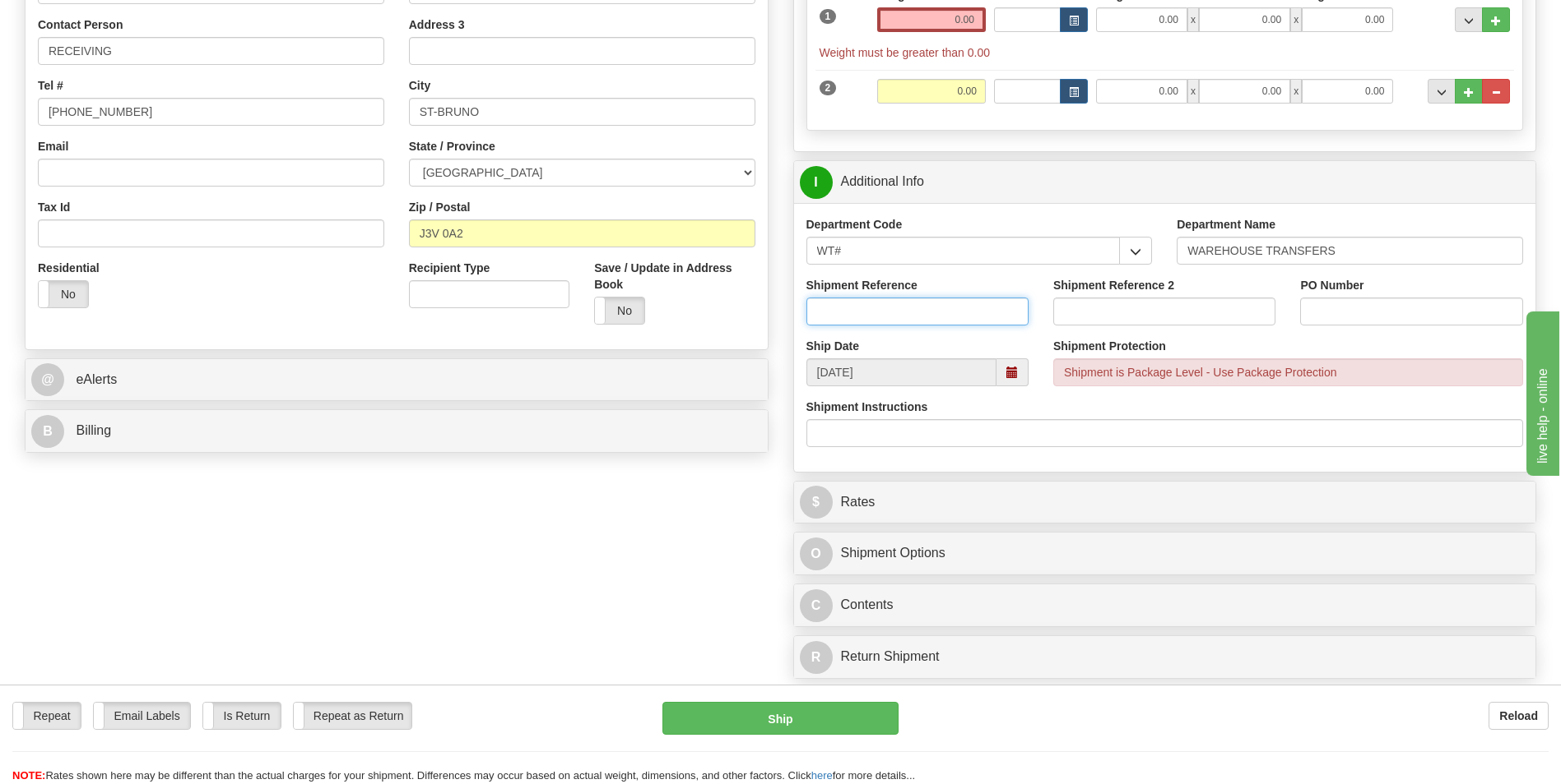
drag, startPoint x: 883, startPoint y: 309, endPoint x: 914, endPoint y: 304, distance: 31.4
click at [883, 309] on input "Shipment Reference" at bounding box center [917, 312] width 222 height 28
type input "164442-00"
click at [1466, 317] on input "PO Number" at bounding box center [1411, 312] width 222 height 28
type input "[PERSON_NAME] TRANSFERS"
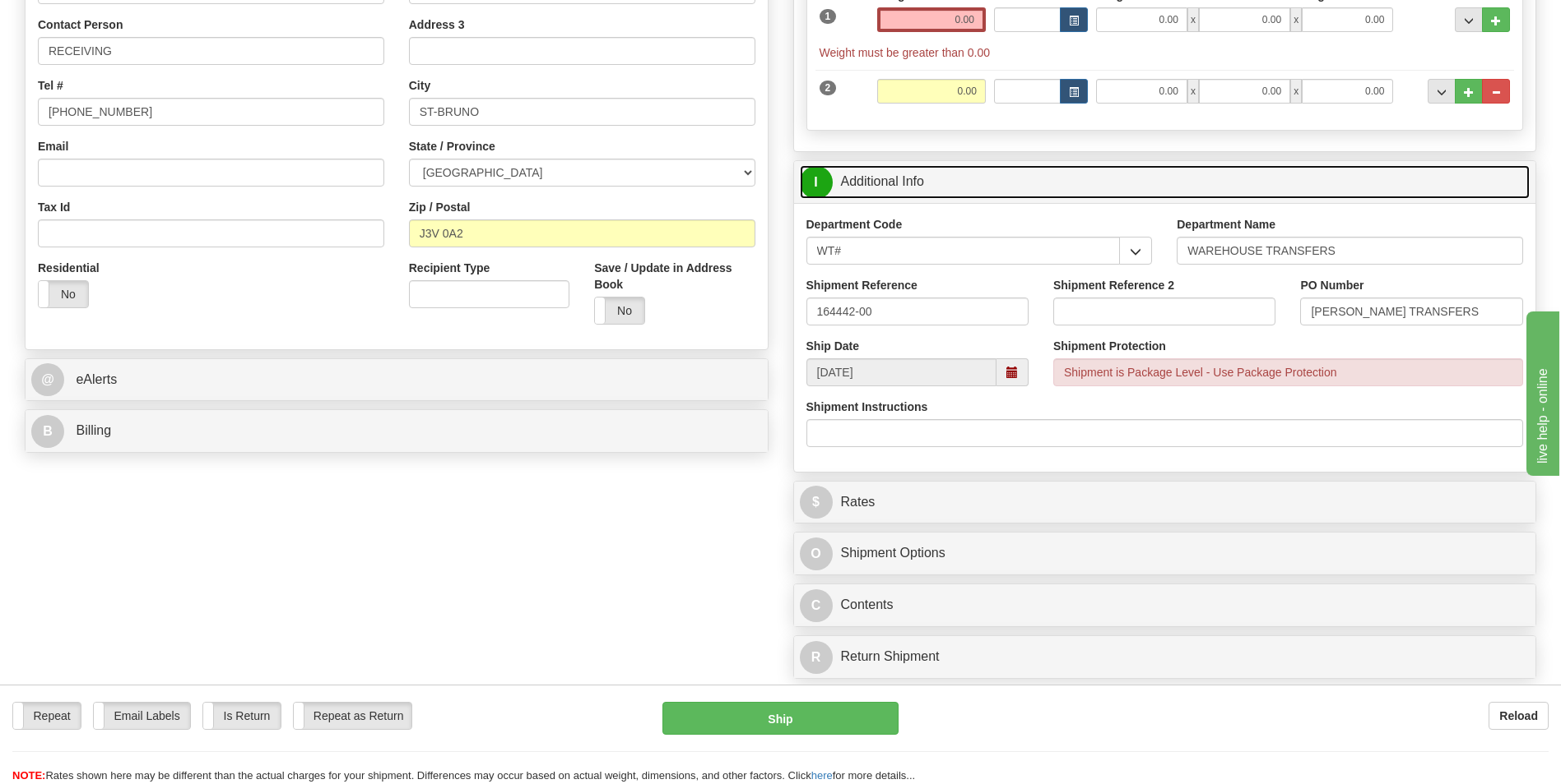
click at [1070, 185] on link "I Additional Info" at bounding box center [1165, 182] width 731 height 34
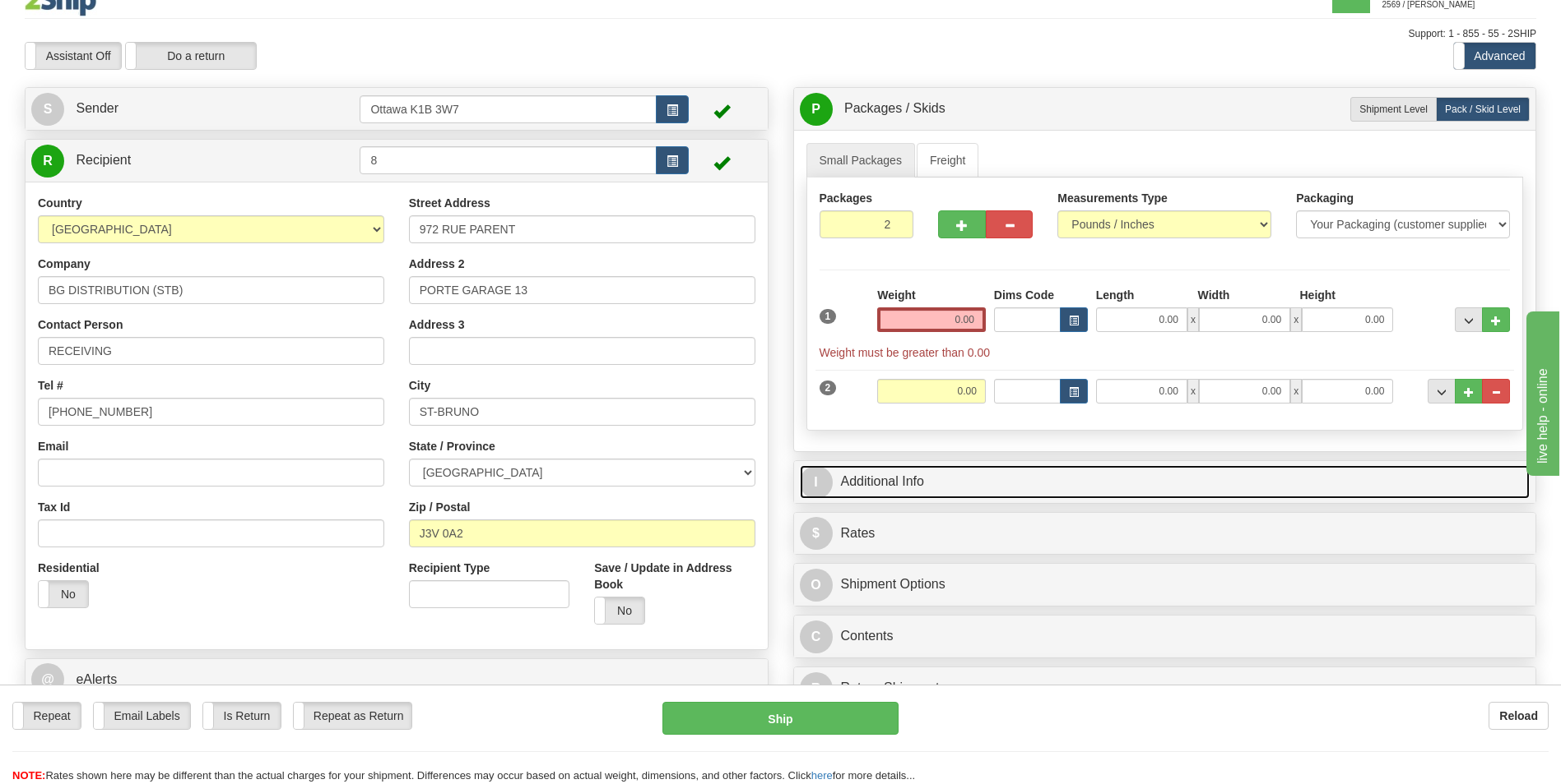
scroll to position [0, 0]
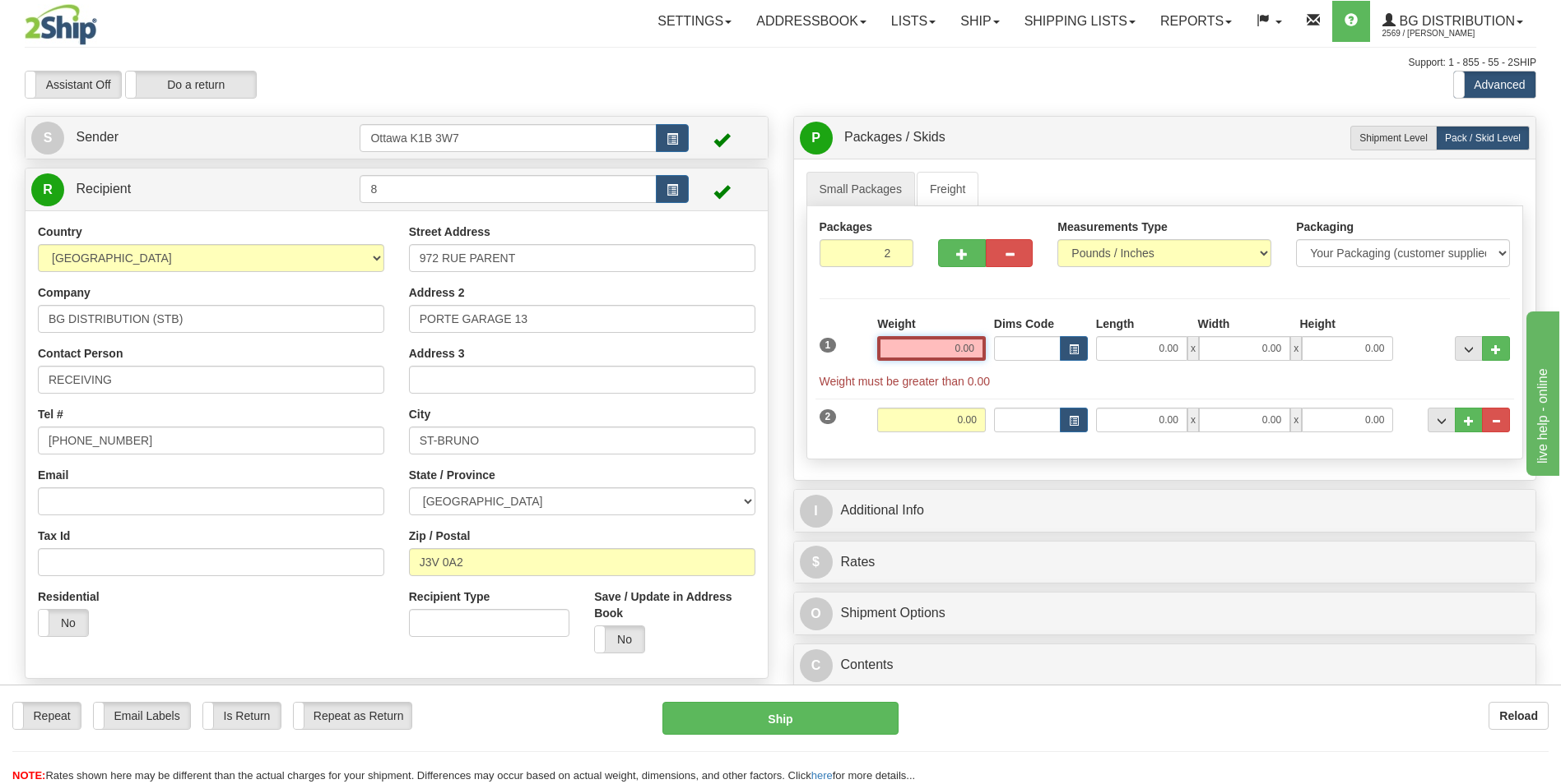
click at [957, 352] on input "0.00" at bounding box center [931, 348] width 108 height 24
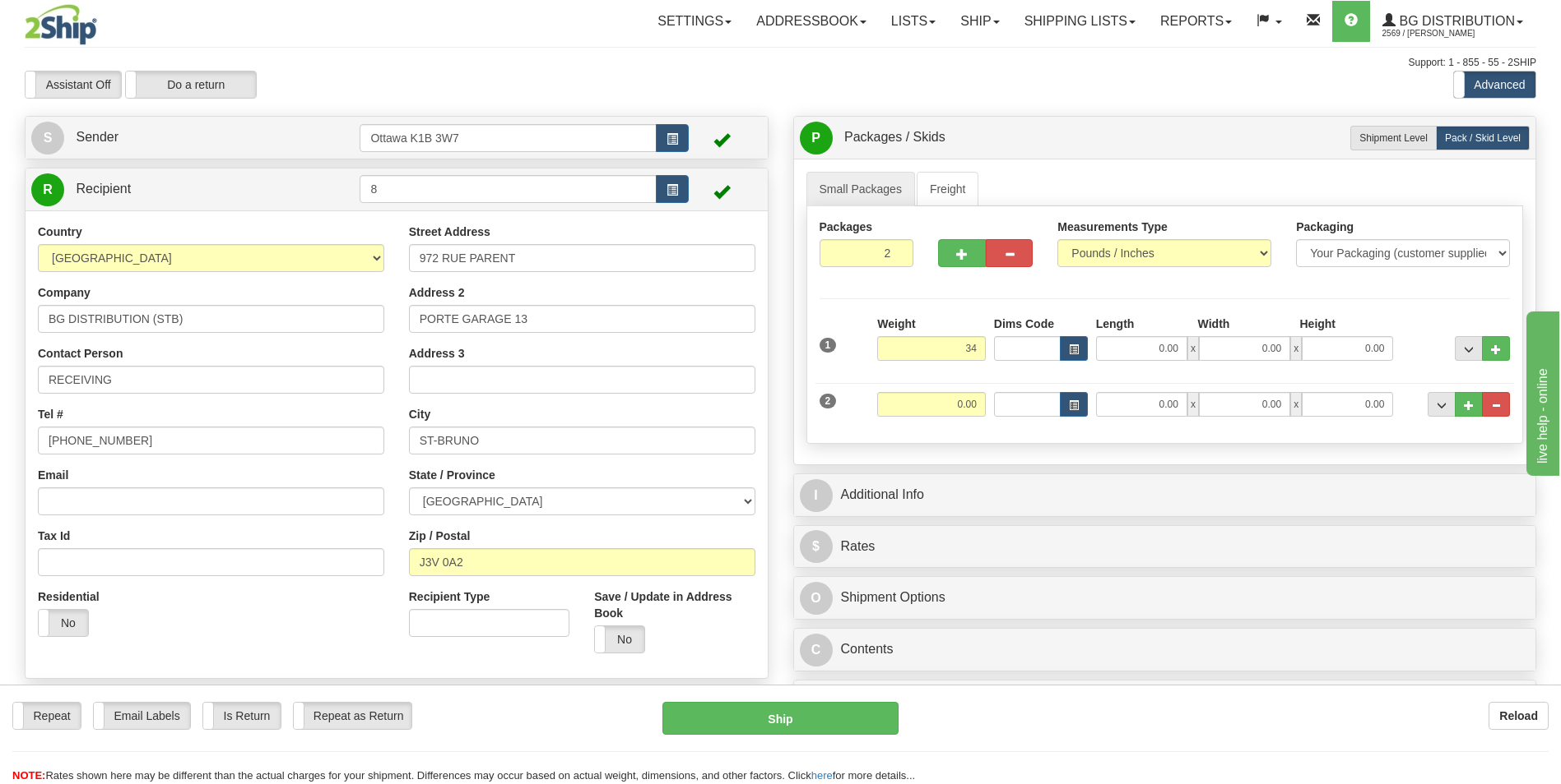
type input "34.00"
click at [967, 370] on div "Weight 34.00" at bounding box center [932, 344] width 117 height 57
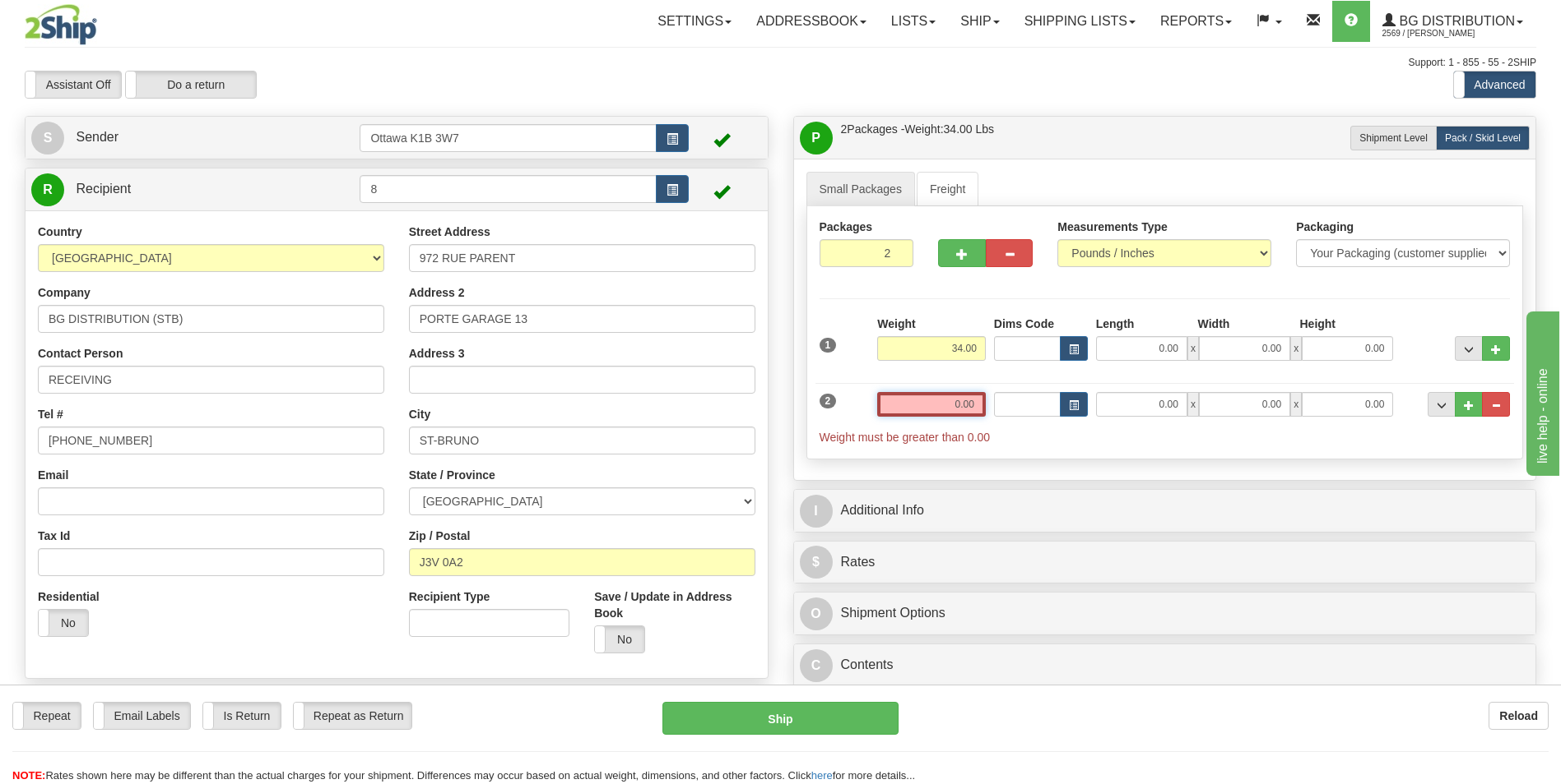
click at [964, 409] on input "0.00" at bounding box center [931, 404] width 108 height 24
type input "0.00"
click at [952, 412] on input "0.00" at bounding box center [931, 404] width 108 height 24
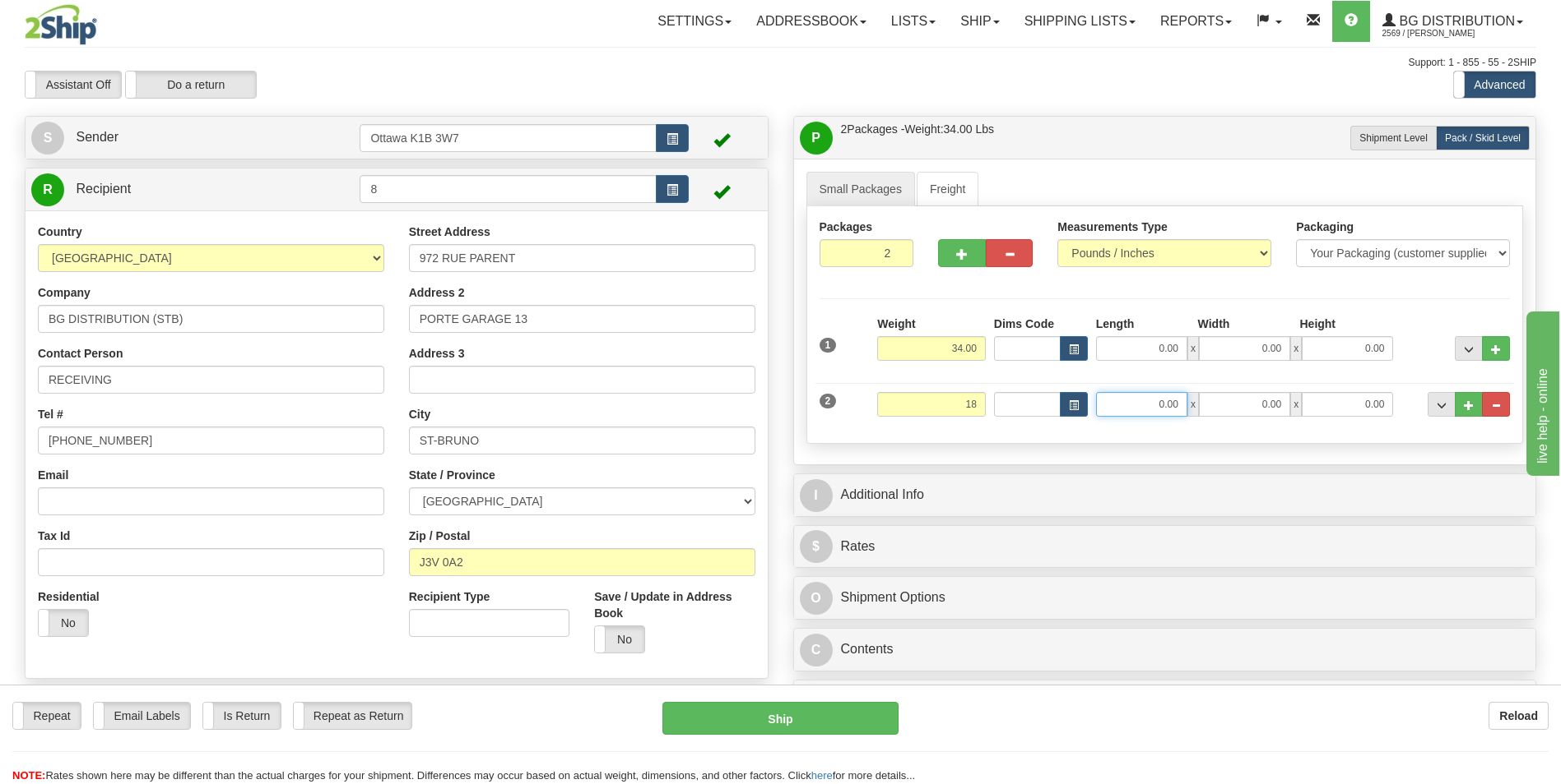
click at [1149, 404] on input "0.00" at bounding box center [1142, 404] width 92 height 24
type input "18.00"
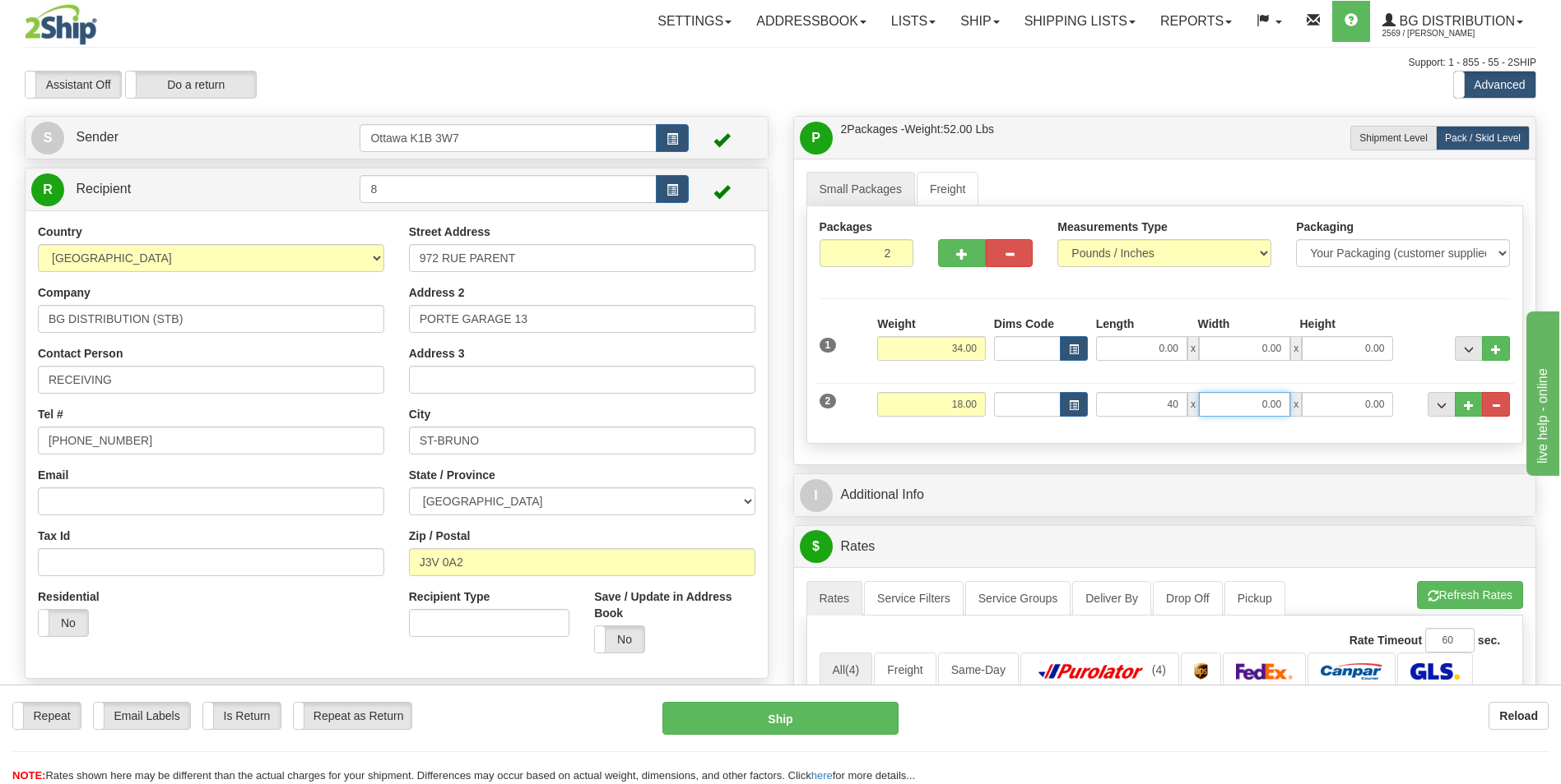
type input "40.00"
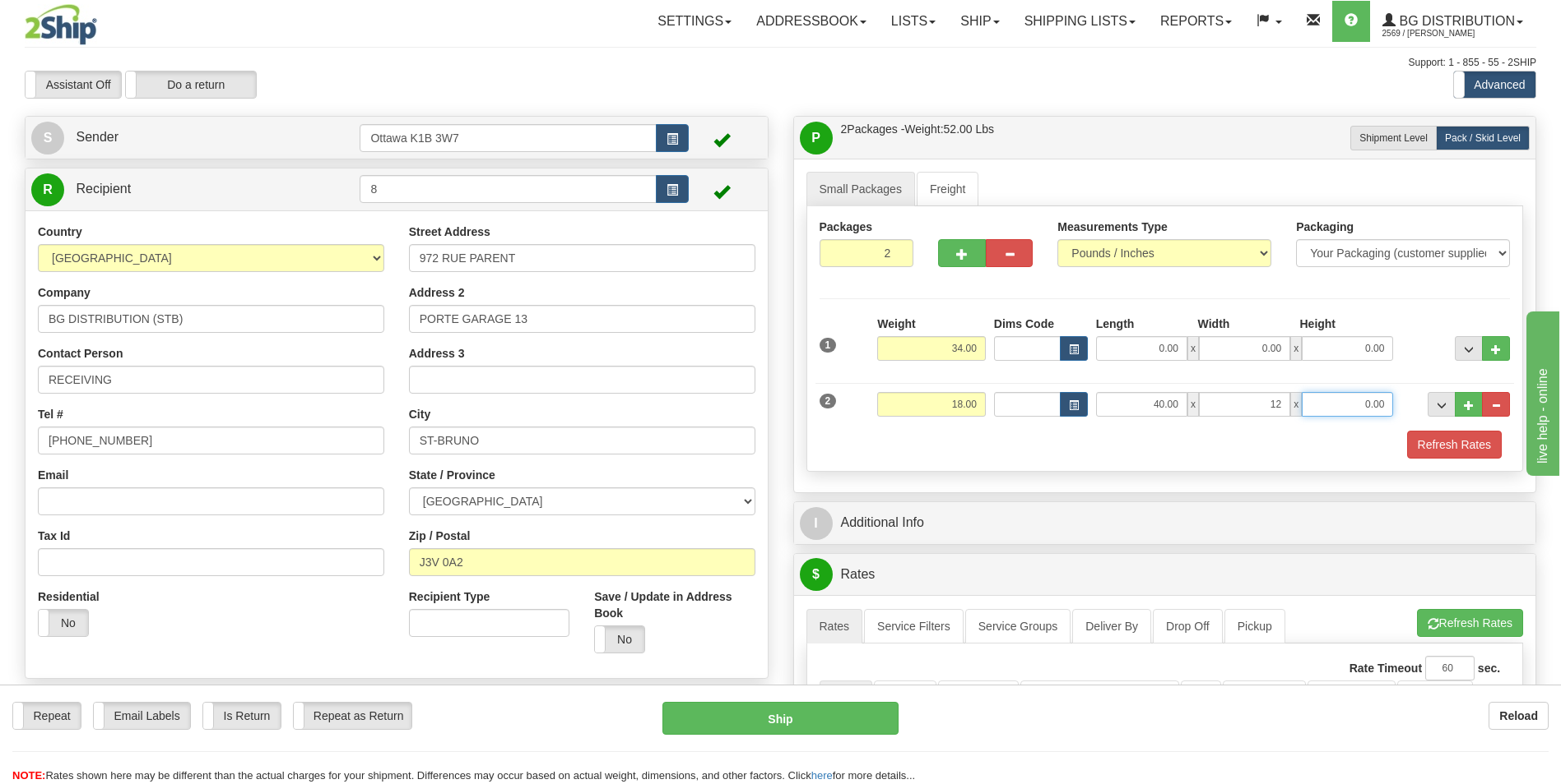
type input "12.00"
type input "7.00"
click at [1428, 301] on div "Packages 2 2 Measurements Type" at bounding box center [1164, 339] width 717 height 266
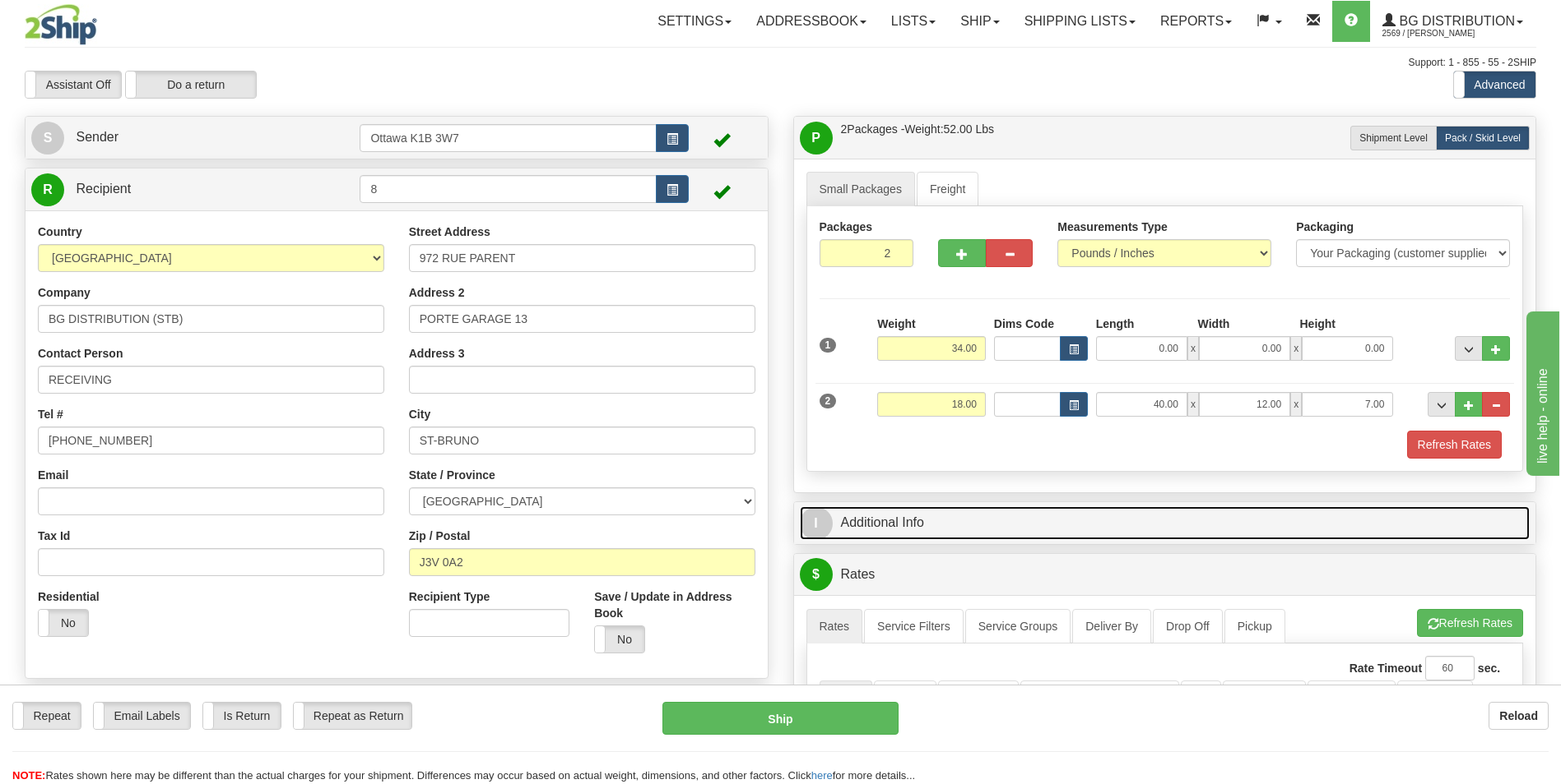
click at [1160, 531] on link "I Additional Info" at bounding box center [1165, 523] width 731 height 34
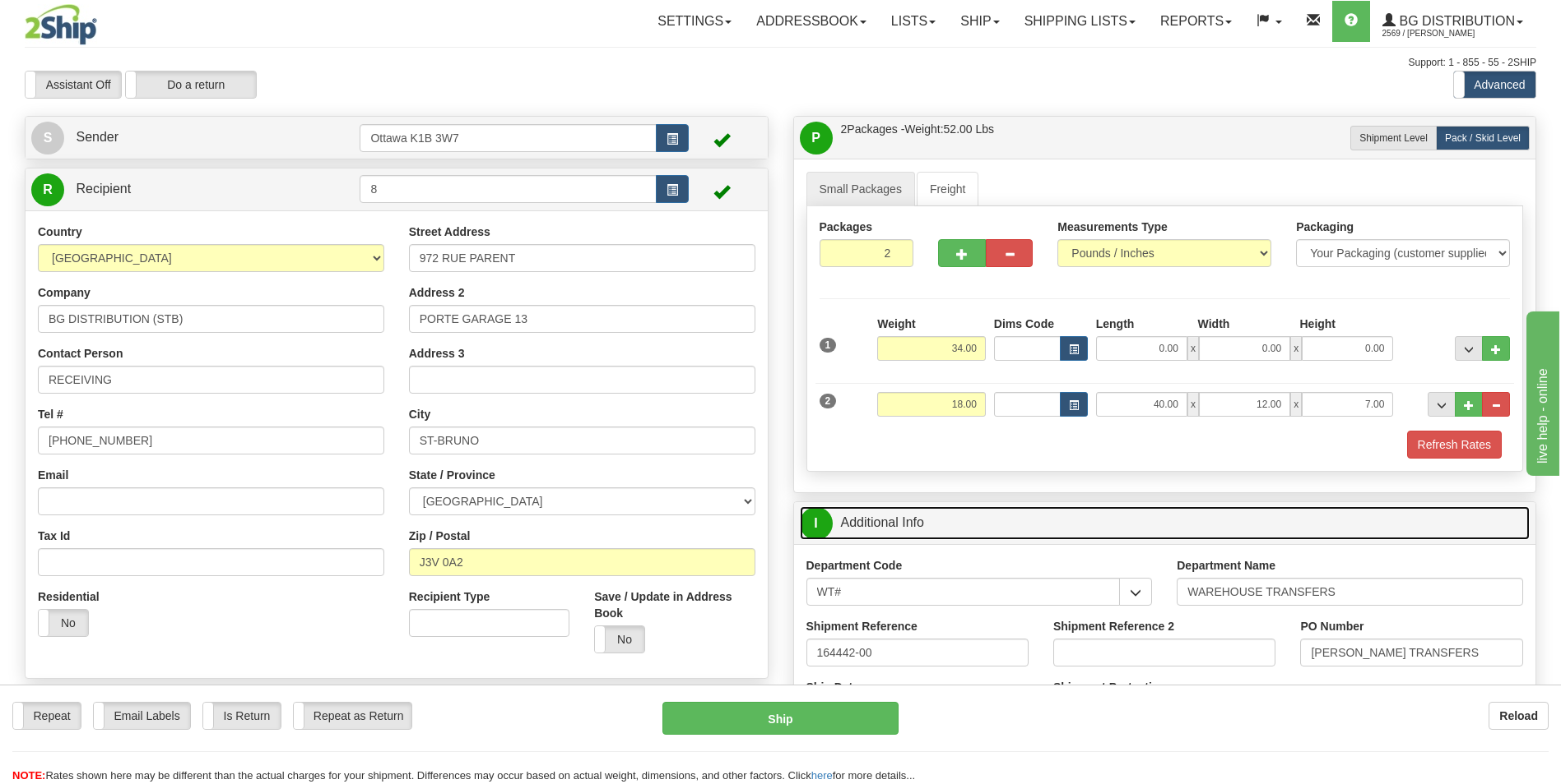
click at [1149, 515] on link "I Additional Info" at bounding box center [1165, 523] width 731 height 34
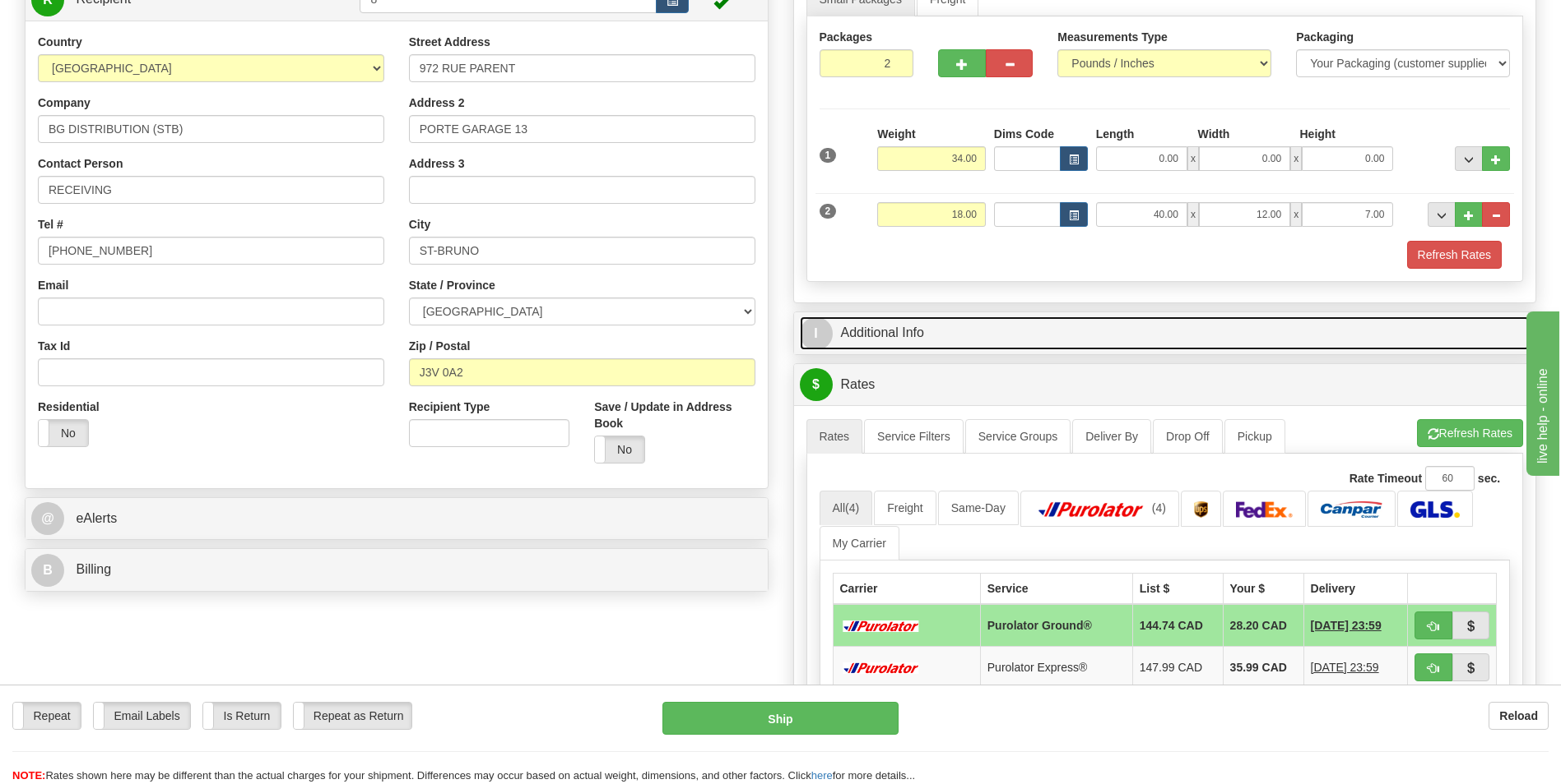
scroll to position [246, 0]
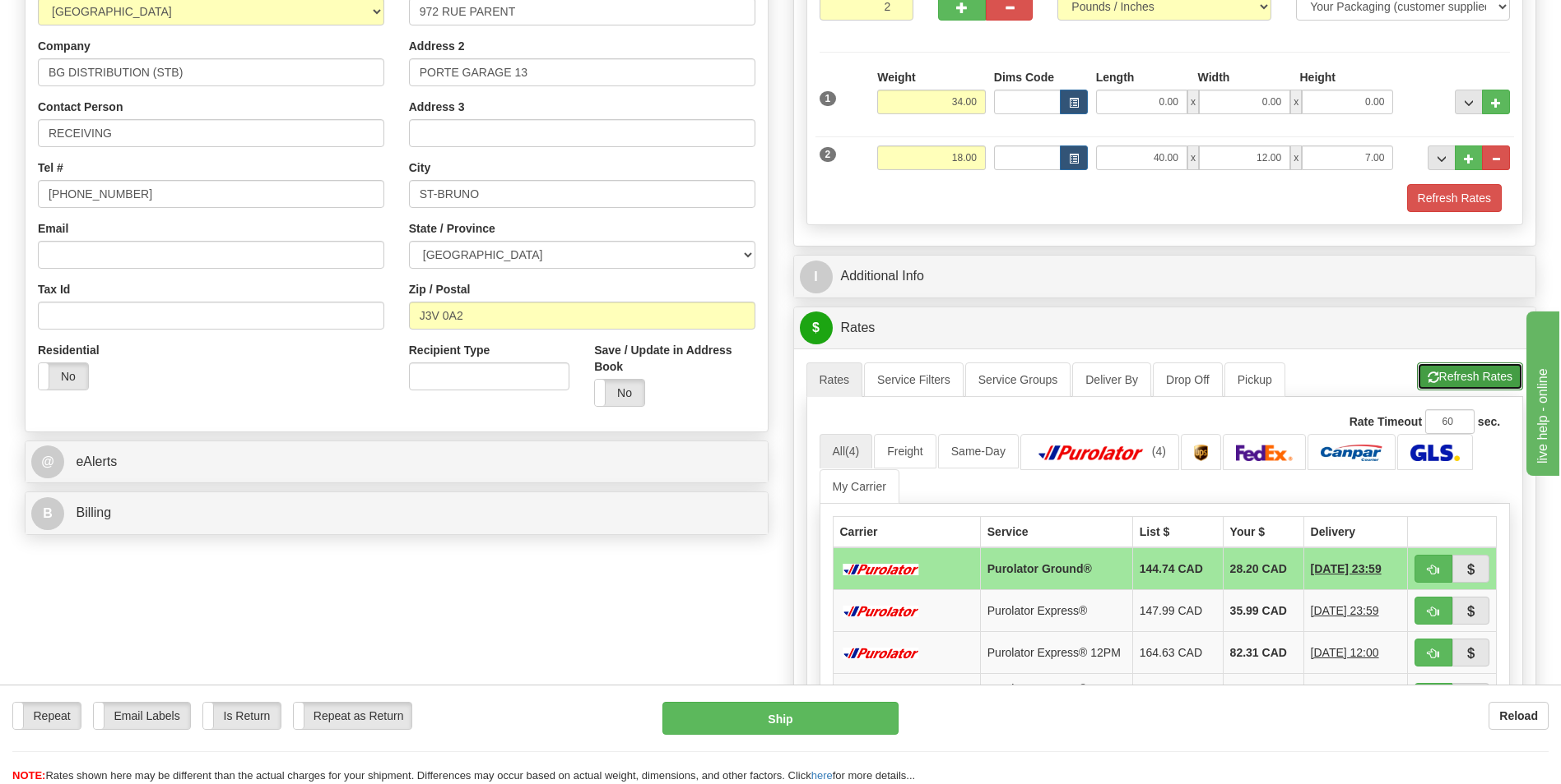
click at [1454, 366] on button "Refresh Rates" at bounding box center [1469, 376] width 106 height 28
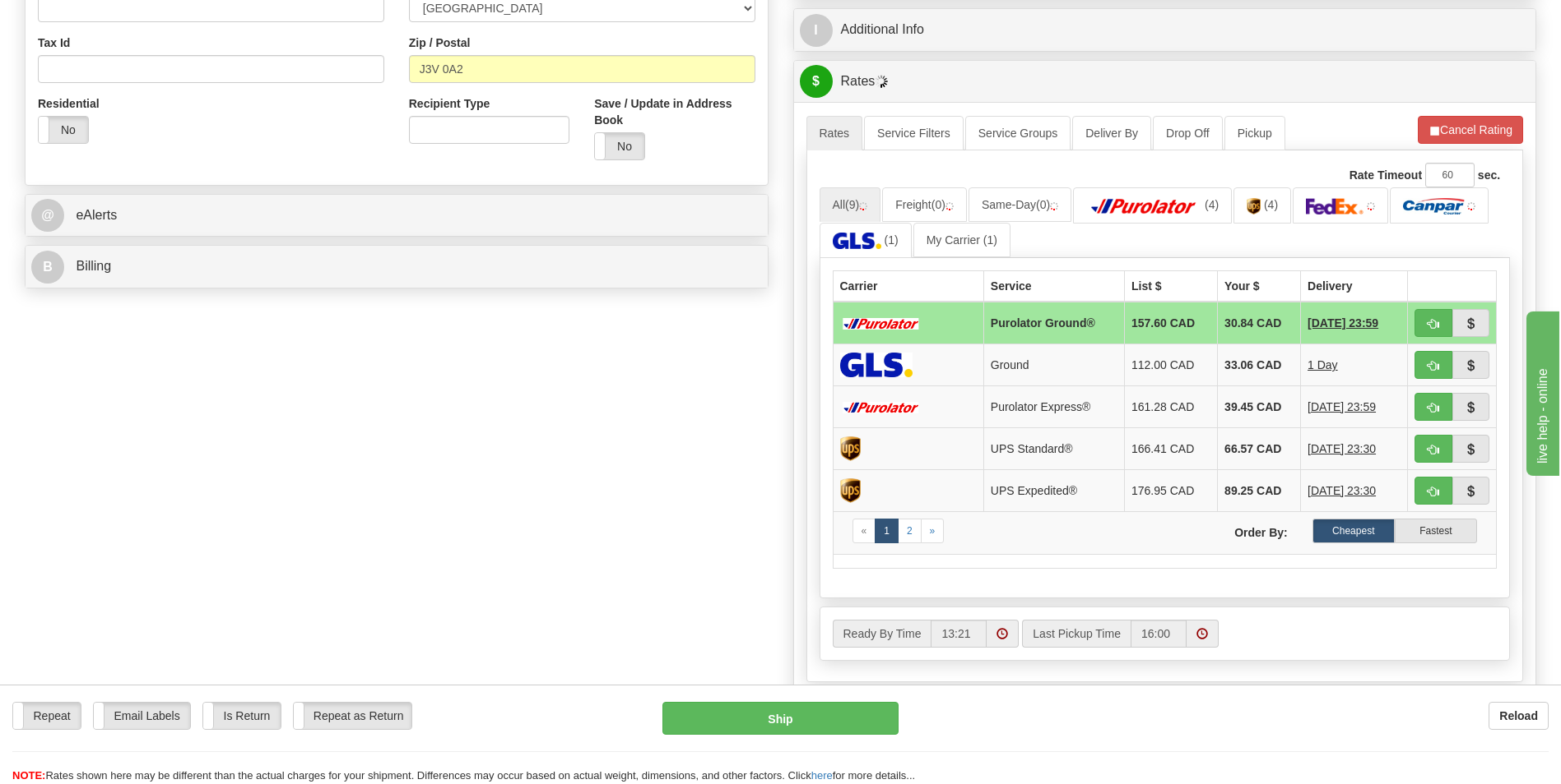
scroll to position [576, 0]
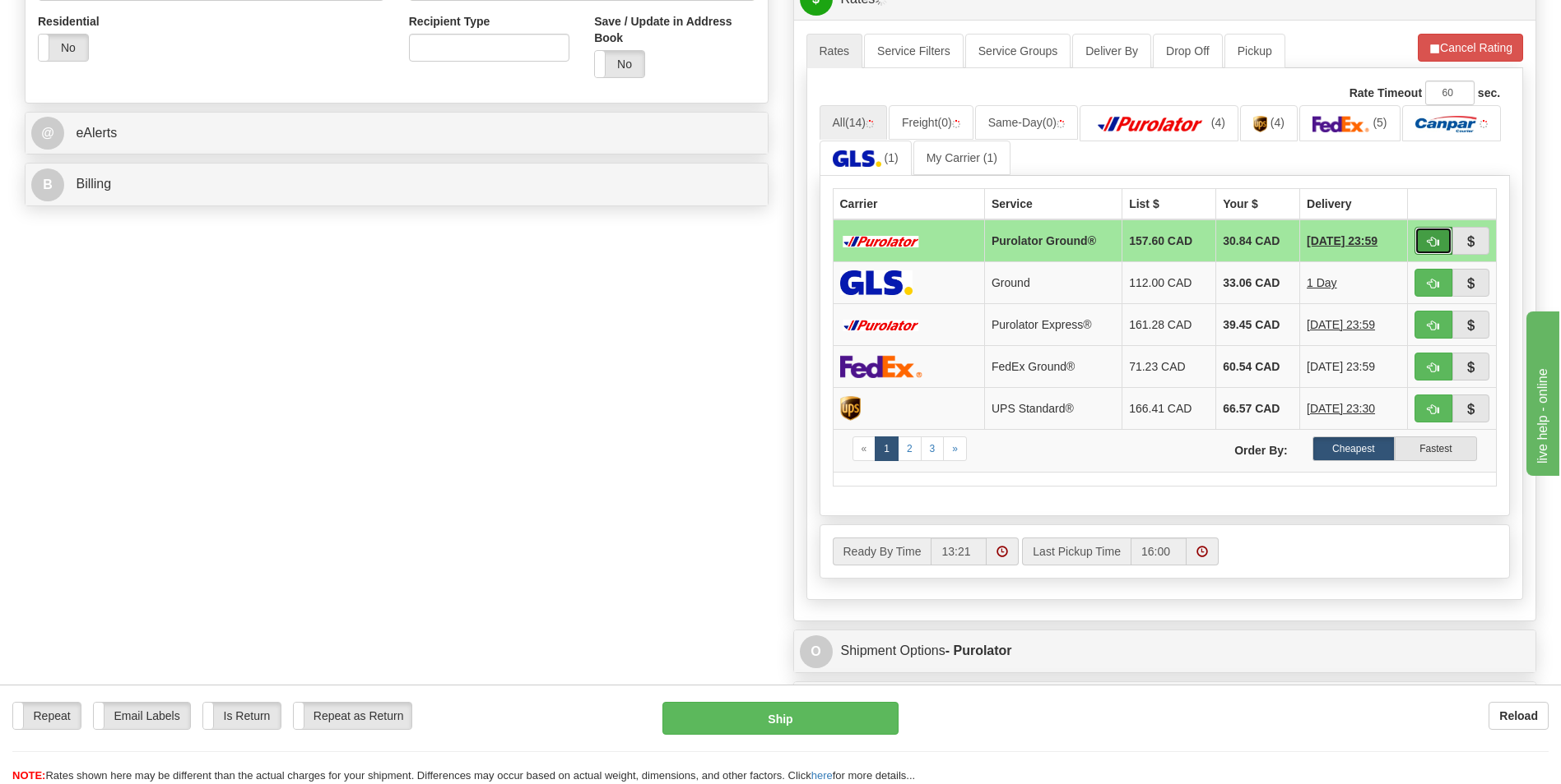
click at [1428, 241] on span "button" at bounding box center [1433, 242] width 12 height 11
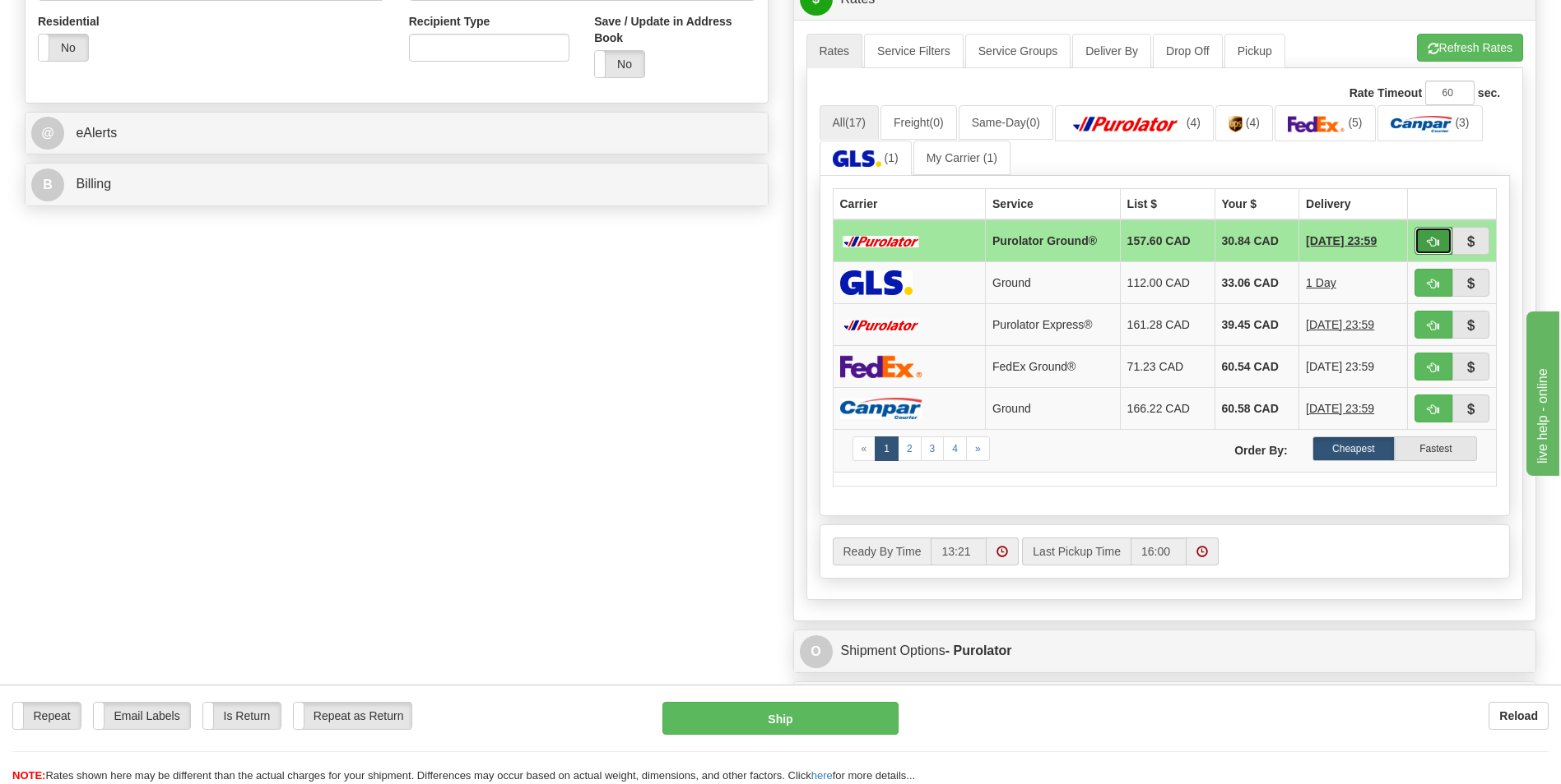
click at [1427, 249] on button "button" at bounding box center [1432, 241] width 38 height 28
type input "260"
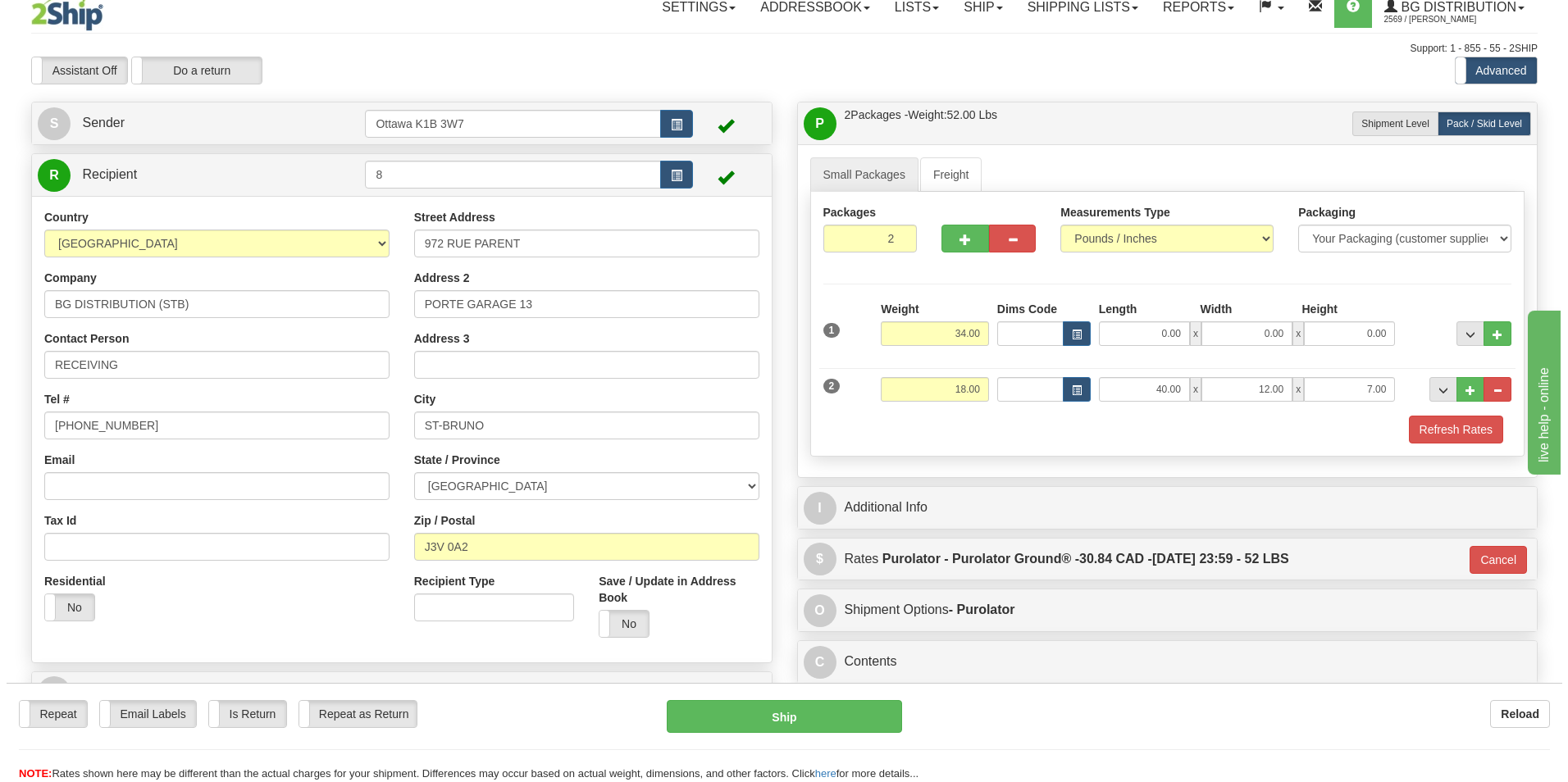
scroll to position [0, 0]
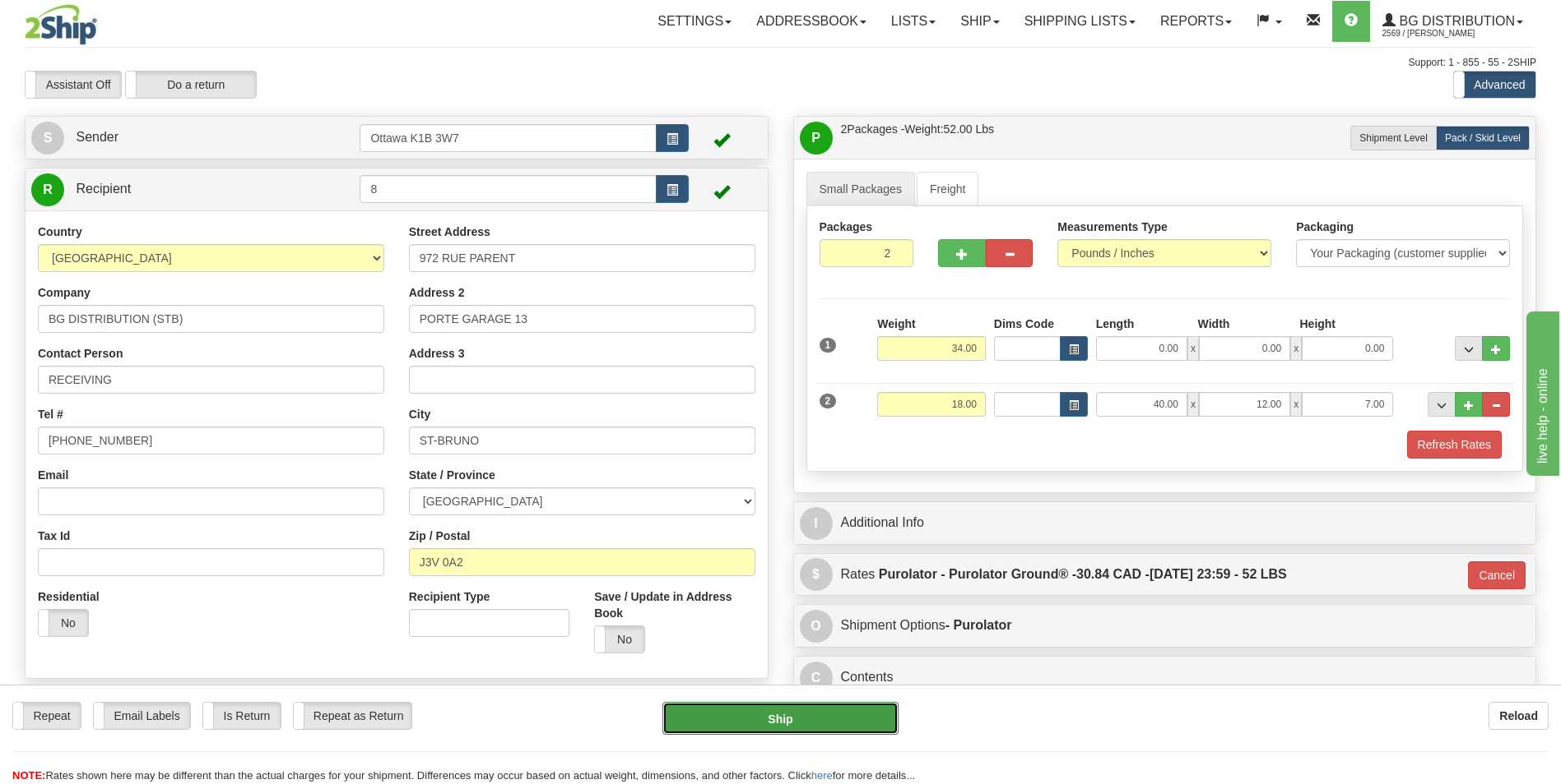
click at [784, 716] on button "Ship" at bounding box center [780, 719] width 235 height 33
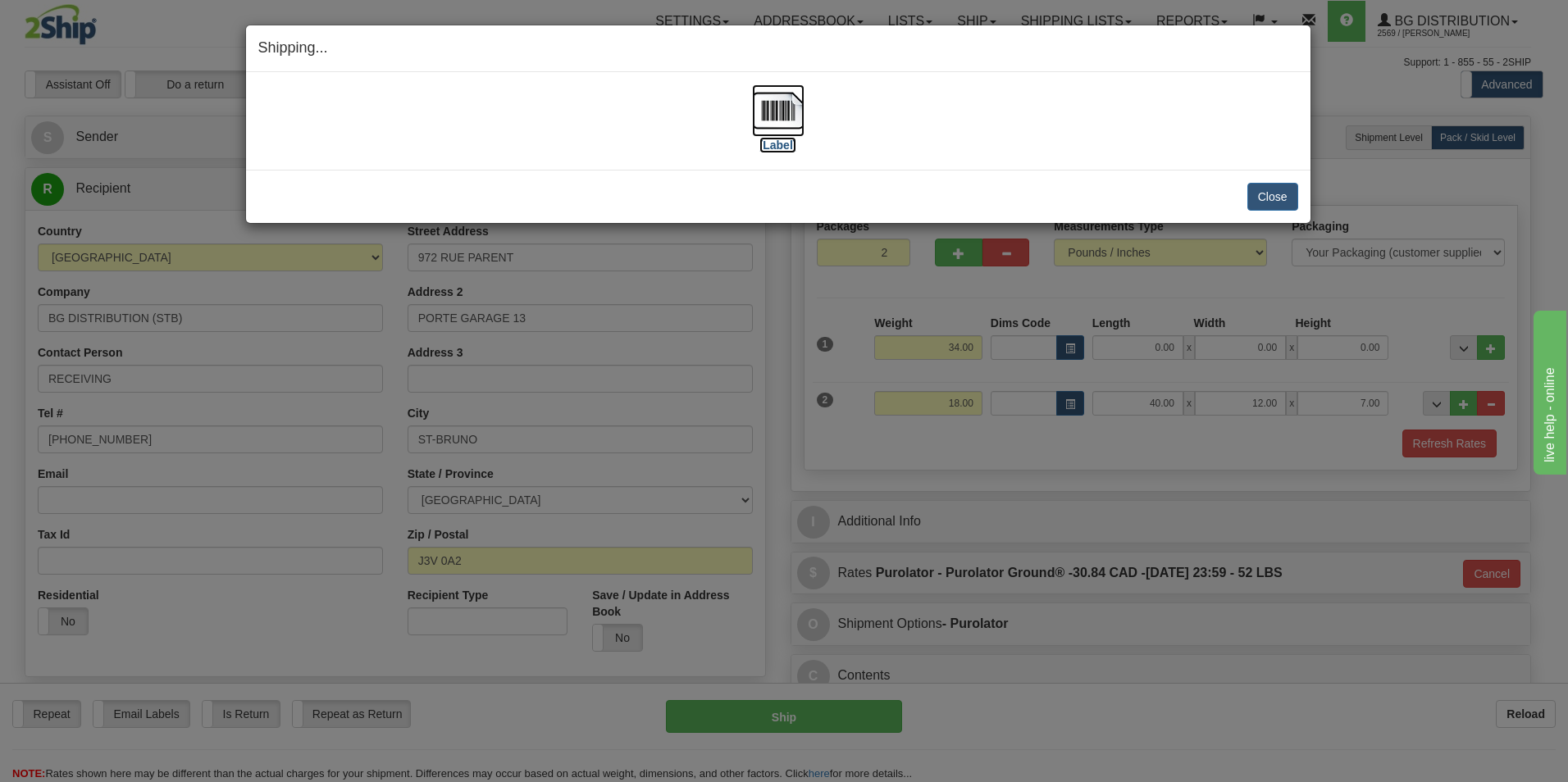
click at [777, 140] on label "[Label]" at bounding box center [778, 145] width 38 height 17
click at [1264, 191] on button "Close" at bounding box center [1273, 196] width 51 height 28
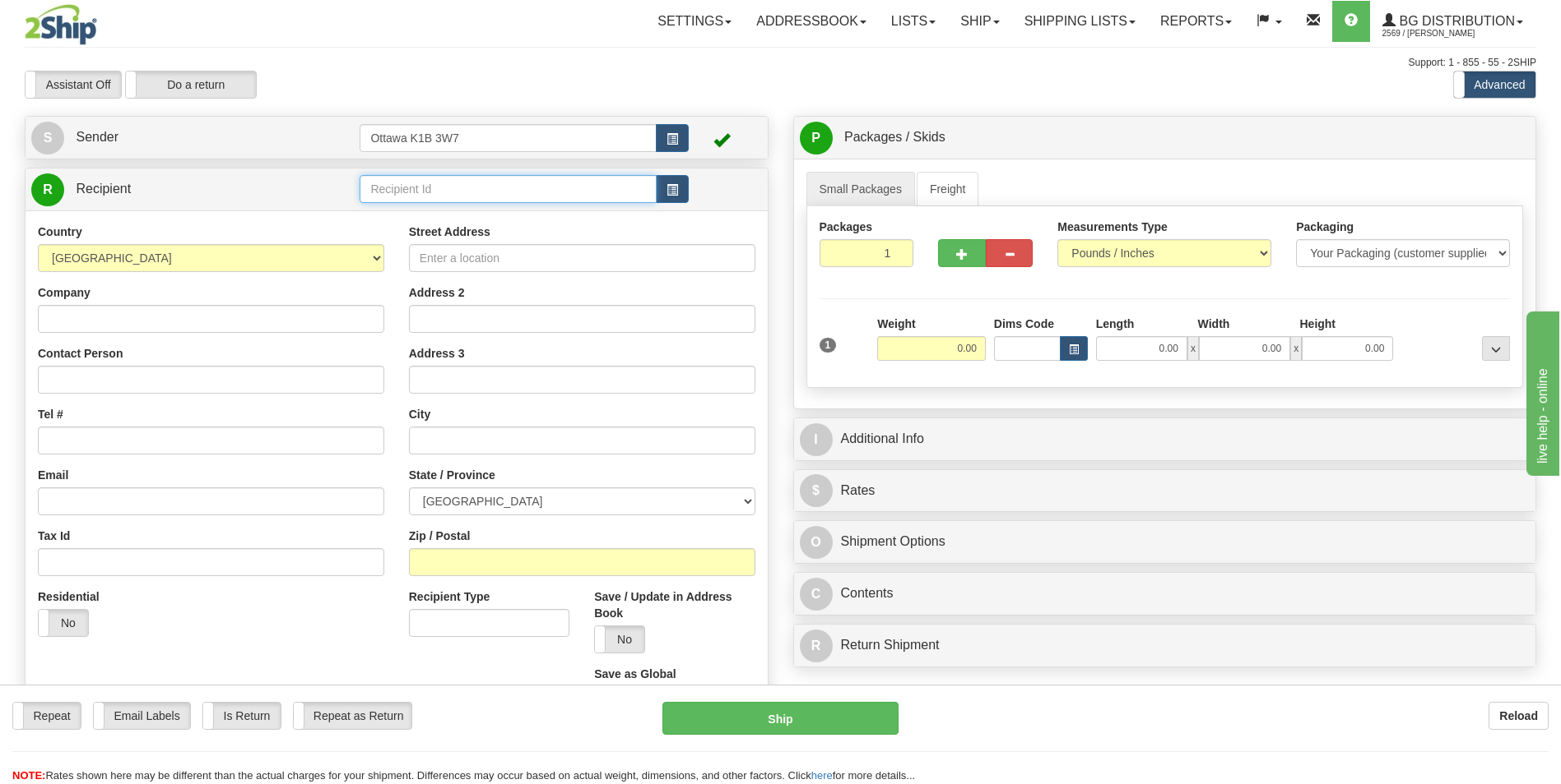
click at [500, 201] on input "text" at bounding box center [508, 189] width 296 height 28
type input "5"
click button "Delete" at bounding box center [0, 0] width 0 height 0
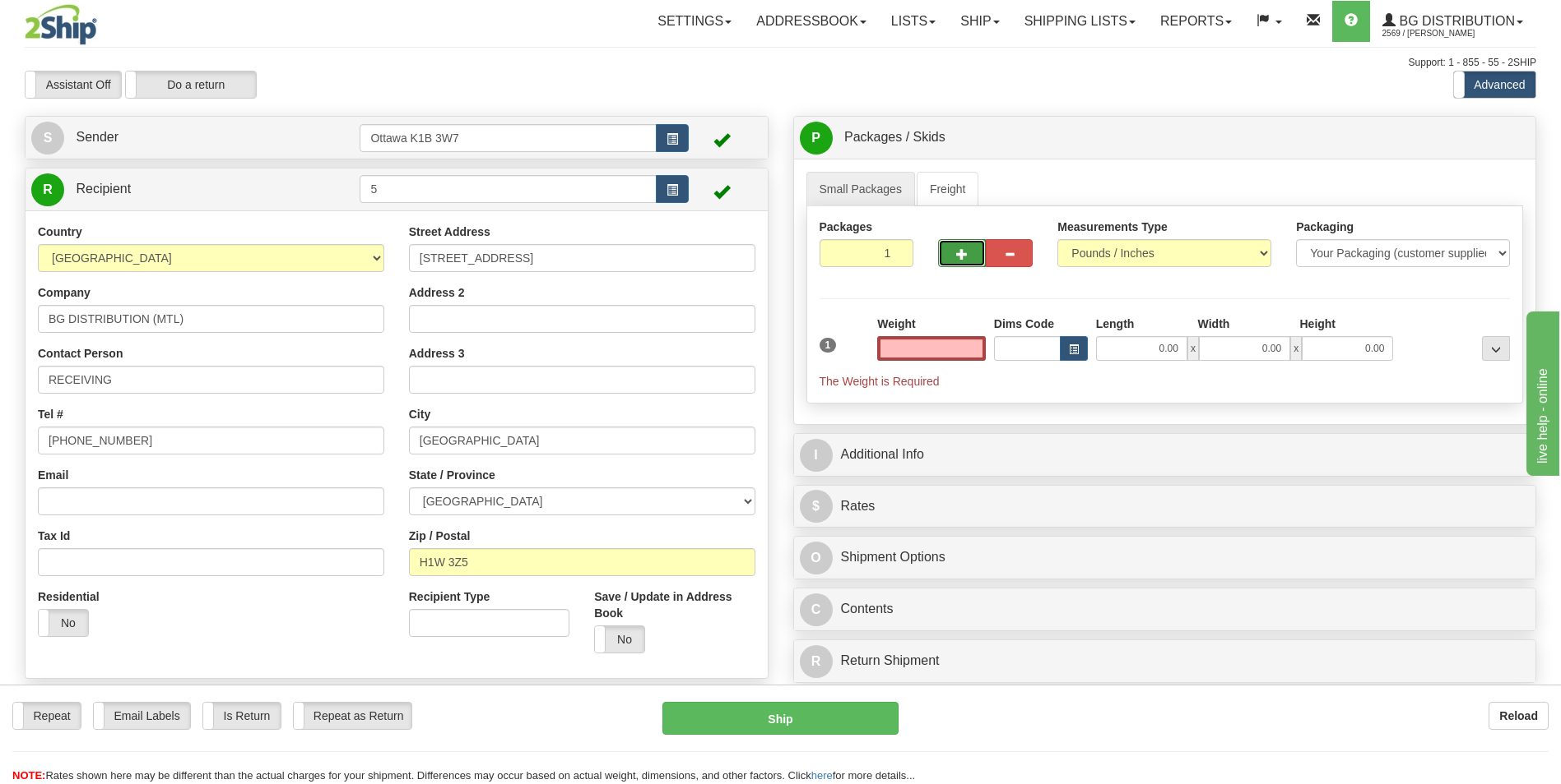
type input "0.00"
click at [951, 256] on button "button" at bounding box center [961, 253] width 47 height 28
type input "2"
click at [1481, 134] on span "Pack / Skid Level" at bounding box center [1483, 138] width 76 height 12
radio input "true"
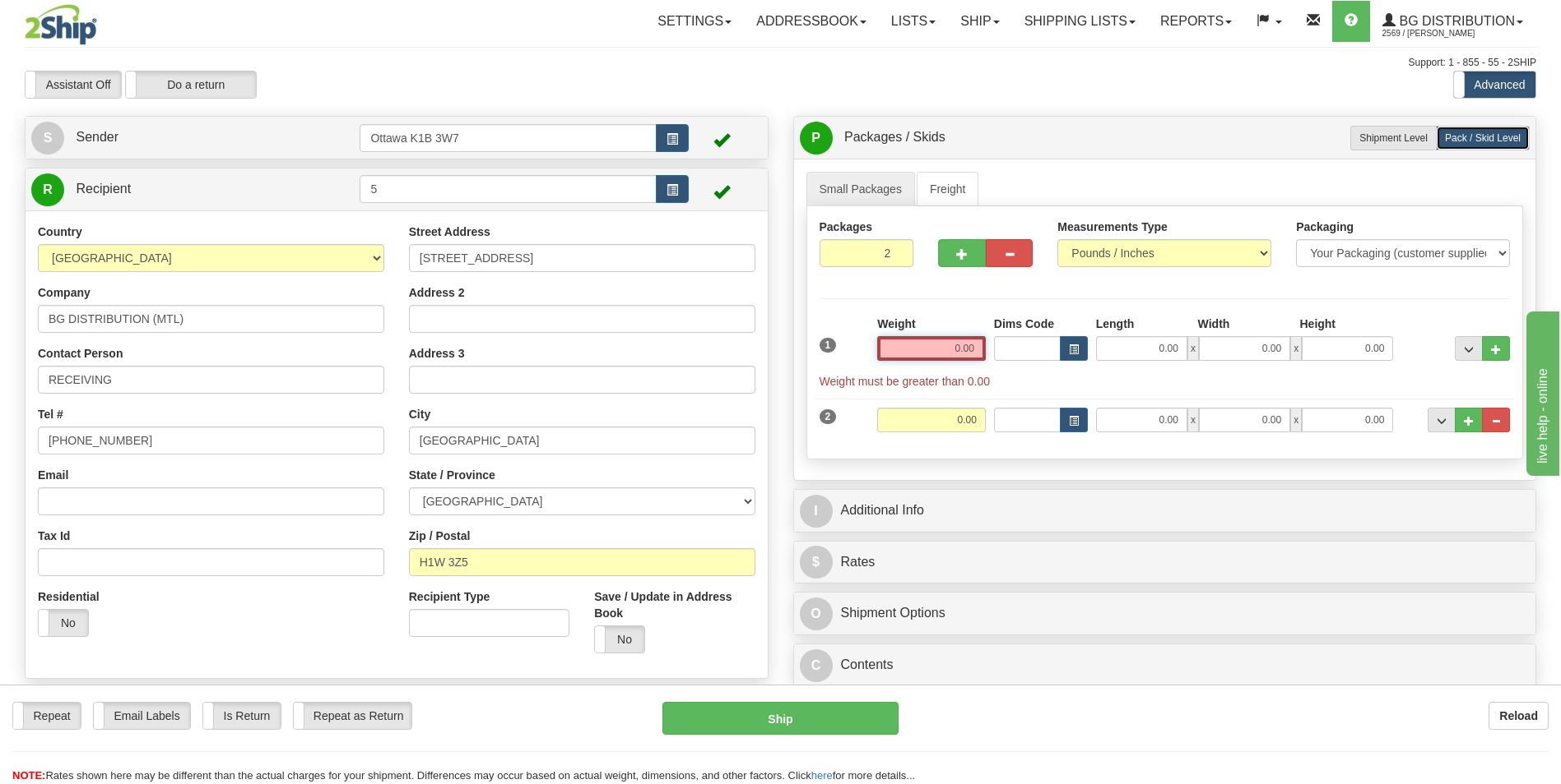
click at [938, 339] on input "0.00" at bounding box center [931, 348] width 108 height 24
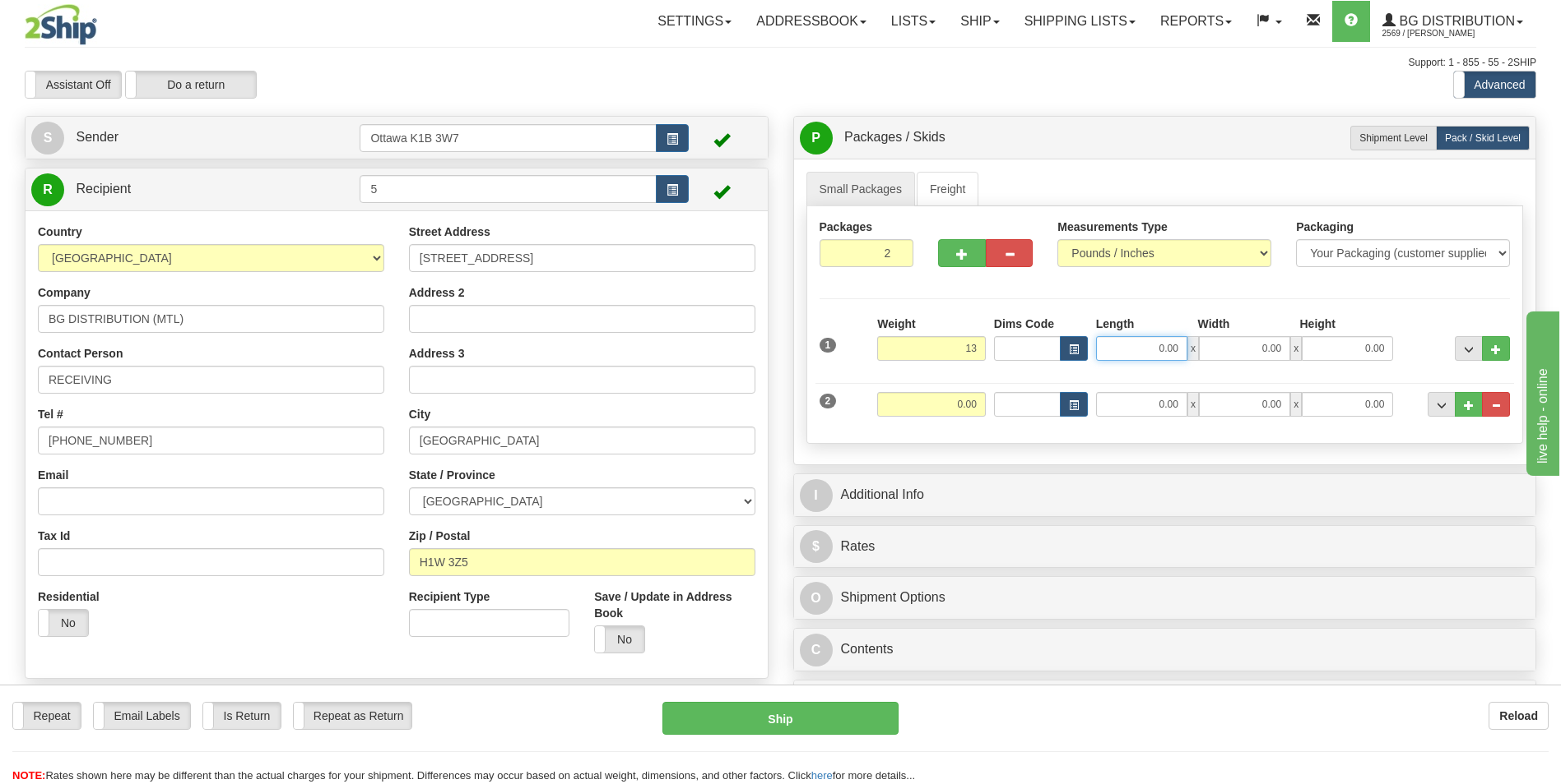
click at [1150, 352] on input "0.00" at bounding box center [1142, 348] width 92 height 24
type input "13.00"
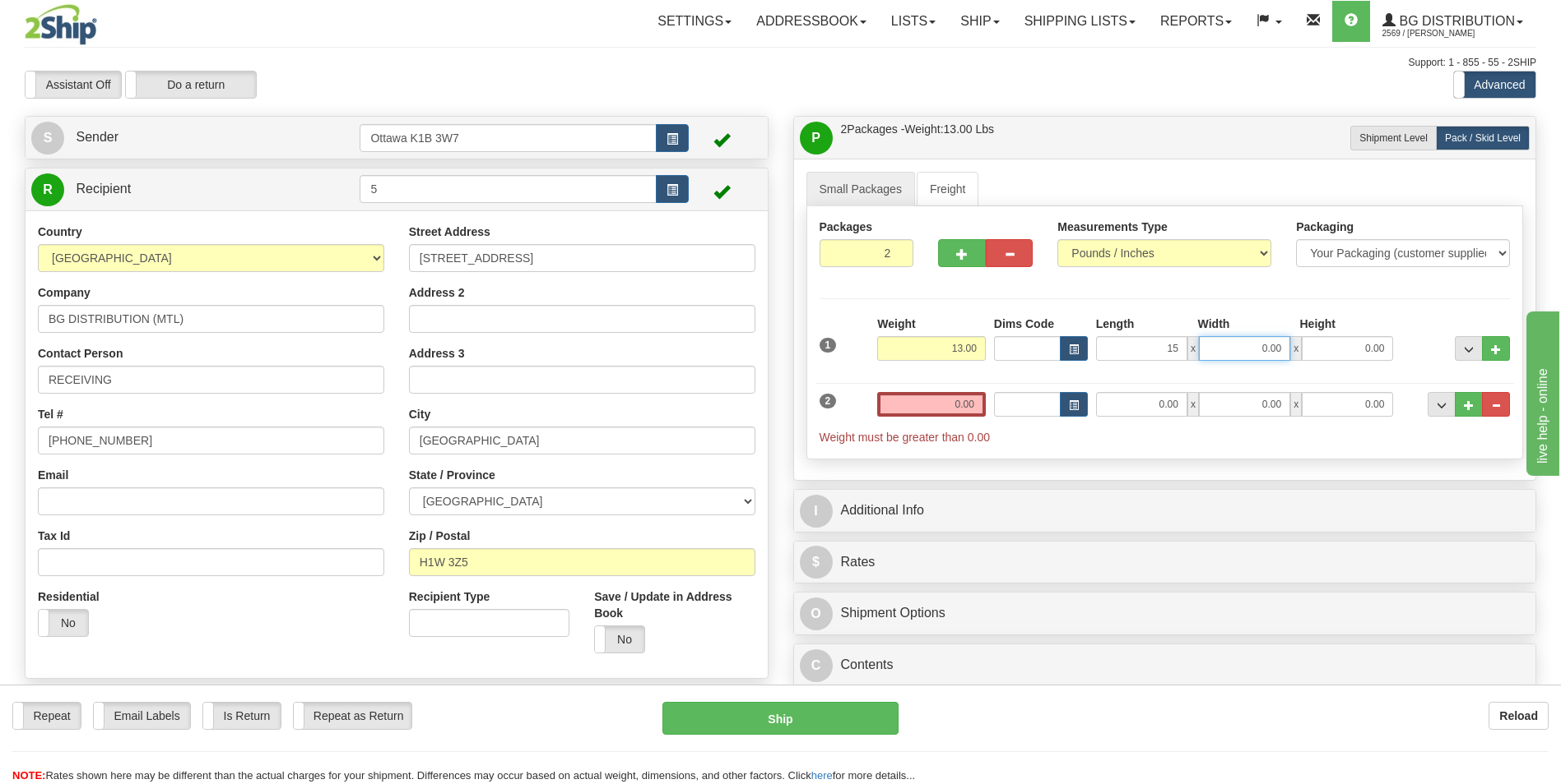
type input "15.00"
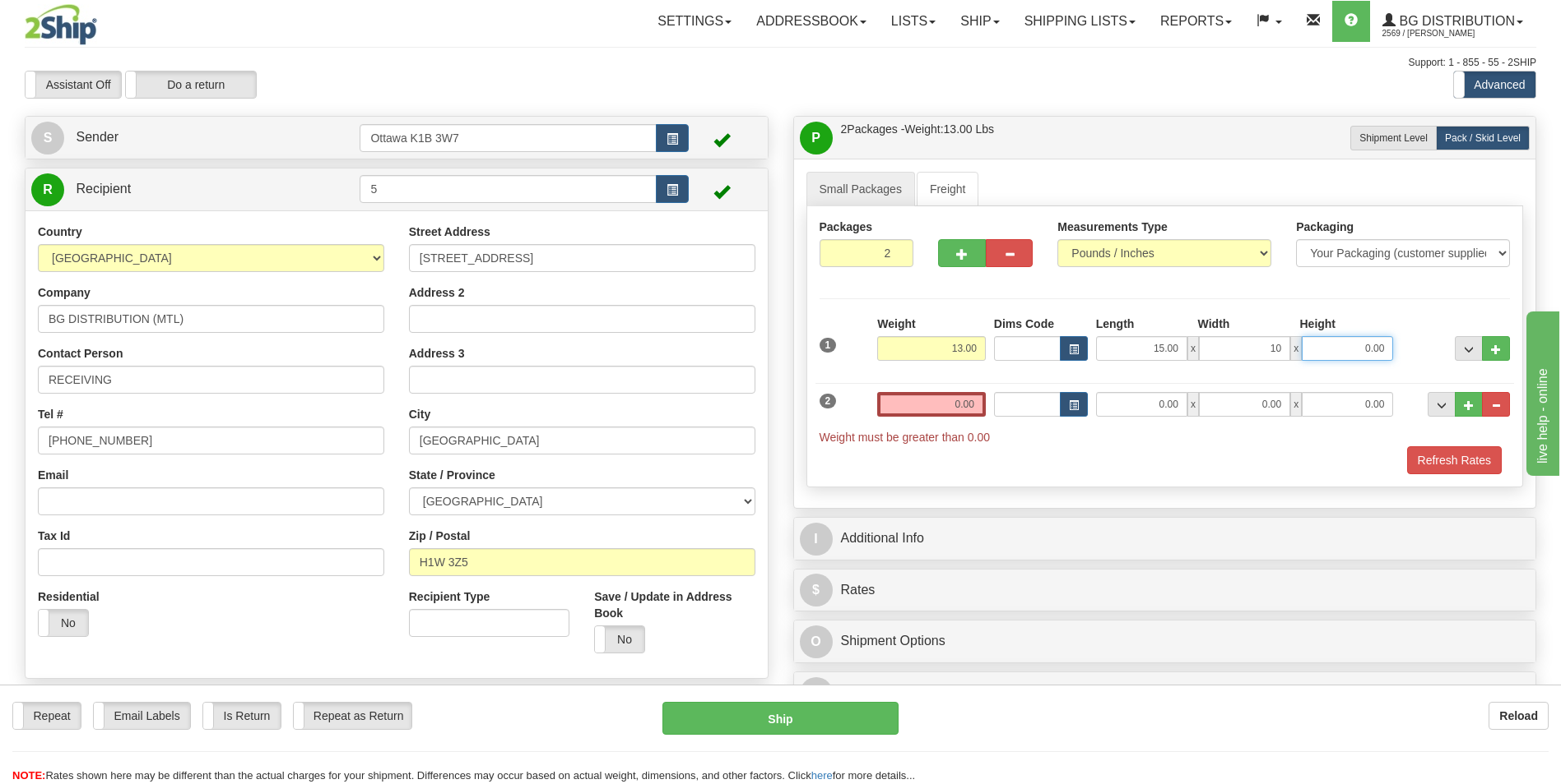
type input "10.00"
click at [1179, 292] on div "Packages 2 2 Measurements Type" at bounding box center [1164, 347] width 717 height 281
click at [922, 407] on input "0.00" at bounding box center [931, 404] width 108 height 24
type input "0.00"
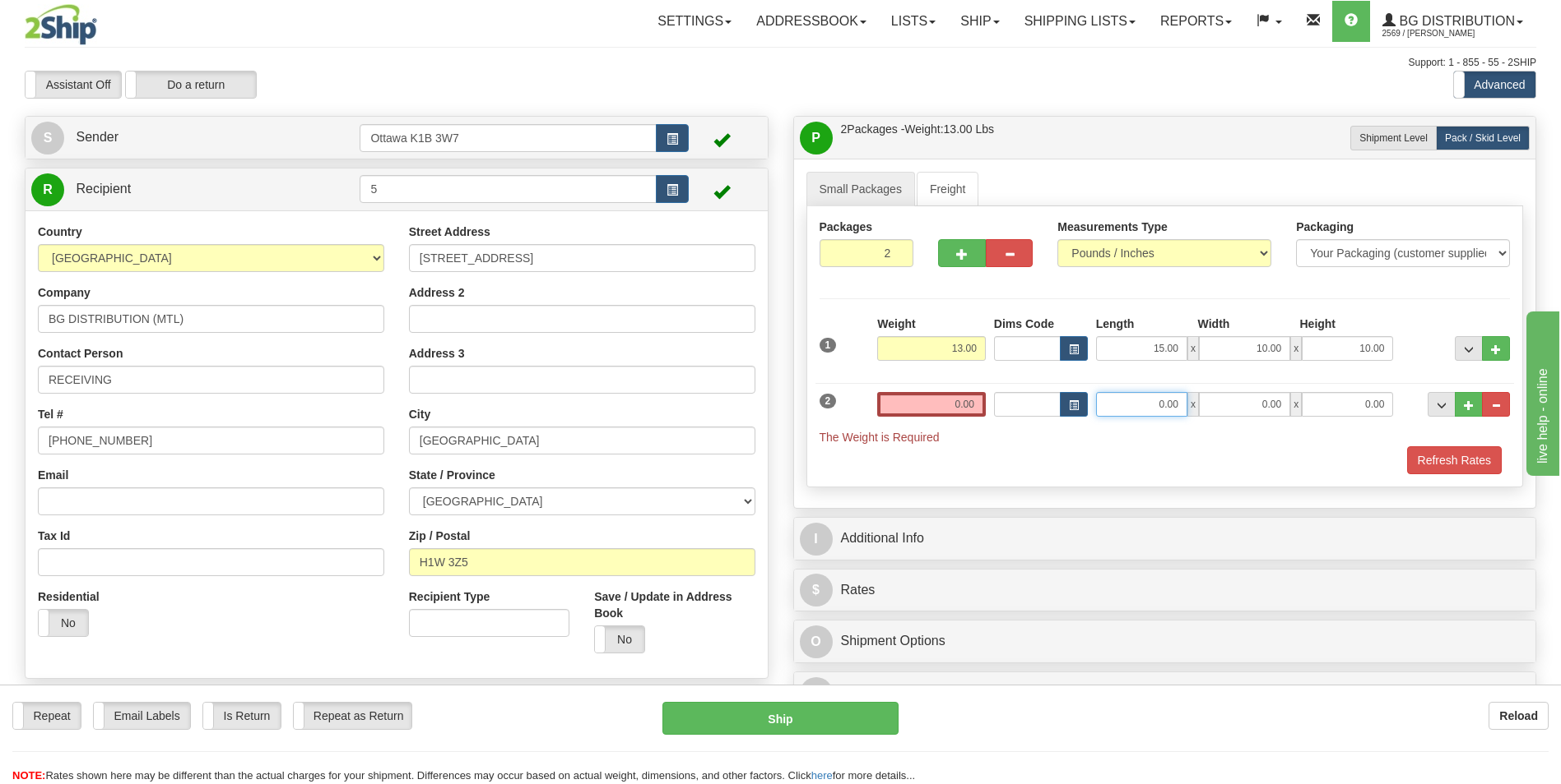
click at [1116, 409] on input "0.00" at bounding box center [1142, 404] width 92 height 24
type input "96.00"
type input "6.00"
click at [1030, 446] on div "Packaging Your Packaging (customer supplied) Envelope (carrier supplied) Pack (…" at bounding box center [1194, 446] width 641 height 1
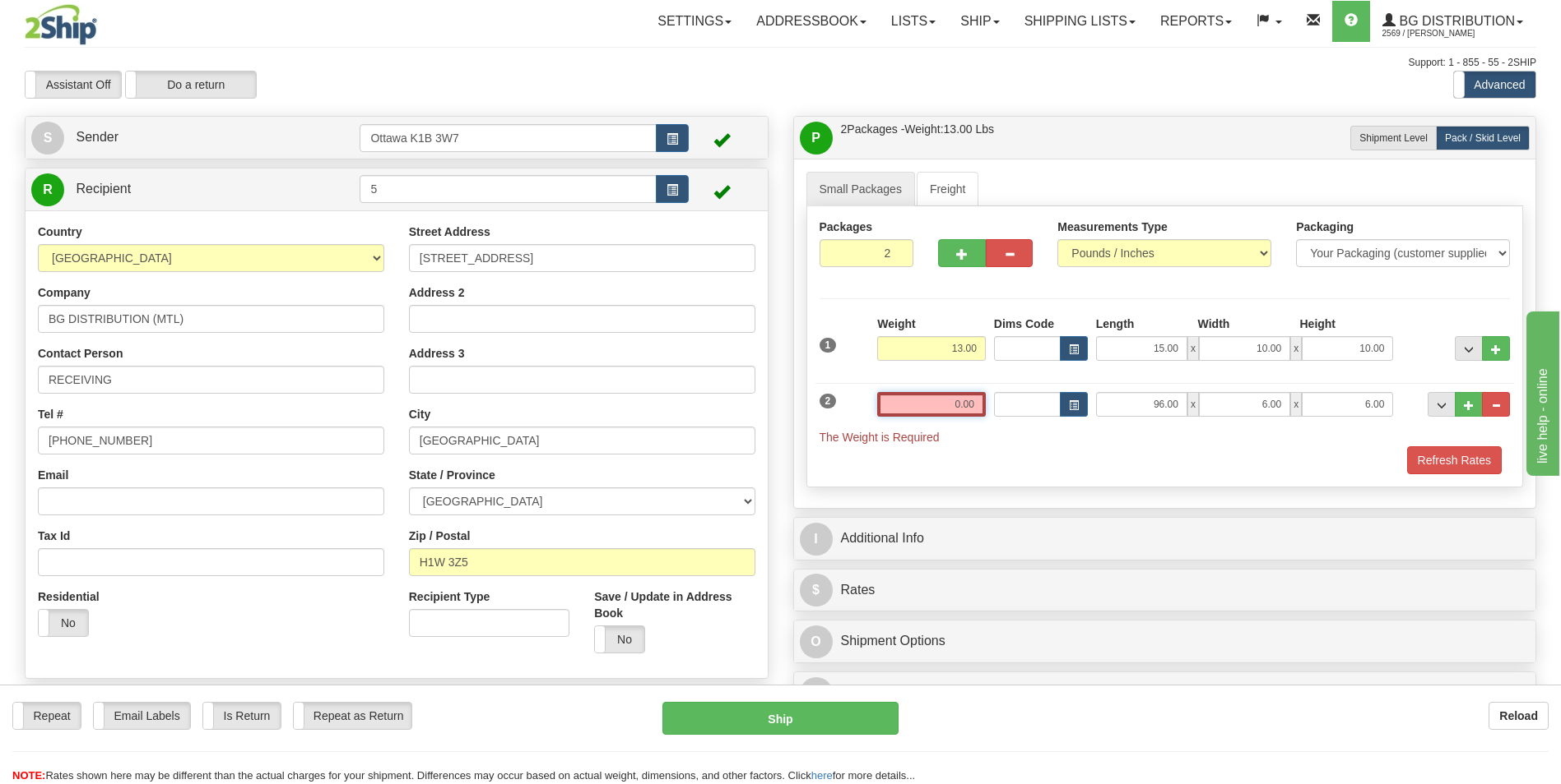
click at [948, 400] on input "0.00" at bounding box center [931, 404] width 108 height 24
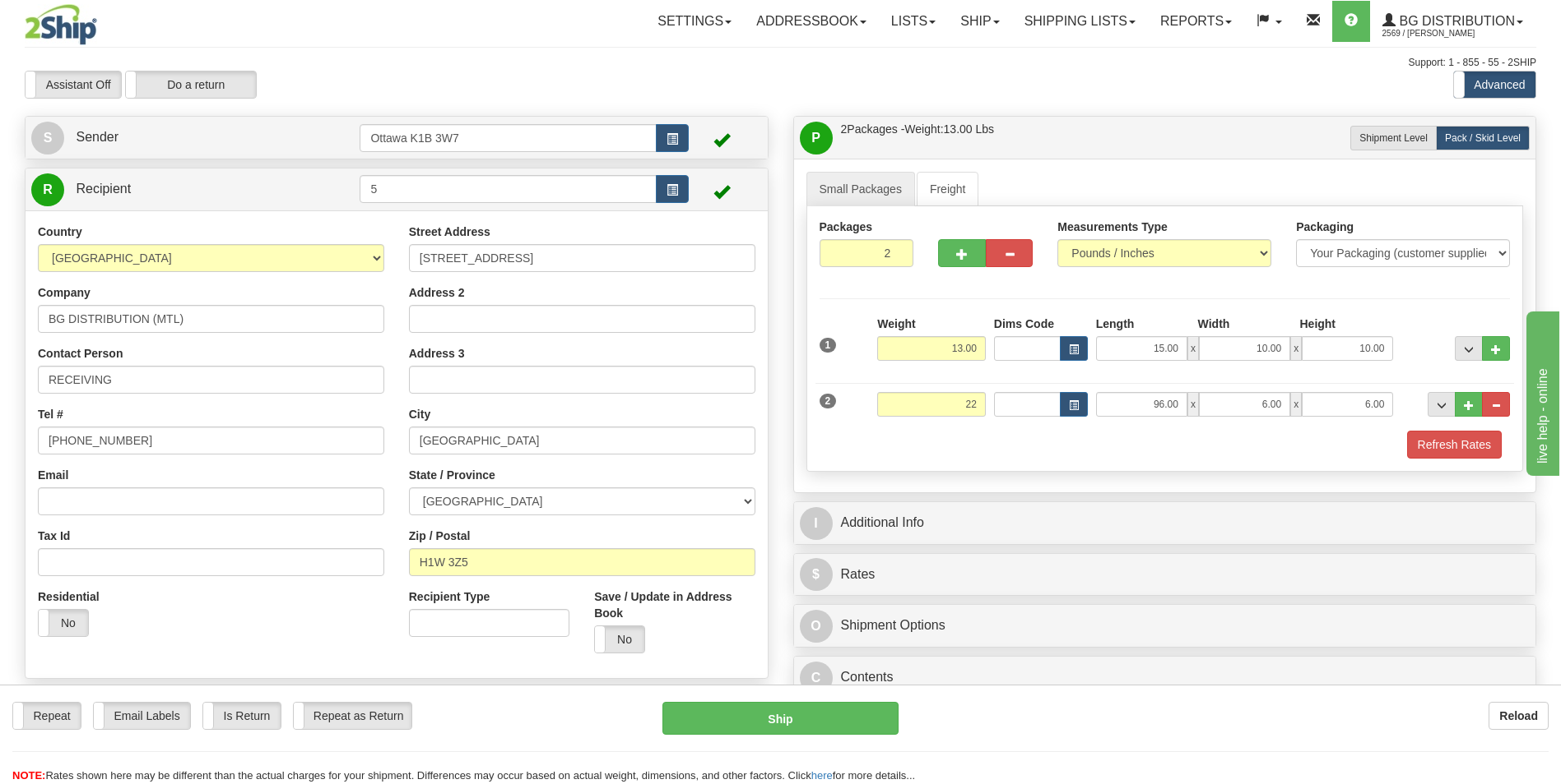
type input "22.00"
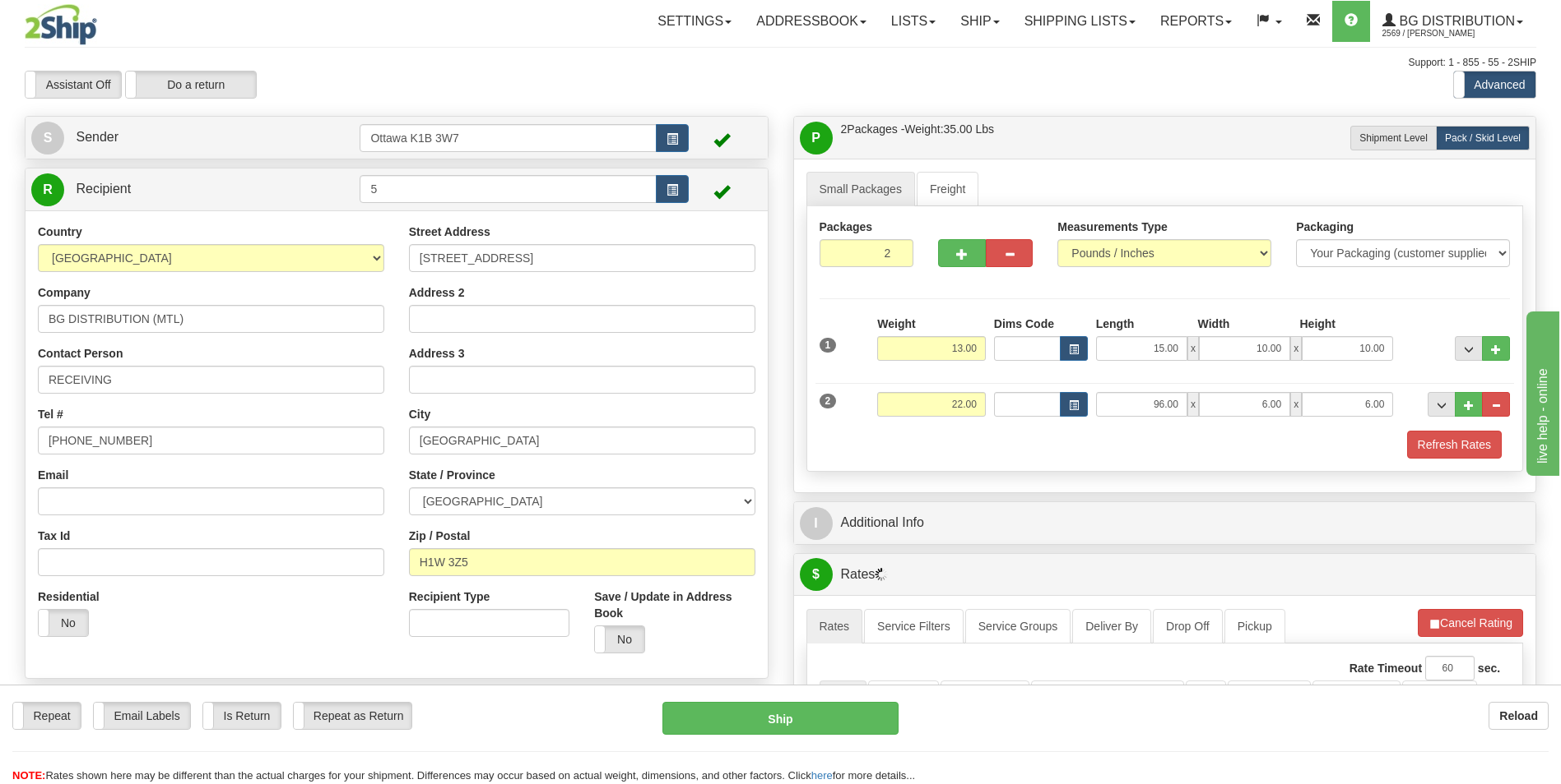
click at [1030, 441] on div "Refresh Rates" at bounding box center [1165, 444] width 700 height 28
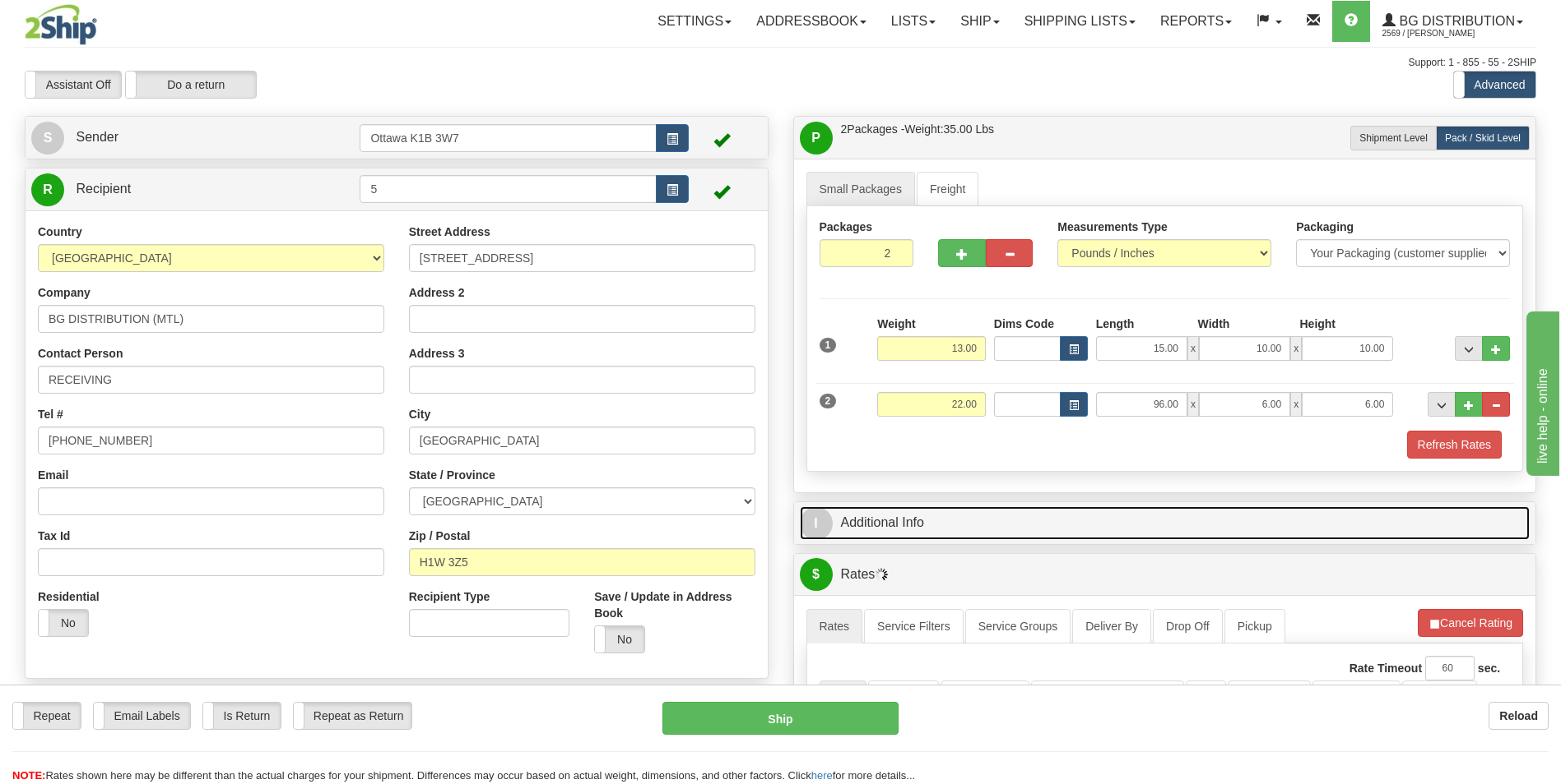
click at [1107, 533] on link "I Additional Info" at bounding box center [1165, 523] width 731 height 34
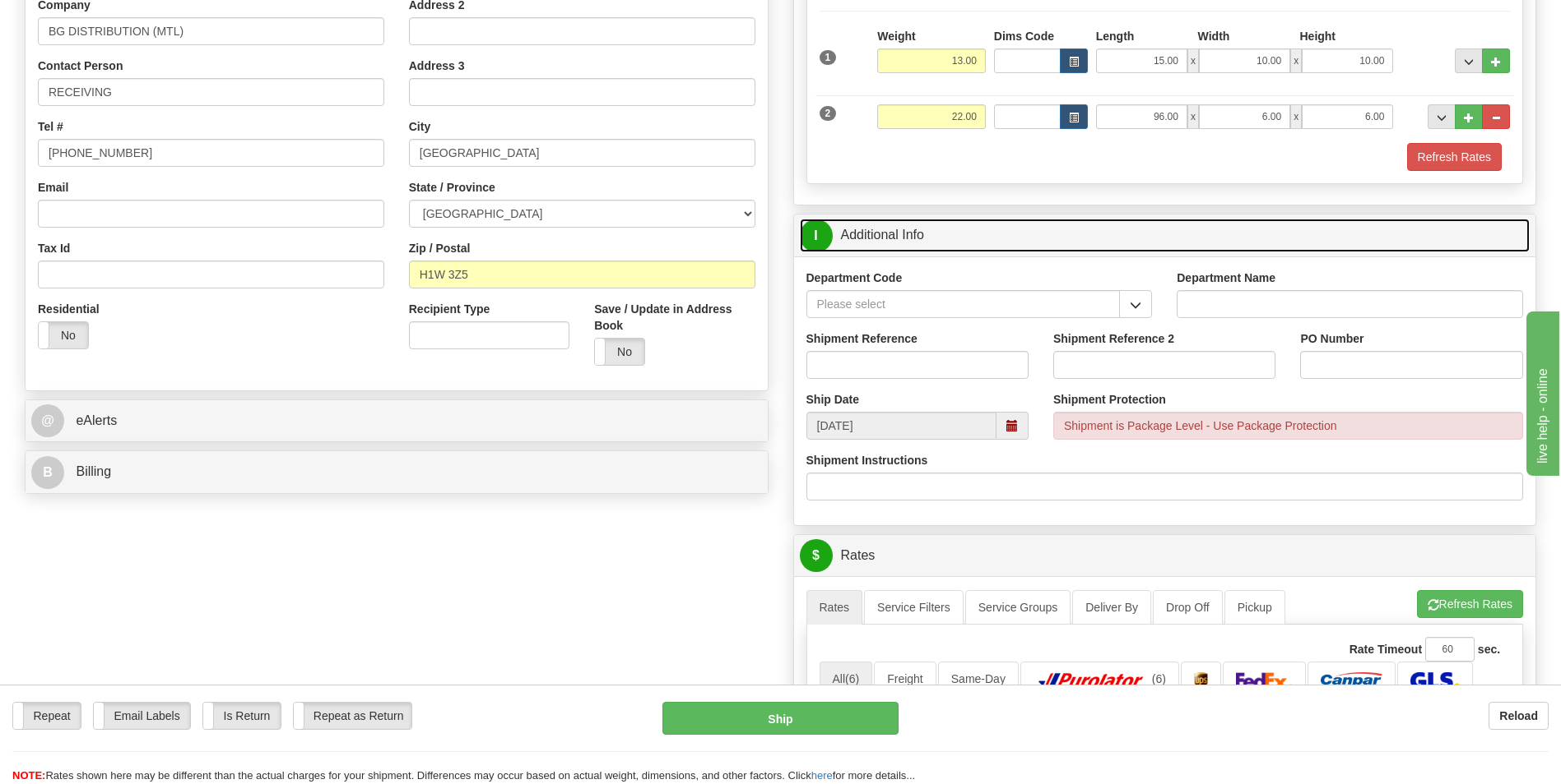
scroll to position [329, 0]
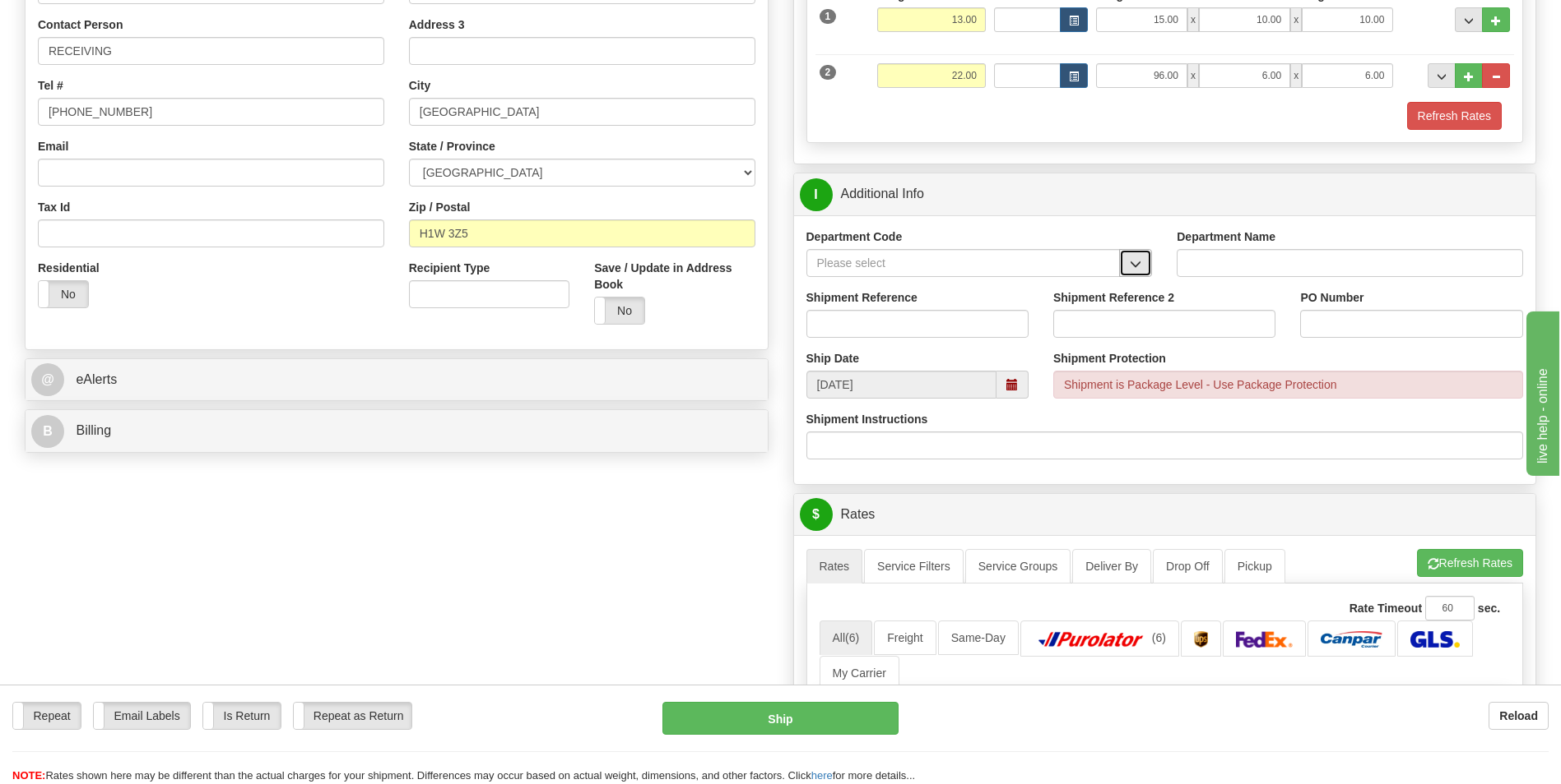
click at [1142, 267] on button "button" at bounding box center [1135, 263] width 33 height 28
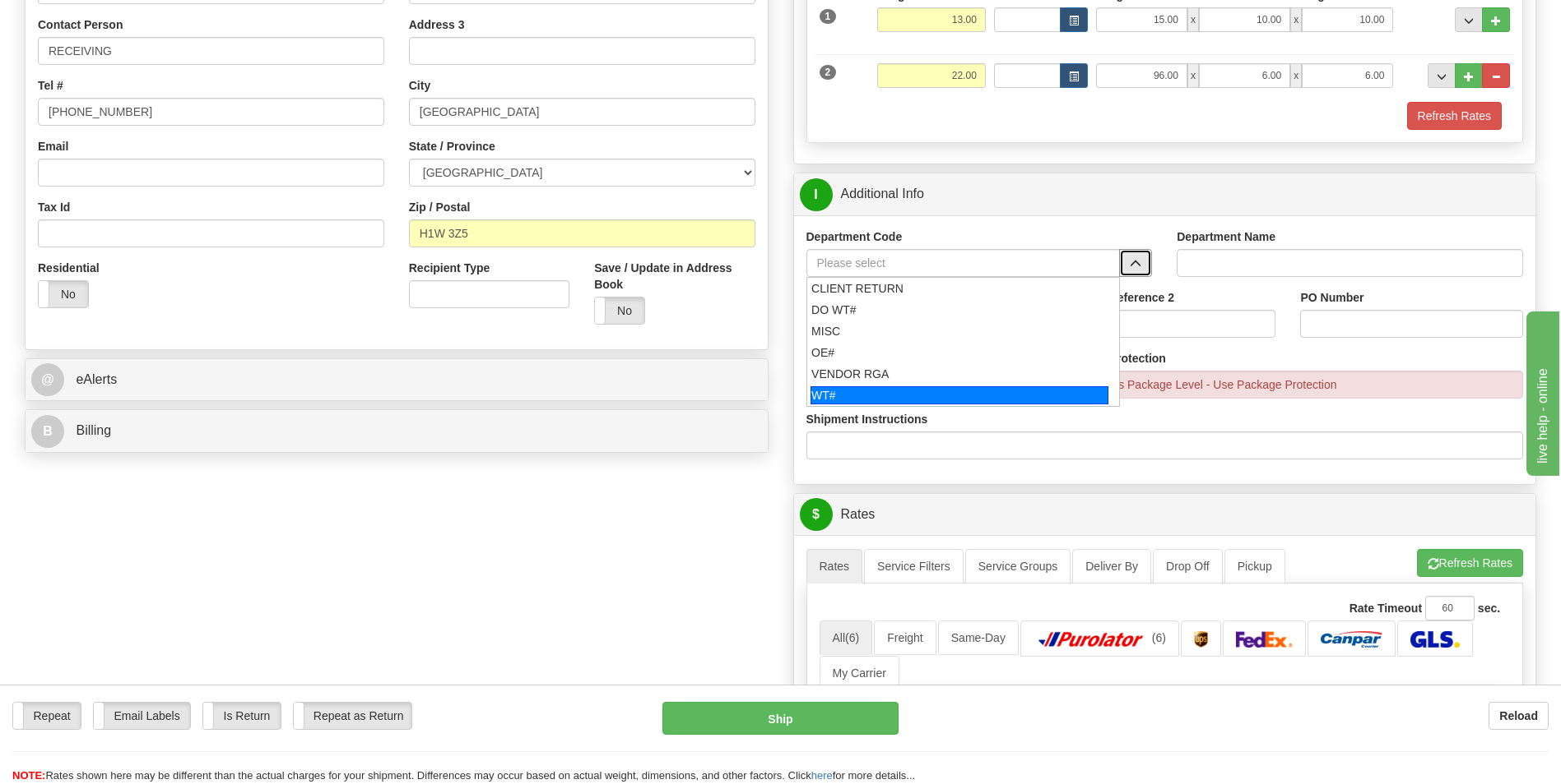
click at [865, 389] on div "WT#" at bounding box center [960, 395] width 298 height 19
type input "WT#"
type input "WAREHOUSE TRANSFERS"
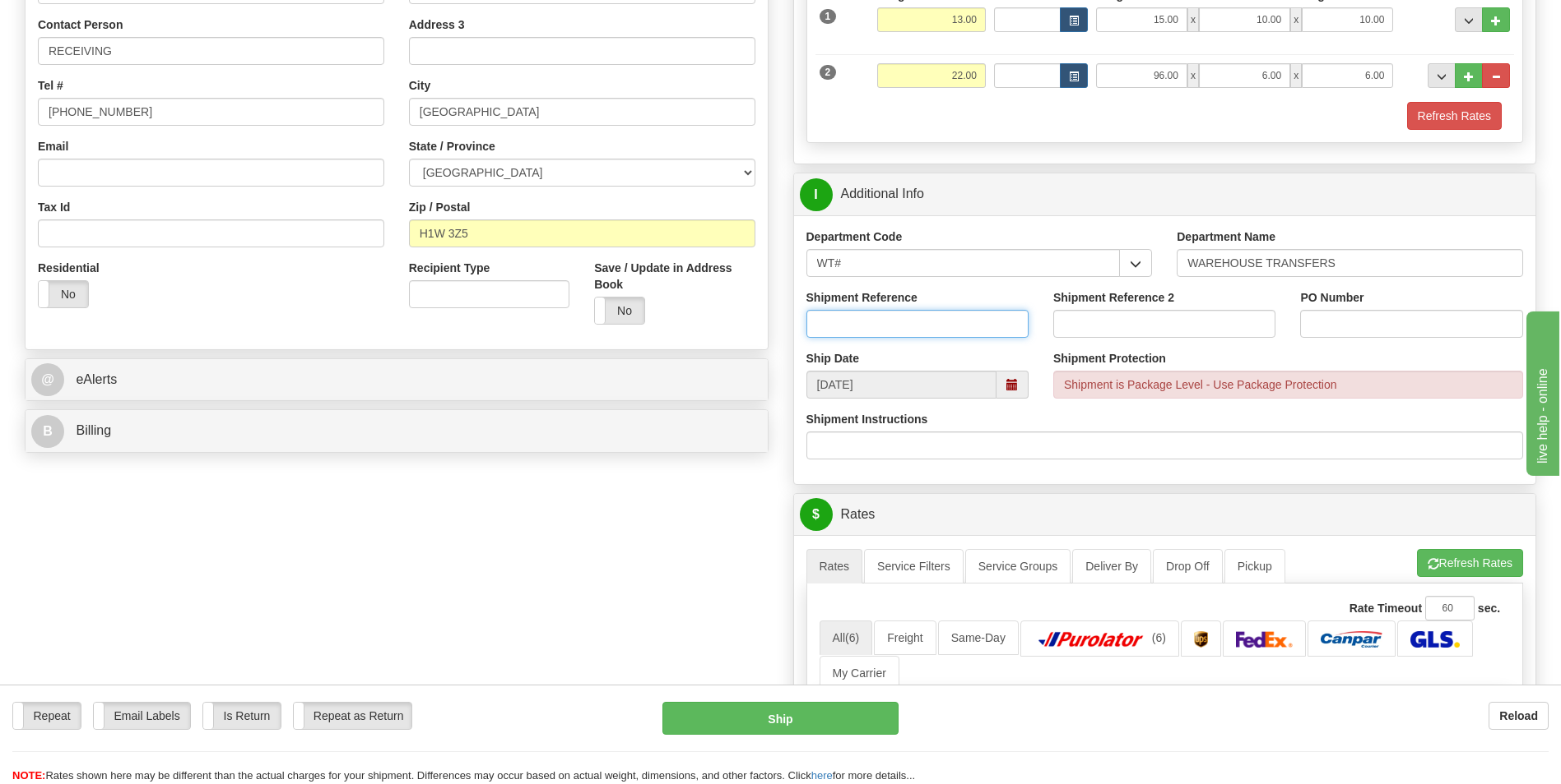
click at [895, 328] on input "Shipment Reference" at bounding box center [917, 323] width 222 height 28
type input "OTT TRANSFERS"
click at [1345, 327] on input "PO Number" at bounding box center [1411, 323] width 222 height 28
type input "OTT TRANSFERS"
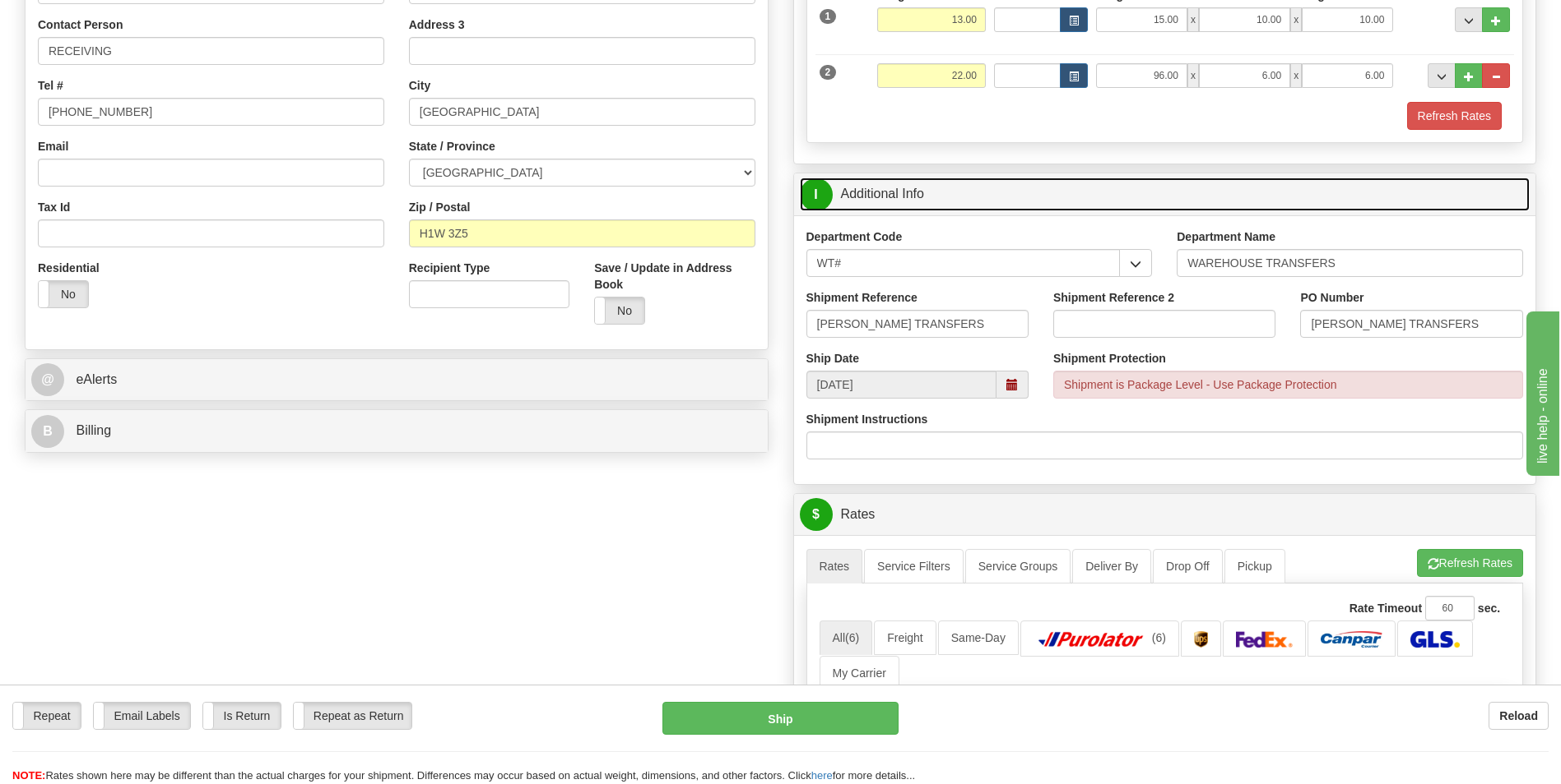
click at [1260, 204] on link "I Additional Info" at bounding box center [1165, 194] width 731 height 34
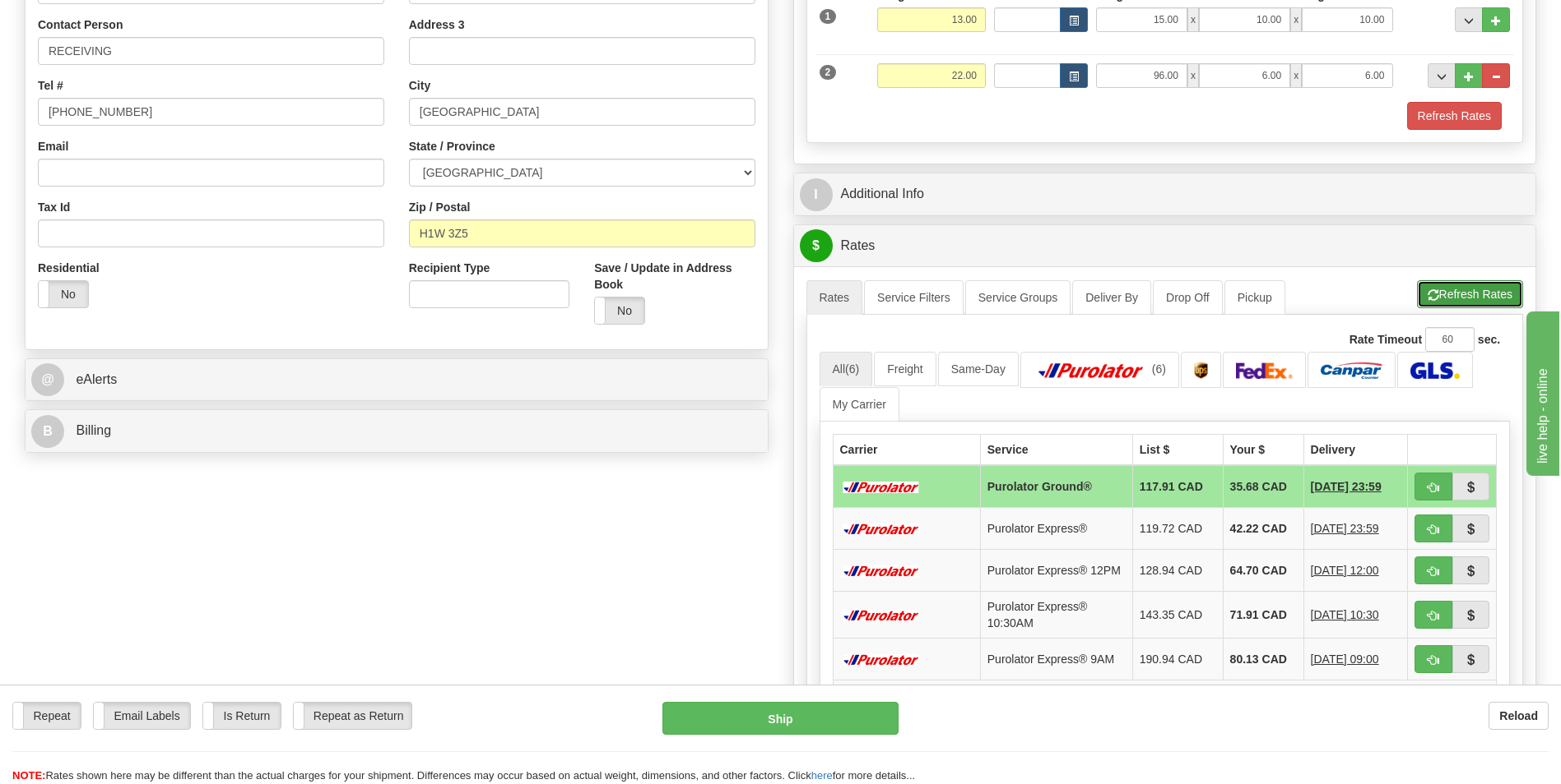
click at [1445, 300] on button "Refresh Rates" at bounding box center [1469, 294] width 106 height 28
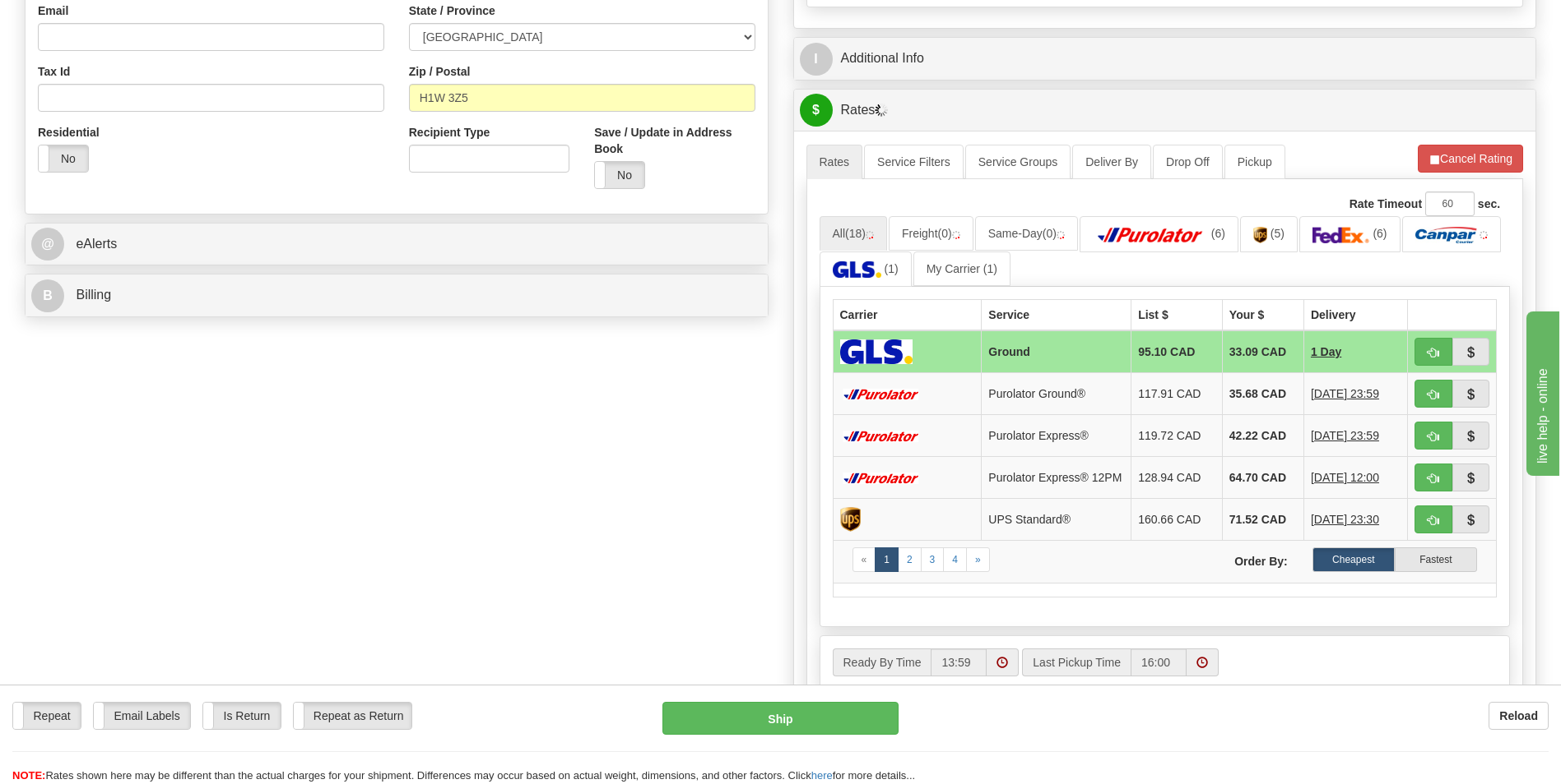
scroll to position [494, 0]
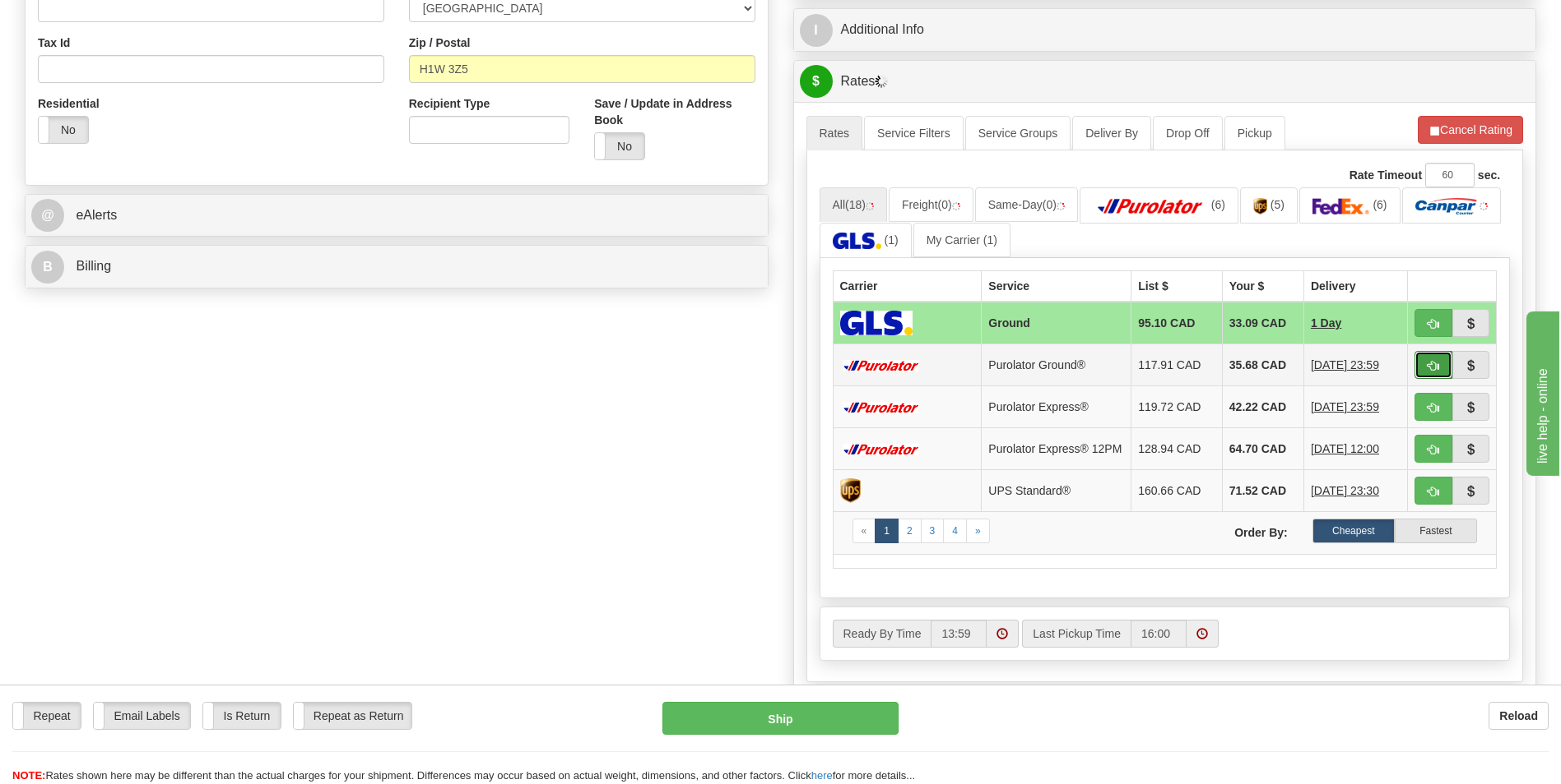
click at [1428, 362] on span "button" at bounding box center [1433, 366] width 12 height 11
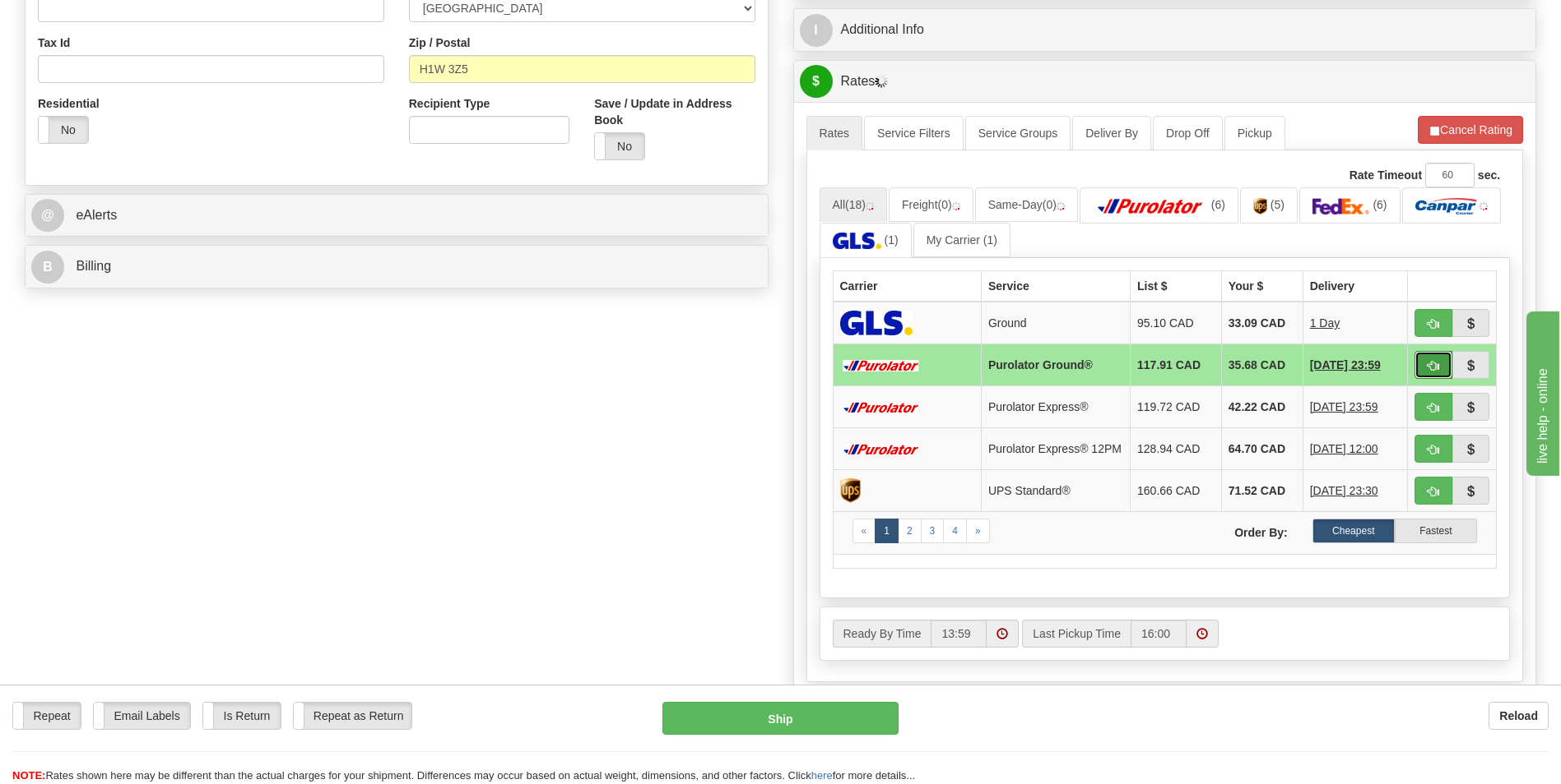
click at [1428, 362] on span "button" at bounding box center [1433, 366] width 12 height 11
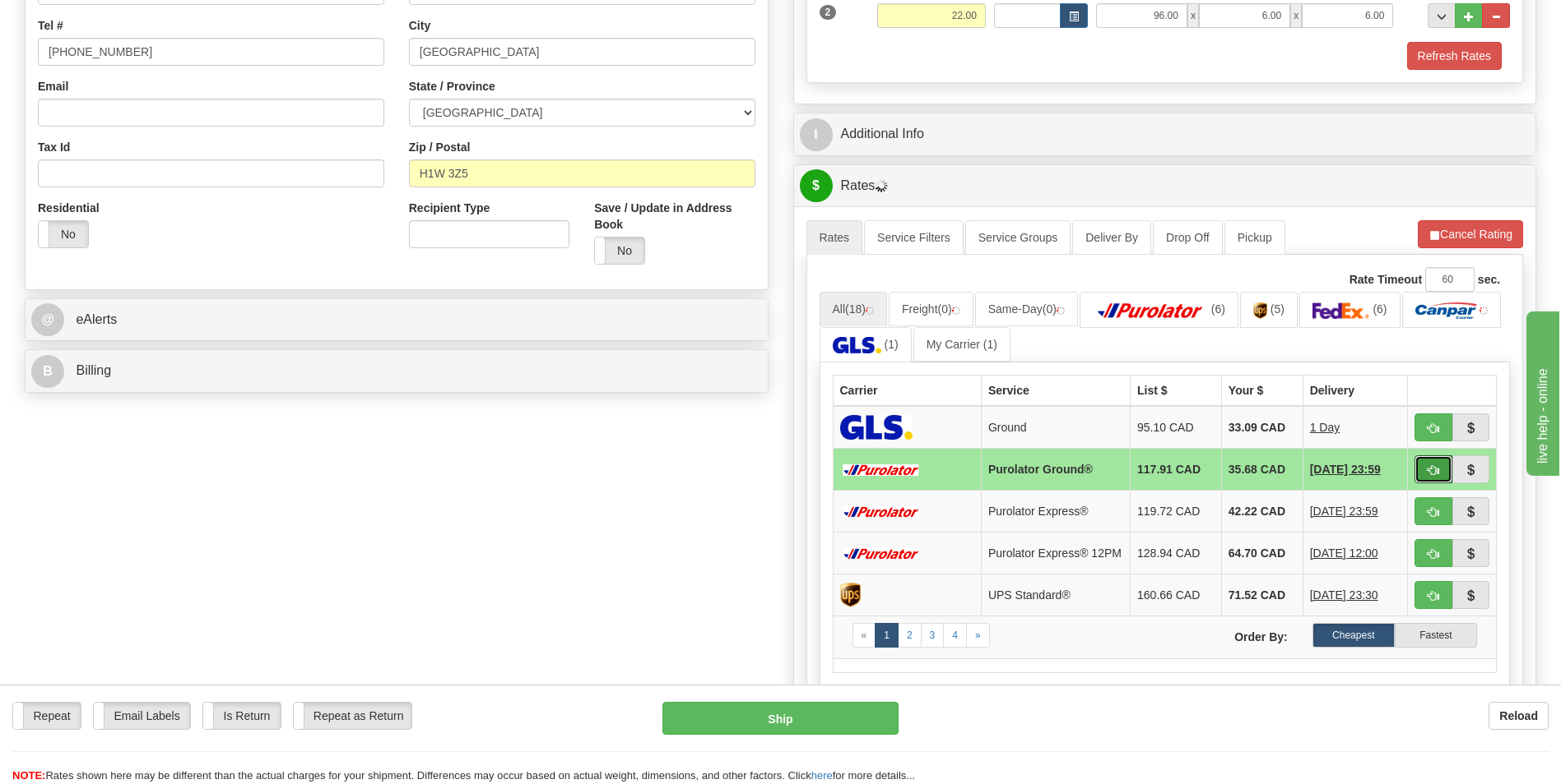
scroll to position [576, 0]
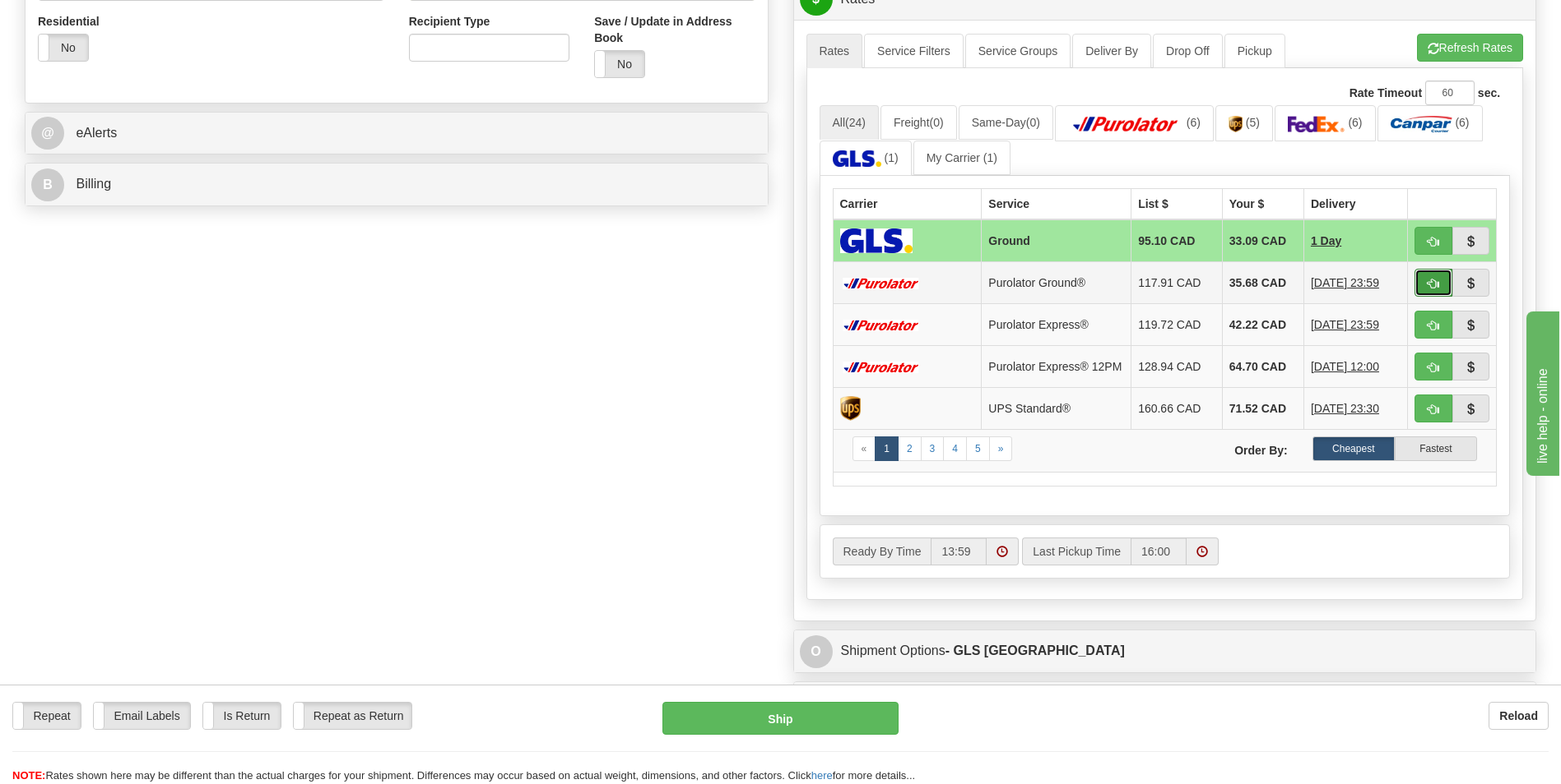
click at [1414, 283] on button "button" at bounding box center [1432, 282] width 38 height 28
type input "260"
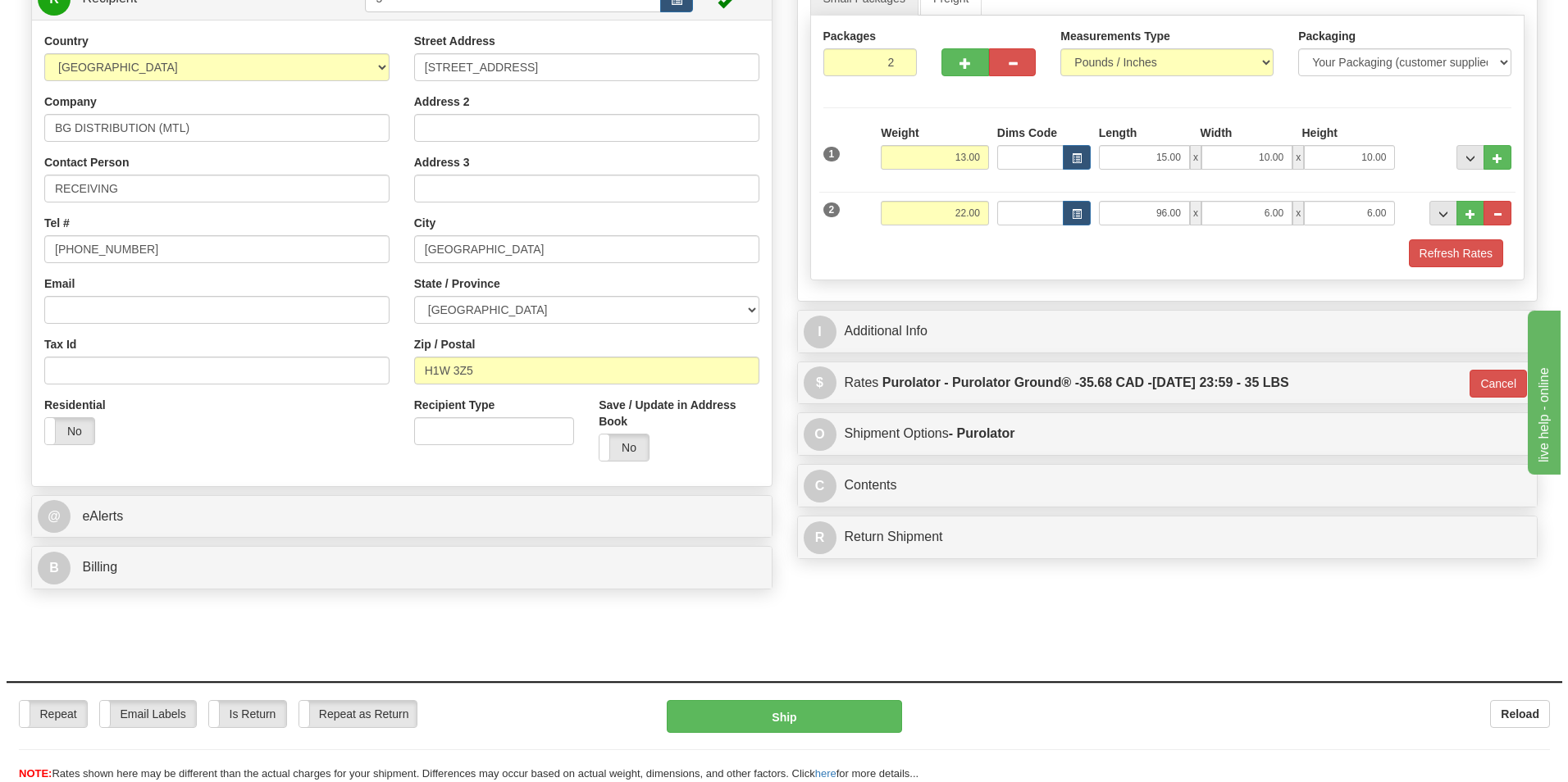
scroll to position [0, 0]
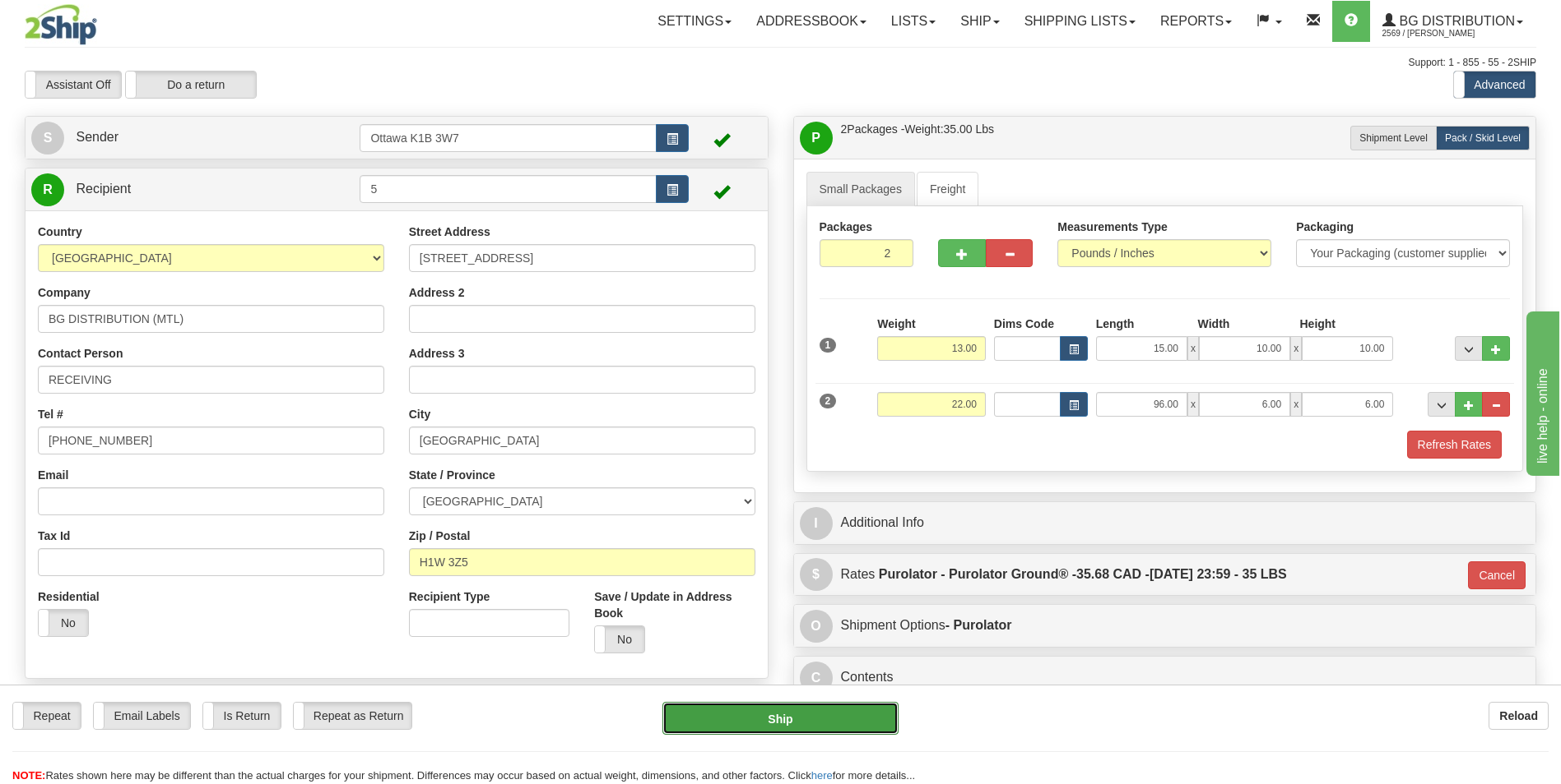
click at [787, 727] on button "Ship" at bounding box center [780, 719] width 235 height 33
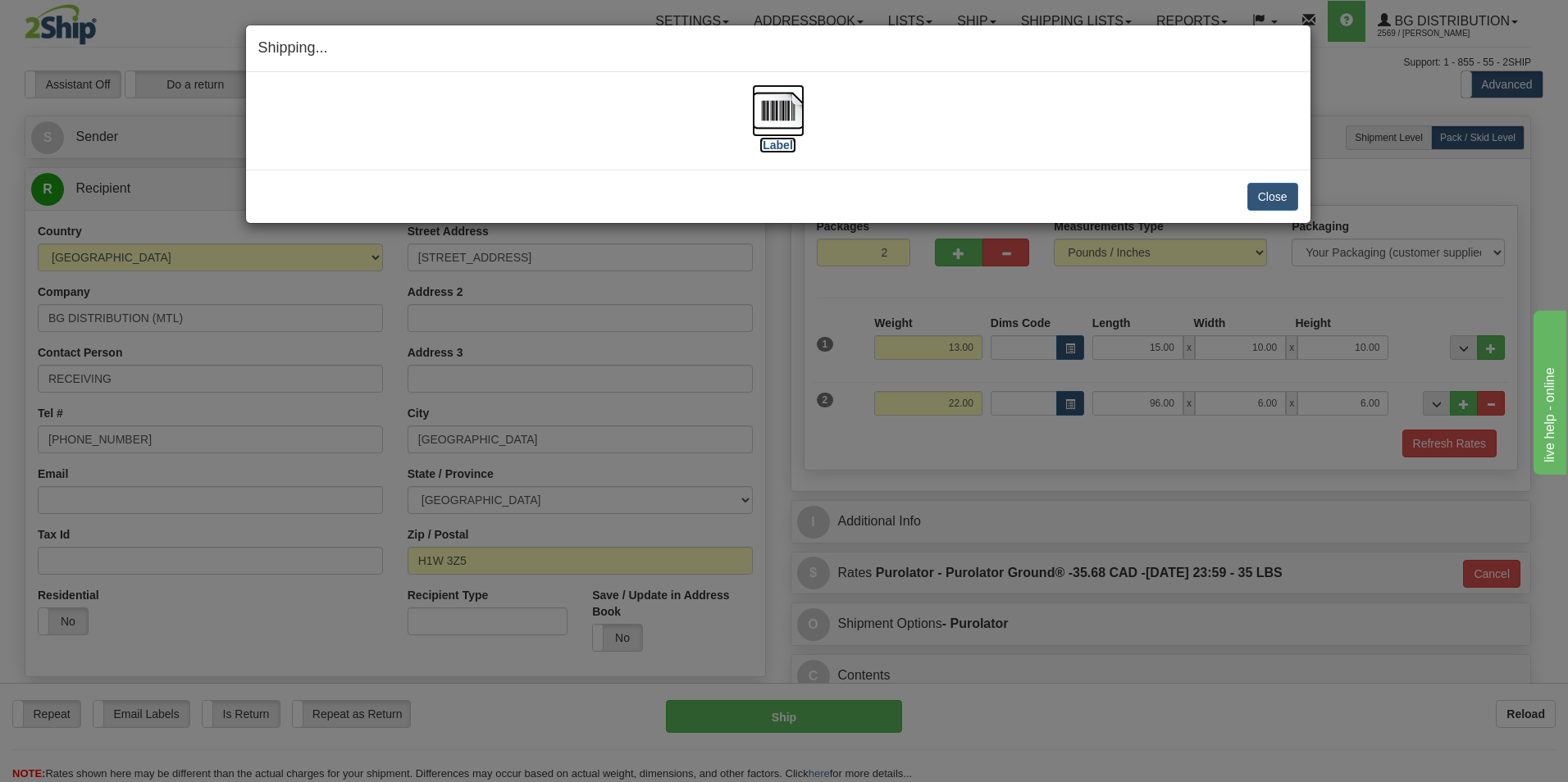
click at [771, 148] on label "[Label]" at bounding box center [778, 145] width 38 height 17
click at [1257, 200] on button "Close" at bounding box center [1273, 196] width 51 height 28
